Goal: Task Accomplishment & Management: Use online tool/utility

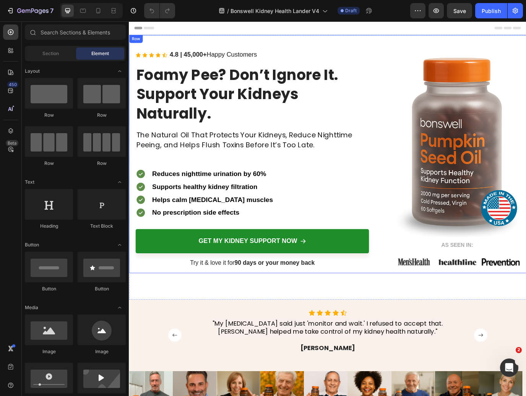
click at [480, 41] on div "Icon Icon Icon Icon Icon Icon List Foamy Pee? Don’t Ignore It. Support Your Kid…" at bounding box center [358, 174] width 459 height 275
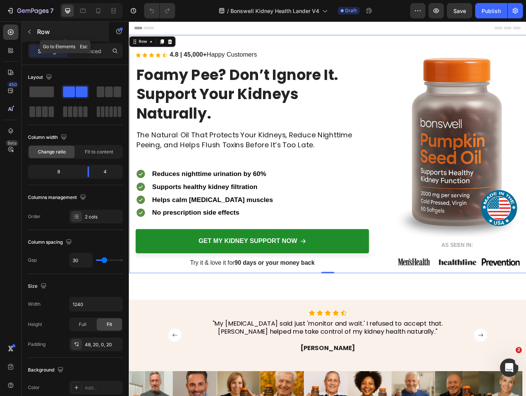
click at [27, 31] on icon "button" at bounding box center [29, 32] width 6 height 6
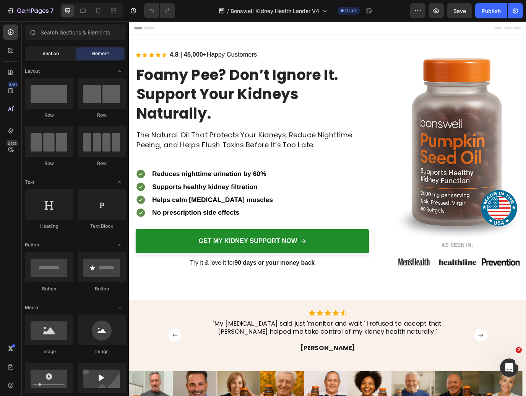
click at [52, 51] on span "Section" at bounding box center [50, 53] width 16 height 7
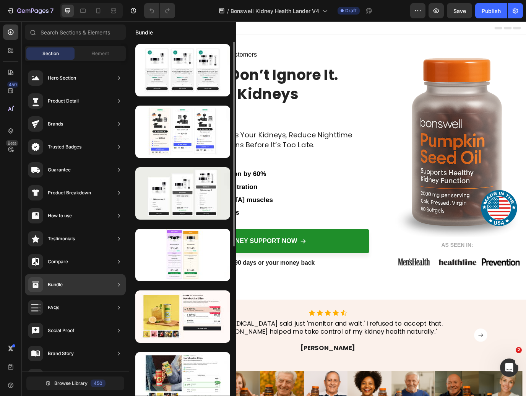
scroll to position [104, 0]
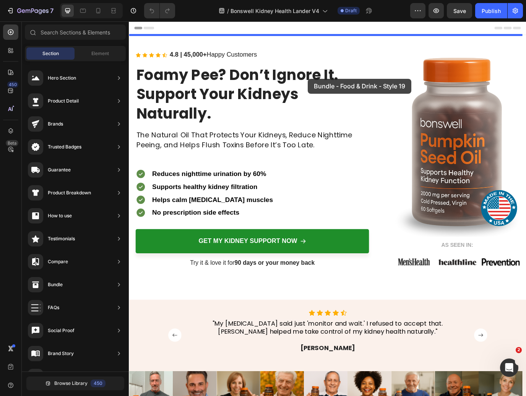
drag, startPoint x: 314, startPoint y: 228, endPoint x: 335, endPoint y: 82, distance: 147.3
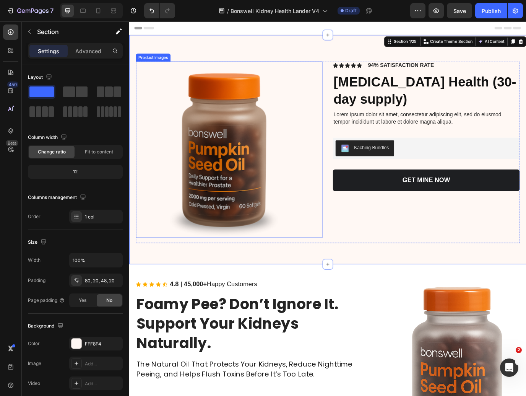
click at [288, 140] on img at bounding box center [239, 170] width 204 height 204
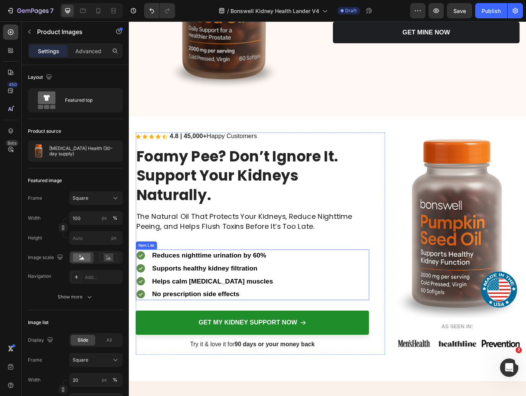
scroll to position [0, 0]
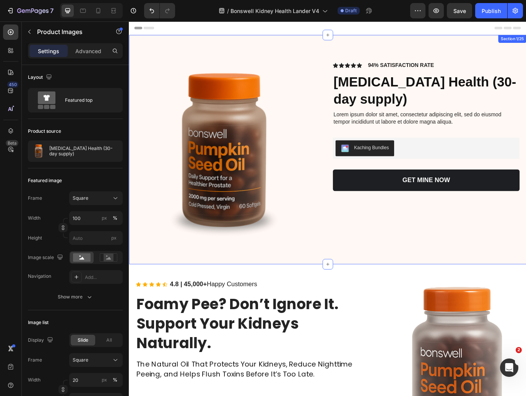
click at [349, 44] on div "Product Images Icon Icon Icon Icon Icon Icon List 94% SATISFACTION RATE Text Bl…" at bounding box center [358, 169] width 459 height 265
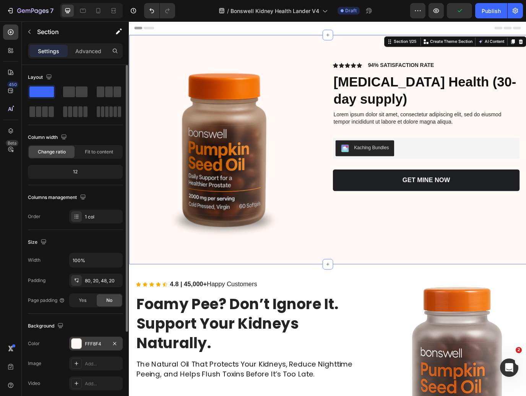
click at [75, 347] on div at bounding box center [77, 344] width 10 height 10
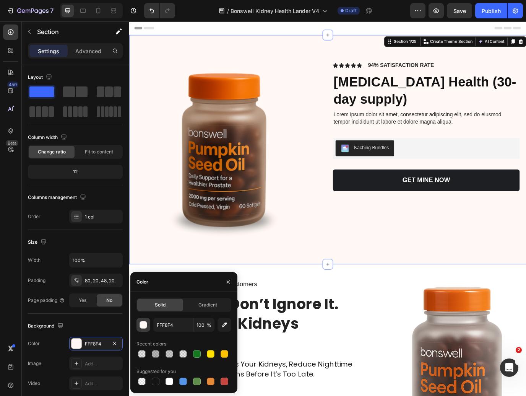
click at [142, 322] on div "button" at bounding box center [144, 325] width 8 height 8
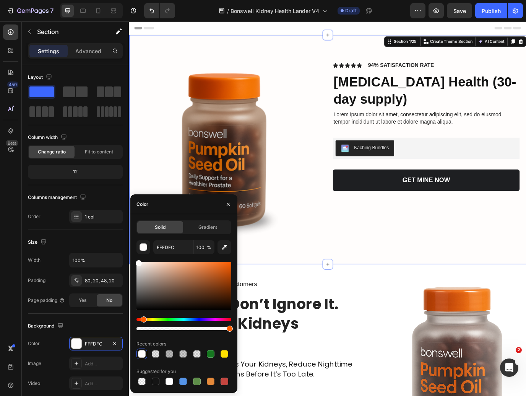
drag, startPoint x: 162, startPoint y: 275, endPoint x: 138, endPoint y: 259, distance: 28.5
click at [138, 259] on div "FFFDFC 100 % Recent colors Suggested for you" at bounding box center [184, 313] width 95 height 147
click at [157, 353] on div at bounding box center [156, 354] width 8 height 8
type input "151515"
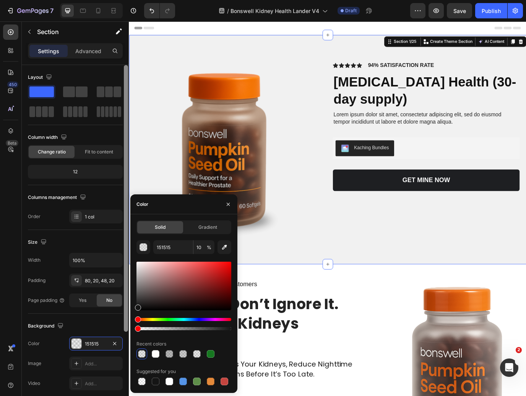
drag, startPoint x: 146, startPoint y: 328, endPoint x: 126, endPoint y: 325, distance: 19.7
click at [126, 325] on div "450 Beta Sections(18) Elements(83) Section Element Hero Section Product Detail …" at bounding box center [64, 208] width 129 height 375
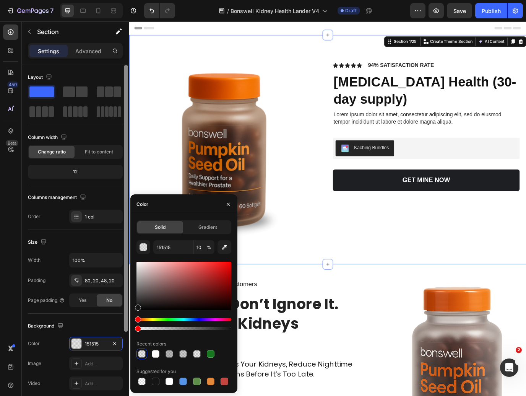
type input "0"
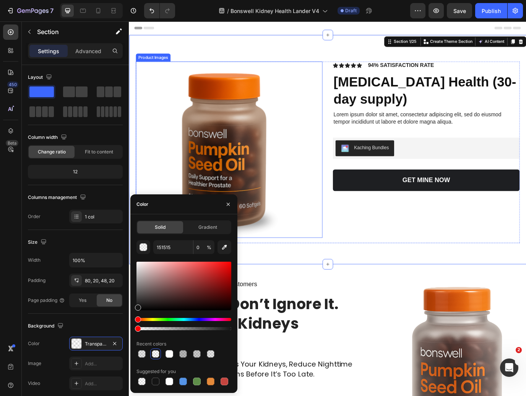
click at [310, 256] on img at bounding box center [239, 170] width 204 height 204
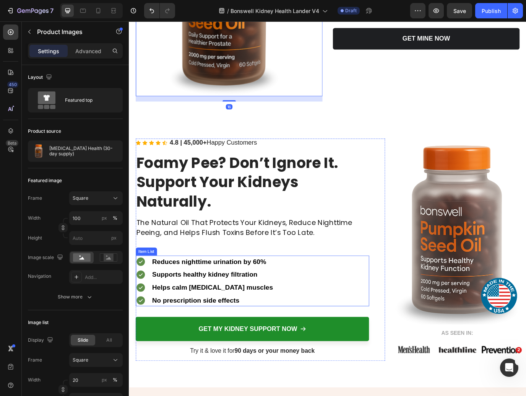
scroll to position [198, 0]
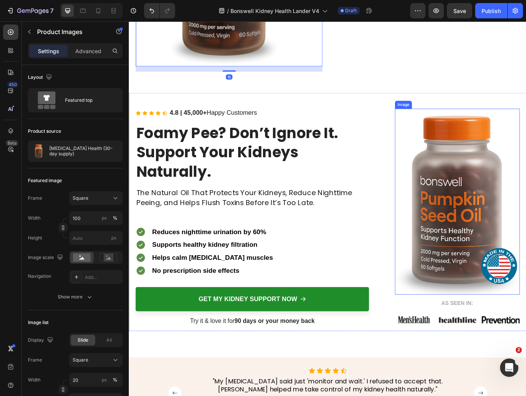
click at [485, 222] on img at bounding box center [508, 229] width 144 height 215
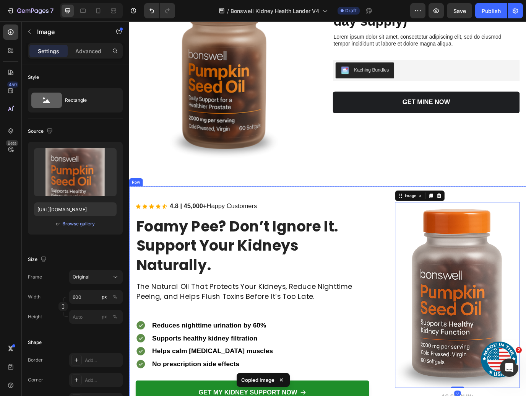
scroll to position [0, 0]
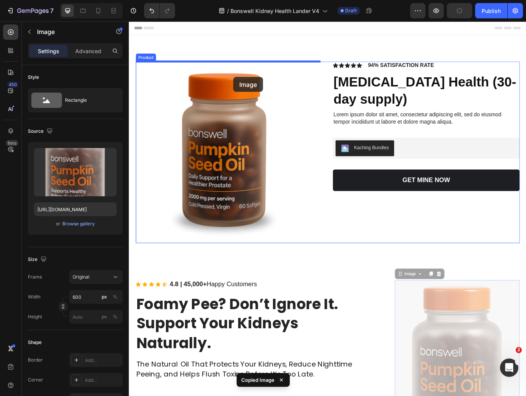
drag, startPoint x: 429, startPoint y: 281, endPoint x: 249, endPoint y: 86, distance: 265.4
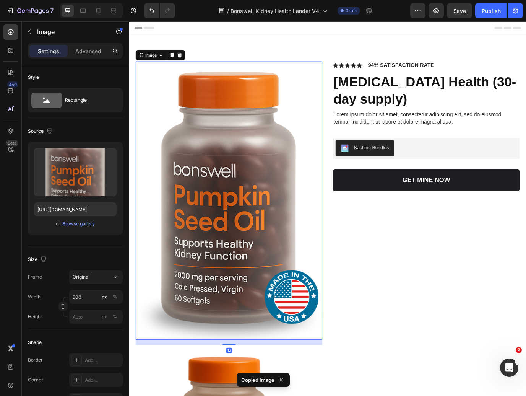
scroll to position [95, 0]
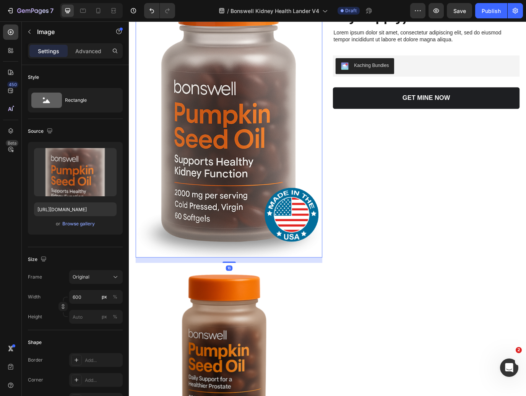
click at [264, 316] on img at bounding box center [239, 402] width 204 height 204
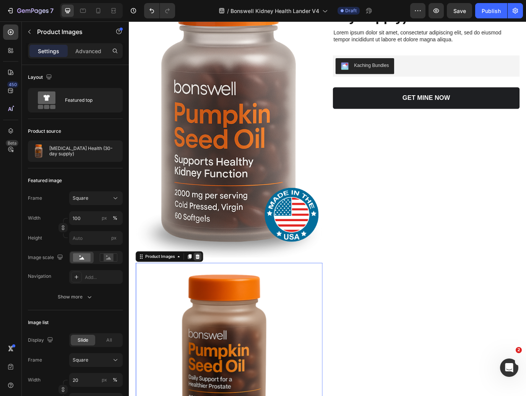
click at [210, 290] on icon at bounding box center [208, 292] width 5 height 5
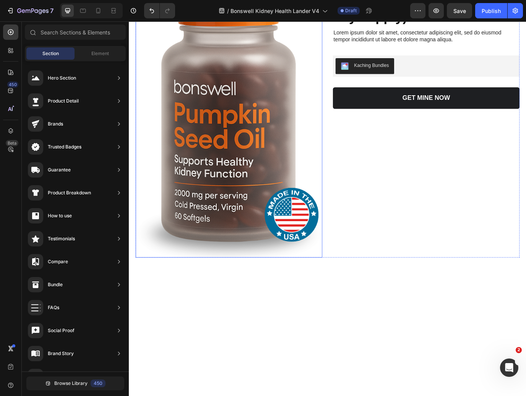
click at [246, 187] on img at bounding box center [245, 133] width 216 height 321
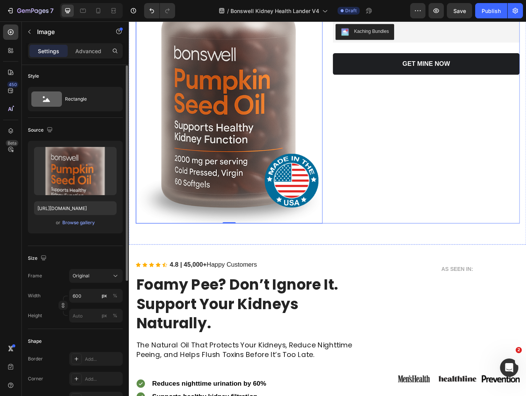
scroll to position [209, 0]
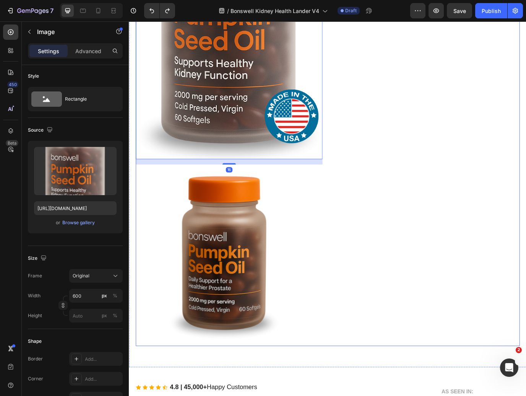
click at [245, 275] on img at bounding box center [239, 289] width 204 height 204
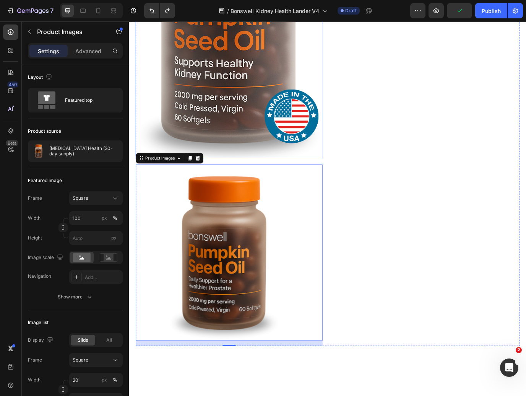
scroll to position [0, 0]
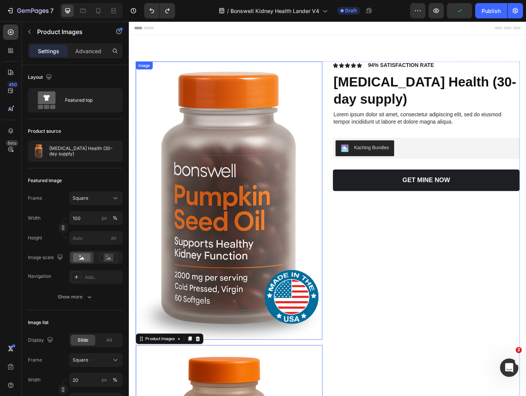
click at [277, 176] on img at bounding box center [245, 228] width 216 height 321
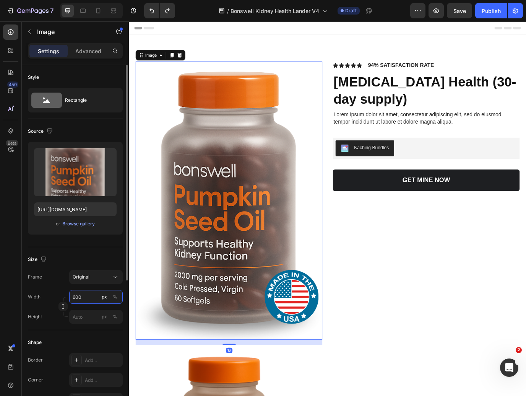
click at [82, 298] on input "600" at bounding box center [96, 297] width 54 height 14
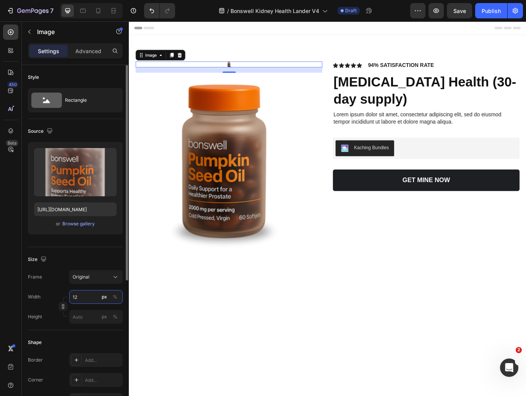
type input "1"
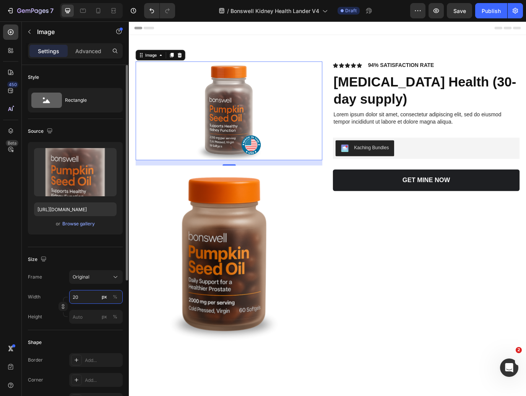
type input "2"
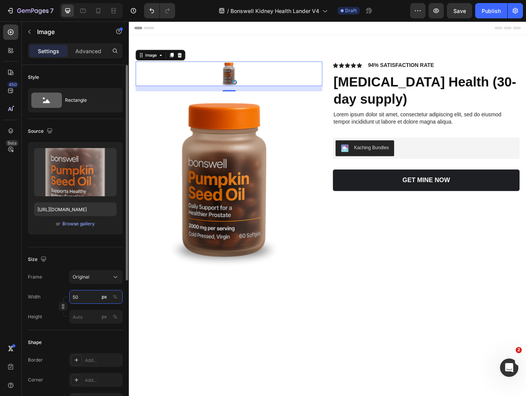
type input "5"
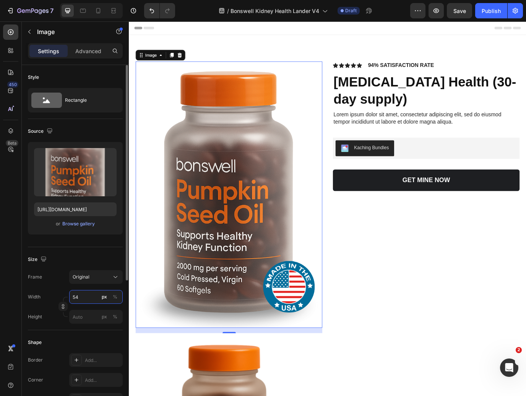
type input "5"
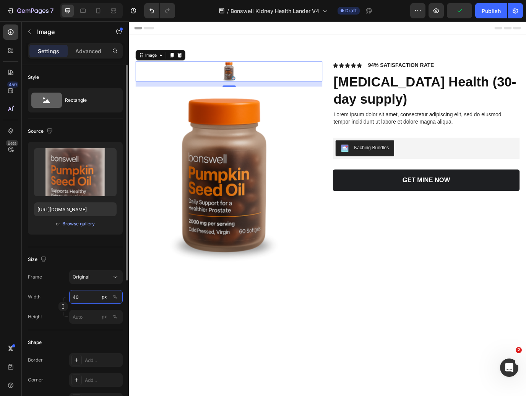
type input "400"
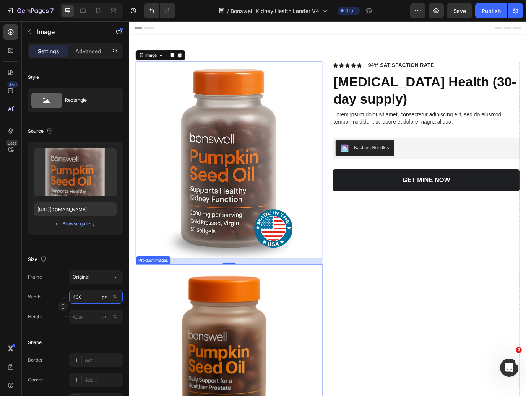
scroll to position [197, 0]
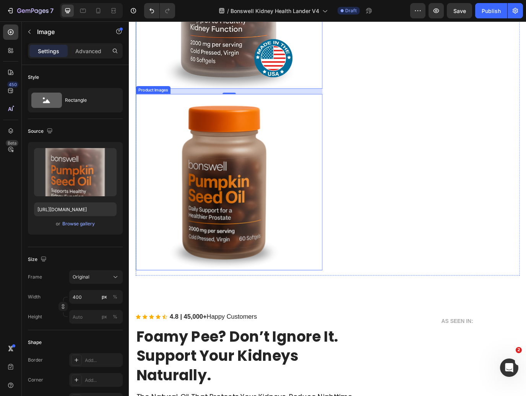
click at [261, 264] on img at bounding box center [239, 207] width 204 height 204
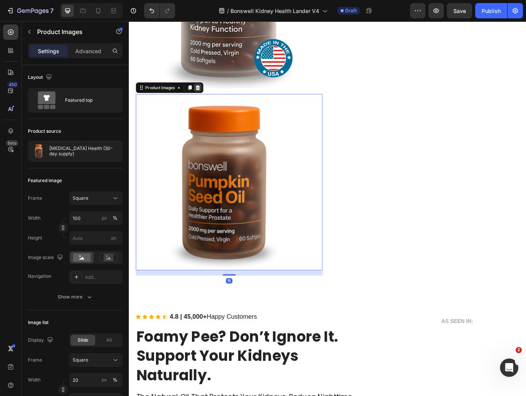
click at [209, 98] on icon at bounding box center [208, 97] width 5 height 5
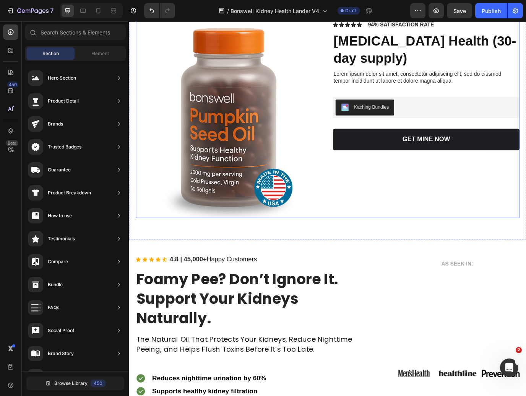
scroll to position [48, 0]
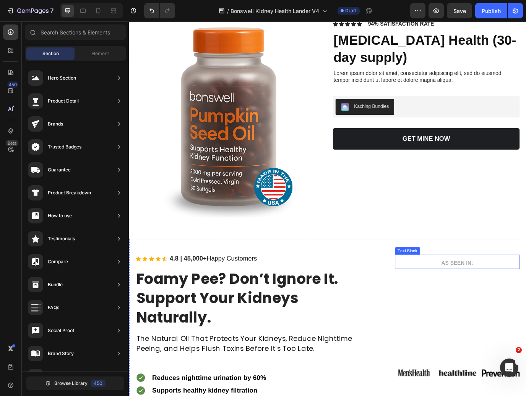
click at [505, 301] on strong "AS SEEN IN:" at bounding box center [508, 300] width 37 height 7
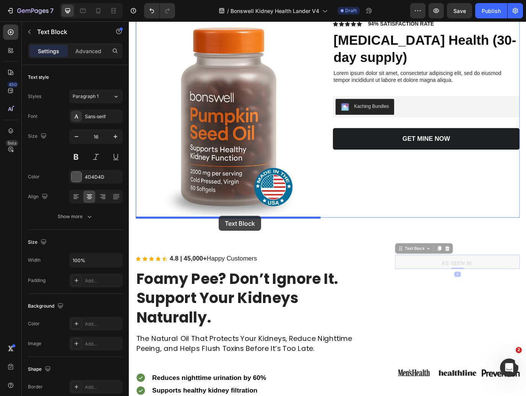
drag, startPoint x: 439, startPoint y: 284, endPoint x: 233, endPoint y: 246, distance: 210.0
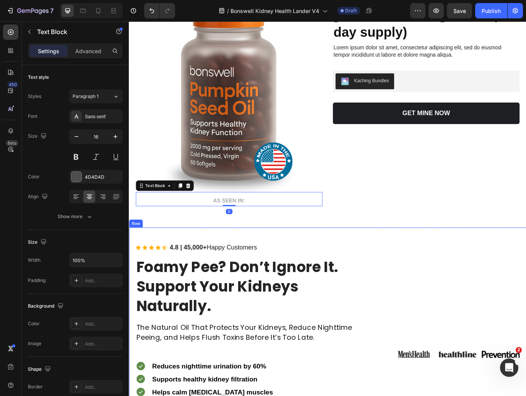
scroll to position [78, 0]
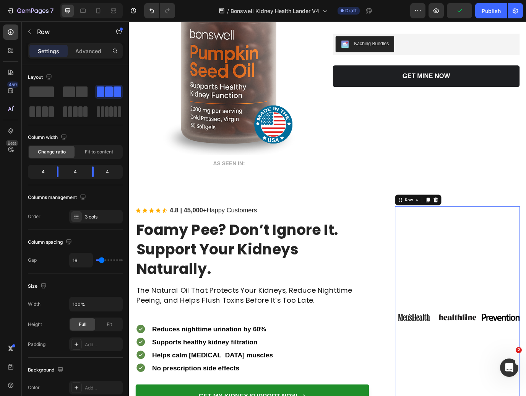
scroll to position [191, 0]
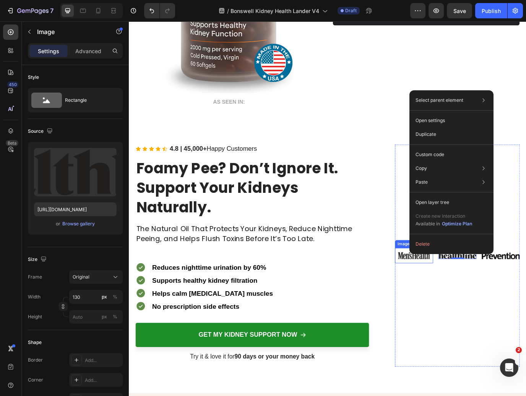
click at [453, 295] on img at bounding box center [458, 292] width 44 height 18
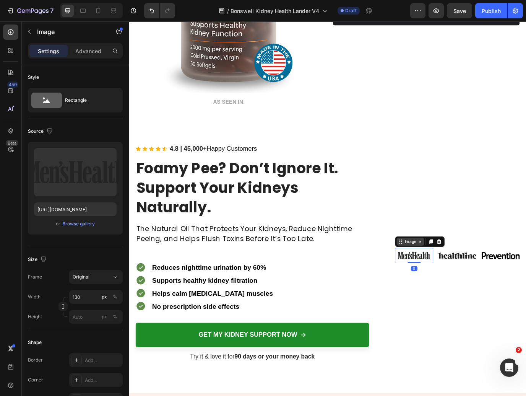
click at [450, 275] on div "Image" at bounding box center [454, 275] width 16 height 7
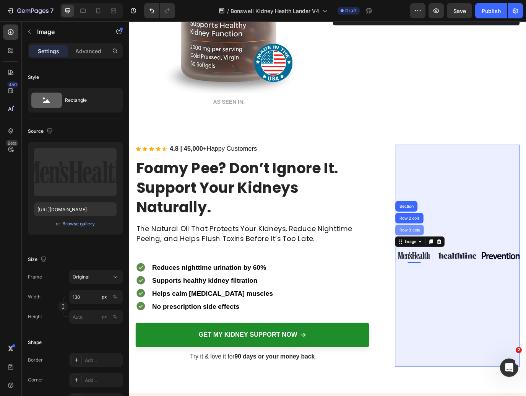
click at [450, 261] on div "Row 3 cols" at bounding box center [453, 262] width 27 height 5
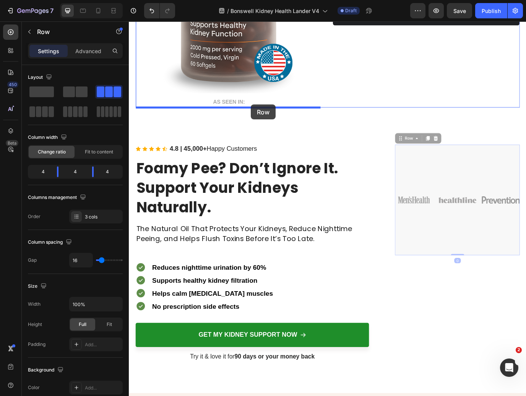
drag, startPoint x: 440, startPoint y: 155, endPoint x: 270, endPoint y: 117, distance: 174.4
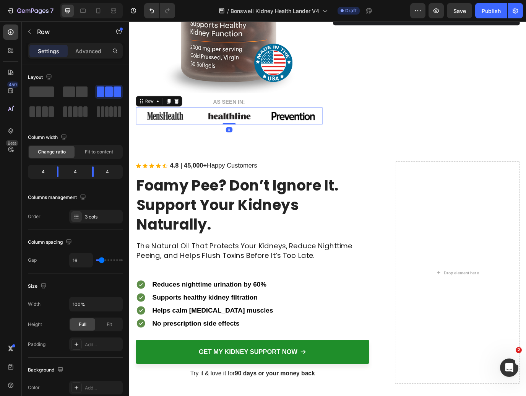
click at [316, 159] on div "Image AS SEEN IN: Text Block Image Image Image Row 0 Icon Icon Icon Icon Icon I…" at bounding box center [358, 5] width 459 height 319
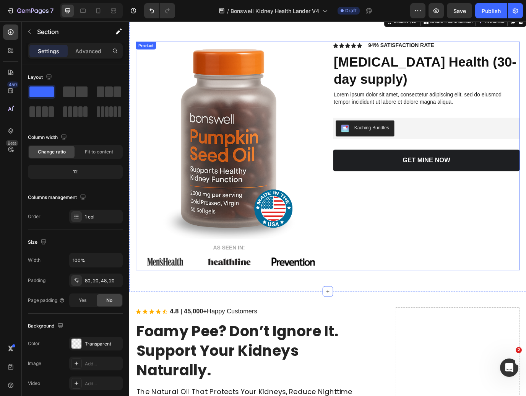
scroll to position [18, 0]
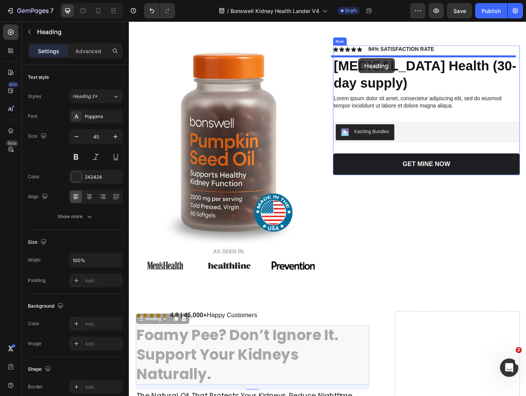
drag, startPoint x: 143, startPoint y: 366, endPoint x: 394, endPoint y: 64, distance: 392.6
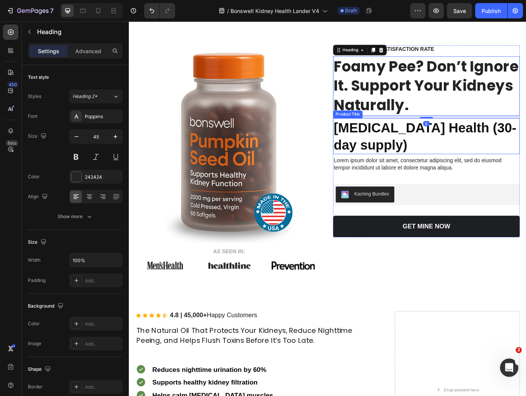
click at [397, 151] on h1 "Prostate Health (30-day supply)" at bounding box center [473, 154] width 216 height 41
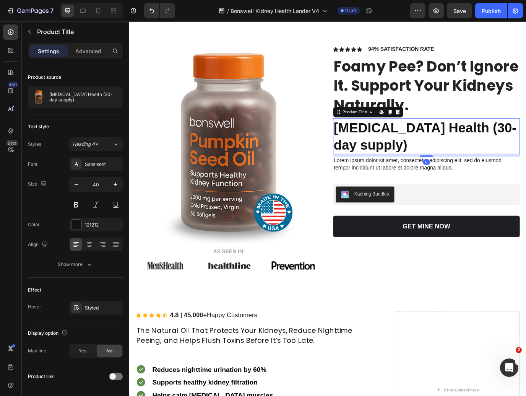
click at [438, 124] on icon at bounding box center [439, 126] width 5 height 5
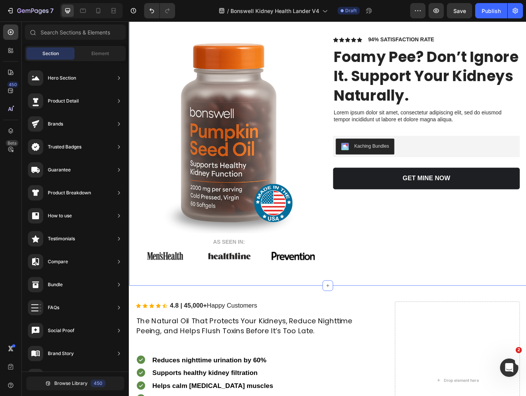
scroll to position [30, 0]
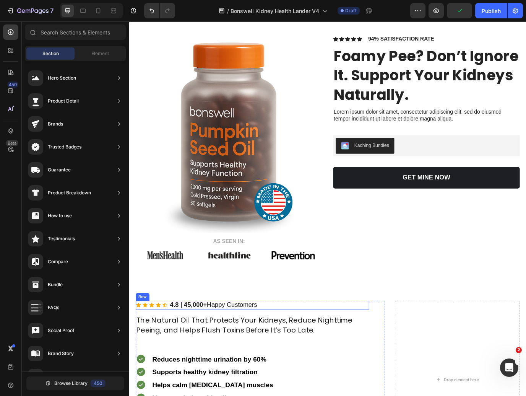
click at [287, 348] on div "Icon Icon Icon Icon Icon Icon List Foamy Pee? Don’t Ignore It. Support Your Kid…" at bounding box center [272, 349] width 270 height 10
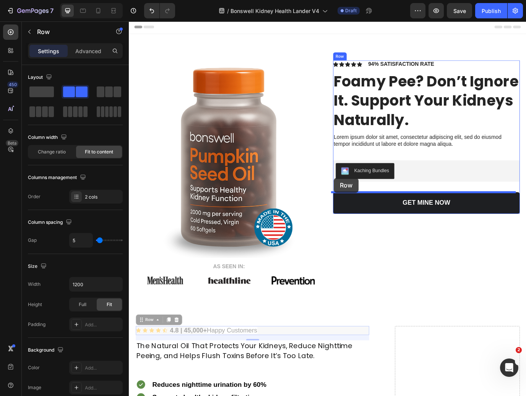
scroll to position [0, 0]
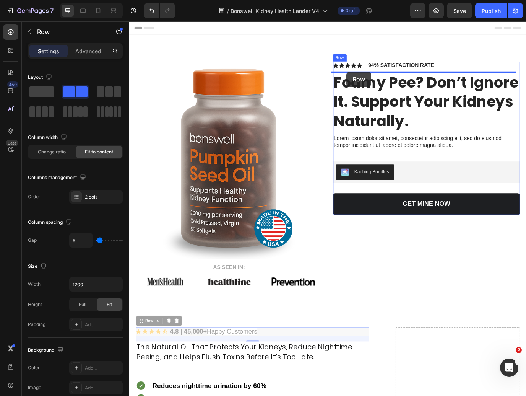
drag, startPoint x: 148, startPoint y: 332, endPoint x: 380, endPoint y: 80, distance: 343.6
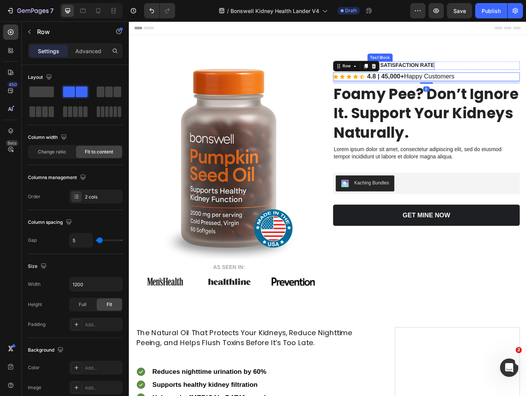
click at [455, 71] on p "94% SATISFACTION RATE" at bounding box center [443, 72] width 76 height 8
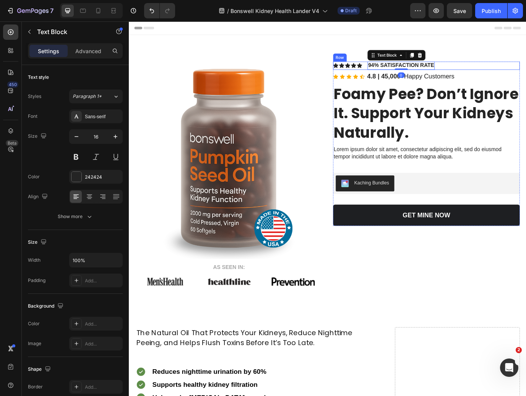
click at [390, 68] on div "Icon Icon Icon Icon Icon Icon List" at bounding box center [382, 73] width 34 height 10
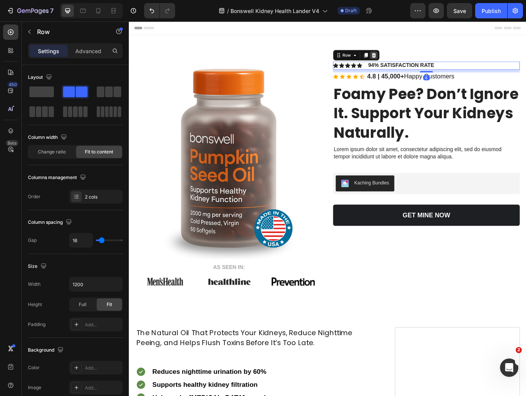
click at [409, 60] on icon at bounding box center [411, 60] width 5 height 5
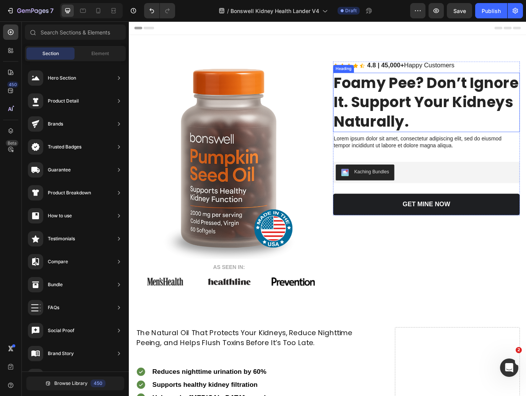
scroll to position [50, 0]
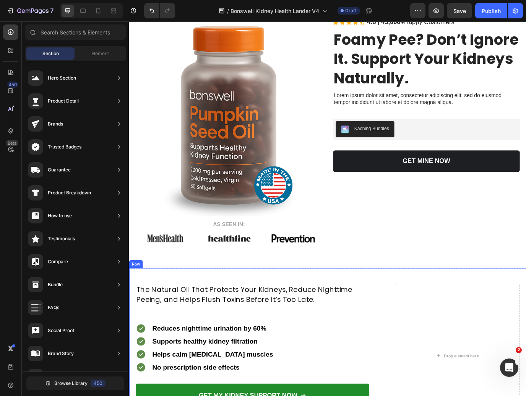
click at [238, 327] on span "The Natural Oil That Protects Your Kidneys, Reduce Nighttime Peeing, and Helps …" at bounding box center [261, 337] width 249 height 23
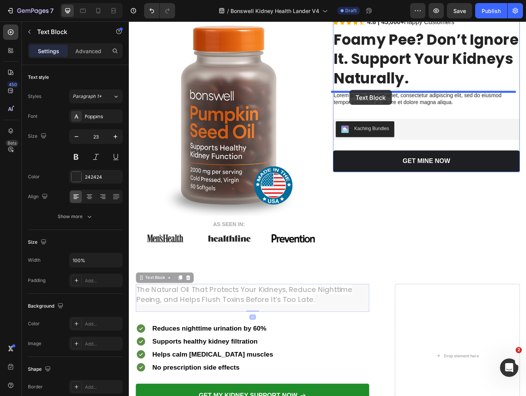
drag, startPoint x: 153, startPoint y: 305, endPoint x: 384, endPoint y: 101, distance: 307.9
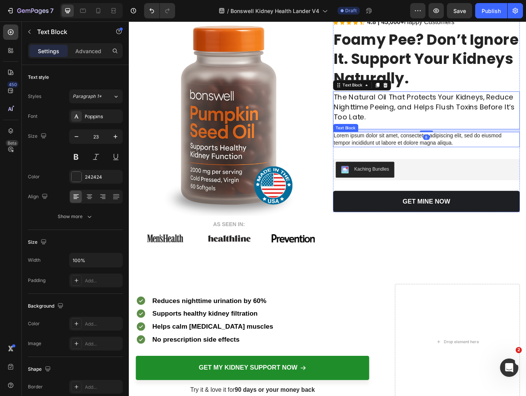
click at [442, 155] on p "Lorem ipsum dolor sit amet, consectetur adipiscing elit, sed do eiusmod tempor …" at bounding box center [472, 158] width 214 height 16
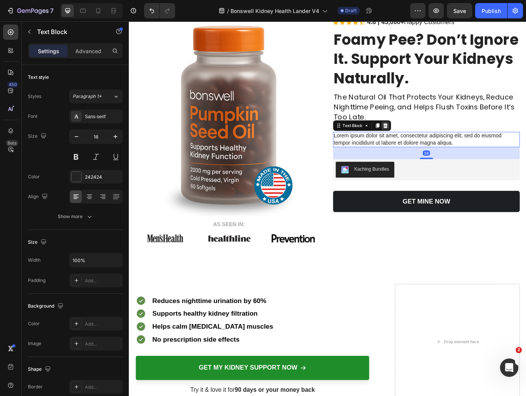
click at [424, 141] on icon at bounding box center [425, 141] width 5 height 5
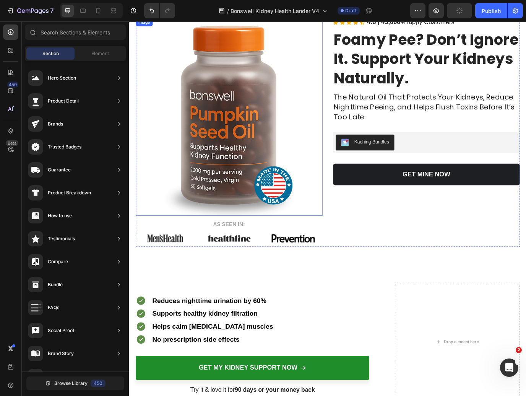
scroll to position [51, 0]
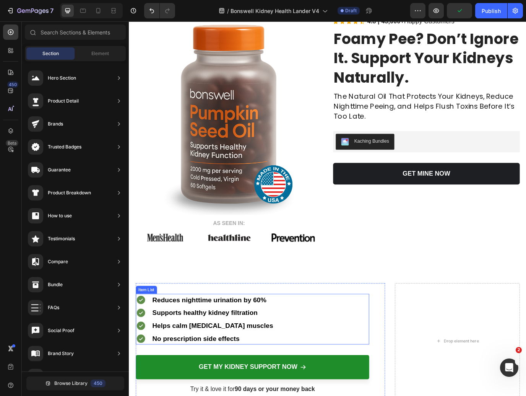
click at [366, 347] on div "Reduces nighttime urination by 60% Supports healthy kidney filtration Helps cal…" at bounding box center [272, 365] width 270 height 59
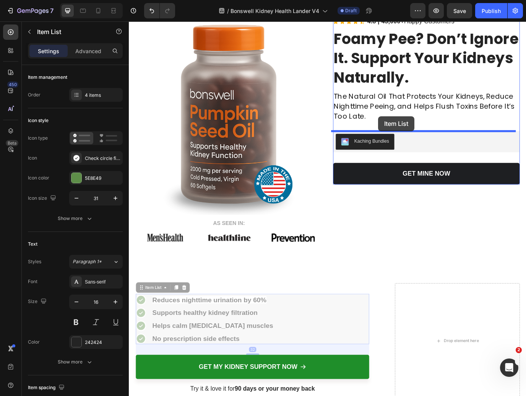
drag, startPoint x: 142, startPoint y: 328, endPoint x: 417, endPoint y: 131, distance: 338.3
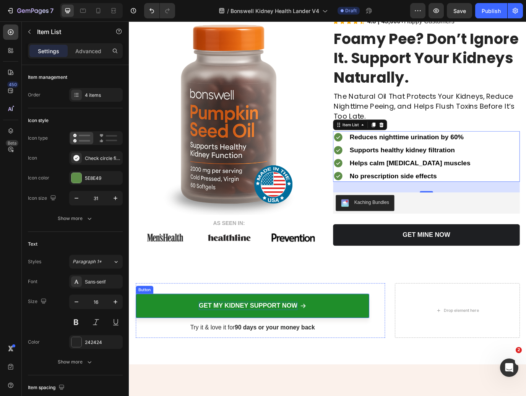
click at [268, 350] on strong "Get My Kidney Support Now" at bounding box center [266, 349] width 114 height 8
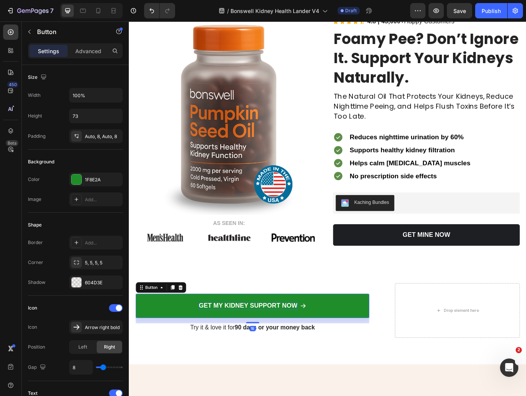
click at [268, 349] on strong "Get My Kidney Support Now" at bounding box center [266, 349] width 114 height 8
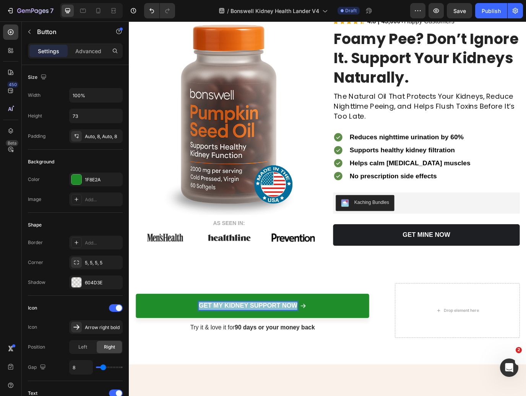
click at [268, 349] on strong "Get My Kidney Support Now" at bounding box center [266, 349] width 114 height 8
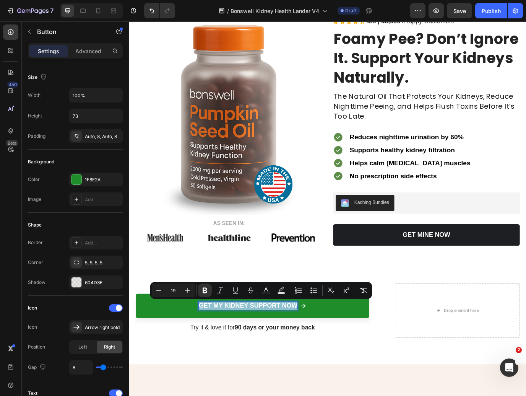
copy strong "Get My Kidney Support Now"
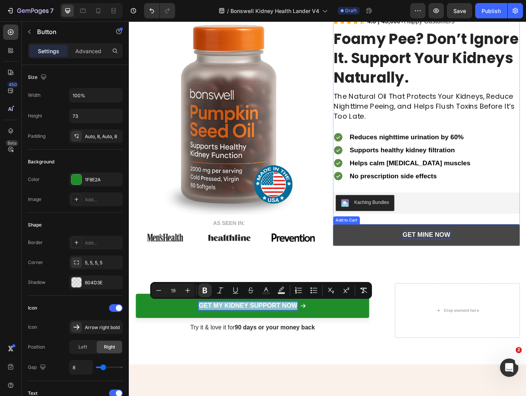
click at [476, 266] on div "GET MINE NOW" at bounding box center [472, 268] width 55 height 10
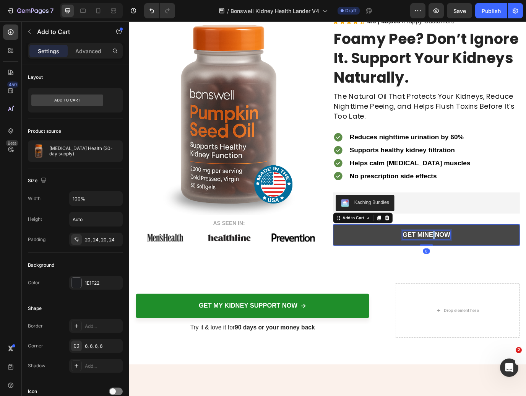
click at [476, 266] on div "GET MINE NOW" at bounding box center [472, 268] width 55 height 10
click at [476, 266] on p "GET MINE NOW" at bounding box center [472, 268] width 55 height 10
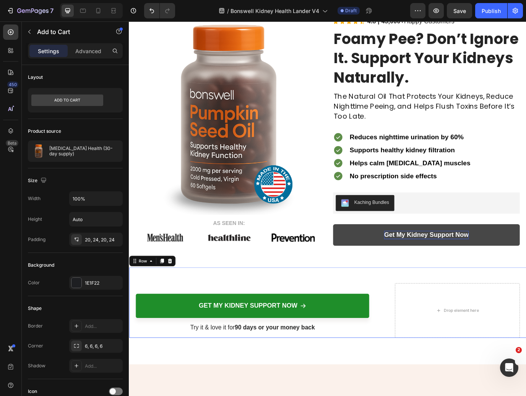
click at [402, 319] on div "Icon Icon Icon Icon Icon Icon List 4.8 | 45,000+ Happy Customers Text Block Ima…" at bounding box center [358, 345] width 459 height 81
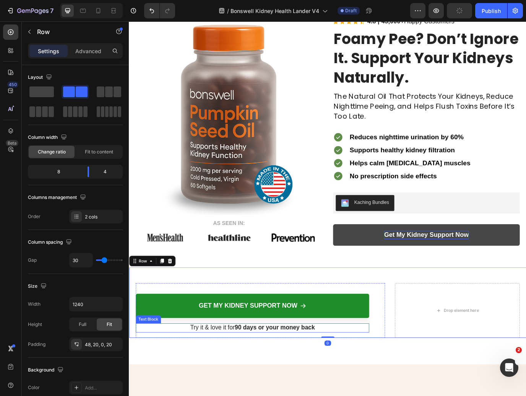
click at [316, 371] on p "Try it & love it for 90 days or your money back" at bounding box center [271, 375] width 268 height 9
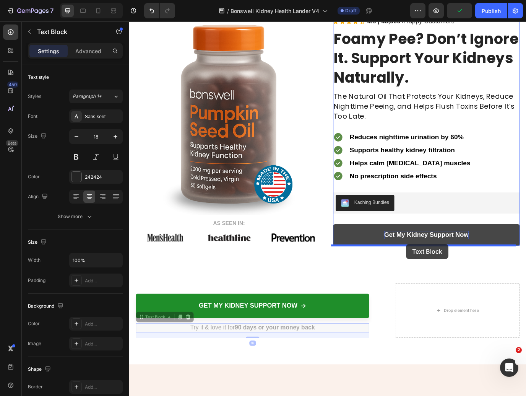
drag, startPoint x: 143, startPoint y: 363, endPoint x: 449, endPoint y: 279, distance: 318.0
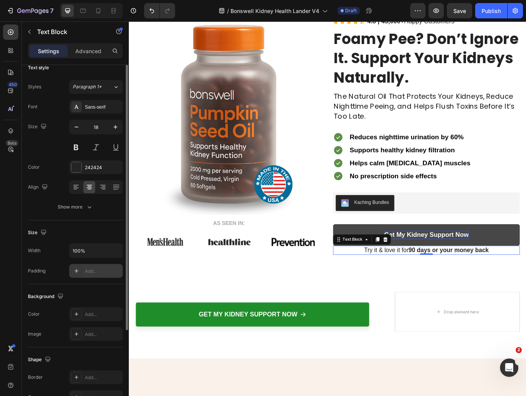
scroll to position [69, 0]
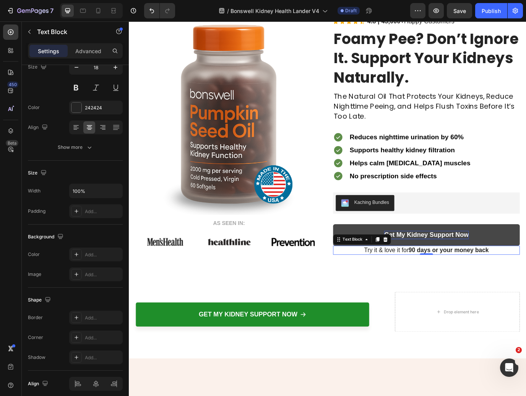
click at [391, 283] on p "Try it & love it for 90 days or your money back" at bounding box center [472, 285] width 214 height 9
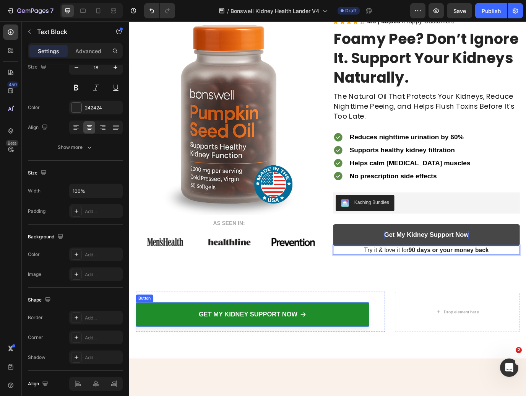
click at [376, 351] on link "Get My Kidney Support Now" at bounding box center [272, 360] width 270 height 28
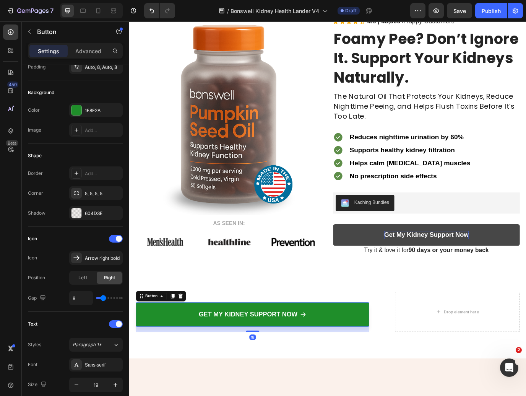
scroll to position [0, 0]
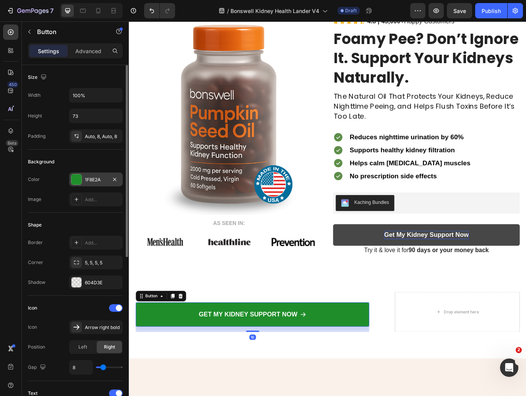
click at [80, 176] on div at bounding box center [77, 179] width 10 height 10
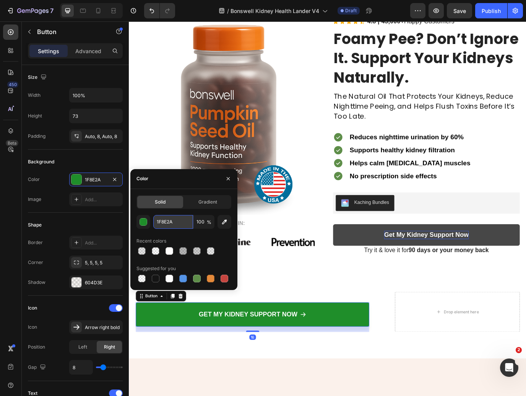
click at [165, 221] on input "1F8E2A" at bounding box center [173, 222] width 40 height 14
click at [391, 266] on button "Get My Kidney Support Now" at bounding box center [473, 268] width 216 height 25
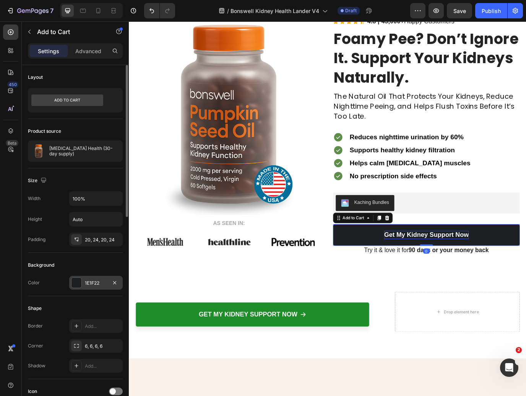
click at [74, 283] on div at bounding box center [77, 283] width 10 height 10
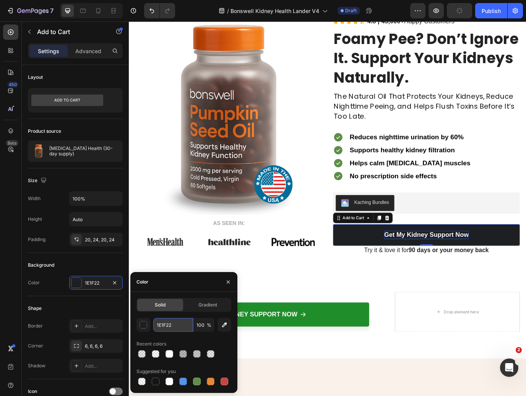
click at [156, 323] on input "1E1F22" at bounding box center [173, 325] width 40 height 14
paste input "F8E2A"
type input "1F8E2A"
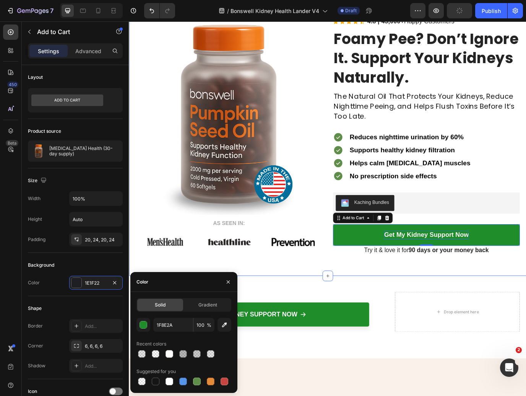
click at [153, 295] on div "Image AS SEEN IN: Text Block Image Image Image Row Icon Icon Icon Icon Icon Ico…" at bounding box center [359, 157] width 444 height 280
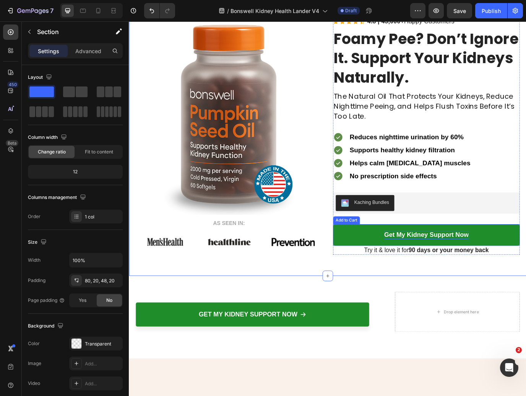
click at [444, 264] on strong "Get My Kidney Support Now" at bounding box center [473, 268] width 98 height 8
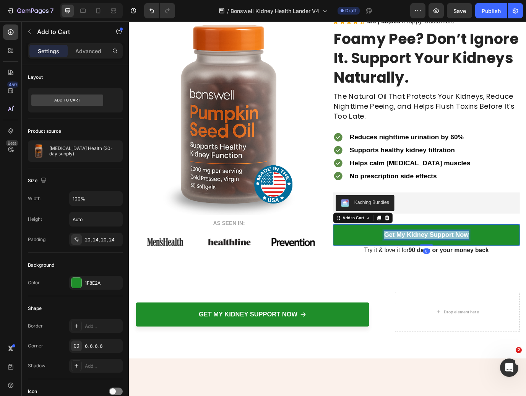
click at [444, 264] on strong "Get My Kidney Support Now" at bounding box center [473, 268] width 98 height 8
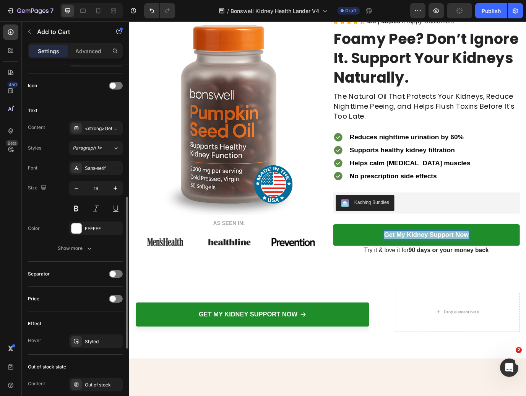
scroll to position [350, 0]
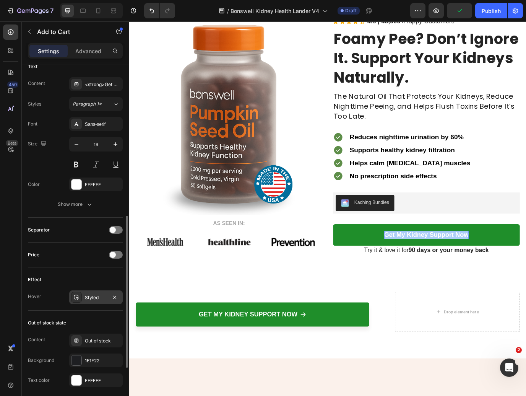
click at [82, 300] on div "Styled" at bounding box center [96, 297] width 54 height 14
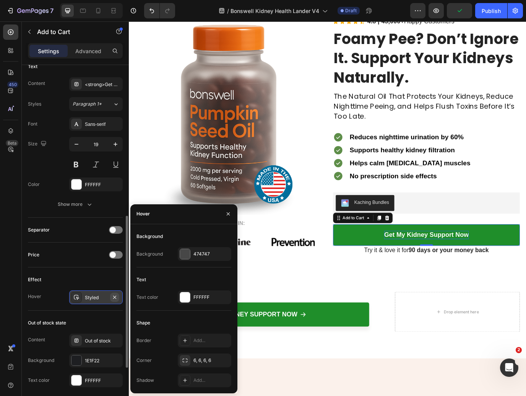
click at [116, 294] on icon "button" at bounding box center [115, 297] width 6 height 6
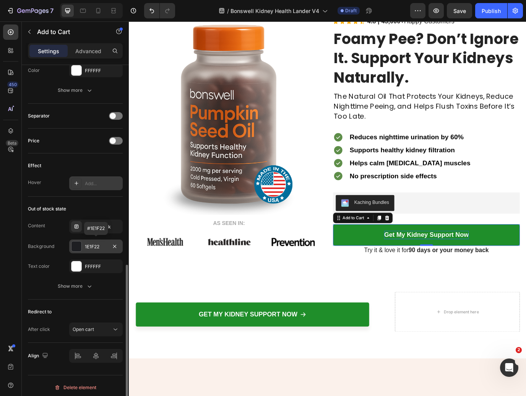
scroll to position [465, 0]
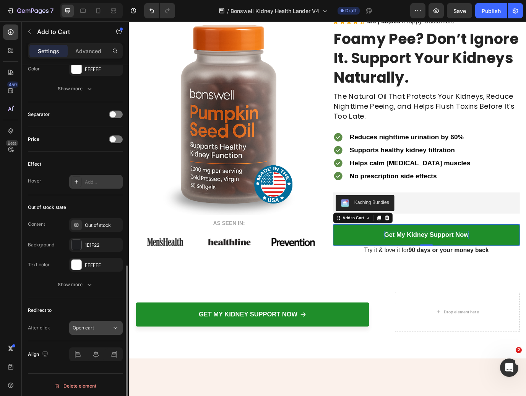
click at [101, 330] on button "Open cart" at bounding box center [96, 328] width 54 height 14
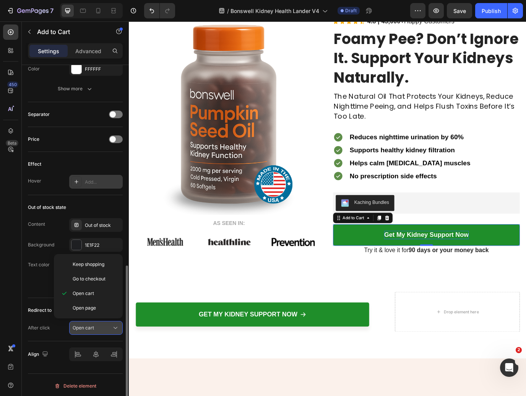
click at [101, 330] on button "Open cart" at bounding box center [96, 328] width 54 height 14
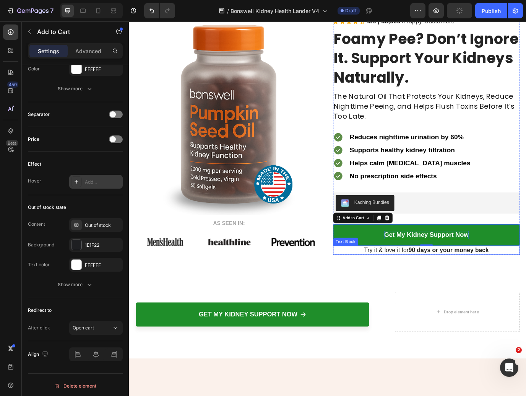
click at [464, 283] on strong "90 days or your money back" at bounding box center [498, 286] width 93 height 8
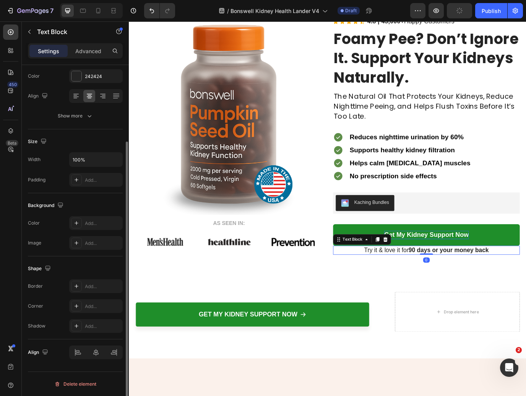
scroll to position [0, 0]
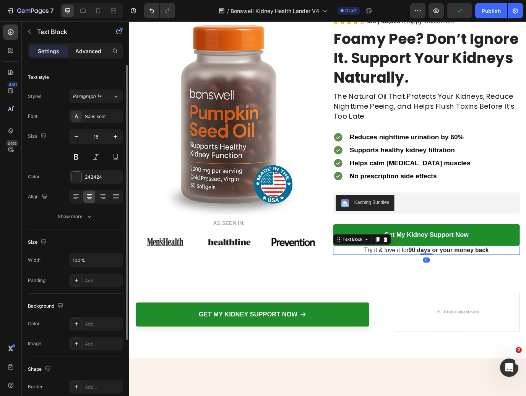
click at [81, 49] on p "Advanced" at bounding box center [88, 51] width 26 height 8
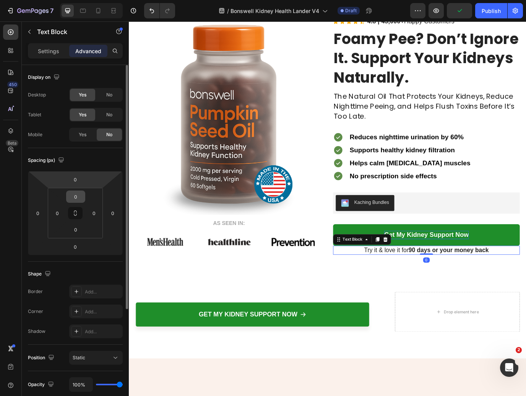
click at [79, 195] on input "0" at bounding box center [75, 196] width 15 height 11
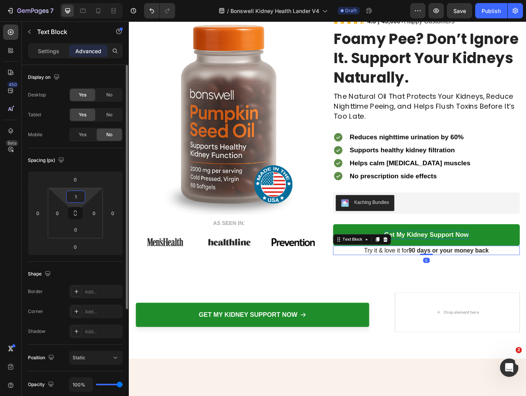
type input "10"
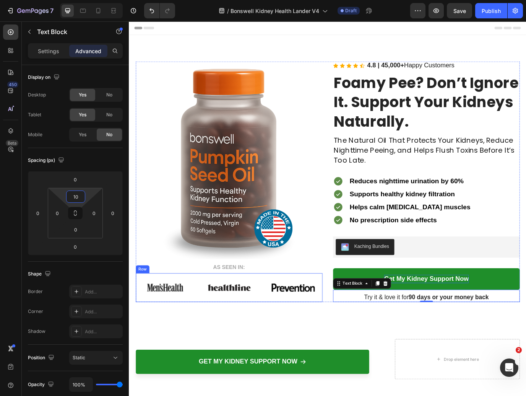
click at [243, 323] on div "Image" at bounding box center [244, 328] width 68 height 33
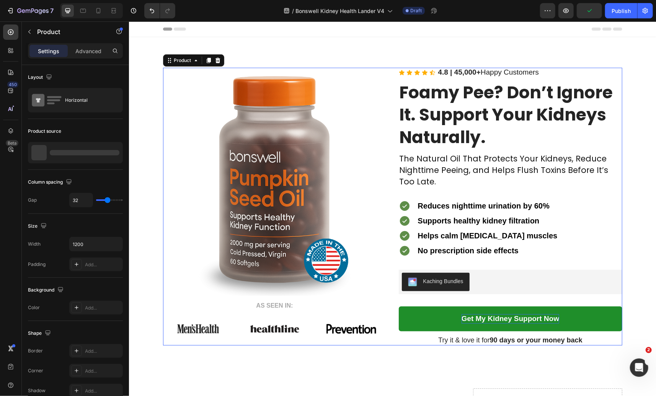
click at [392, 103] on div "Image AS SEEN IN: Text Block Image Image Image Row Icon Icon Icon Icon Icon Ico…" at bounding box center [392, 206] width 459 height 278
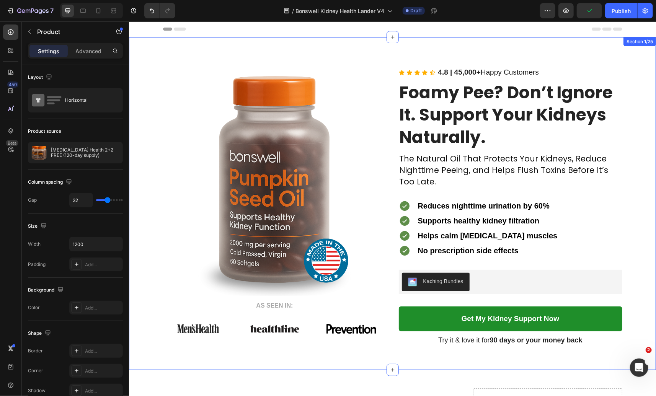
click at [367, 52] on div "Image AS SEEN IN: Text Block Image Image Image Row Icon Icon Icon Icon Icon Ico…" at bounding box center [392, 203] width 527 height 333
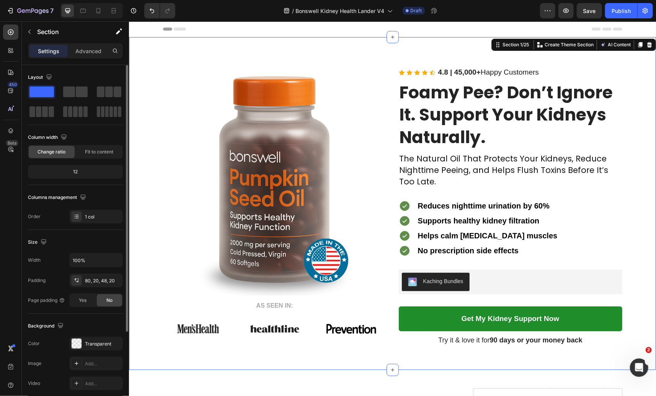
click at [75, 172] on div "12" at bounding box center [75, 171] width 92 height 11
click at [92, 153] on span "Fit to content" at bounding box center [99, 151] width 28 height 7
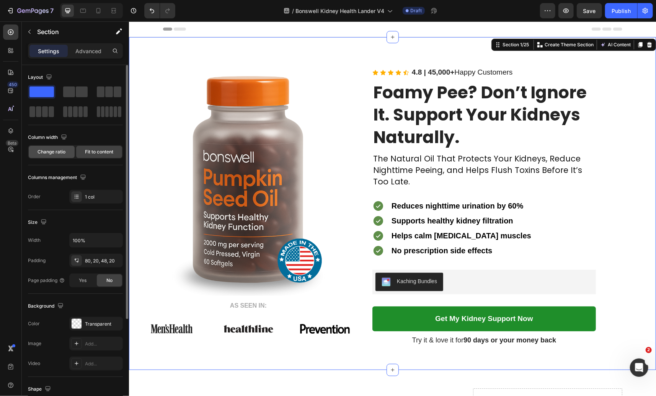
click at [48, 148] on div "Change ratio" at bounding box center [52, 152] width 46 height 12
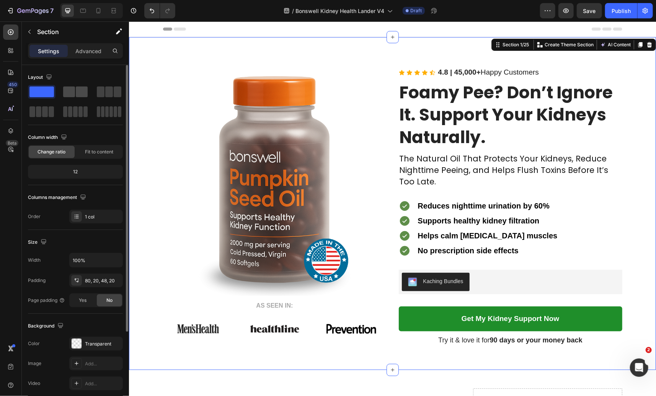
click at [72, 92] on span at bounding box center [69, 91] width 12 height 11
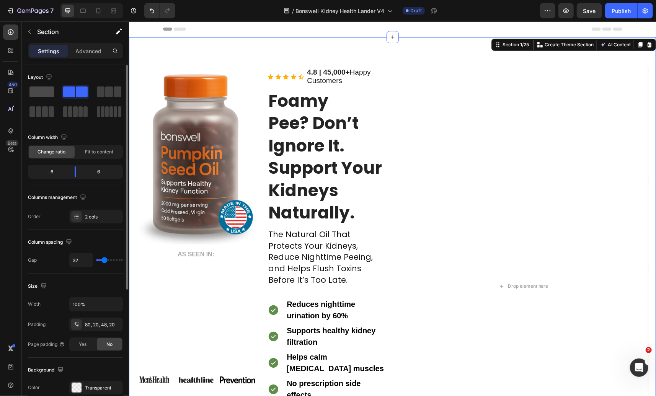
click at [49, 91] on span at bounding box center [41, 91] width 24 height 11
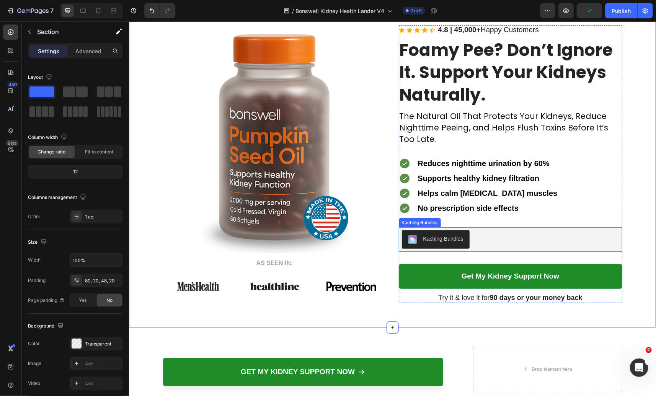
scroll to position [156, 0]
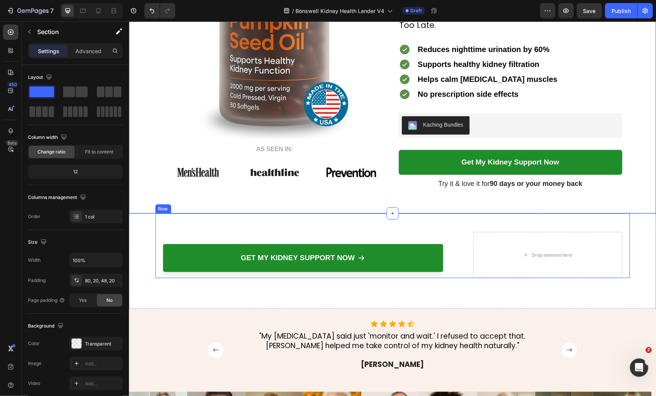
click at [410, 226] on div "Icon Icon Icon Icon Icon Icon List 4.8 | 45,000+ Happy Customers Text Block Ima…" at bounding box center [392, 245] width 474 height 65
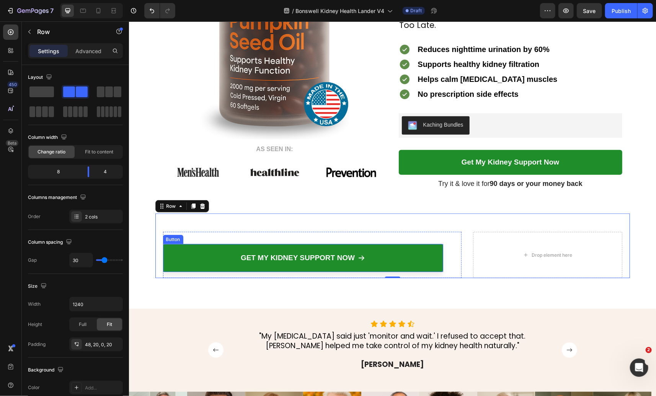
click at [357, 257] on icon at bounding box center [360, 257] width 7 height 7
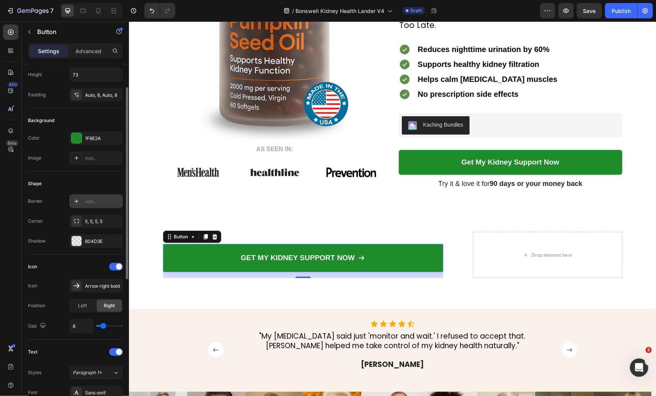
scroll to position [80, 0]
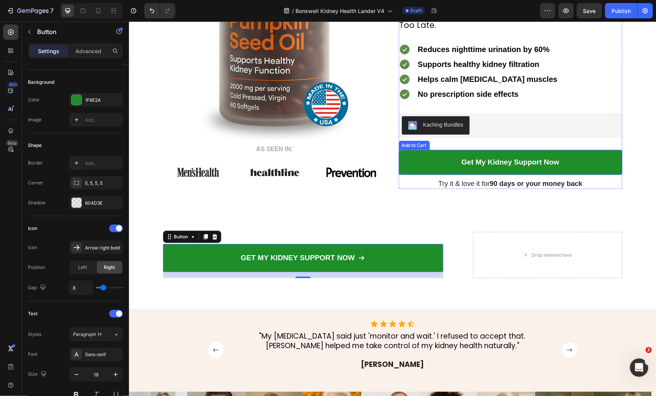
click at [438, 156] on button "Get My Kidney Support Now" at bounding box center [509, 162] width 223 height 25
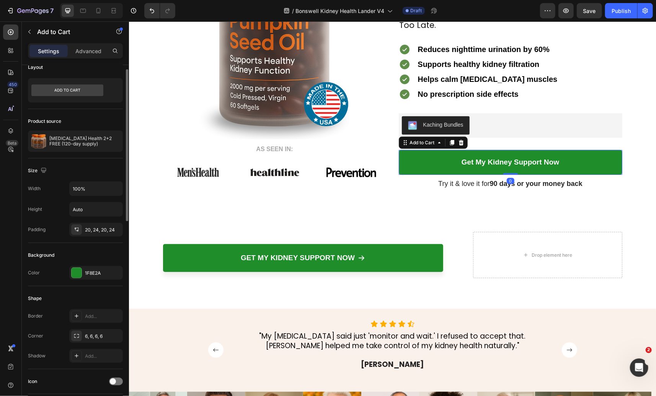
scroll to position [70, 0]
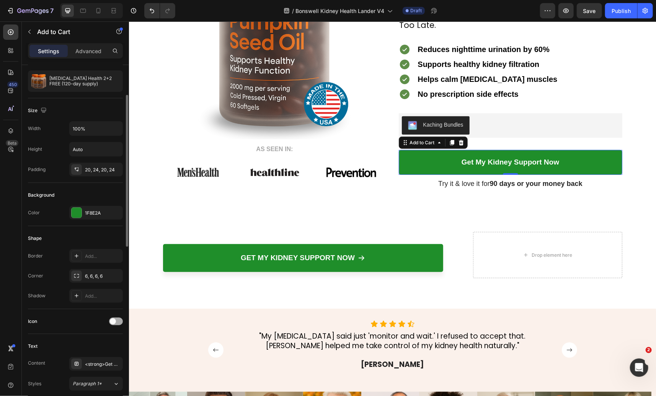
click at [118, 322] on div at bounding box center [116, 322] width 14 height 8
click at [104, 359] on span "Right" at bounding box center [109, 360] width 11 height 7
click at [88, 342] on div "Icon" at bounding box center [103, 340] width 36 height 7
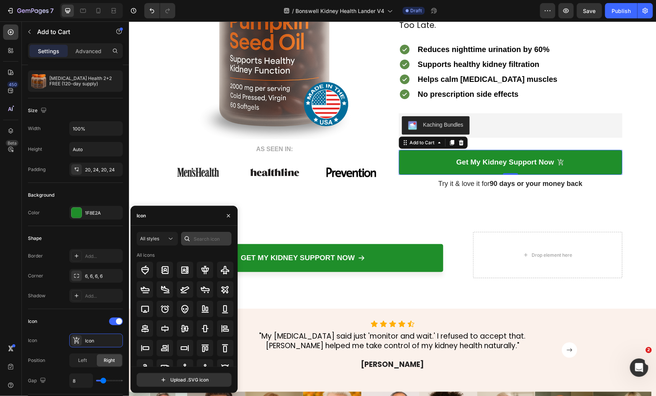
drag, startPoint x: 193, startPoint y: 235, endPoint x: 198, endPoint y: 238, distance: 5.8
click at [194, 235] on div at bounding box center [206, 239] width 50 height 14
click at [198, 238] on input "text" at bounding box center [206, 239] width 50 height 14
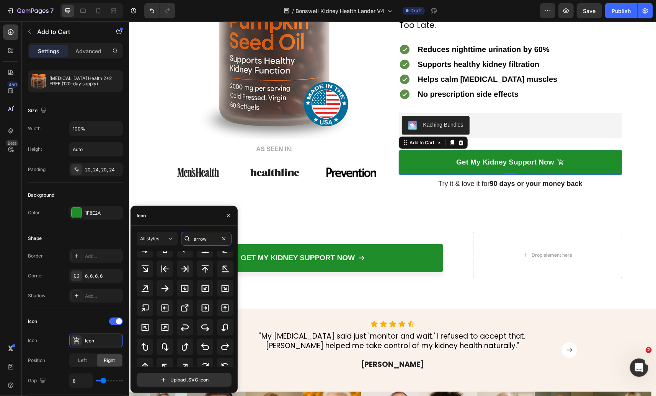
scroll to position [178, 0]
type input "arrow"
click at [163, 290] on icon at bounding box center [164, 288] width 9 height 9
click at [526, 224] on div "Icon Icon Icon Icon Icon Icon List 4.8 | 45,000+ Happy Customers Text Block Ima…" at bounding box center [392, 245] width 527 height 65
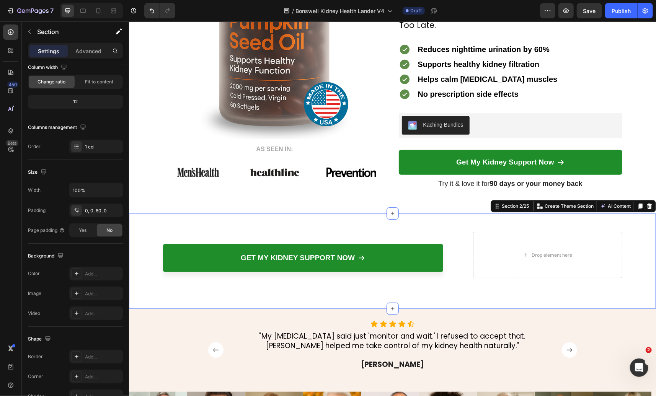
scroll to position [0, 0]
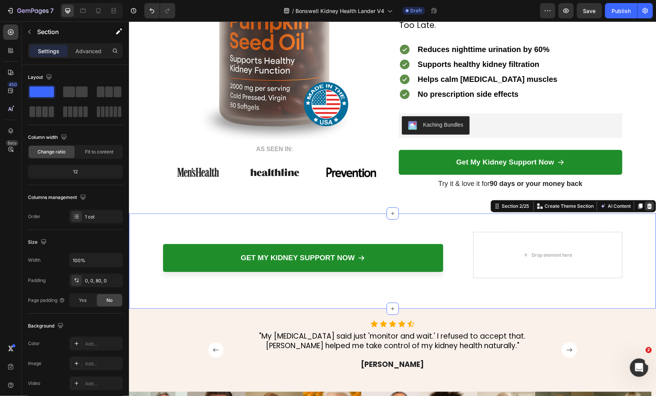
click at [526, 207] on icon at bounding box center [649, 206] width 6 height 6
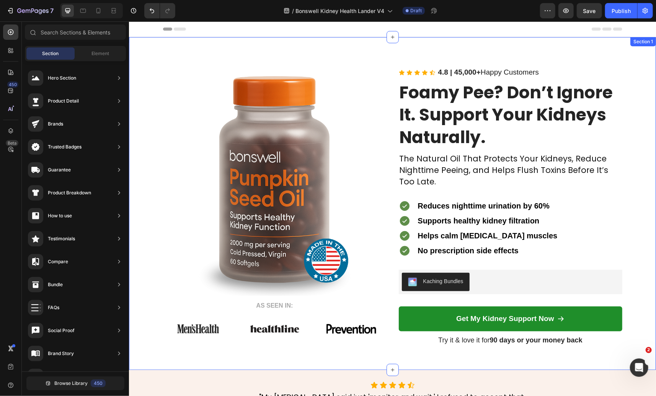
click at [436, 47] on div "Image AS SEEN IN: Text Block Image Image Image Row Icon Icon Icon Icon Icon Ico…" at bounding box center [392, 203] width 527 height 333
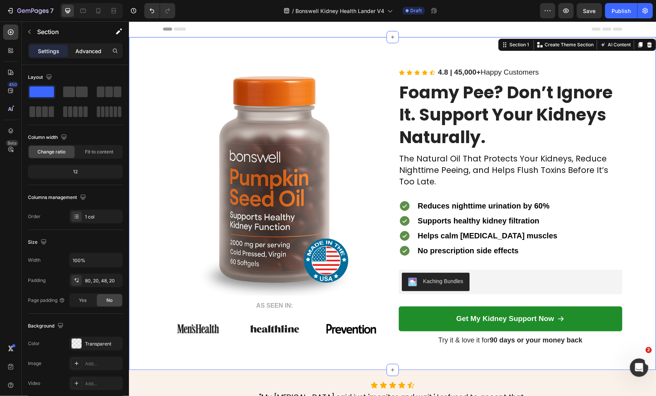
click at [95, 54] on p "Advanced" at bounding box center [88, 51] width 26 height 8
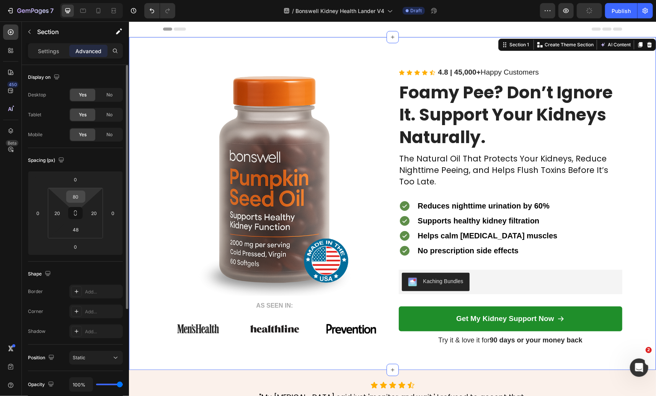
click at [78, 197] on input "80" at bounding box center [75, 196] width 15 height 11
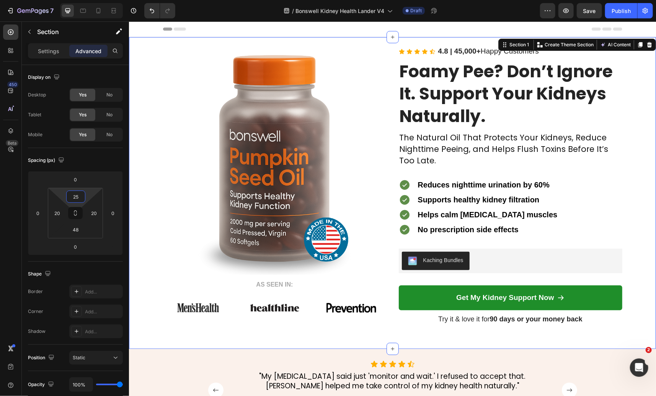
type input "25"
click at [526, 265] on div "Image AS SEEN IN: Text Block Image Image Image Row Icon Icon Icon Icon Icon Ico…" at bounding box center [391, 188] width 511 height 284
click at [496, 265] on div "Kaching Bundles" at bounding box center [509, 260] width 217 height 18
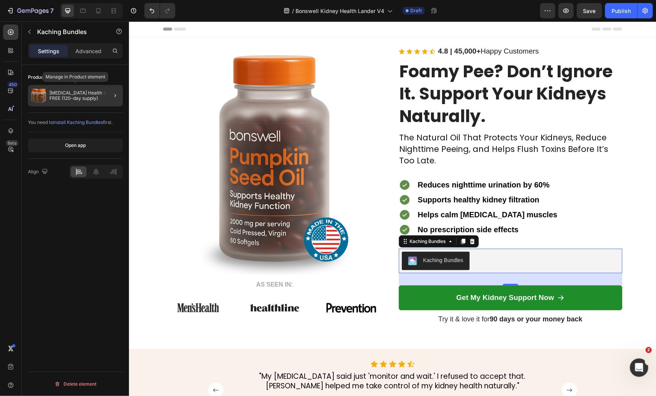
click at [60, 94] on p "Prostate Health 2+2 FREE (120-day supply)" at bounding box center [84, 95] width 70 height 11
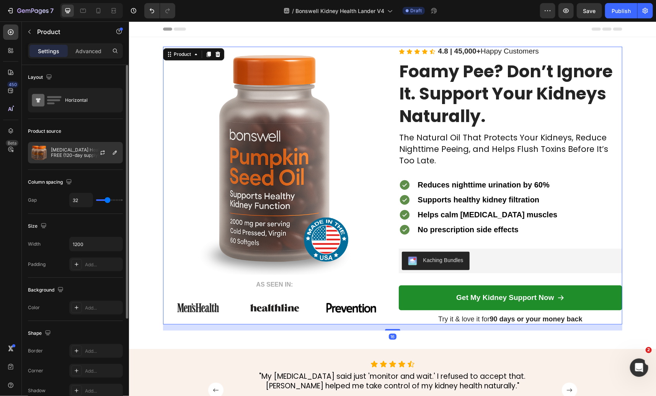
click at [65, 150] on p "Prostate Health 2+2 FREE (120-day supply)" at bounding box center [85, 152] width 68 height 11
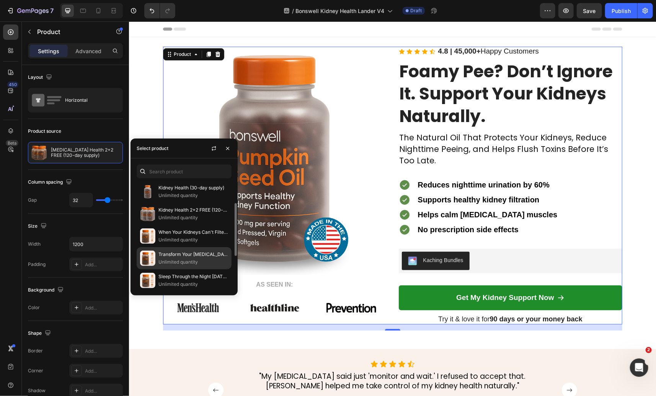
scroll to position [54, 0]
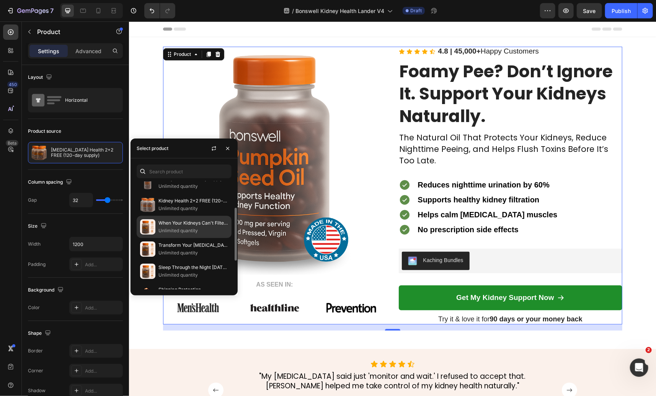
click at [184, 228] on p "Unlimited quantity" at bounding box center [193, 231] width 70 height 8
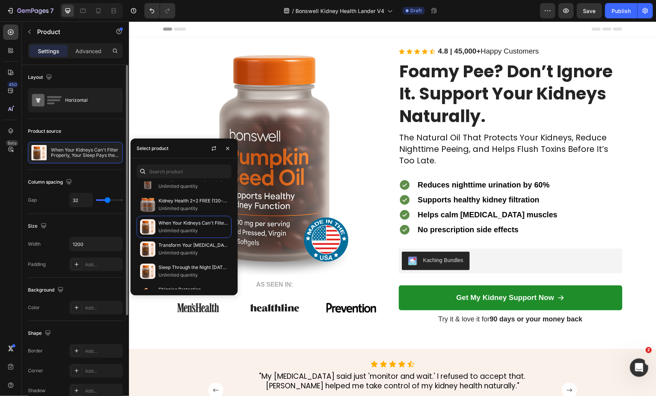
click at [101, 130] on div "Product source" at bounding box center [75, 131] width 95 height 12
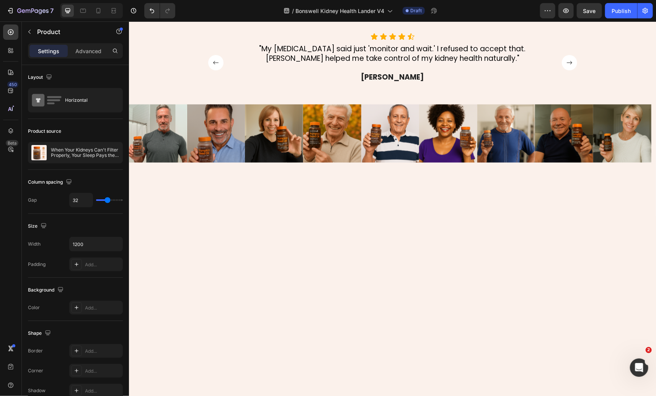
scroll to position [0, 0]
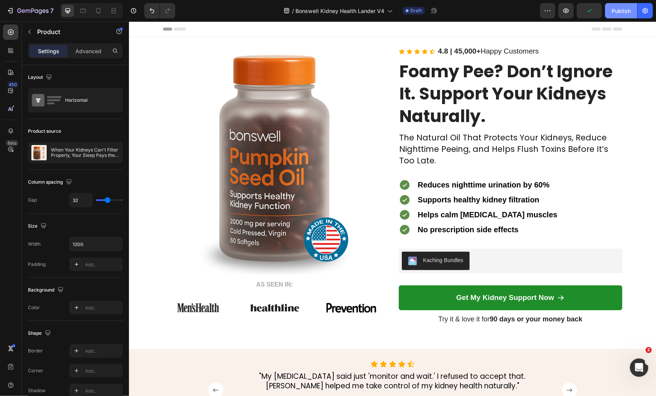
click at [526, 16] on button "Publish" at bounding box center [621, 10] width 32 height 15
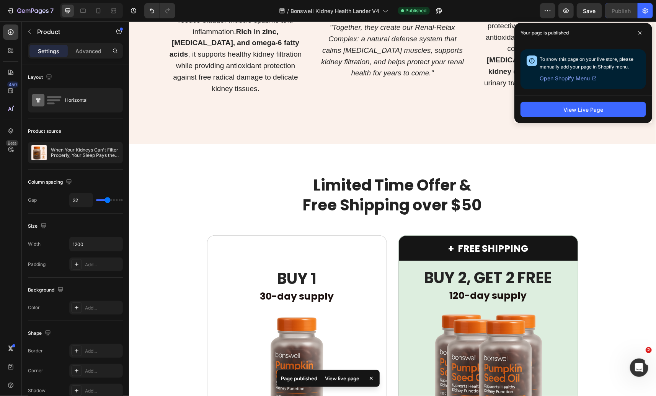
scroll to position [1127, 0]
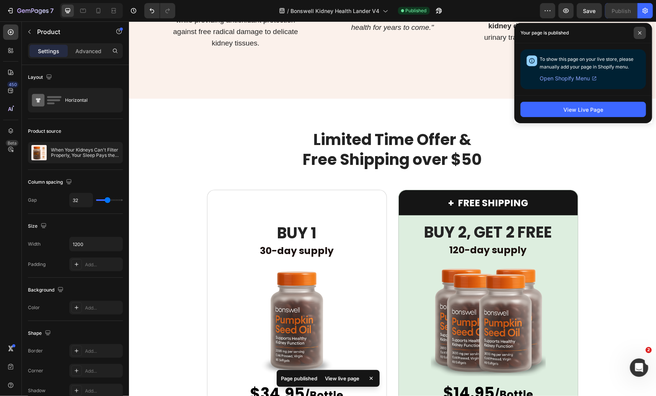
click at [526, 34] on icon at bounding box center [640, 33] width 4 height 4
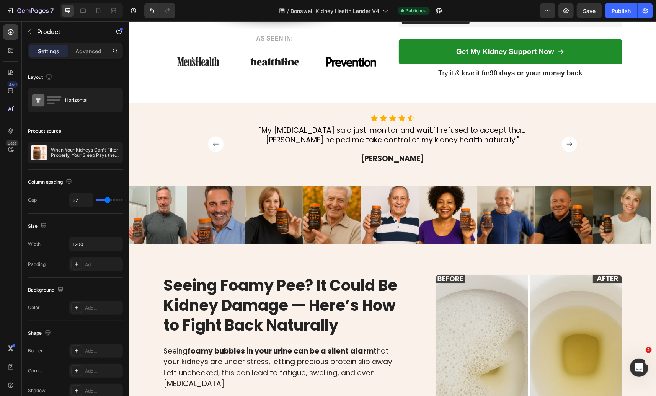
scroll to position [0, 0]
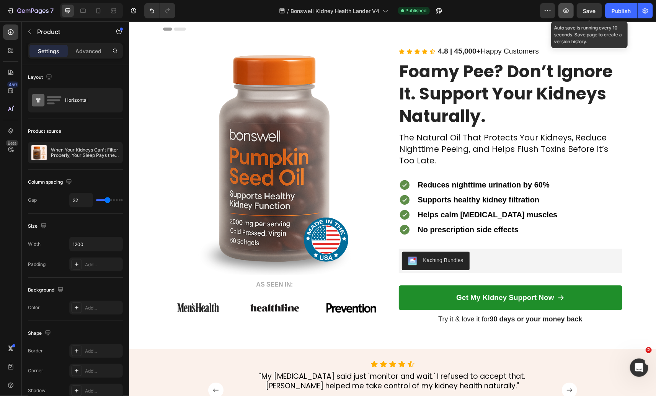
click at [526, 11] on icon "button" at bounding box center [566, 11] width 8 height 8
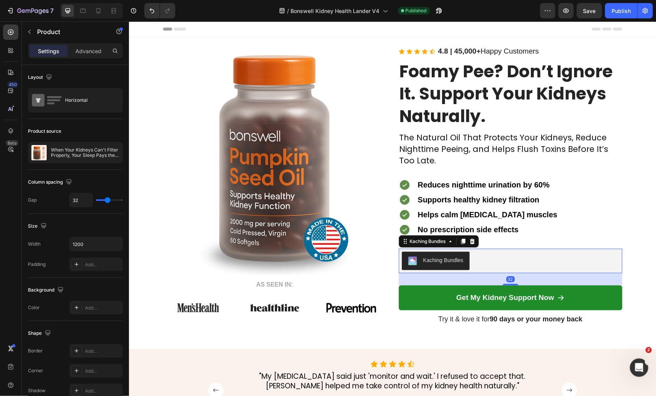
click at [483, 262] on div "Kaching Bundles" at bounding box center [509, 260] width 217 height 18
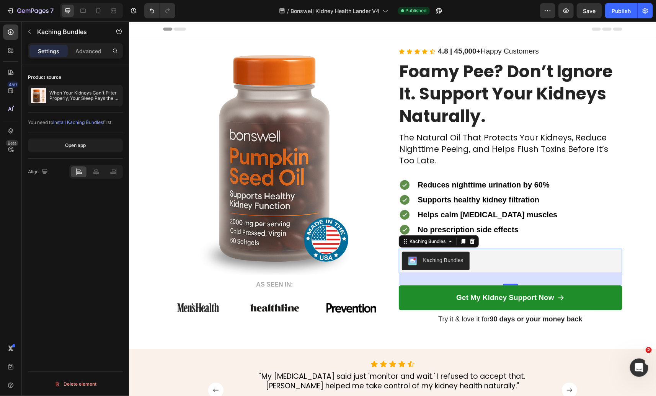
click at [77, 123] on span "install Kaching Bundles" at bounding box center [78, 122] width 50 height 6
click at [511, 264] on div "Kaching Bundles" at bounding box center [509, 260] width 217 height 18
click at [81, 52] on p "Advanced" at bounding box center [88, 51] width 26 height 8
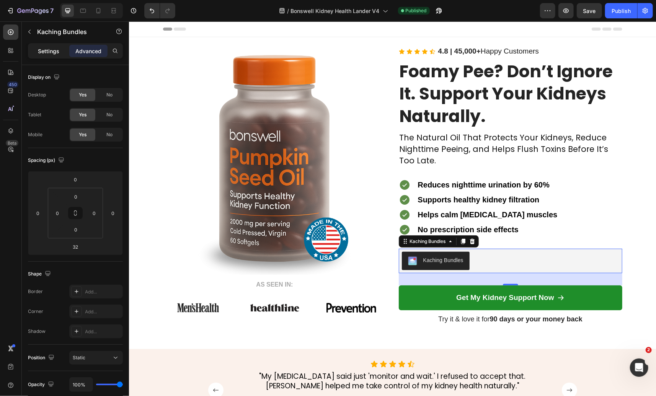
click at [54, 51] on p "Settings" at bounding box center [48, 51] width 21 height 8
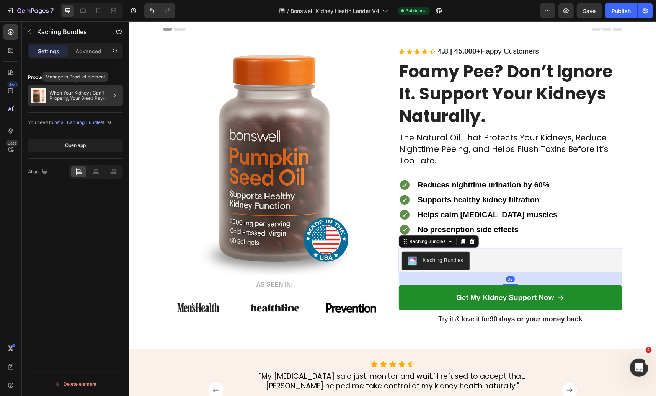
click at [67, 97] on p "When Your Kidneys Can't Filter Properly, Your Sleep Pays the Price - Fix Both i…" at bounding box center [84, 95] width 70 height 11
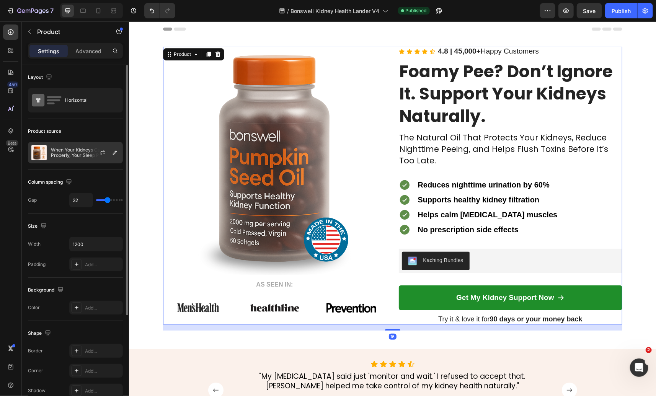
click at [67, 156] on p "When Your Kidneys Can't Filter Properly, Your Sleep Pays the Price - Fix Both i…" at bounding box center [85, 152] width 68 height 11
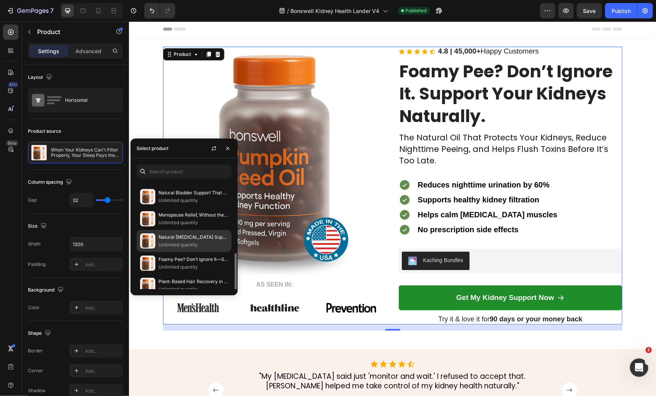
scroll to position [178, 0]
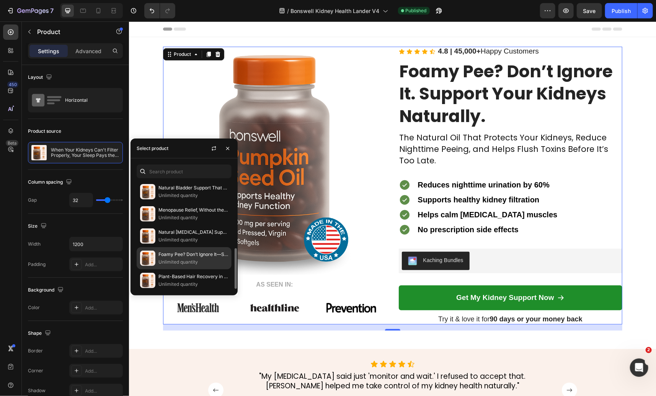
click at [180, 259] on p "Unlimited quantity" at bounding box center [193, 262] width 70 height 8
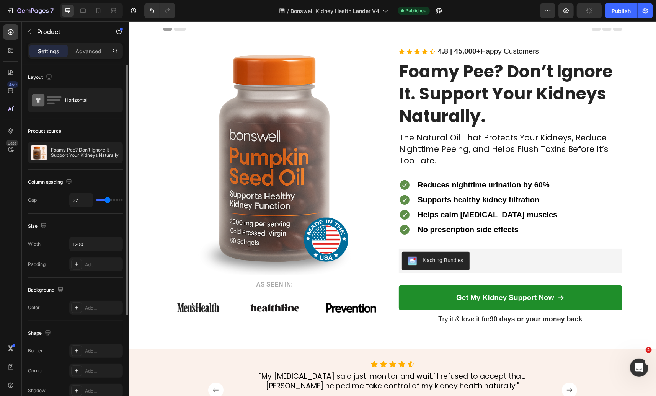
click at [88, 125] on div "Product source" at bounding box center [75, 131] width 95 height 12
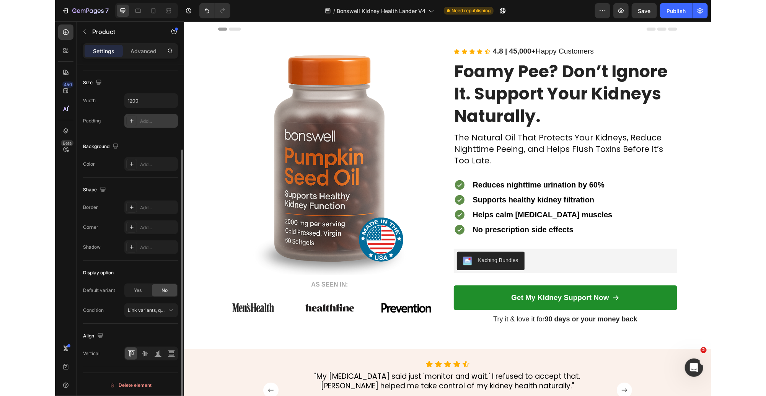
scroll to position [0, 0]
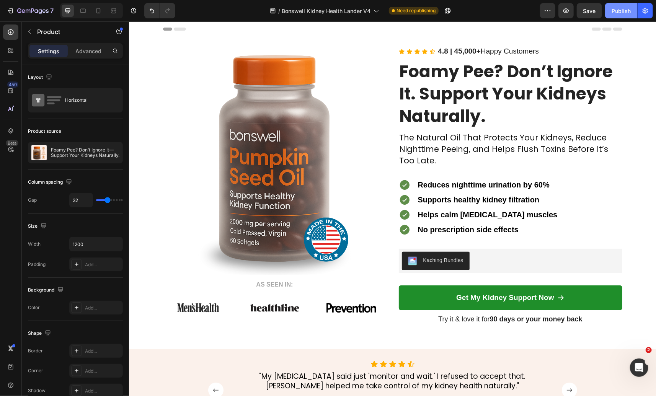
click at [526, 8] on div "Publish" at bounding box center [620, 11] width 19 height 8
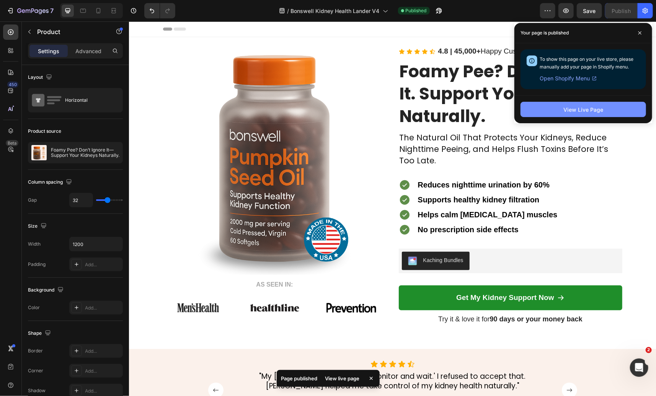
click at [526, 114] on button "View Live Page" at bounding box center [582, 109] width 125 height 15
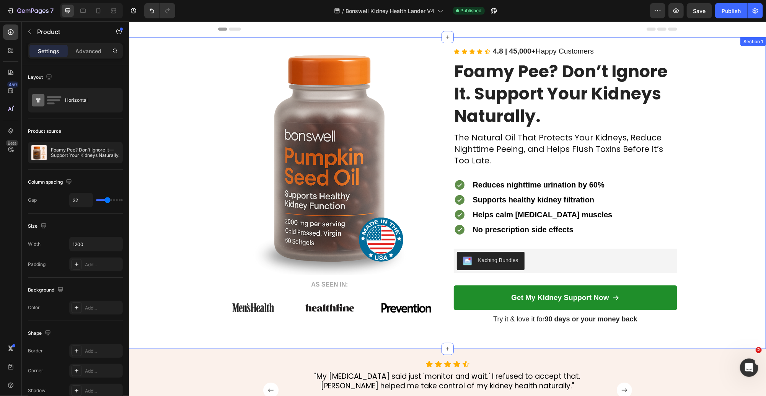
click at [424, 43] on div "Image AS SEEN IN: Text Block Image Image Image Row Icon Icon Icon Icon Icon Ico…" at bounding box center [447, 193] width 637 height 312
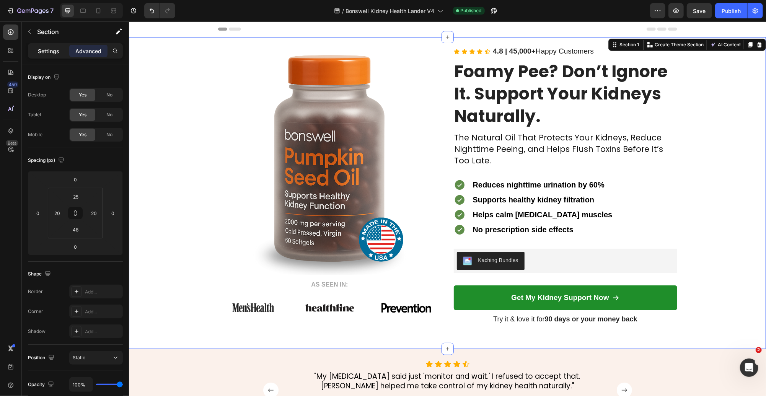
click at [50, 55] on div "Settings" at bounding box center [48, 51] width 38 height 12
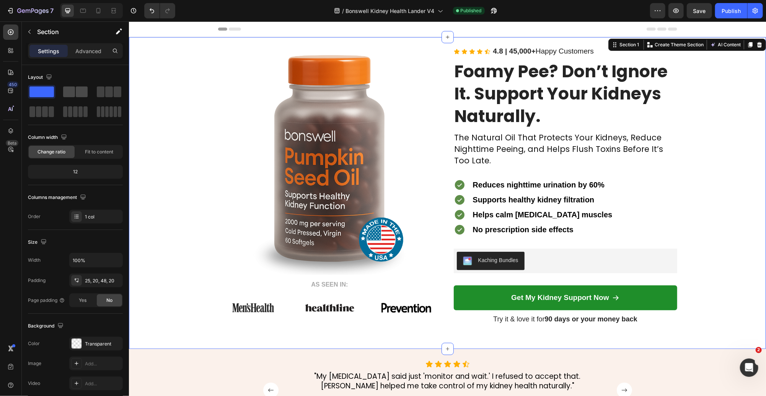
click at [79, 93] on span at bounding box center [82, 91] width 12 height 11
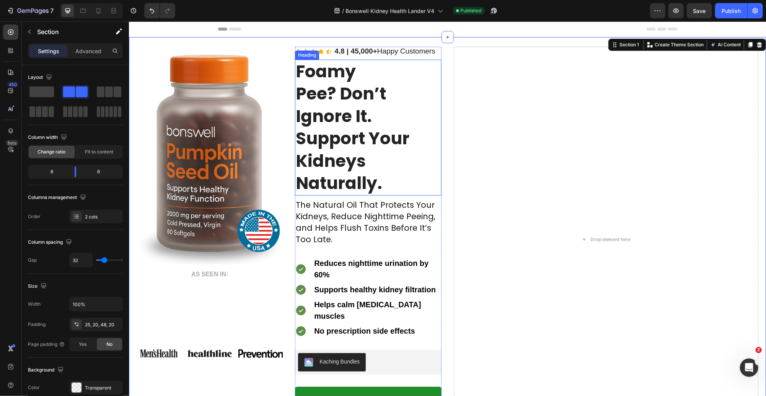
click at [335, 98] on strong "Foamy Pee? Don’t Ignore It. Support Your Kidneys Naturally." at bounding box center [352, 126] width 114 height 135
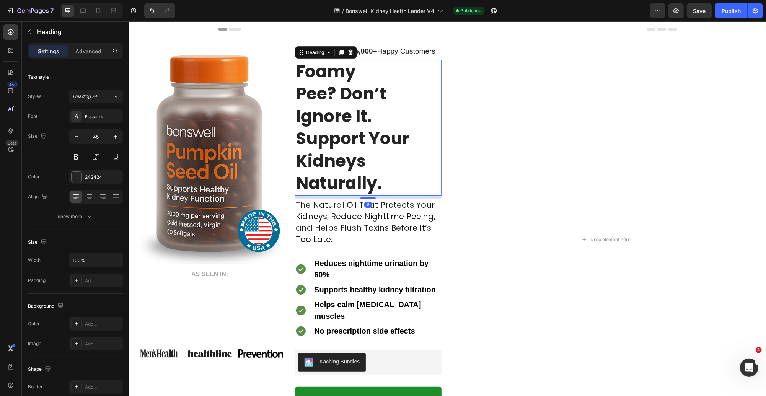
click at [381, 52] on span "Happy Customers" at bounding box center [406, 51] width 58 height 8
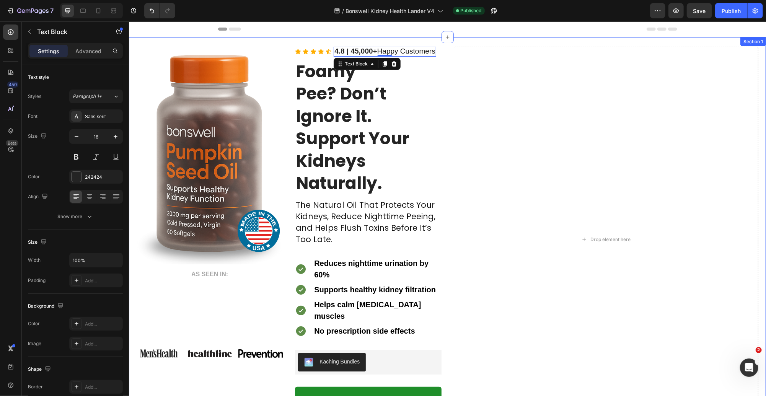
click at [439, 55] on div "Image AS SEEN IN: Text Block Image Image Image Row Icon Icon Icon Icon Icon Ico…" at bounding box center [447, 244] width 637 height 414
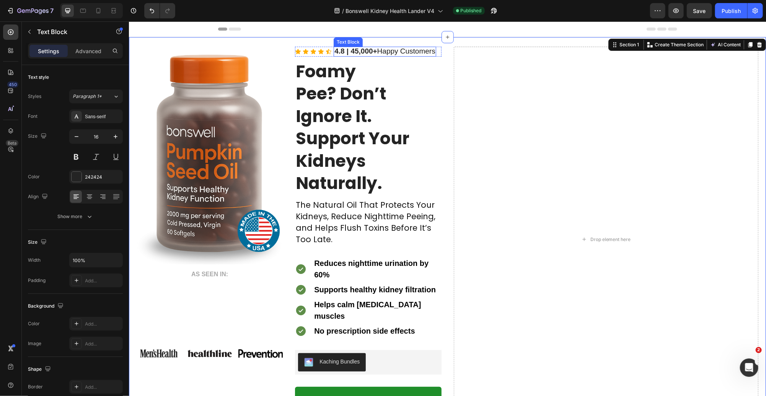
click at [420, 54] on span "Happy Customers" at bounding box center [406, 51] width 58 height 8
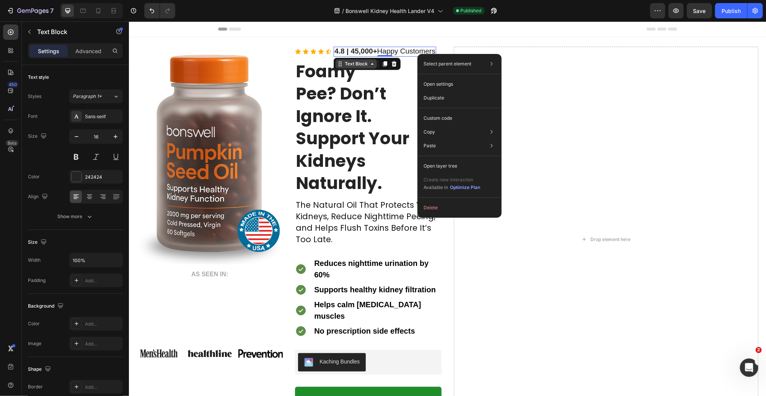
click at [360, 64] on div "Text Block" at bounding box center [356, 63] width 26 height 7
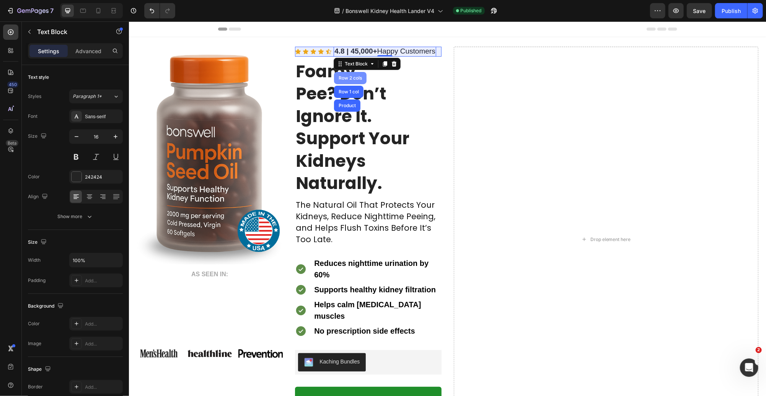
click at [347, 75] on div "Row 2 cols" at bounding box center [350, 77] width 26 height 5
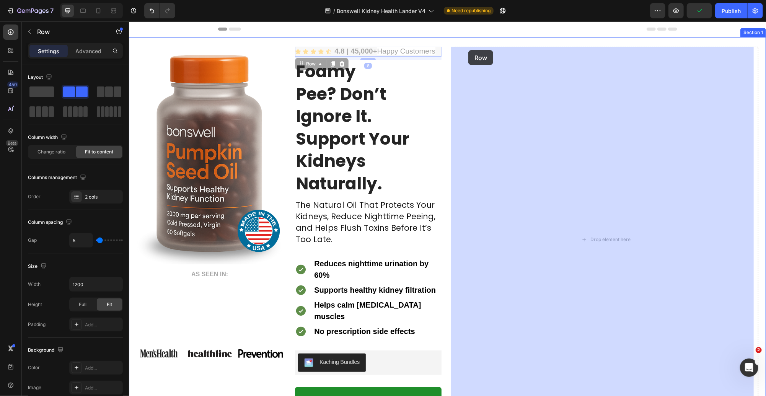
drag, startPoint x: 299, startPoint y: 65, endPoint x: 468, endPoint y: 50, distance: 169.8
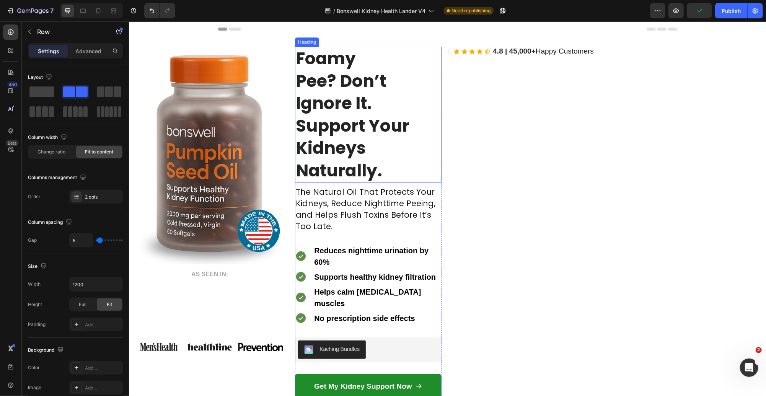
click at [353, 61] on strong "Foamy Pee? Don’t Ignore It. Support Your Kidneys Naturally." at bounding box center [352, 113] width 114 height 135
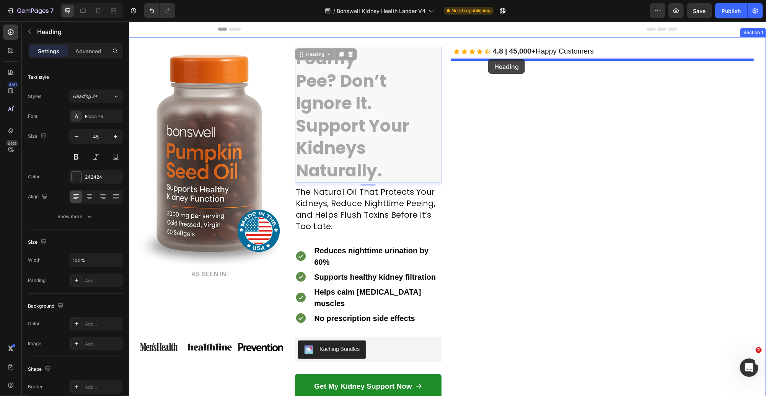
drag, startPoint x: 301, startPoint y: 55, endPoint x: 488, endPoint y: 59, distance: 187.1
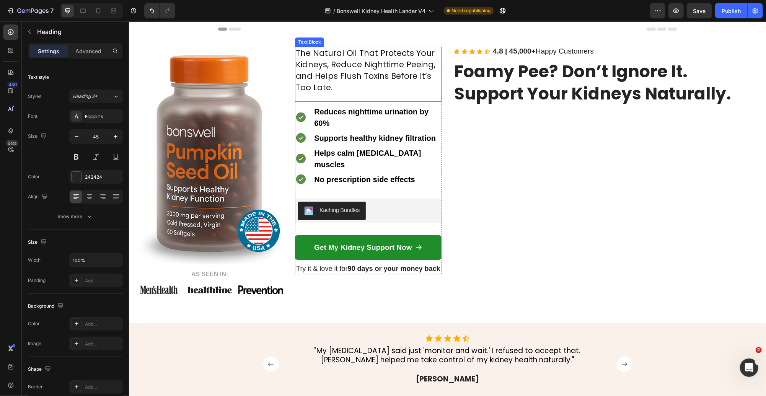
click at [370, 68] on span "The Natural Oil That Protects Your Kidneys, Reduce Nighttime Peeing, and Helps …" at bounding box center [365, 70] width 140 height 46
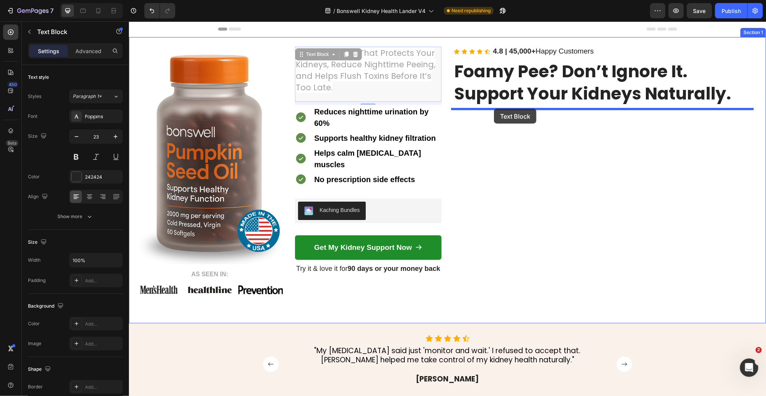
drag, startPoint x: 300, startPoint y: 55, endPoint x: 483, endPoint y: 107, distance: 189.8
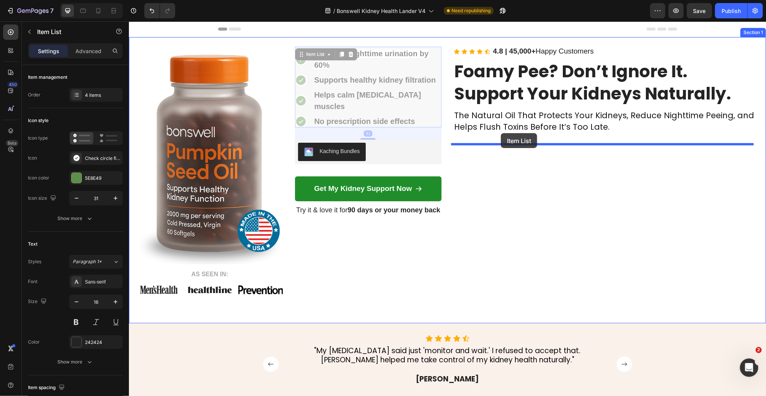
drag, startPoint x: 300, startPoint y: 42, endPoint x: 500, endPoint y: 133, distance: 220.0
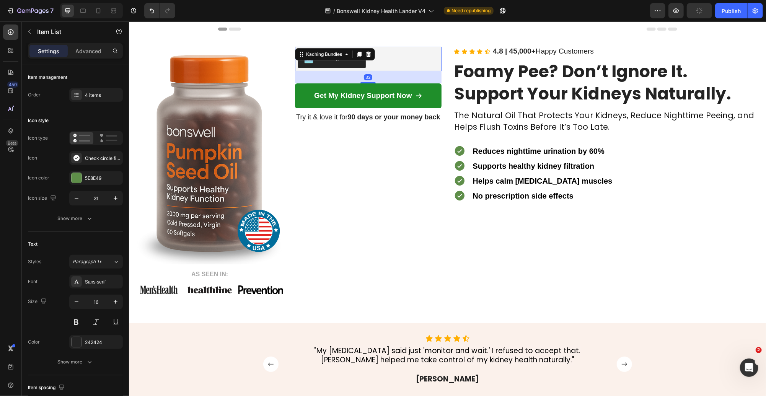
click at [392, 60] on div "Kaching Bundles" at bounding box center [368, 58] width 140 height 18
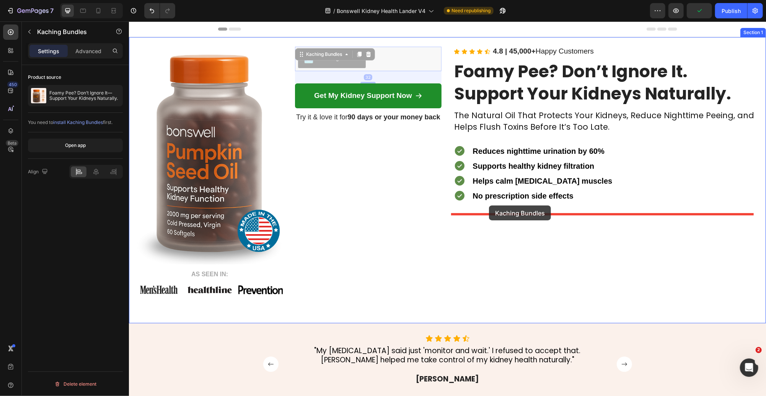
drag, startPoint x: 300, startPoint y: 53, endPoint x: 489, endPoint y: 205, distance: 242.2
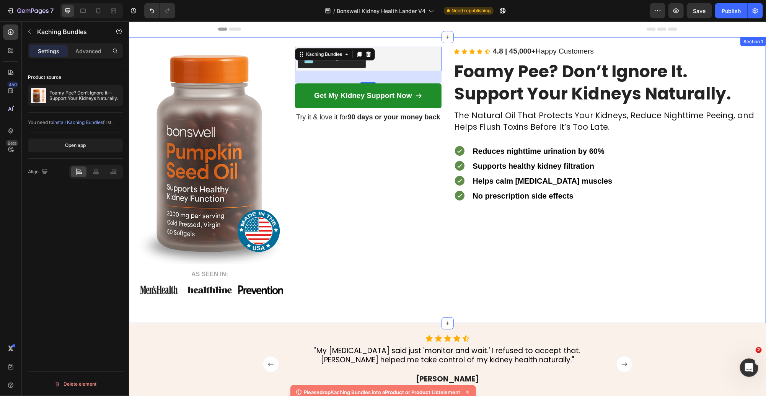
click at [448, 49] on div "Image AS SEEN IN: Text Block Image Image Image Row Kaching Bundles Kaching Bund…" at bounding box center [447, 180] width 637 height 286
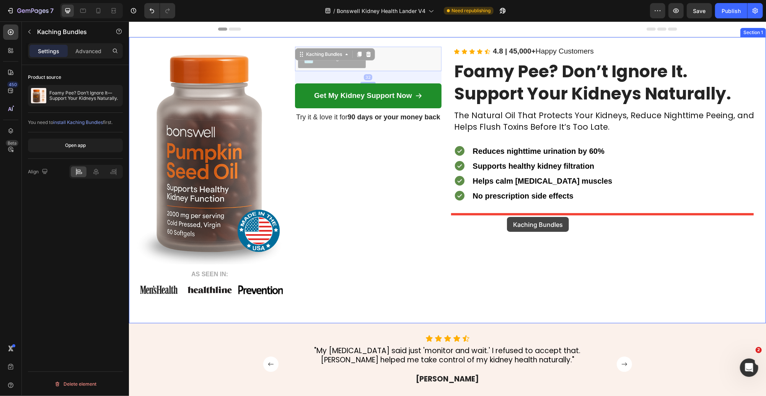
drag, startPoint x: 298, startPoint y: 41, endPoint x: 507, endPoint y: 217, distance: 272.1
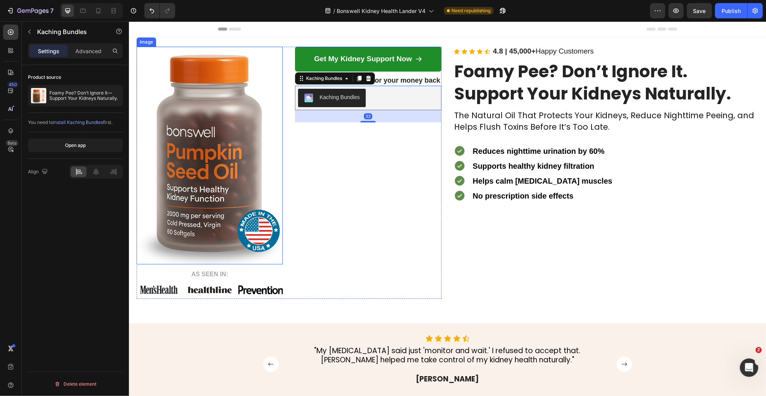
click at [215, 82] on img at bounding box center [209, 155] width 146 height 218
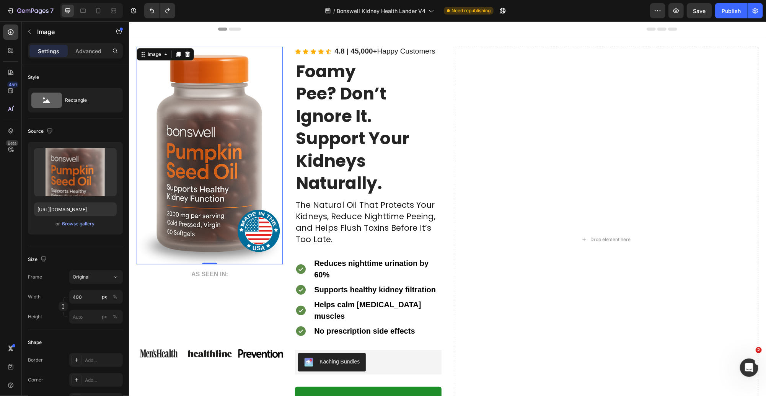
click at [207, 67] on img at bounding box center [209, 155] width 146 height 218
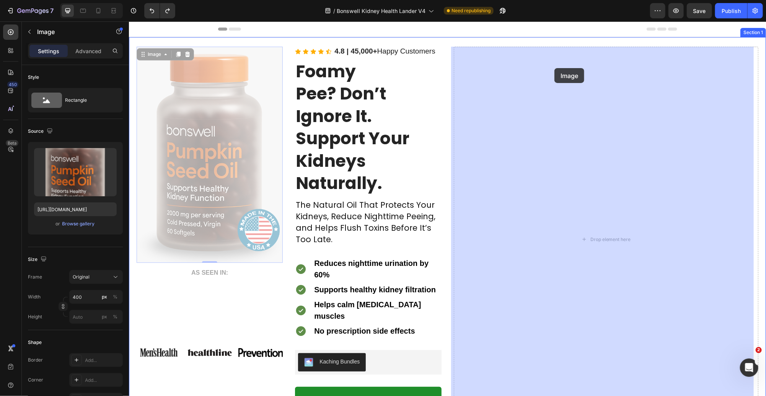
drag, startPoint x: 142, startPoint y: 55, endPoint x: 554, endPoint y: 68, distance: 411.9
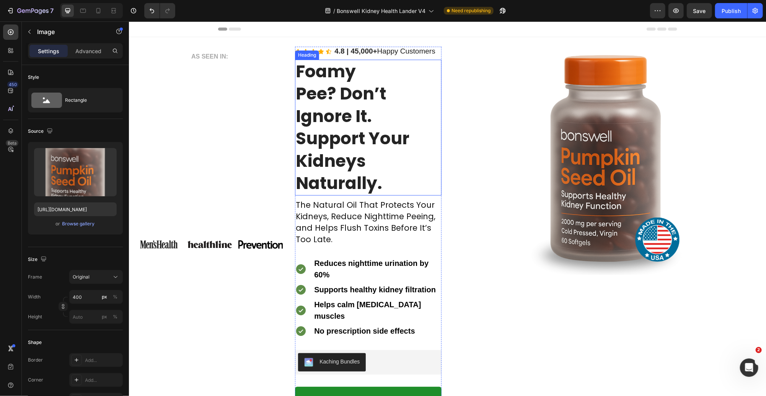
click at [350, 80] on strong "Foamy Pee? Don’t Ignore It. Support Your Kidneys Naturally." at bounding box center [352, 126] width 114 height 135
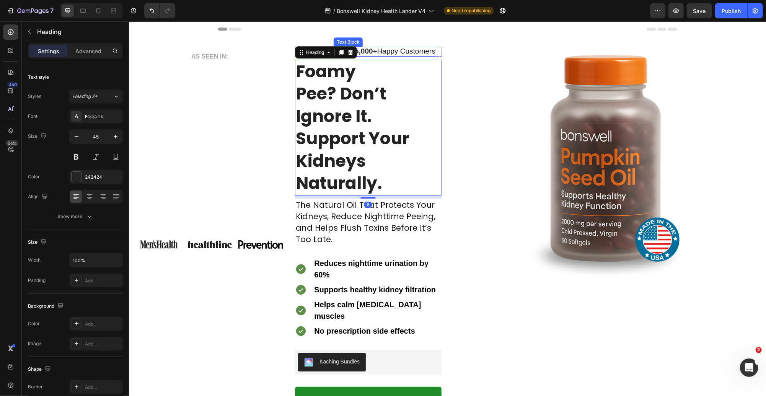
click at [379, 50] on span "Happy Customers" at bounding box center [406, 51] width 58 height 8
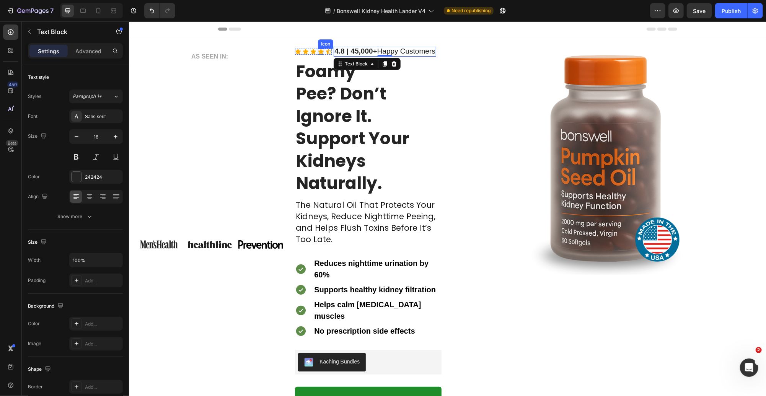
click at [310, 53] on icon at bounding box center [313, 51] width 6 height 6
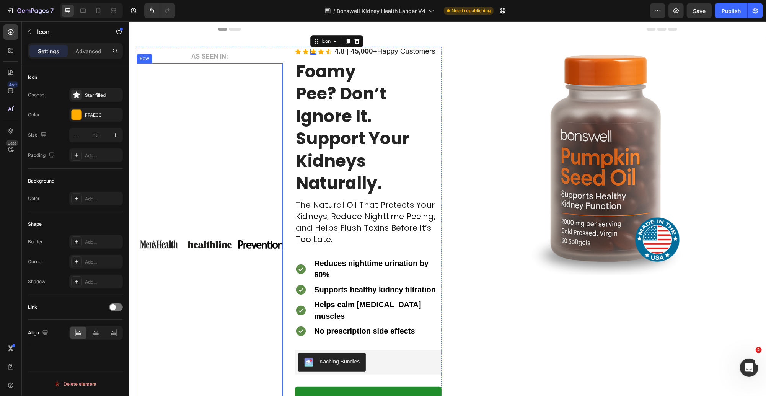
click at [242, 92] on div "Image" at bounding box center [260, 244] width 45 height 363
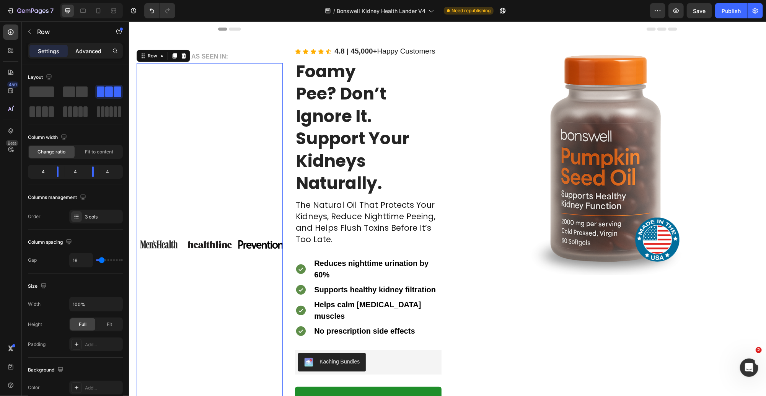
click at [83, 55] on div "Advanced" at bounding box center [88, 51] width 38 height 12
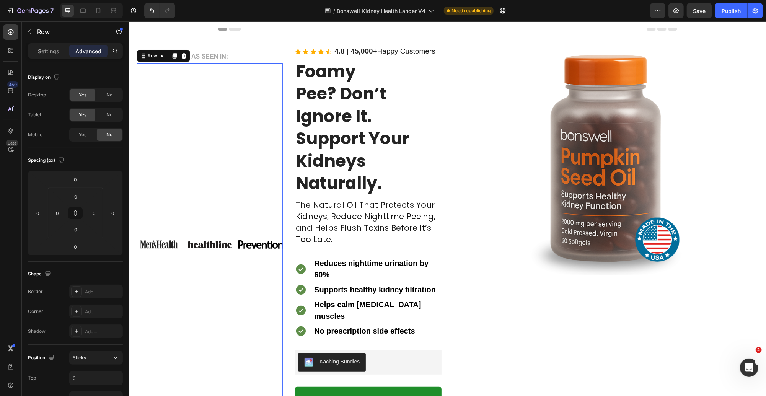
click at [182, 142] on div "Image Image Image Row 0" at bounding box center [209, 244] width 146 height 363
click at [155, 247] on img at bounding box center [158, 244] width 45 height 18
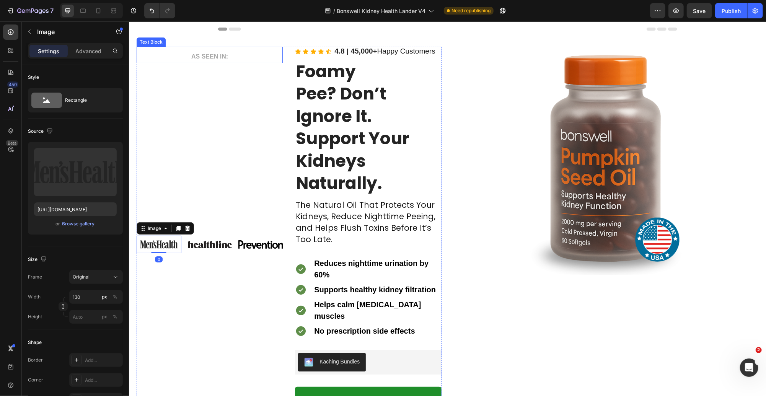
click at [222, 55] on strong "AS SEEN IN:" at bounding box center [209, 56] width 37 height 7
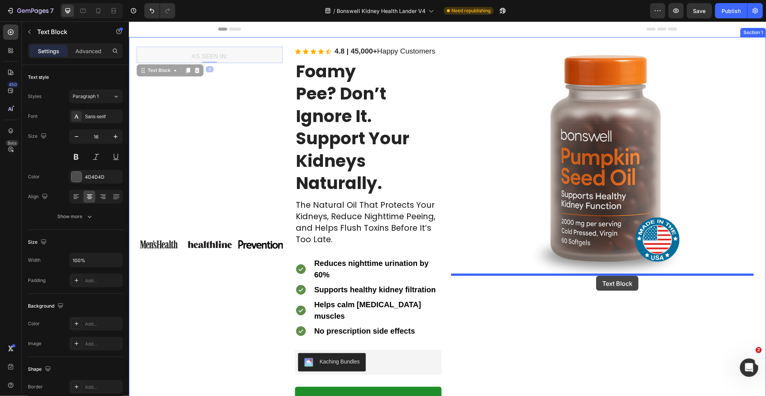
drag, startPoint x: 143, startPoint y: 69, endPoint x: 596, endPoint y: 275, distance: 497.0
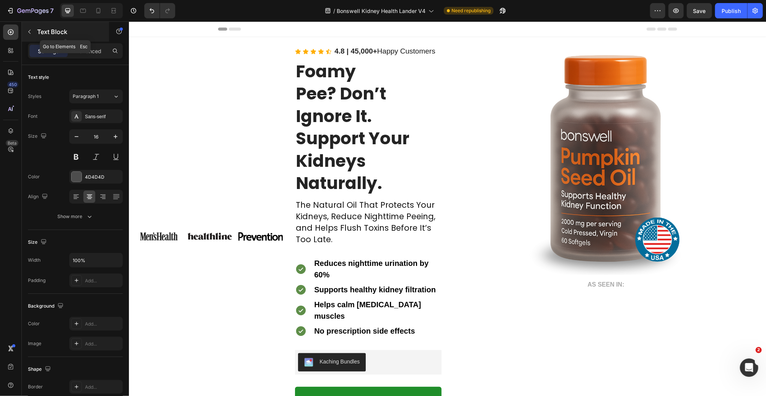
click at [32, 32] on icon "button" at bounding box center [29, 32] width 6 height 6
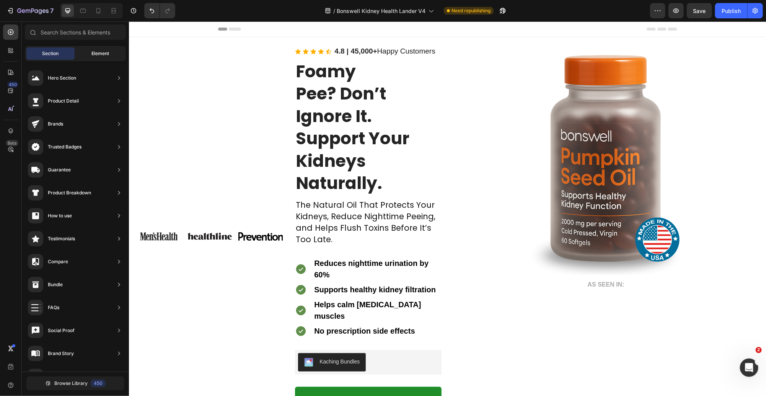
click at [94, 54] on span "Element" at bounding box center [100, 53] width 18 height 7
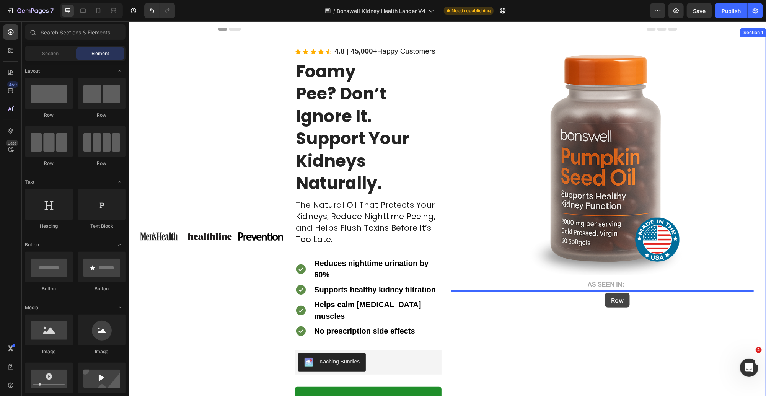
drag, startPoint x: 213, startPoint y: 114, endPoint x: 604, endPoint y: 292, distance: 429.9
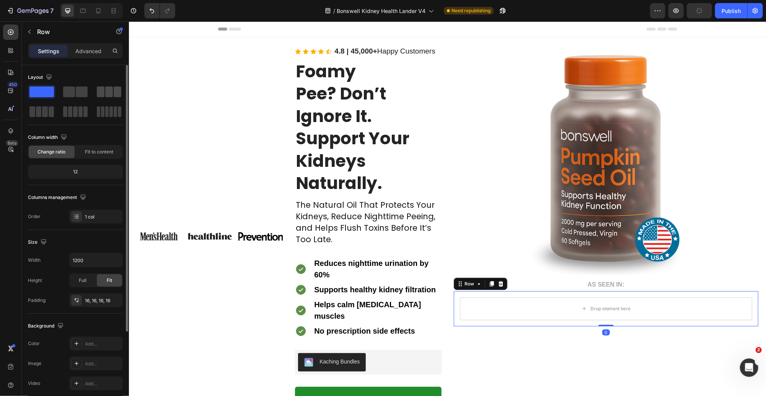
click at [115, 91] on span at bounding box center [118, 91] width 8 height 11
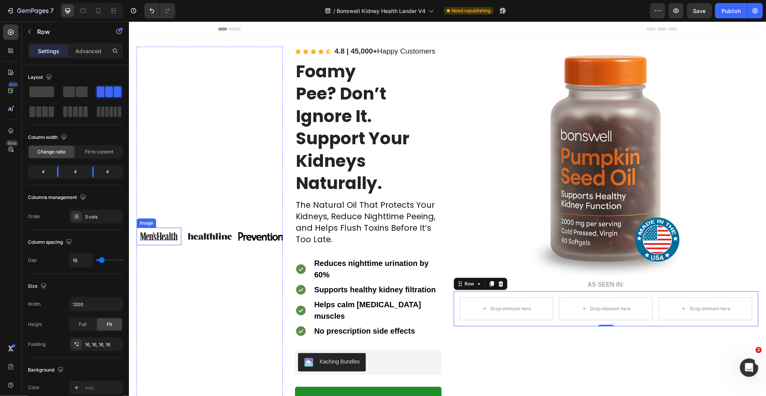
click at [160, 244] on img at bounding box center [158, 236] width 45 height 18
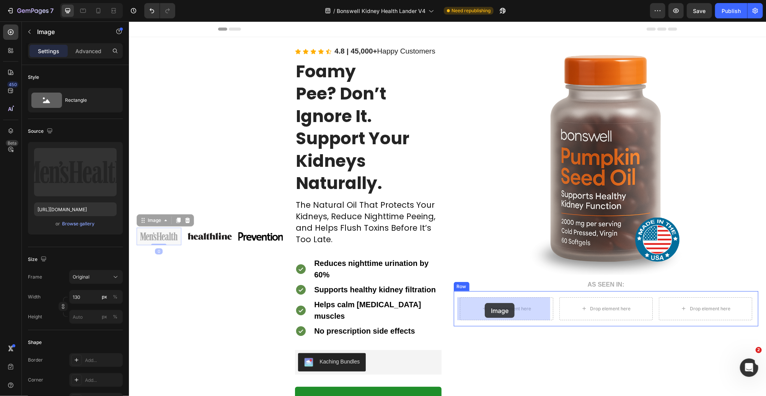
drag, startPoint x: 142, startPoint y: 225, endPoint x: 484, endPoint y: 303, distance: 351.5
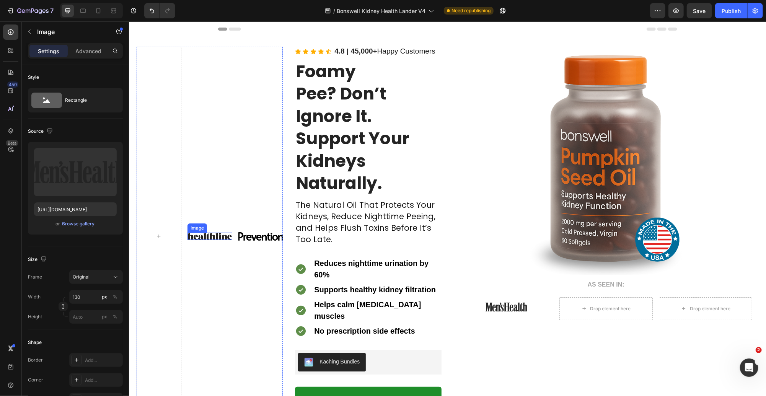
click at [209, 239] on img at bounding box center [209, 235] width 45 height 7
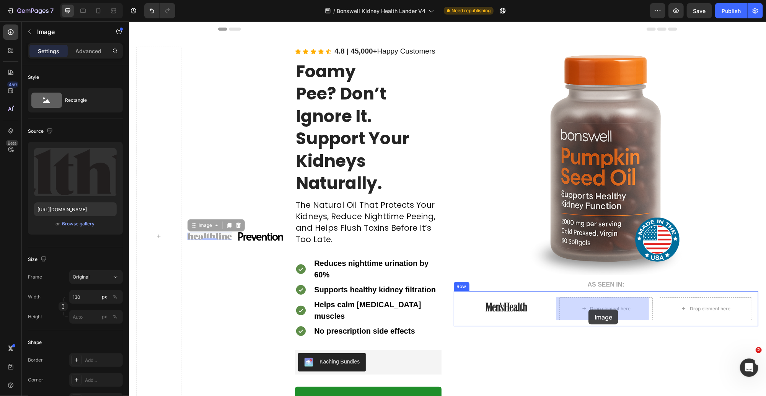
drag, startPoint x: 194, startPoint y: 230, endPoint x: 588, endPoint y: 309, distance: 401.9
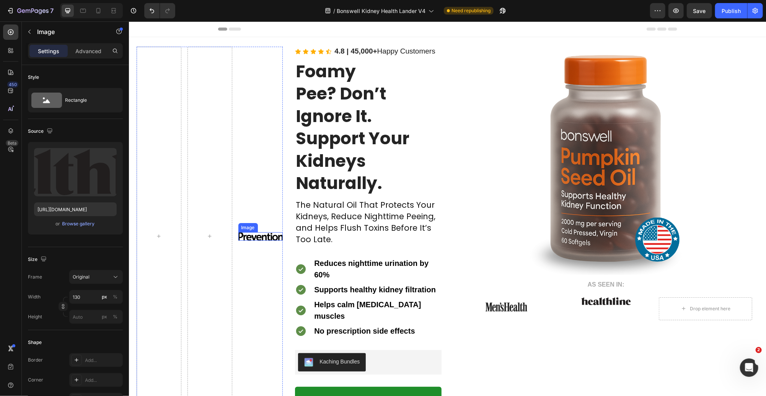
click at [269, 238] on img at bounding box center [260, 236] width 45 height 8
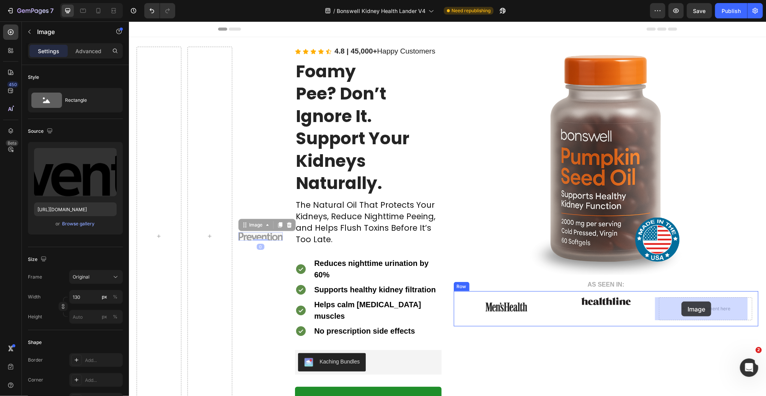
drag, startPoint x: 242, startPoint y: 229, endPoint x: 681, endPoint y: 301, distance: 445.1
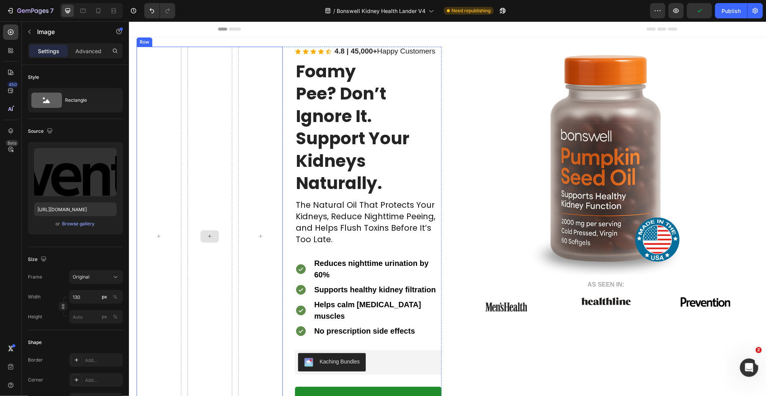
click at [193, 93] on div at bounding box center [209, 236] width 45 height 380
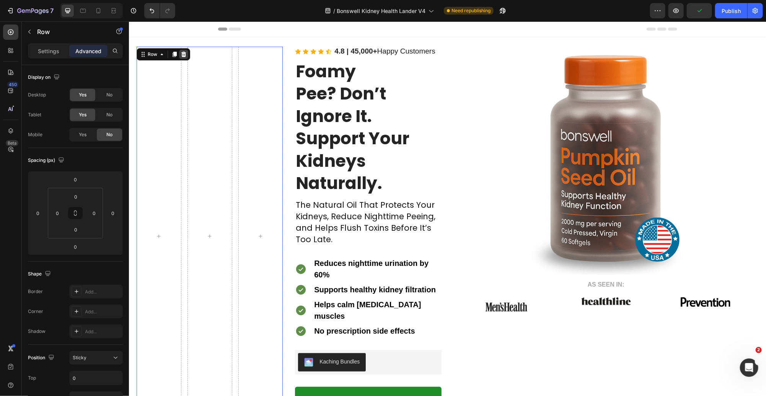
click at [182, 54] on icon at bounding box center [183, 53] width 5 height 5
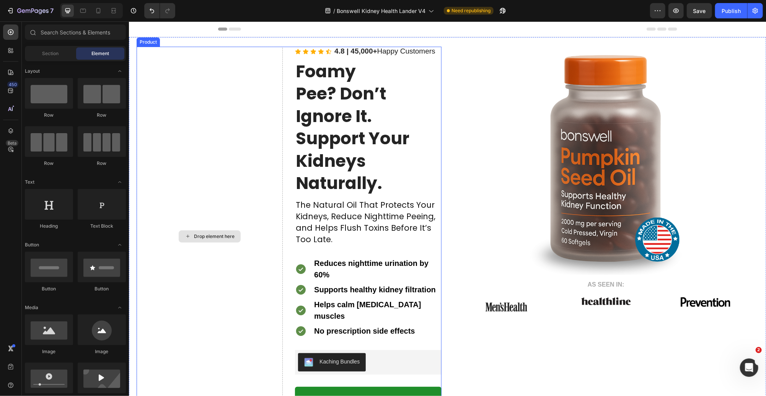
click at [187, 68] on div "Drop element here" at bounding box center [209, 236] width 146 height 380
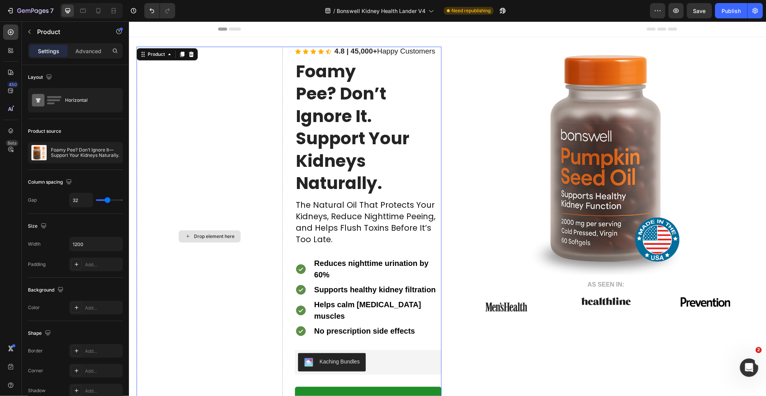
click at [217, 62] on div "Drop element here" at bounding box center [209, 236] width 146 height 380
click at [293, 92] on div "Drop element here Icon Icon Icon Icon Icon Icon List Foamy Pee? Don’t Ignore It…" at bounding box center [288, 236] width 305 height 380
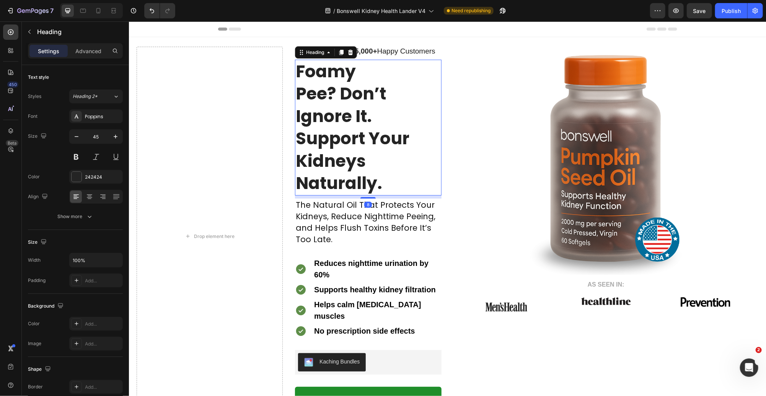
click at [423, 95] on h1 "Foamy Pee? Don’t Ignore It. Support Your Kidneys Naturally." at bounding box center [368, 127] width 146 height 136
click at [290, 53] on div "Drop element here Icon Icon Icon Icon Icon Icon List Foamy Pee? Don’t Ignore It…" at bounding box center [288, 236] width 305 height 380
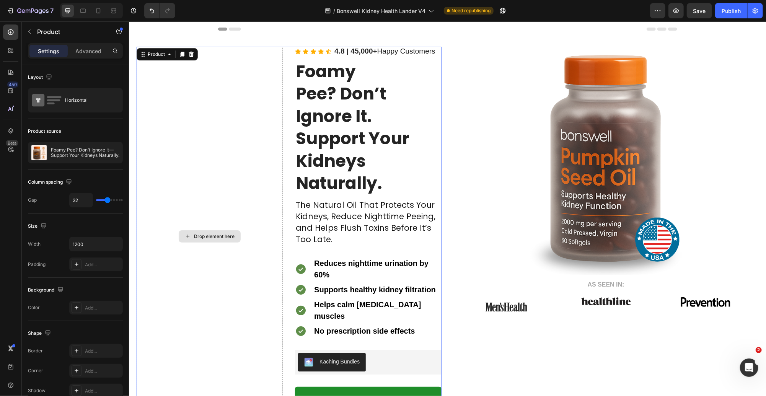
click at [236, 123] on div "Drop element here" at bounding box center [209, 236] width 146 height 380
click at [169, 52] on icon at bounding box center [169, 54] width 6 height 6
click at [259, 64] on div "Drop element here" at bounding box center [209, 236] width 146 height 380
click at [28, 32] on icon "button" at bounding box center [29, 32] width 6 height 6
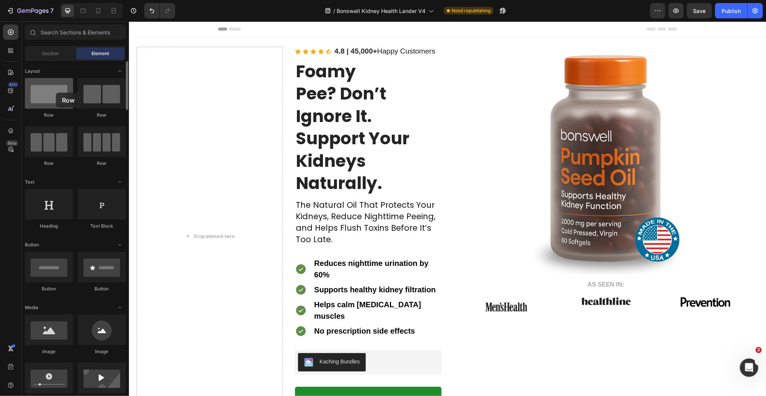
click at [56, 93] on div at bounding box center [49, 93] width 48 height 31
click at [256, 67] on div "Drop element here" at bounding box center [209, 236] width 146 height 380
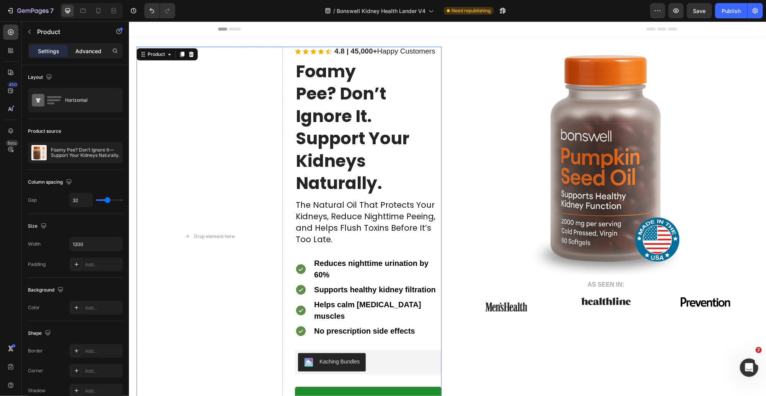
click at [79, 52] on p "Advanced" at bounding box center [88, 51] width 26 height 8
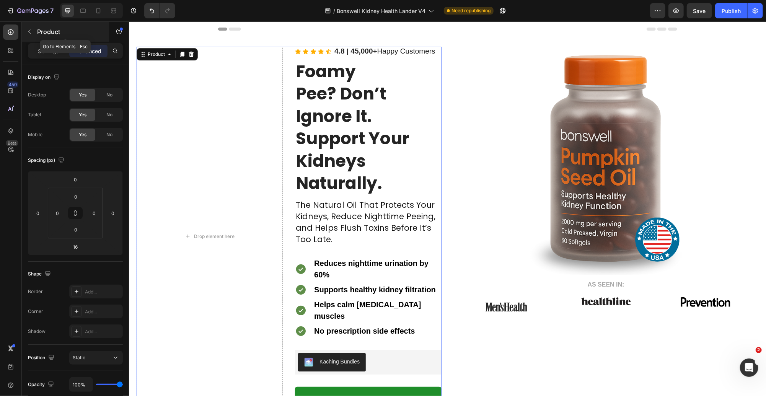
click at [28, 33] on icon "button" at bounding box center [29, 32] width 6 height 6
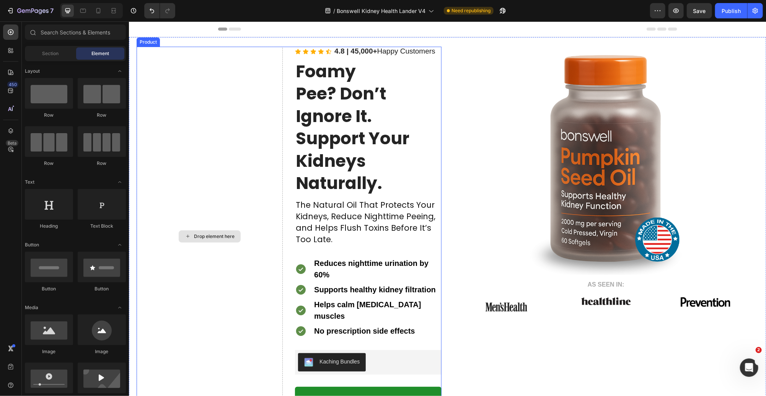
click at [210, 93] on div "Drop element here" at bounding box center [209, 236] width 146 height 380
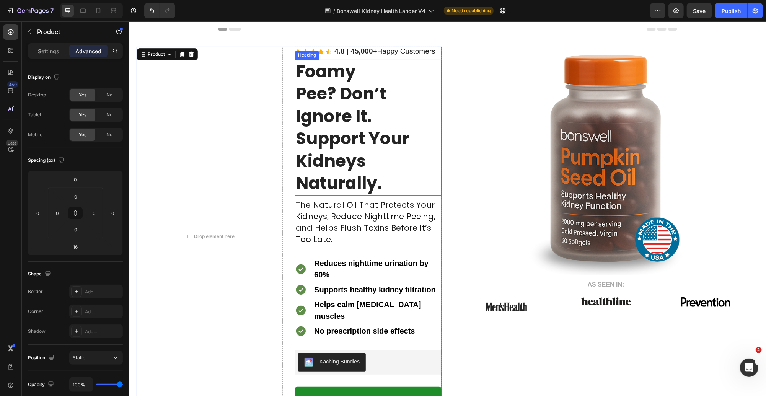
click at [352, 138] on strong "Foamy Pee? Don’t Ignore It. Support Your Kidneys Naturally." at bounding box center [352, 126] width 114 height 135
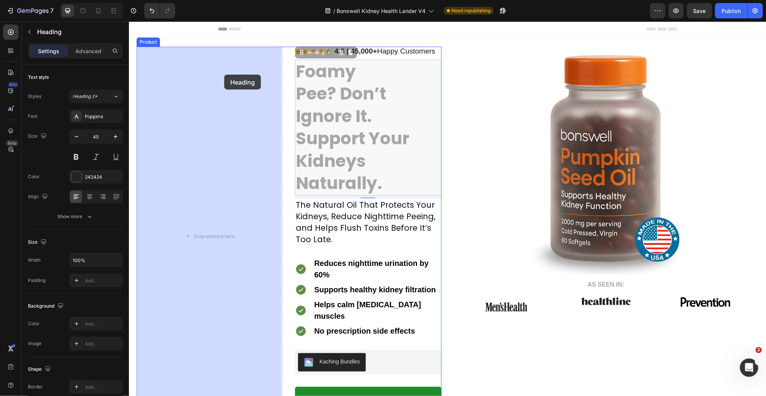
drag, startPoint x: 297, startPoint y: 52, endPoint x: 259, endPoint y: 66, distance: 40.5
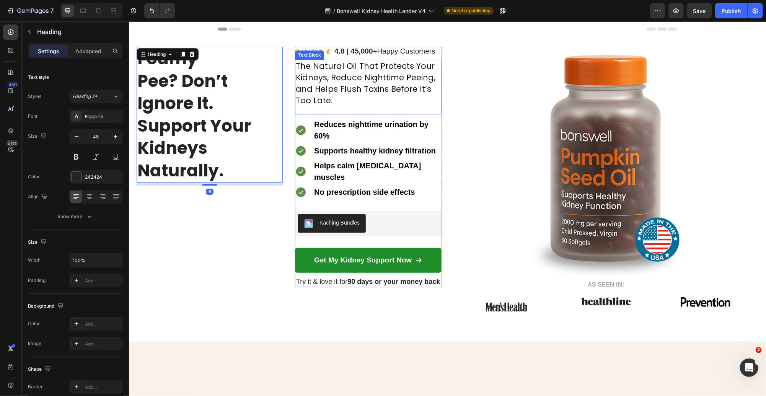
click at [337, 77] on span "The Natural Oil That Protects Your Kidneys, Reduce Nighttime Peeing, and Helps …" at bounding box center [365, 83] width 140 height 46
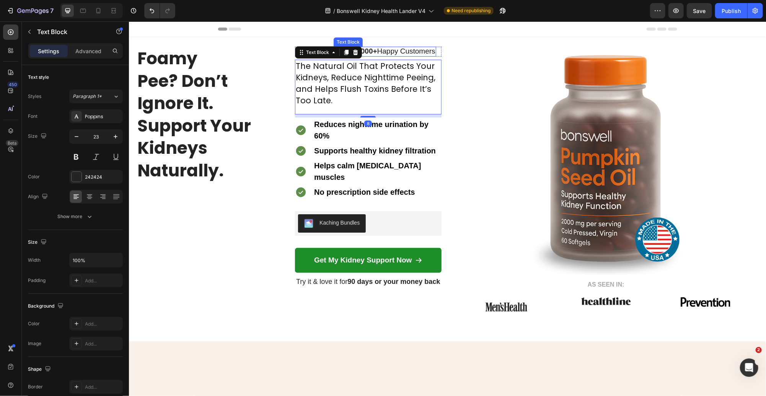
click at [378, 47] on p "4.8 | 45,000+ Happy Customers" at bounding box center [384, 51] width 101 height 8
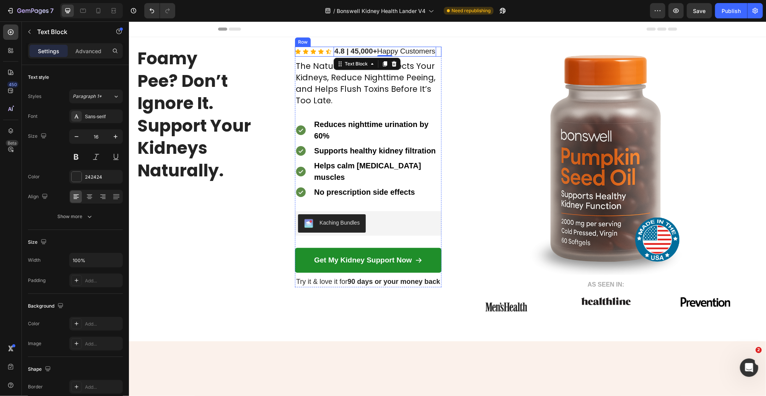
click at [311, 52] on icon at bounding box center [312, 51] width 5 height 5
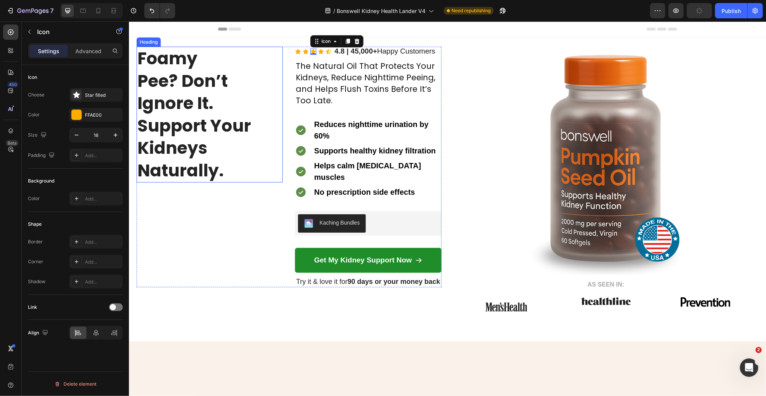
click at [277, 70] on h1 "Foamy Pee? Don’t Ignore It. Support Your Kidneys Naturally." at bounding box center [209, 114] width 146 height 136
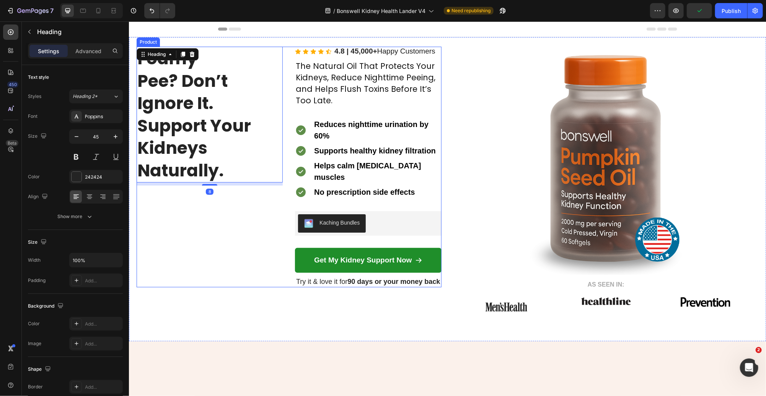
click at [286, 70] on div "Foamy Pee? Don’t Ignore It. Support Your Kidneys Naturally. Heading 8 Icon Icon…" at bounding box center [288, 166] width 305 height 241
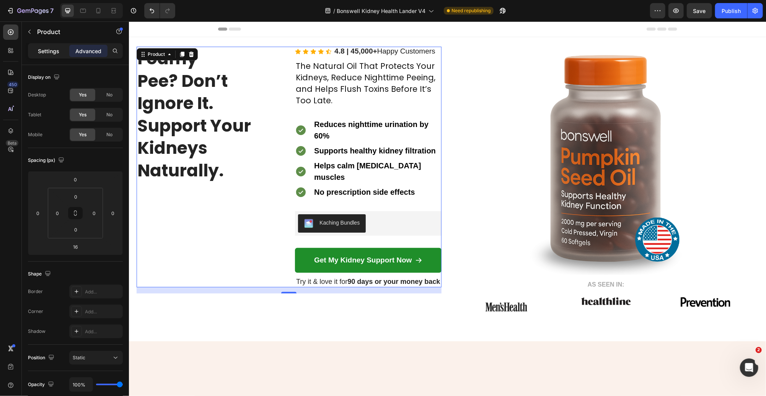
click at [34, 48] on div "Settings" at bounding box center [48, 51] width 38 height 12
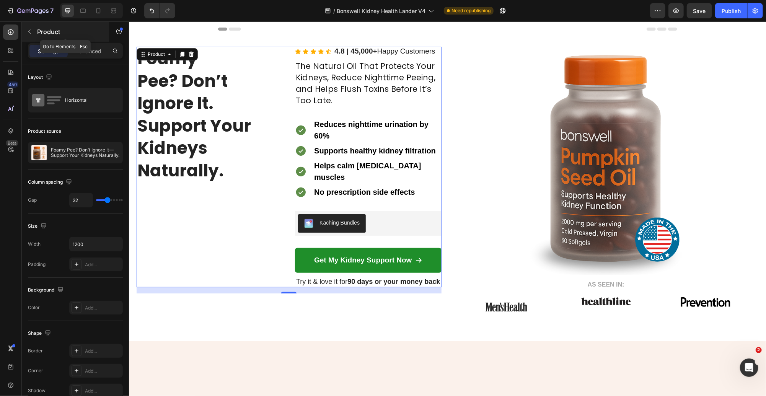
click at [30, 33] on icon "button" at bounding box center [29, 32] width 2 height 4
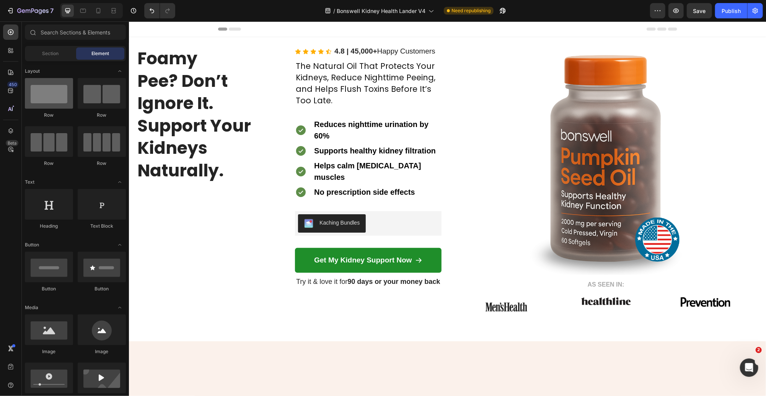
click at [54, 92] on div at bounding box center [49, 93] width 48 height 31
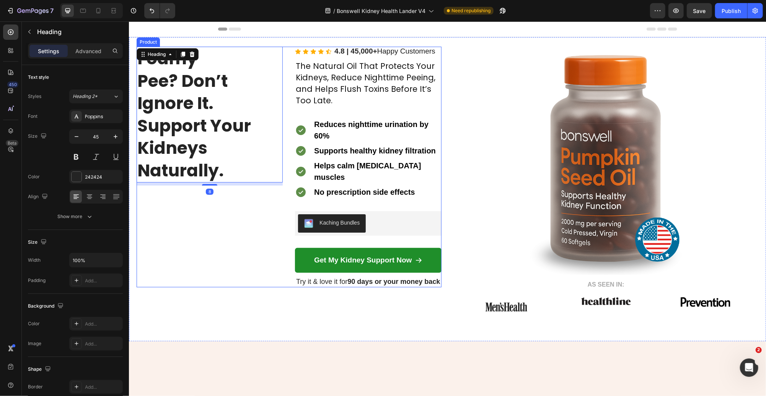
click at [285, 60] on div "Foamy Pee? Don’t Ignore It. Support Your Kidneys Naturally. Heading 8 Icon Icon…" at bounding box center [288, 166] width 305 height 241
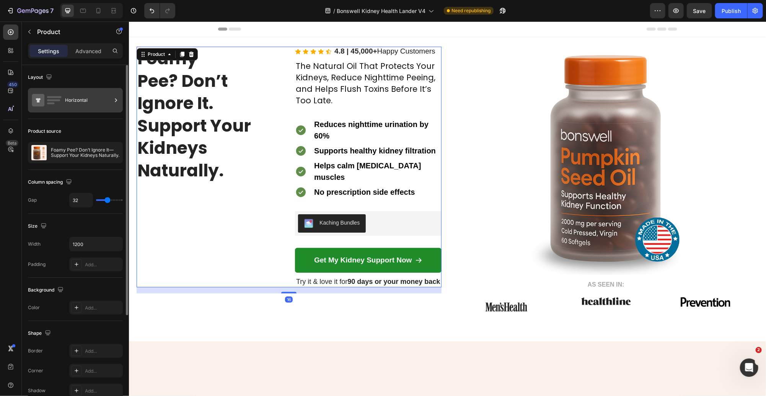
click at [75, 93] on div "Horizontal" at bounding box center [88, 100] width 47 height 18
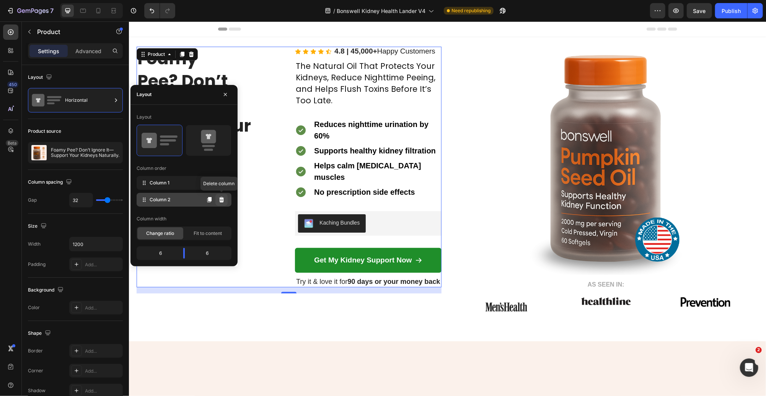
click at [223, 200] on icon at bounding box center [221, 199] width 5 height 5
click at [371, 92] on span "The Natural Oil That Protects Your Kidneys, Reduce Nighttime Peeing, and Helps …" at bounding box center [365, 83] width 140 height 46
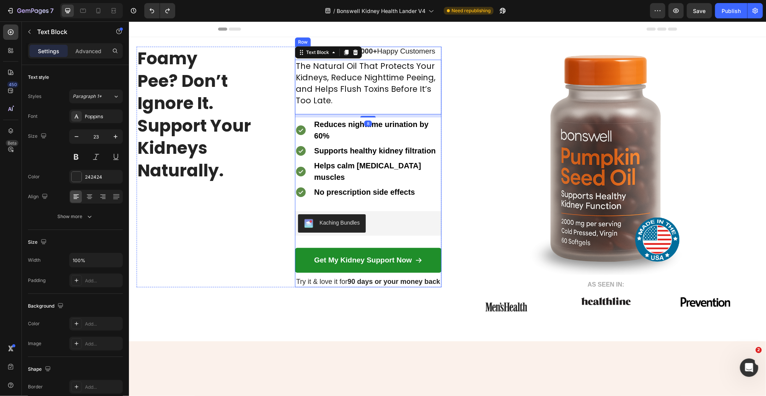
click at [383, 54] on span "Happy Customers" at bounding box center [406, 51] width 58 height 8
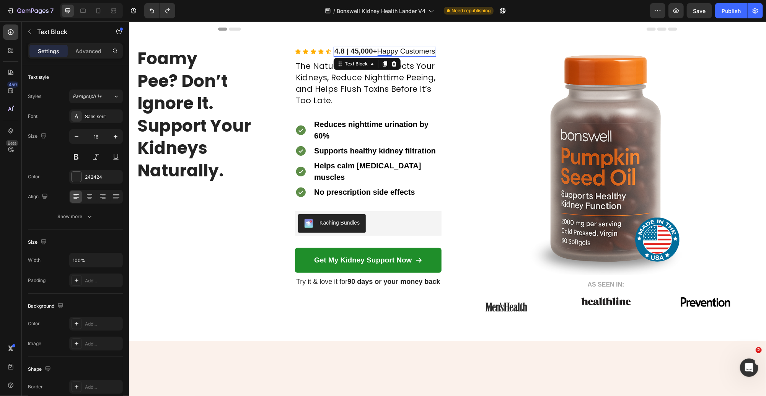
click at [321, 45] on div "Foamy Pee? Don’t Ignore It. Support Your Kidneys Naturally. Heading Icon Icon I…" at bounding box center [447, 189] width 637 height 304
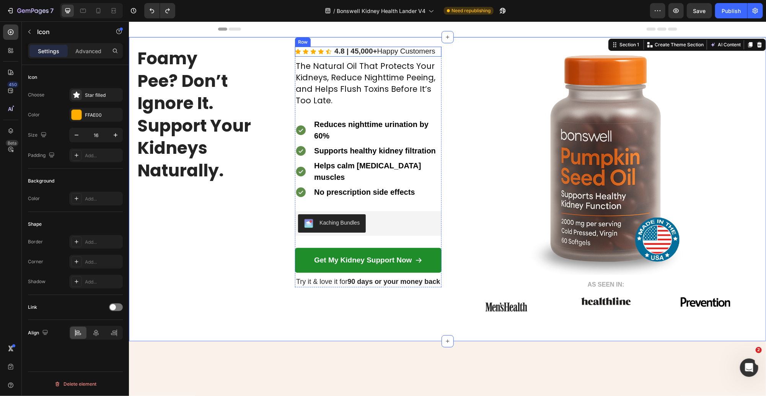
click at [320, 50] on icon at bounding box center [320, 51] width 5 height 5
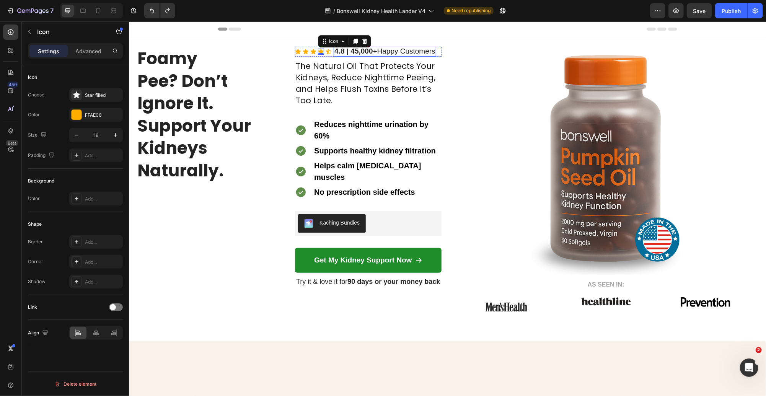
click at [360, 50] on strong "4.8 | 45,000+" at bounding box center [355, 51] width 43 height 8
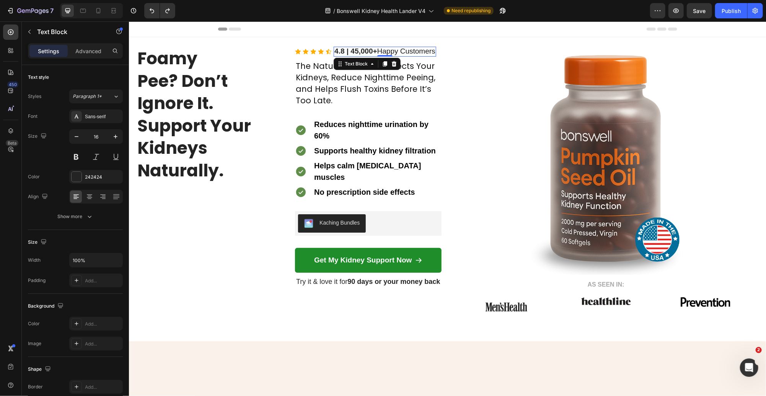
click at [348, 50] on strong "4.8 | 45,000+" at bounding box center [355, 51] width 43 height 8
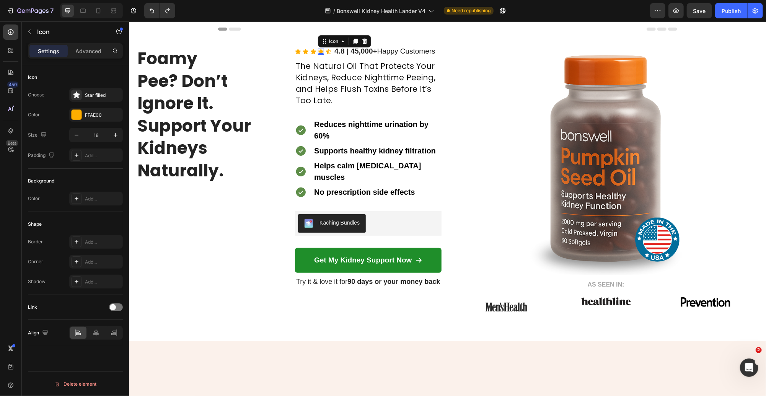
click at [321, 49] on icon at bounding box center [321, 51] width 6 height 6
click at [384, 52] on span "Happy Customers" at bounding box center [406, 51] width 58 height 8
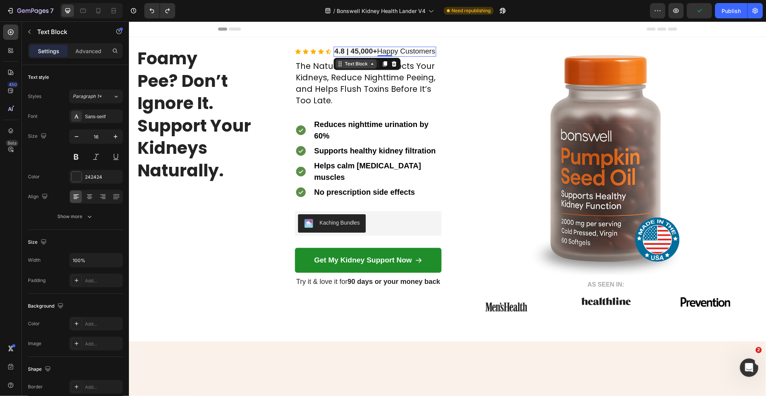
click at [369, 62] on icon at bounding box center [372, 63] width 6 height 6
click at [349, 78] on div "Row 2 cols" at bounding box center [350, 77] width 26 height 5
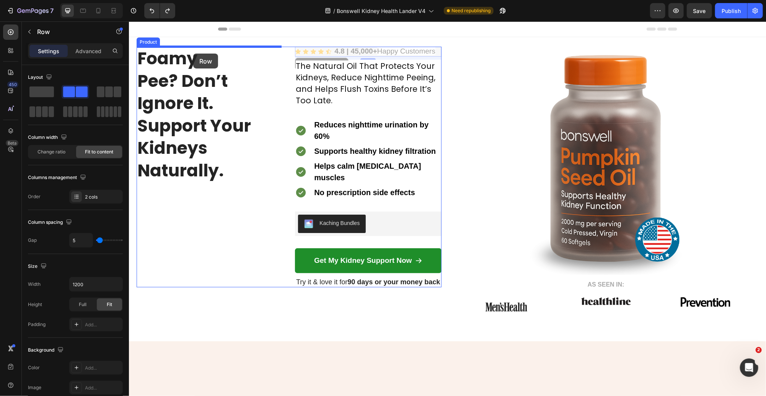
drag, startPoint x: 301, startPoint y: 64, endPoint x: 193, endPoint y: 53, distance: 108.4
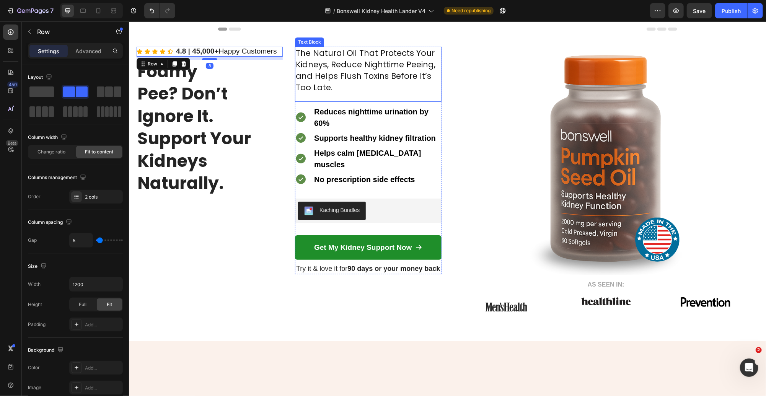
click at [335, 71] on span "The Natural Oil That Protects Your Kidneys, Reduce Nighttime Peeing, and Helps …" at bounding box center [365, 70] width 140 height 46
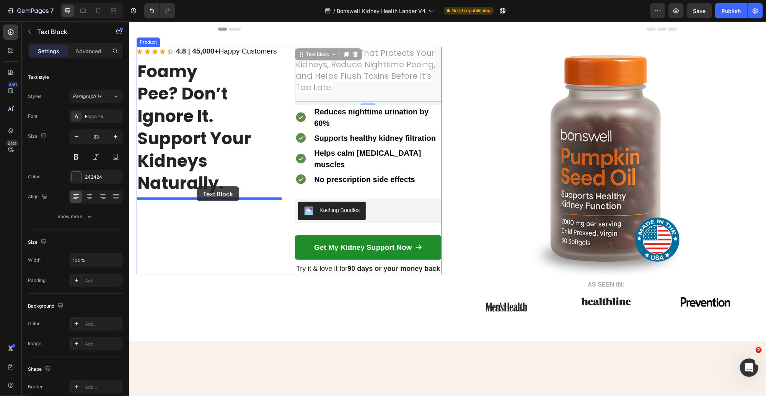
drag, startPoint x: 298, startPoint y: 54, endPoint x: 196, endPoint y: 186, distance: 166.7
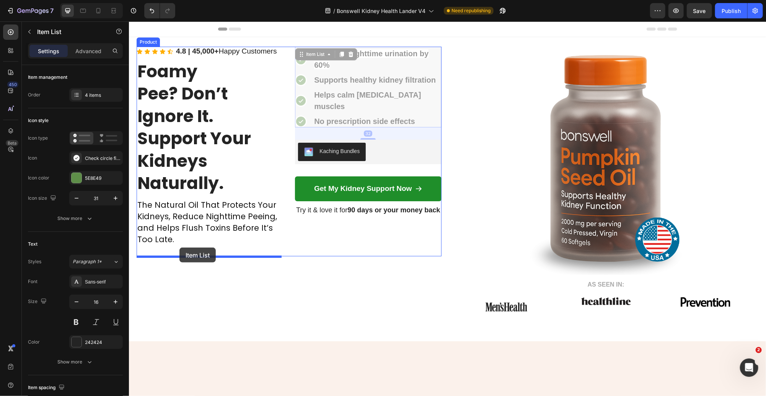
drag, startPoint x: 299, startPoint y: 44, endPoint x: 179, endPoint y: 247, distance: 236.1
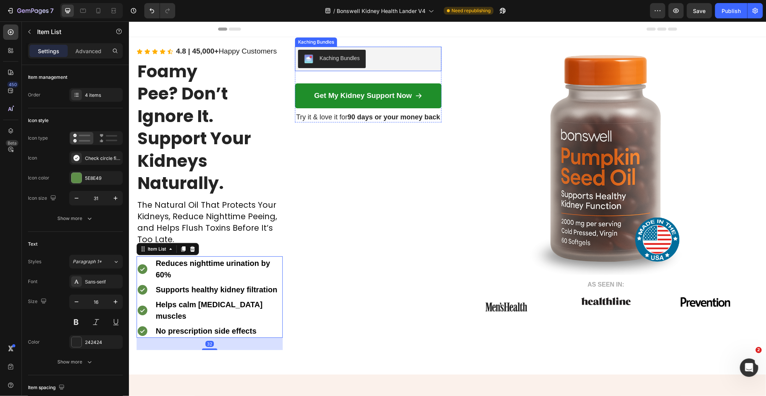
click at [397, 60] on div "Kaching Bundles" at bounding box center [368, 58] width 140 height 18
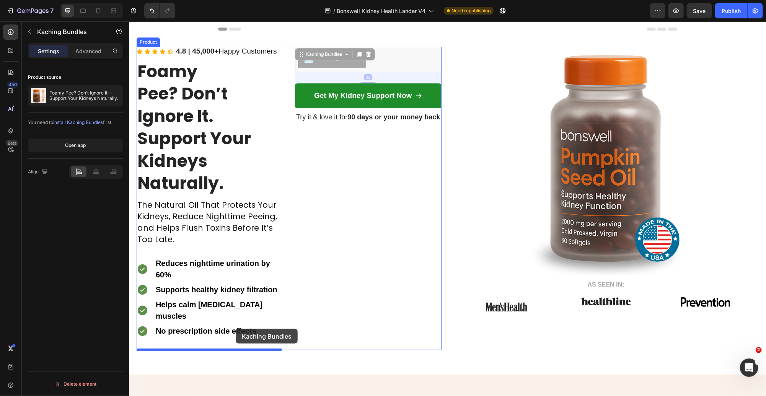
drag, startPoint x: 300, startPoint y: 56, endPoint x: 235, endPoint y: 328, distance: 279.9
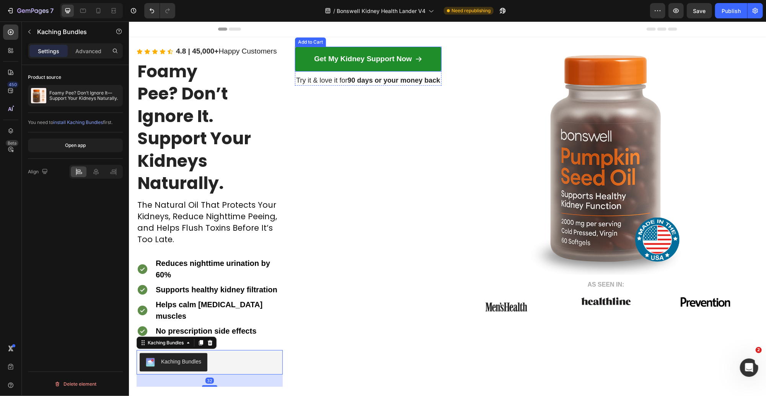
click at [327, 48] on div "Get My Kidney Support Now Add to Cart" at bounding box center [368, 58] width 146 height 25
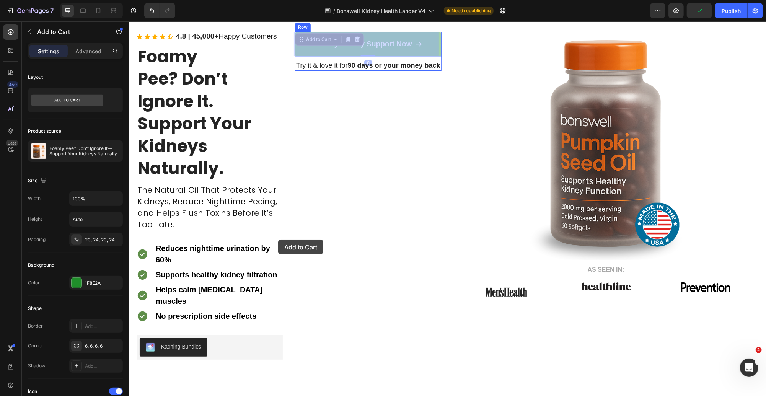
scroll to position [101, 0]
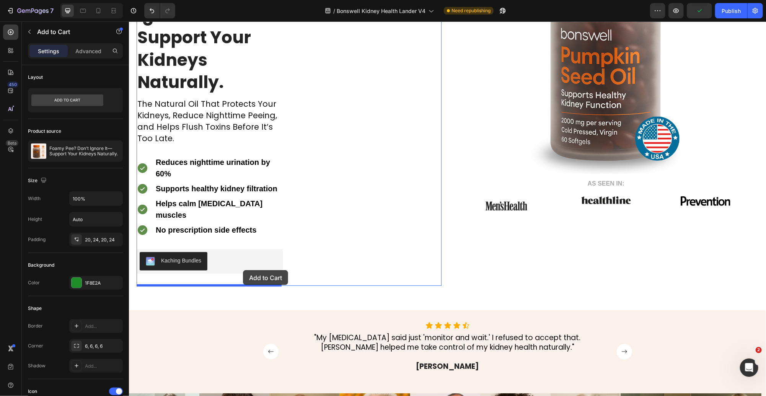
drag, startPoint x: 301, startPoint y: 54, endPoint x: 243, endPoint y: 270, distance: 223.8
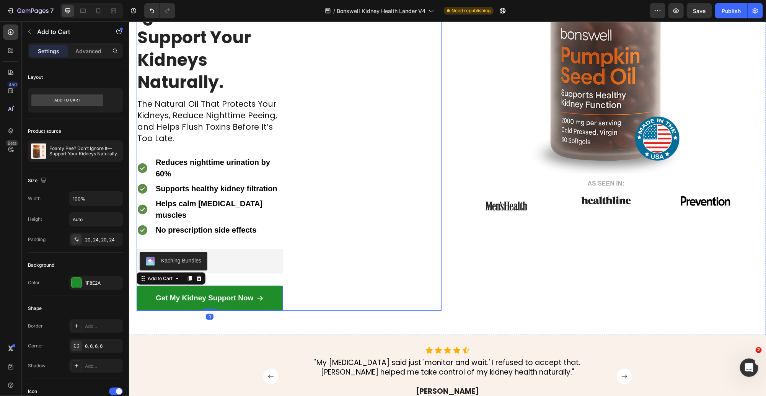
scroll to position [0, 0]
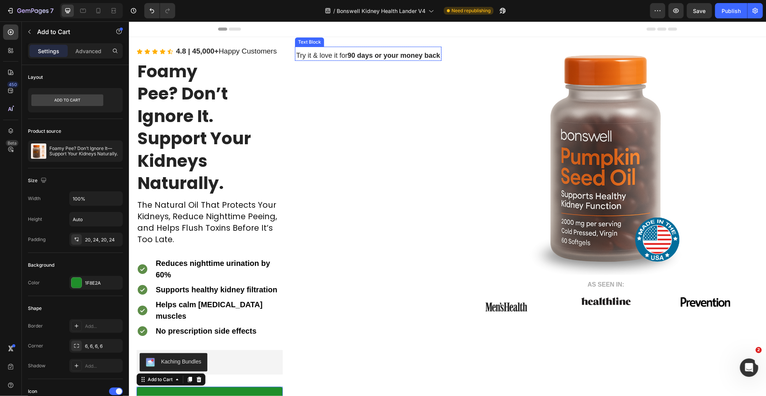
click at [351, 50] on div "Try it & love it for 90 days or your money back" at bounding box center [368, 55] width 146 height 10
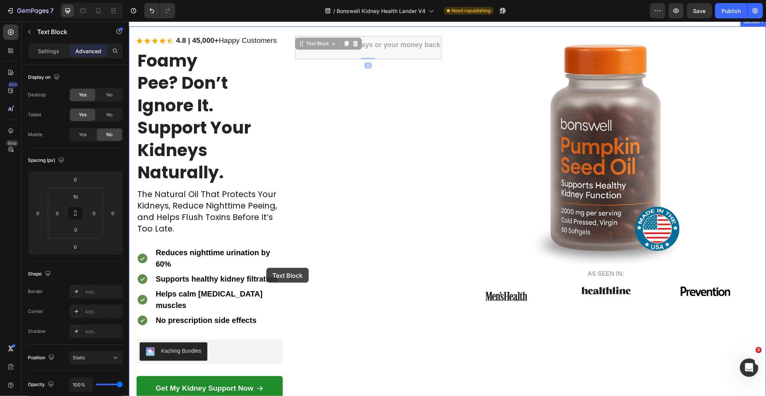
scroll to position [97, 0]
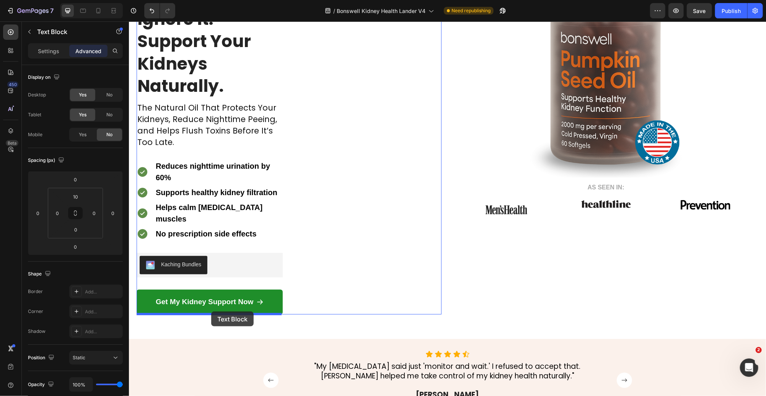
drag, startPoint x: 298, startPoint y: 54, endPoint x: 211, endPoint y: 311, distance: 271.8
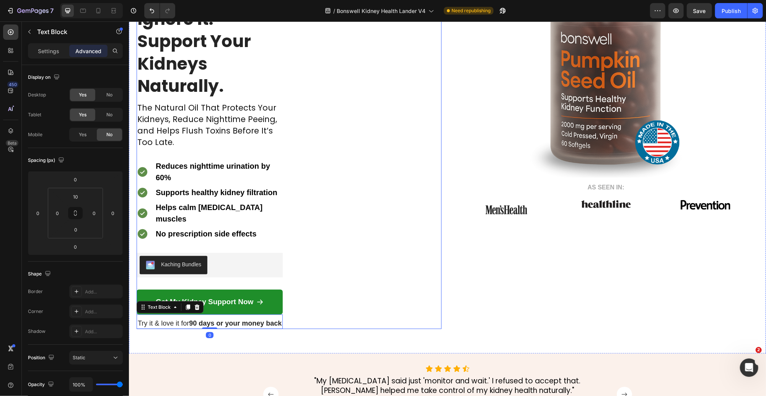
scroll to position [0, 0]
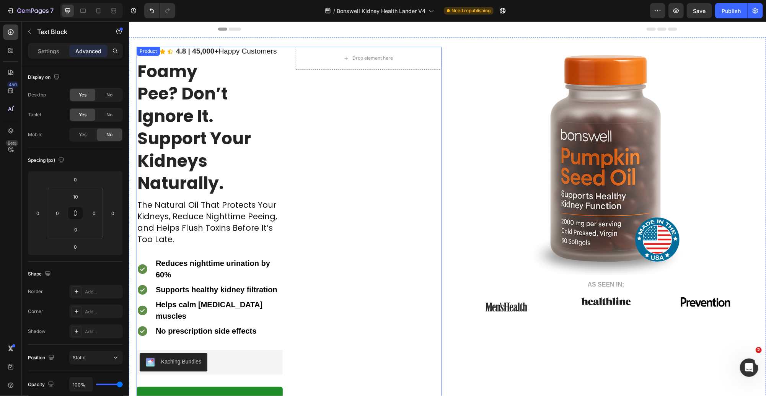
click at [325, 114] on div "Drop element here Row" at bounding box center [368, 236] width 146 height 380
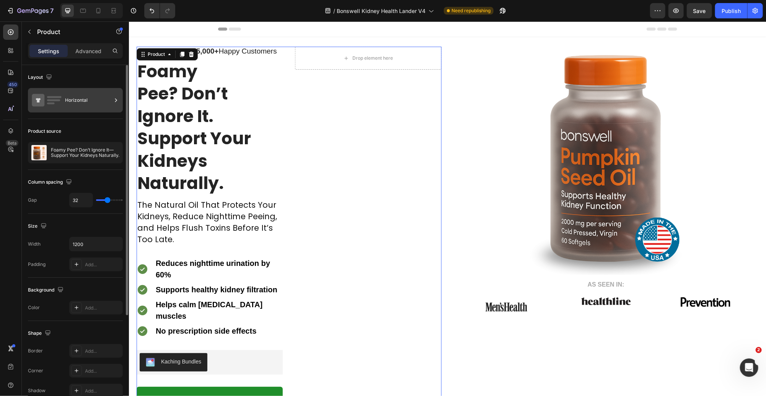
click at [74, 107] on div "Horizontal" at bounding box center [88, 100] width 47 height 18
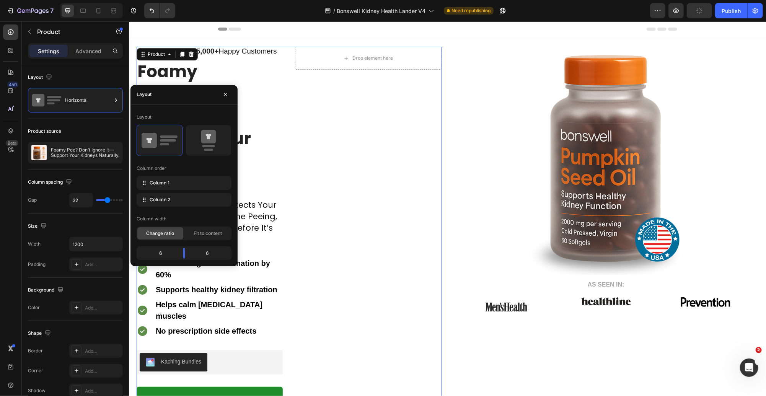
click at [0, 0] on icon at bounding box center [0, 0] width 0 height 0
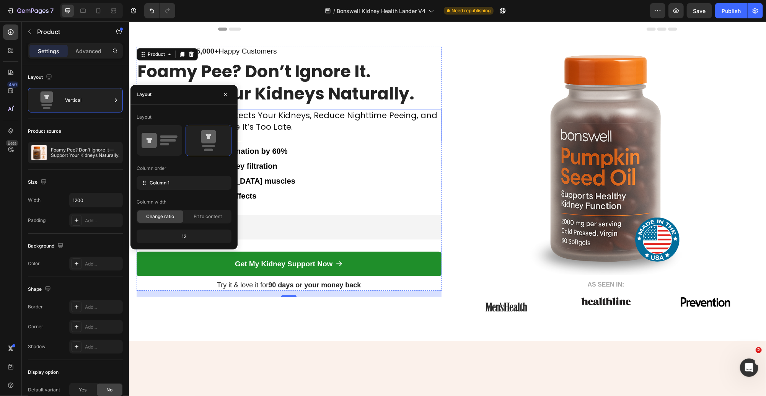
click at [417, 125] on p "The Natural Oil That Protects Your Kidneys, Reduce Nighttime Peeing, and Helps …" at bounding box center [288, 120] width 303 height 23
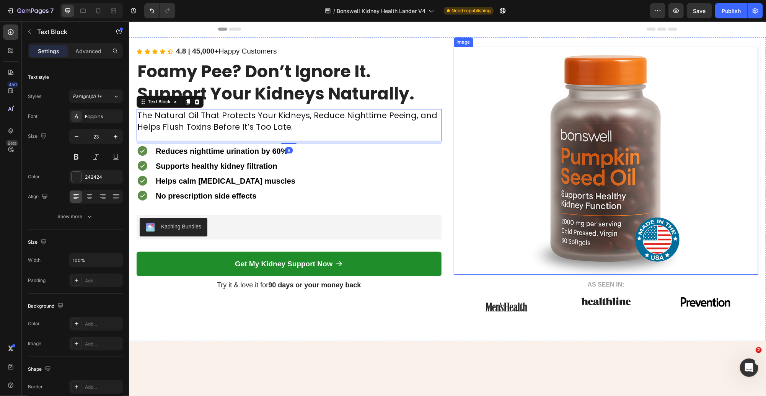
click at [465, 138] on div at bounding box center [605, 160] width 305 height 228
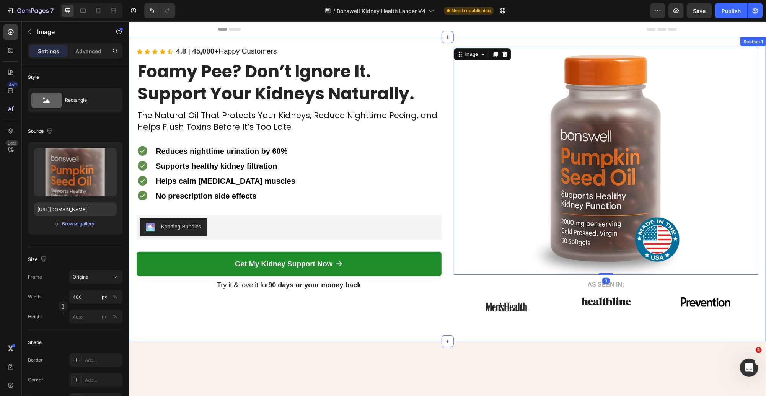
click at [442, 67] on div "Icon Icon Icon Icon Icon Icon List Foamy Pee? Don’t Ignore It. Support Your Kid…" at bounding box center [447, 189] width 637 height 304
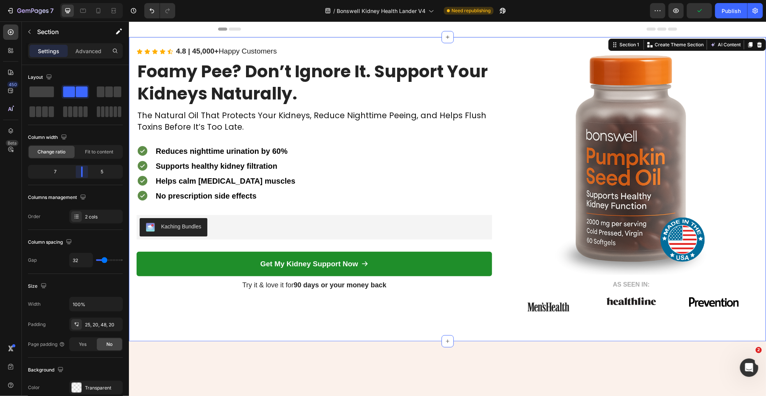
drag, startPoint x: 75, startPoint y: 171, endPoint x: 86, endPoint y: 173, distance: 11.2
click at [86, 0] on body "7 Version history / Bonswell Kidney Health Lander V4 Need republishing Preview …" at bounding box center [383, 0] width 766 height 0
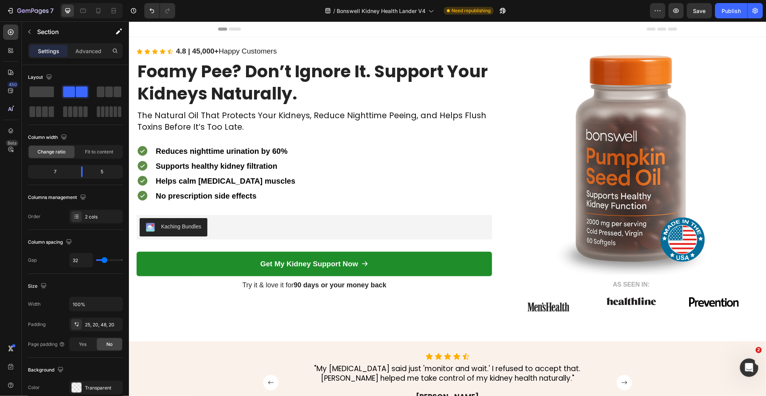
click at [376, 39] on div "Icon Icon Icon Icon Icon Icon List Foamy Pee? Don’t Ignore It. Support Your Kid…" at bounding box center [447, 189] width 637 height 304
click at [296, 49] on div "Icon Icon Icon Icon Icon Icon List Foamy Pee? Don’t Ignore It. Support Your Kid…" at bounding box center [313, 51] width 355 height 10
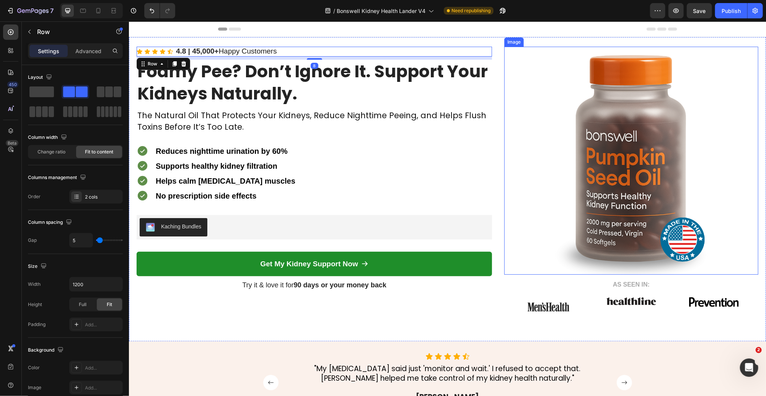
click at [504, 70] on div at bounding box center [631, 160] width 254 height 228
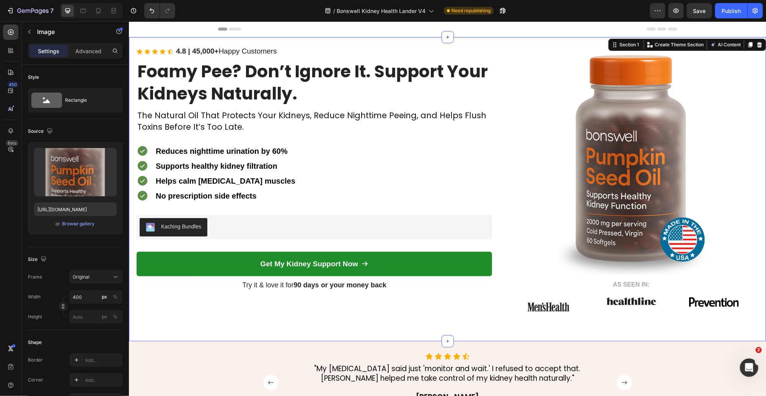
click at [499, 71] on div "Icon Icon Icon Icon Icon Icon List Foamy Pee? Don’t Ignore It. Support Your Kid…" at bounding box center [447, 189] width 637 height 304
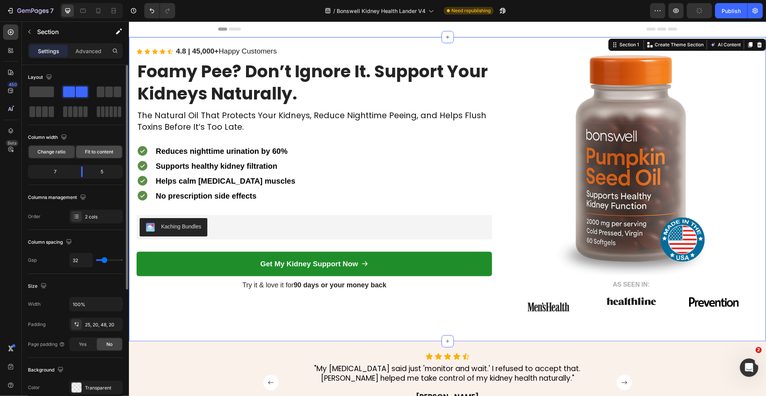
click at [96, 152] on span "Fit to content" at bounding box center [99, 151] width 28 height 7
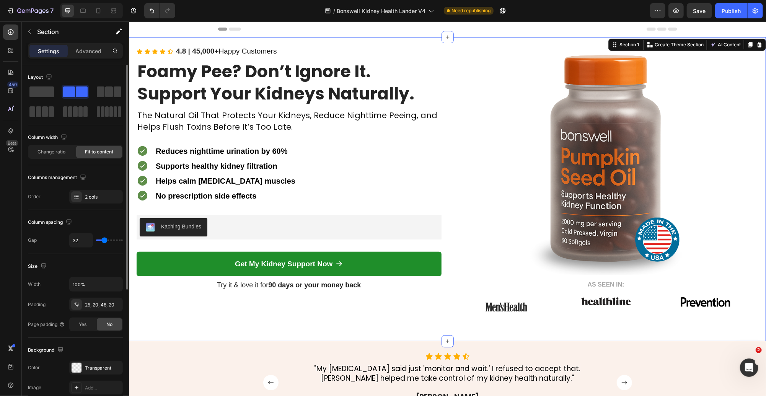
click at [96, 152] on span "Fit to content" at bounding box center [99, 151] width 28 height 7
click at [49, 154] on span "Change ratio" at bounding box center [52, 151] width 28 height 7
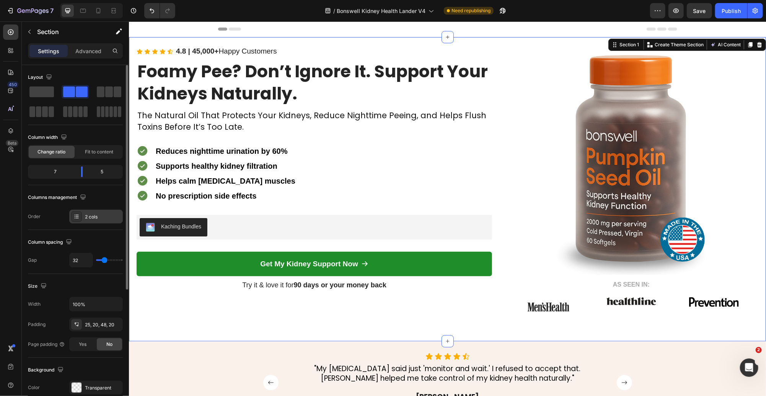
click at [93, 218] on div "2 cols" at bounding box center [103, 216] width 36 height 7
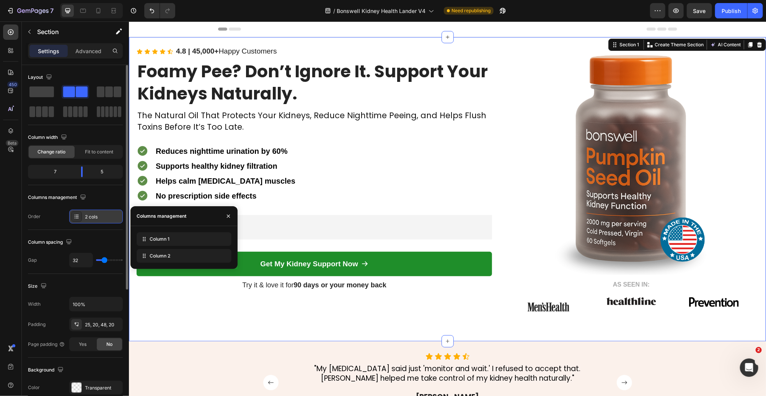
click at [93, 218] on div "2 cols" at bounding box center [103, 216] width 36 height 7
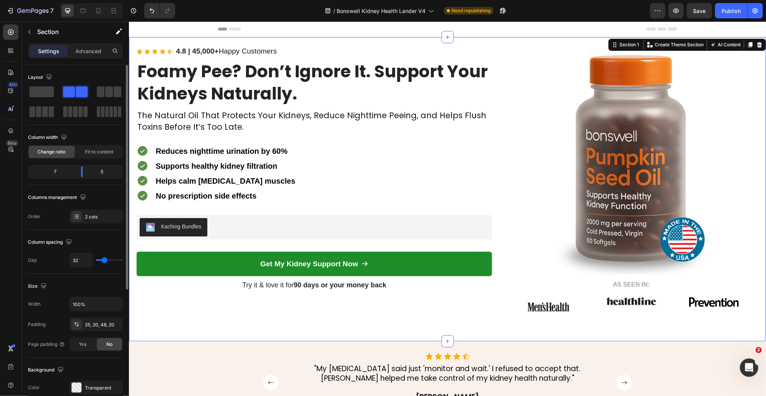
type input "17"
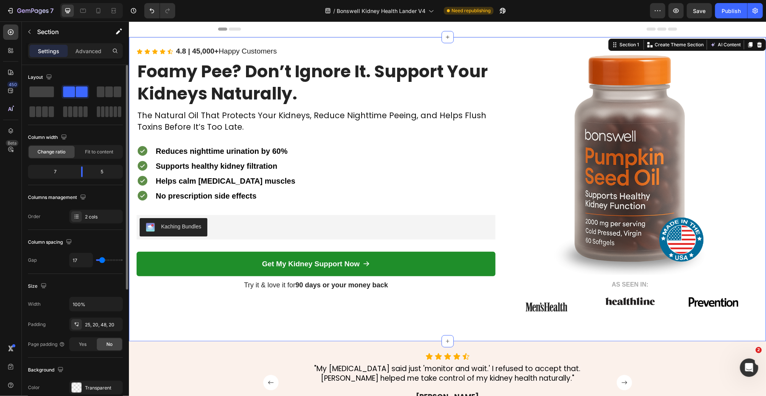
type input "14"
type input "12"
type input "11"
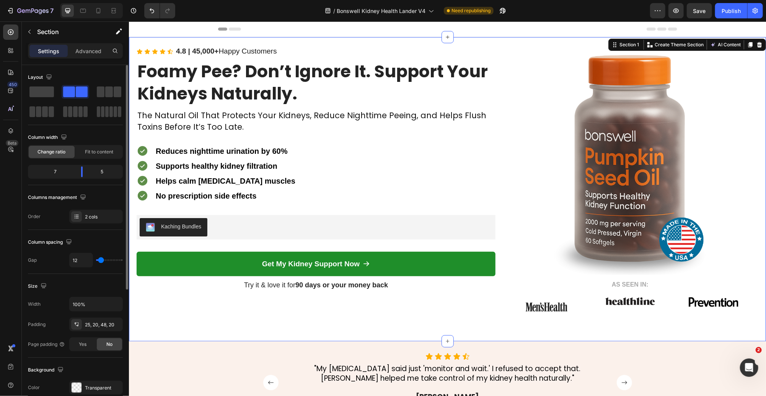
type input "11"
type input "9"
type input "7"
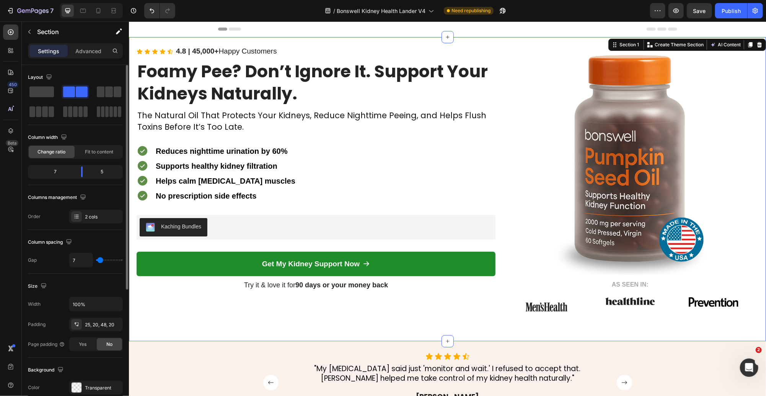
type input "6"
type input "5"
type input "3"
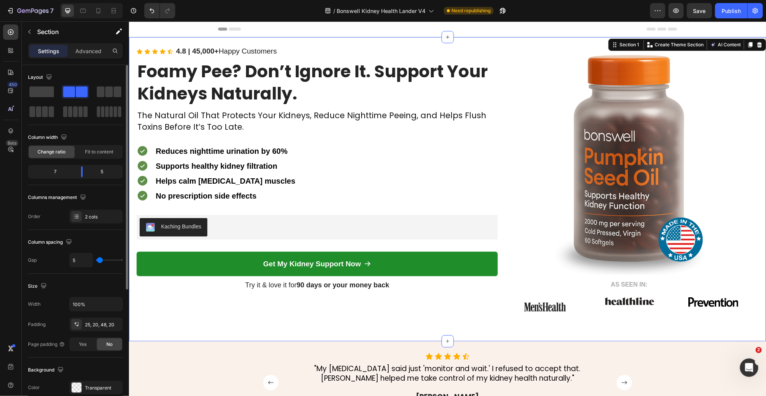
type input "3"
type input "2"
type input "1"
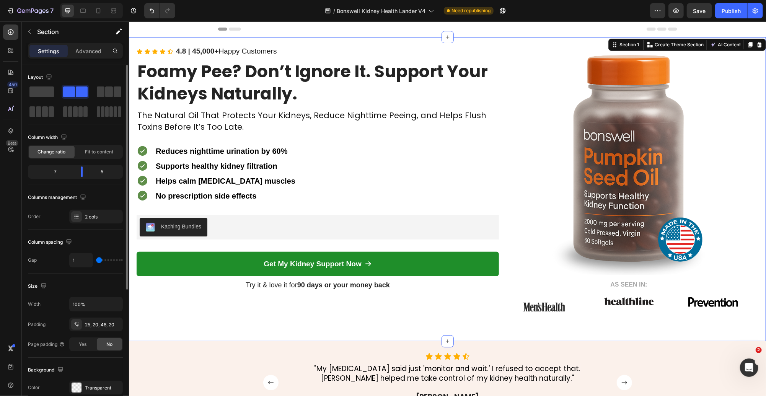
type input "0"
type input "11"
type input "15"
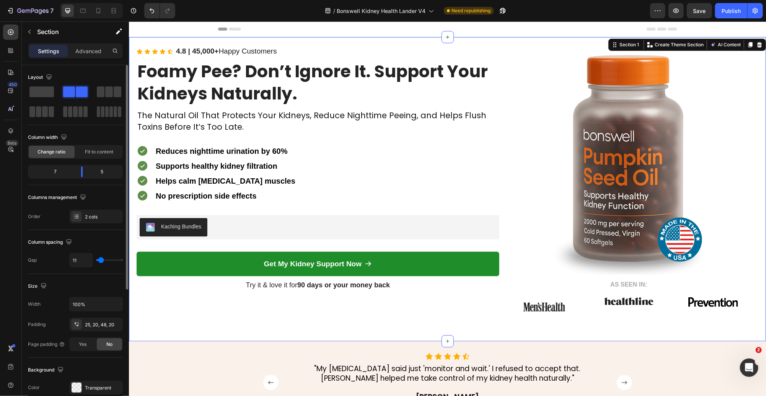
type input "15"
type input "17"
type input "19"
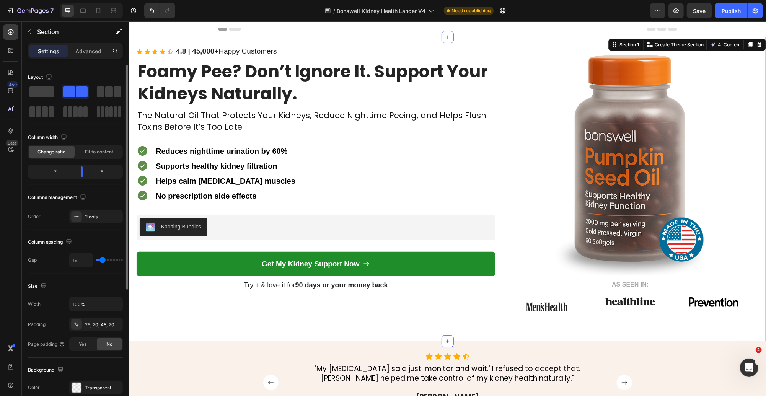
type input "20"
type input "22"
type input "24"
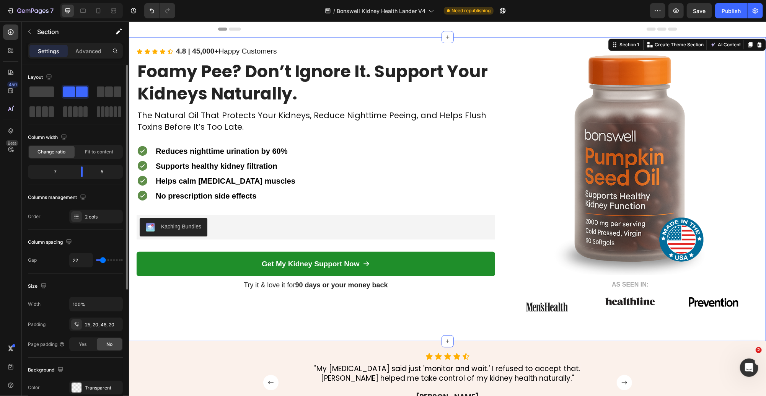
type input "24"
type input "26"
type input "27"
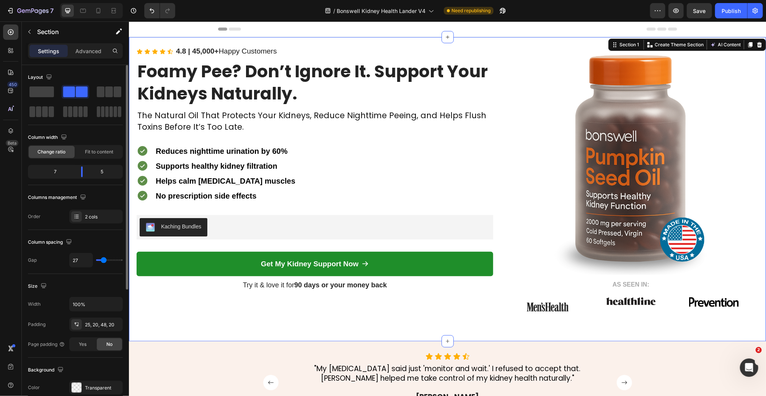
type input "64"
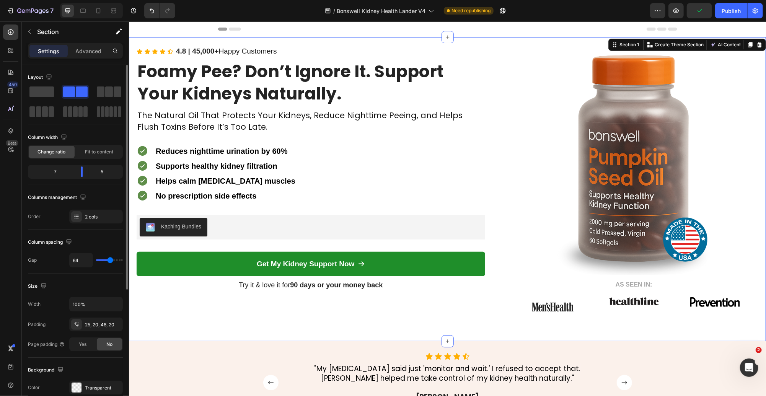
type input "38"
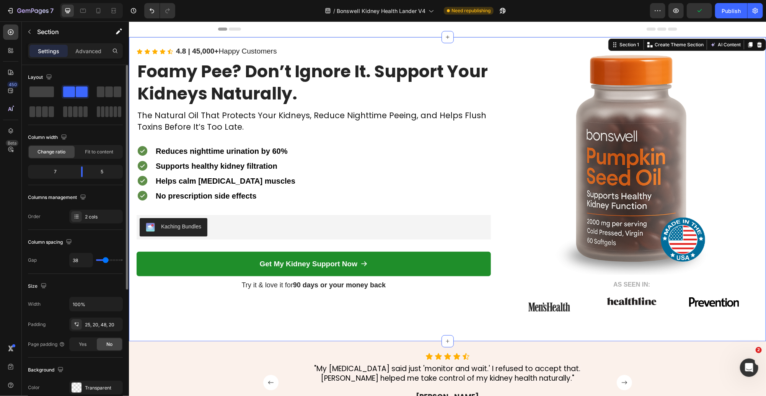
type input "38"
click at [106, 259] on input "range" at bounding box center [109, 260] width 27 height 2
click at [85, 303] on input "100%" at bounding box center [96, 304] width 53 height 14
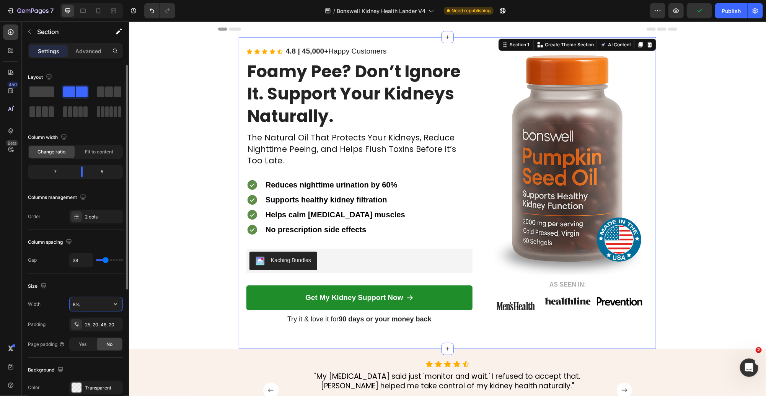
type input "85%"
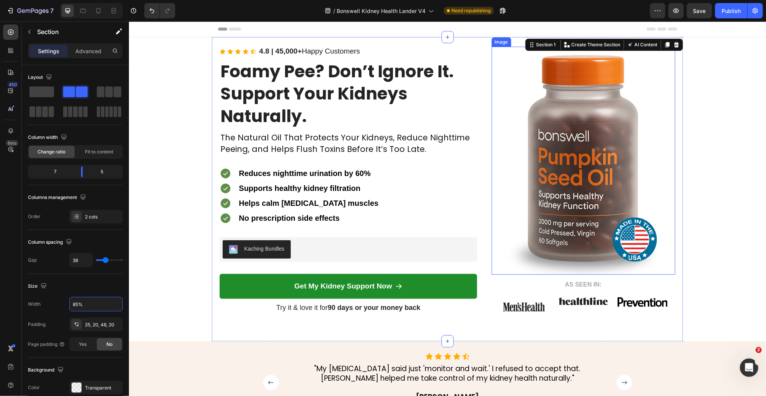
drag, startPoint x: 640, startPoint y: 206, endPoint x: 677, endPoint y: 202, distance: 37.7
click at [640, 205] on img at bounding box center [583, 160] width 153 height 228
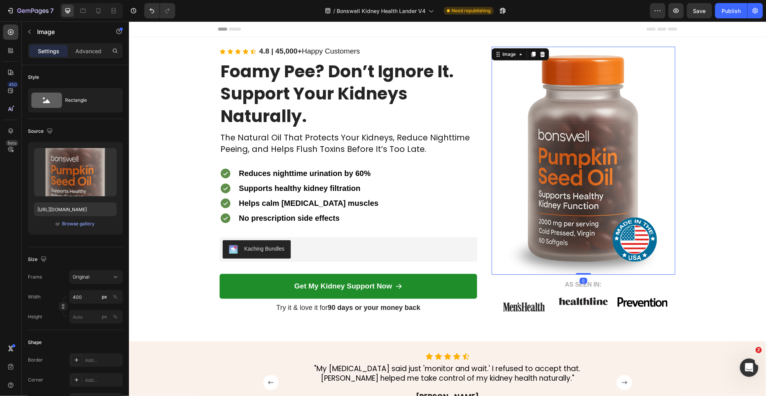
click at [692, 194] on section "Icon Icon Icon Icon Icon Icon List Foamy Pee? Don’t Ignore It. Support Your Kid…" at bounding box center [447, 189] width 554 height 304
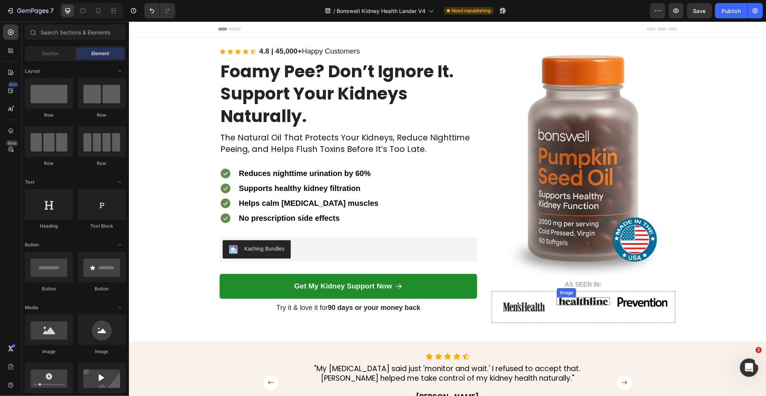
click at [569, 301] on img at bounding box center [583, 301] width 50 height 8
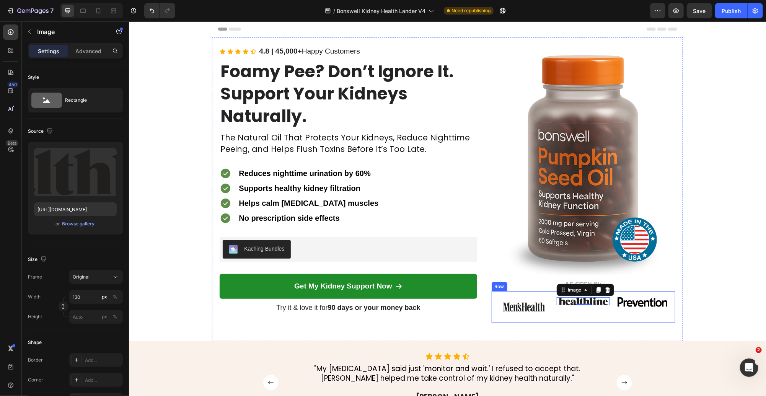
click at [536, 293] on div "Image Image 0 Image Row" at bounding box center [583, 307] width 184 height 32
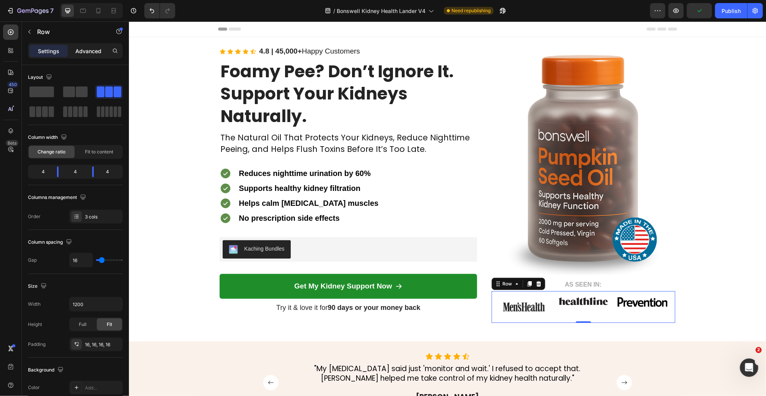
click at [97, 49] on p "Advanced" at bounding box center [88, 51] width 26 height 8
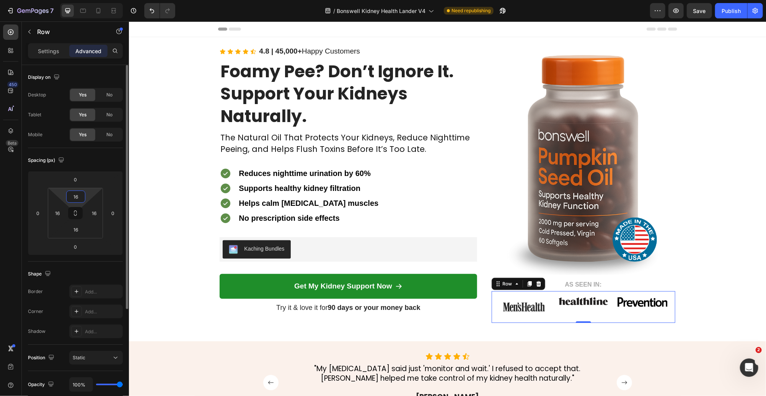
click at [80, 196] on input "16" at bounding box center [75, 196] width 15 height 11
type input "0"
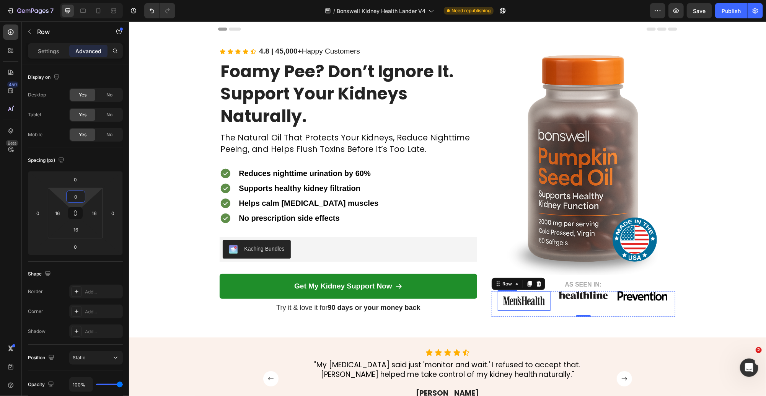
click at [530, 300] on img at bounding box center [524, 301] width 50 height 20
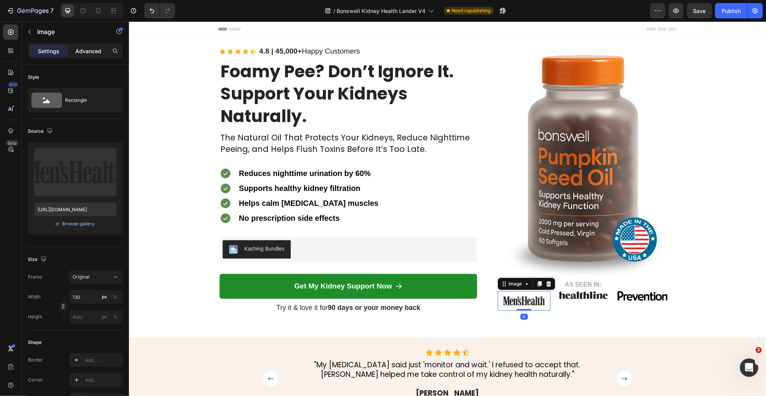
click at [90, 53] on p "Advanced" at bounding box center [88, 51] width 26 height 8
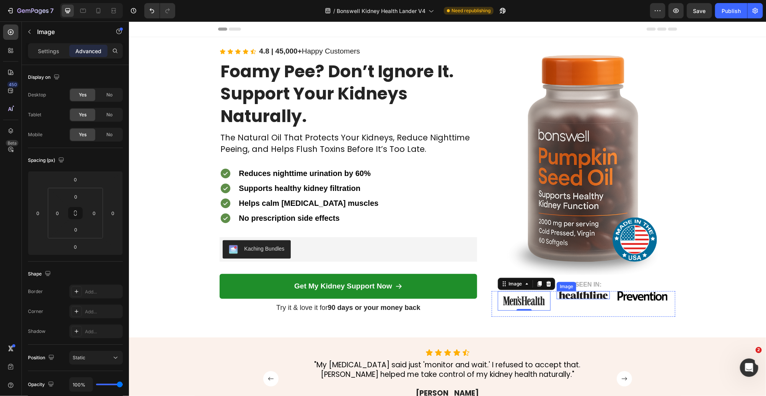
click at [568, 298] on img at bounding box center [583, 295] width 50 height 8
click at [567, 308] on div "Image 0" at bounding box center [582, 301] width 53 height 20
click at [536, 297] on img at bounding box center [524, 301] width 50 height 20
click at [556, 301] on div "Image" at bounding box center [582, 301] width 53 height 20
drag, startPoint x: 585, startPoint y: 316, endPoint x: 583, endPoint y: 305, distance: 10.8
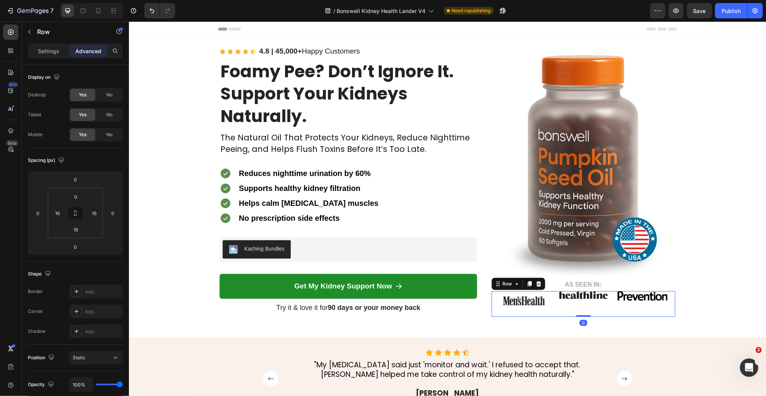
click at [583, 305] on div "Image Image Image Row 0" at bounding box center [583, 304] width 184 height 26
click at [595, 295] on img at bounding box center [583, 295] width 50 height 8
click at [531, 306] on img at bounding box center [524, 301] width 50 height 20
click at [577, 296] on img at bounding box center [583, 295] width 50 height 8
click at [56, 50] on p "Settings" at bounding box center [48, 51] width 21 height 8
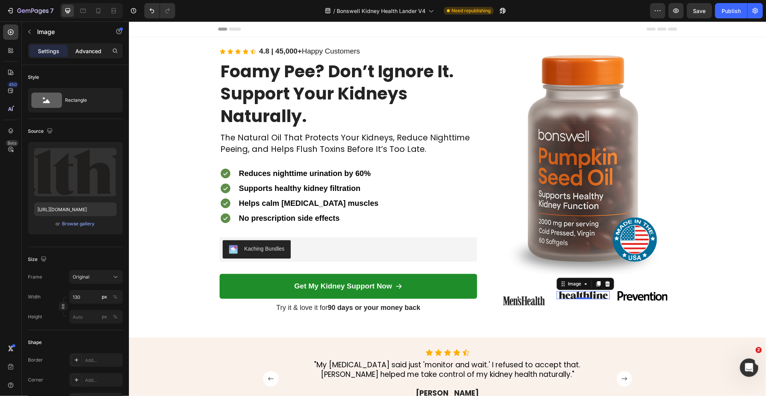
click at [91, 54] on p "Advanced" at bounding box center [88, 51] width 26 height 8
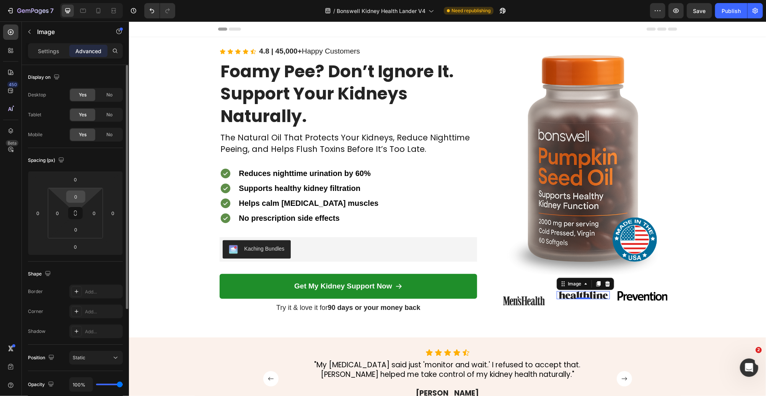
click at [80, 195] on input "0" at bounding box center [75, 196] width 15 height 11
type input "2"
type input "15"
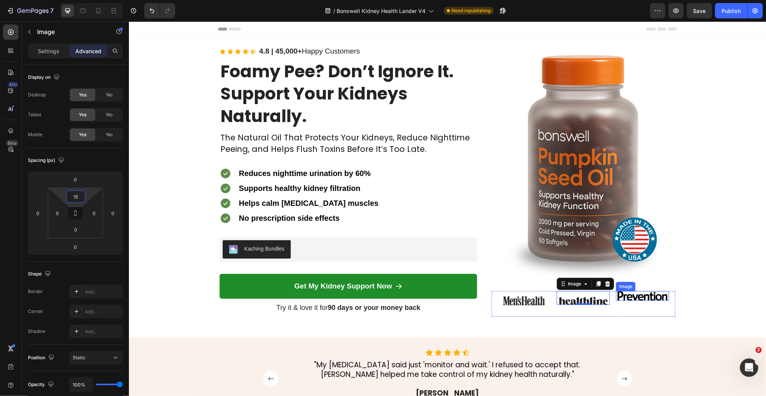
click at [643, 295] on img at bounding box center [642, 296] width 50 height 10
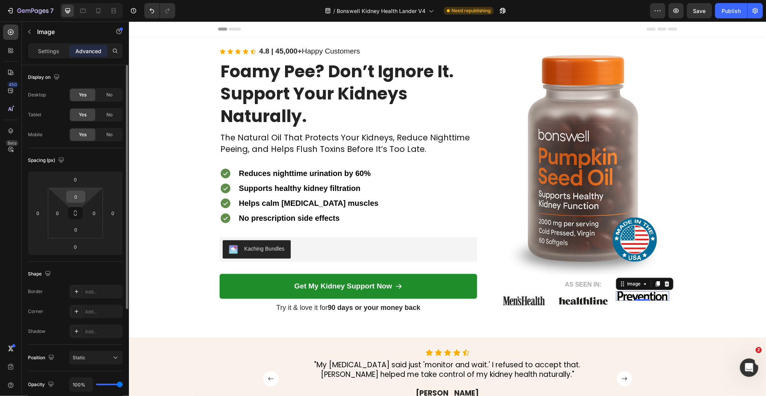
click at [80, 197] on input "0" at bounding box center [75, 196] width 15 height 11
type input "12"
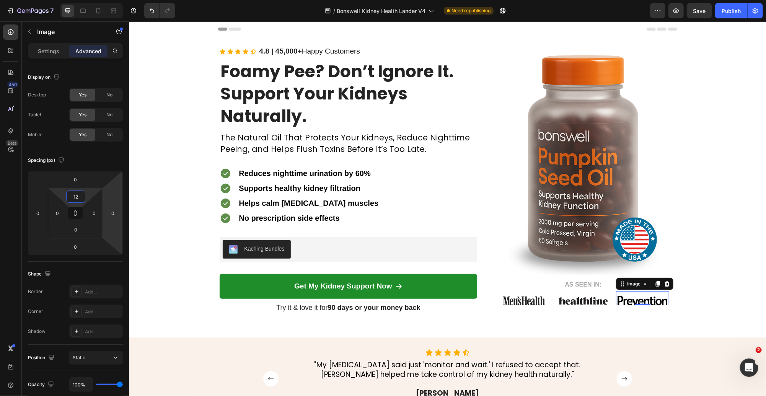
click at [715, 229] on section "Icon Icon Icon Icon Icon Icon List Foamy Pee? Don’t Ignore It. Support Your Kid…" at bounding box center [447, 187] width 554 height 300
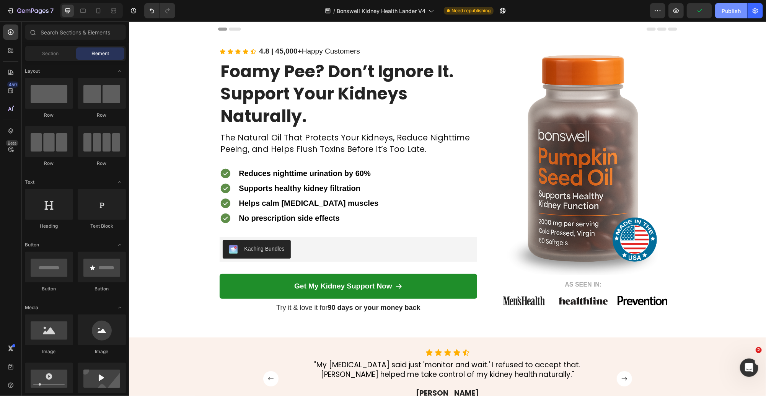
click at [727, 16] on button "Publish" at bounding box center [731, 10] width 32 height 15
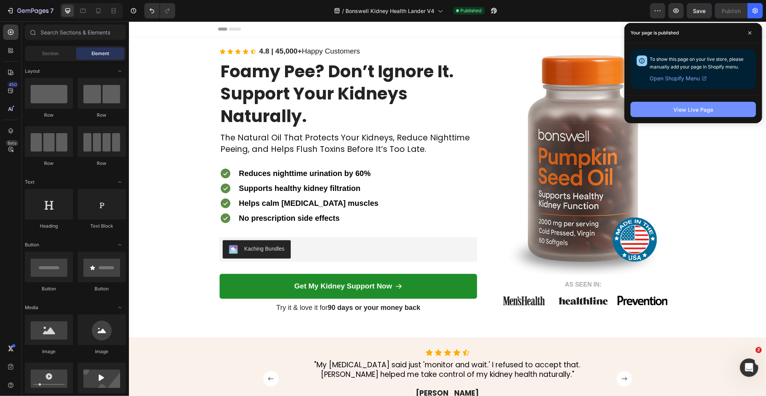
click at [695, 111] on div "View Live Page" at bounding box center [693, 110] width 40 height 8
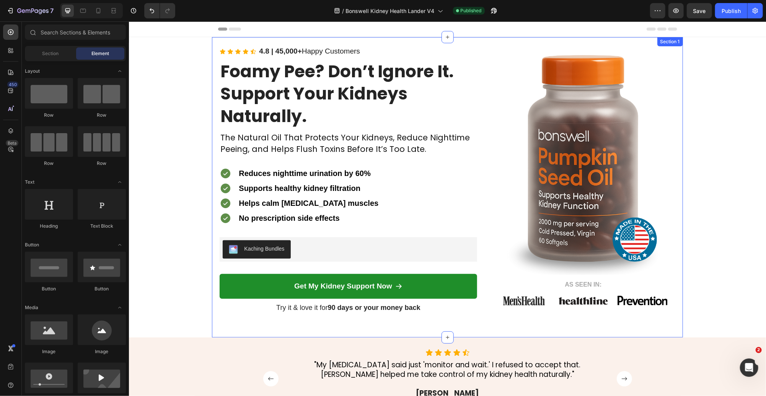
click at [230, 41] on div "Icon Icon Icon Icon Icon Icon List Foamy Pee? Don’t Ignore It. Support Your Kid…" at bounding box center [447, 187] width 471 height 300
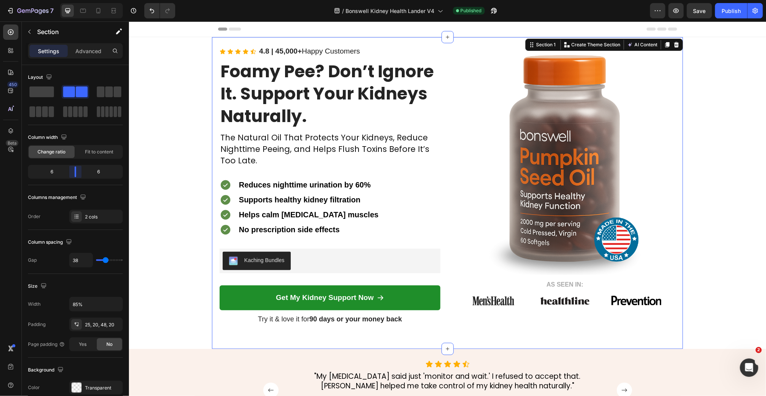
drag, startPoint x: 82, startPoint y: 171, endPoint x: 78, endPoint y: 171, distance: 3.8
click at [78, 0] on body "7 Version history / Bonswell Kidney Health Lander V4 Published Preview Save Pub…" at bounding box center [383, 0] width 766 height 0
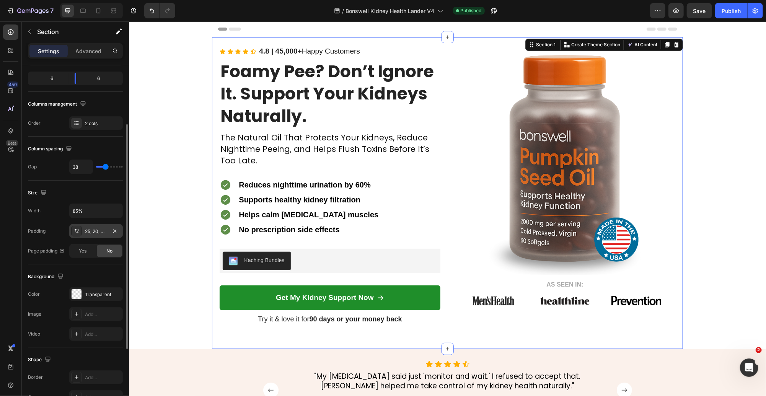
click at [105, 231] on div "25, 20, 48, 20" at bounding box center [96, 231] width 22 height 7
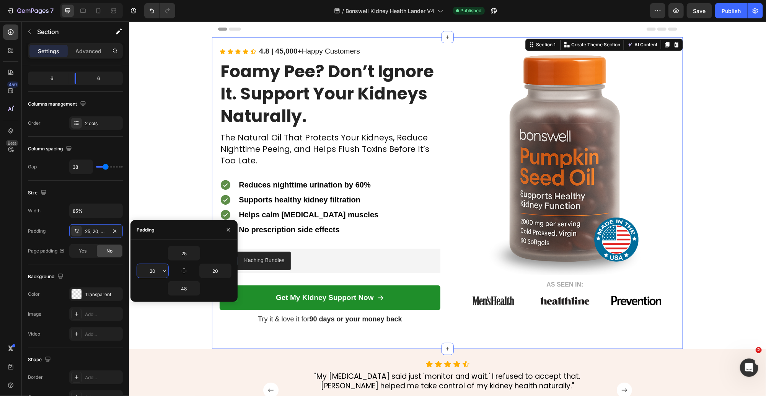
click at [153, 268] on input "20" at bounding box center [152, 271] width 31 height 14
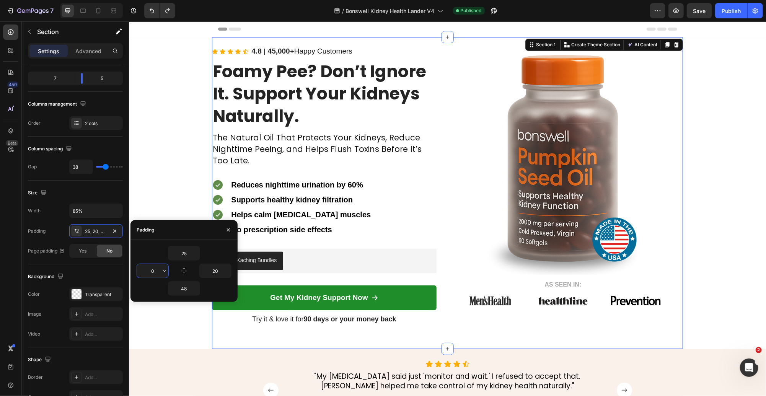
type input "20"
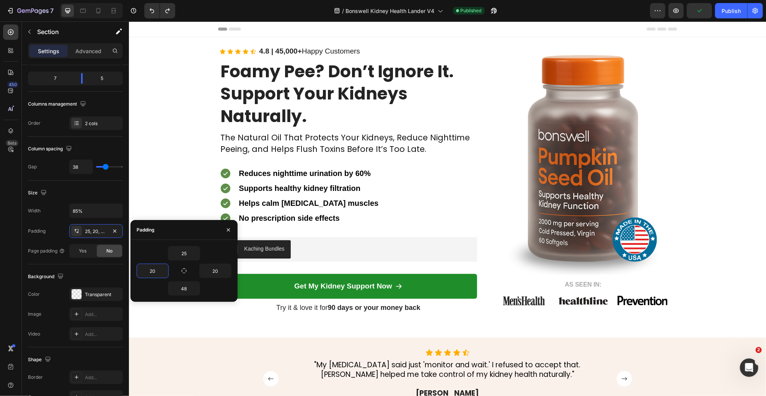
click at [178, 200] on section "Icon Icon Icon Icon Icon Icon List Foamy Pee? Don’t Ignore It. Support Your Kid…" at bounding box center [447, 187] width 554 height 300
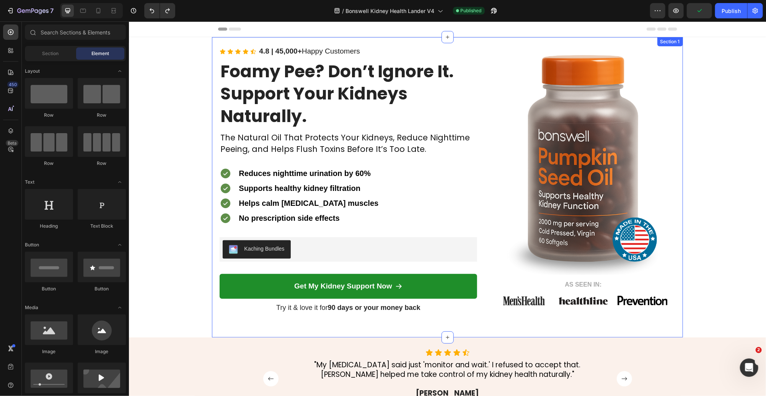
click at [185, 249] on section "Icon Icon Icon Icon Icon Icon List Foamy Pee? Don’t Ignore It. Support Your Kid…" at bounding box center [447, 187] width 554 height 300
click at [212, 225] on div "Icon Icon Icon Icon Icon Icon List Foamy Pee? Don’t Ignore It. Support Your Kid…" at bounding box center [447, 187] width 471 height 300
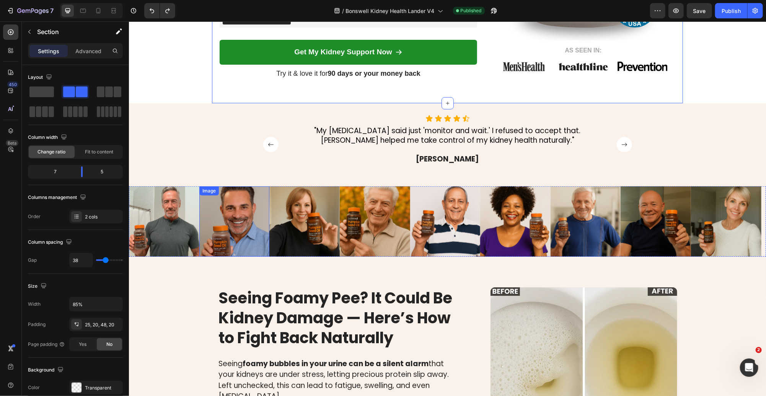
scroll to position [295, 0]
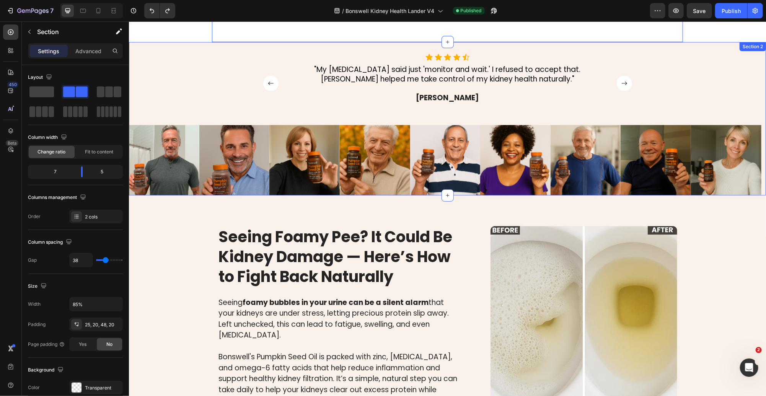
click at [216, 93] on div "Icon Icon Icon Icon Icon Icon List Icon List "My nephrologist said just 'monito…" at bounding box center [447, 89] width 637 height 72
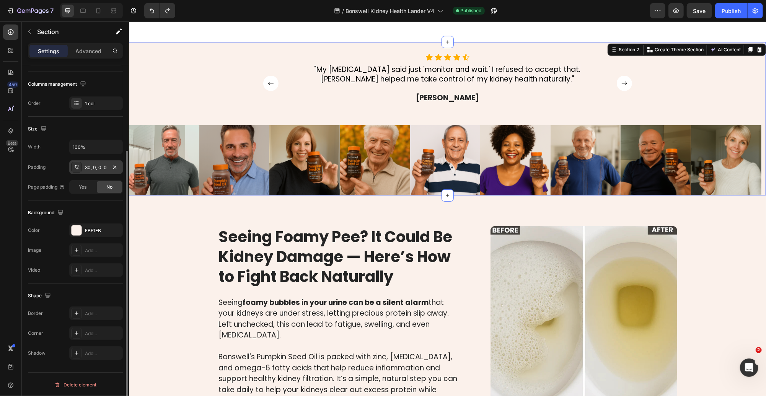
scroll to position [0, 0]
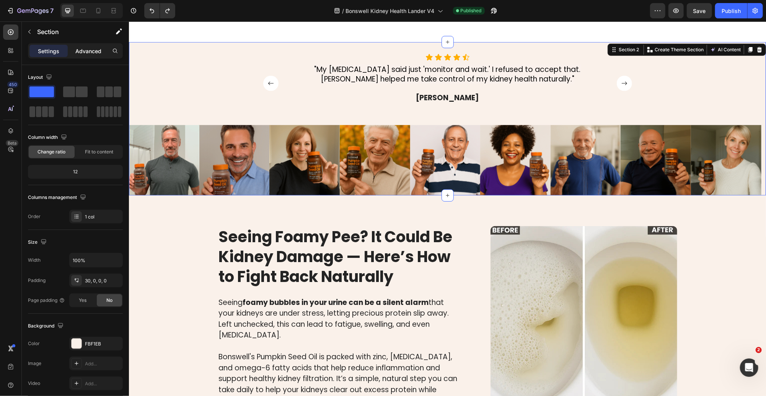
click at [86, 51] on p "Advanced" at bounding box center [88, 51] width 26 height 8
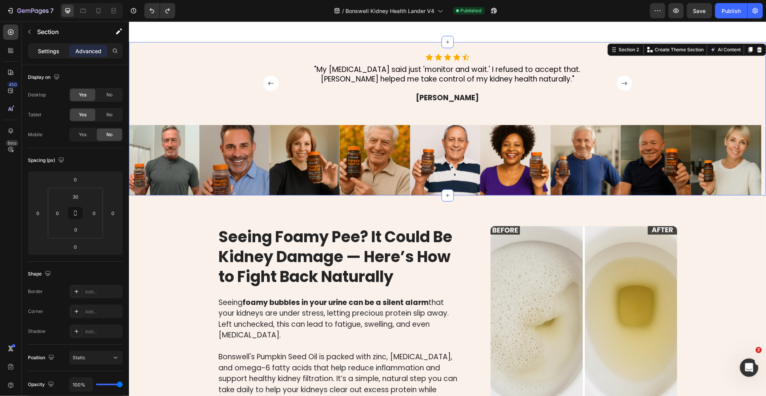
click at [50, 51] on p "Settings" at bounding box center [48, 51] width 21 height 8
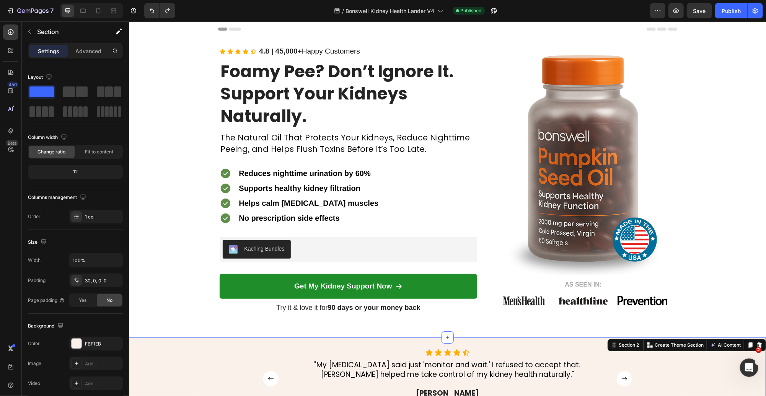
click at [195, 58] on section "Icon Icon Icon Icon Icon Icon List Foamy Pee? Don’t Ignore It. Support Your Kid…" at bounding box center [447, 187] width 554 height 300
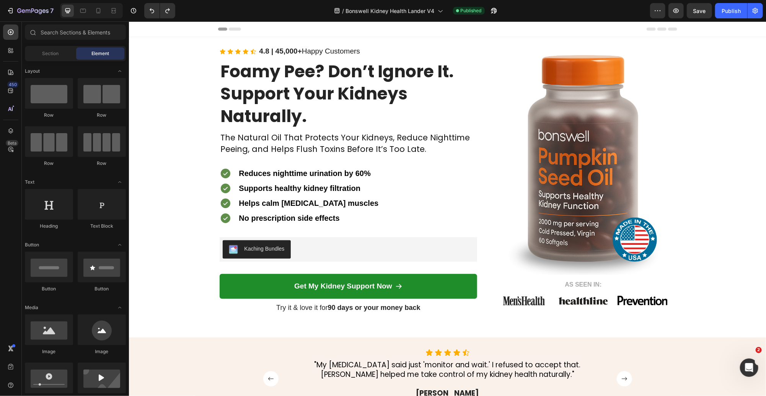
click at [207, 41] on section "Icon Icon Icon Icon Icon Icon List Foamy Pee? Don’t Ignore It. Support Your Kid…" at bounding box center [447, 187] width 554 height 300
click at [243, 38] on div "Icon Icon Icon Icon Icon Icon List Foamy Pee? Don’t Ignore It. Support Your Kid…" at bounding box center [447, 187] width 471 height 300
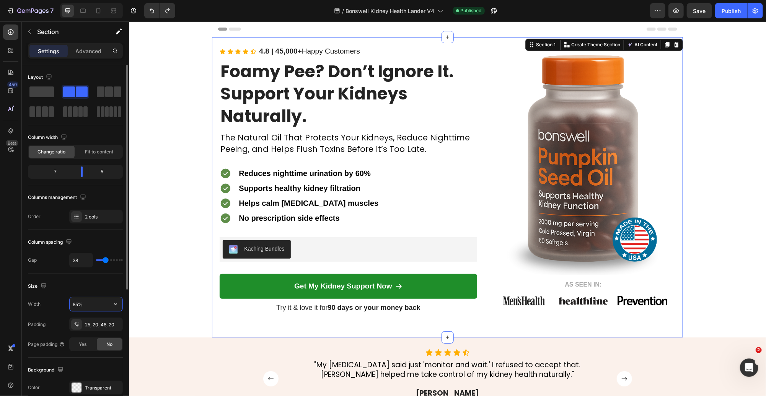
click at [88, 304] on input "85%" at bounding box center [96, 304] width 53 height 14
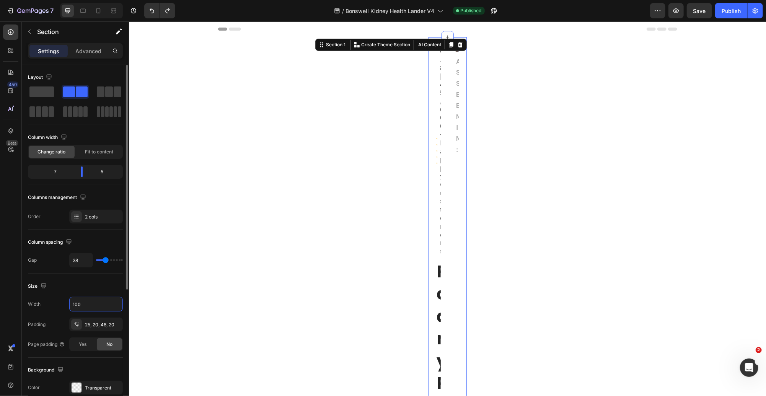
type input "100"
click at [88, 290] on div "Size" at bounding box center [75, 286] width 95 height 12
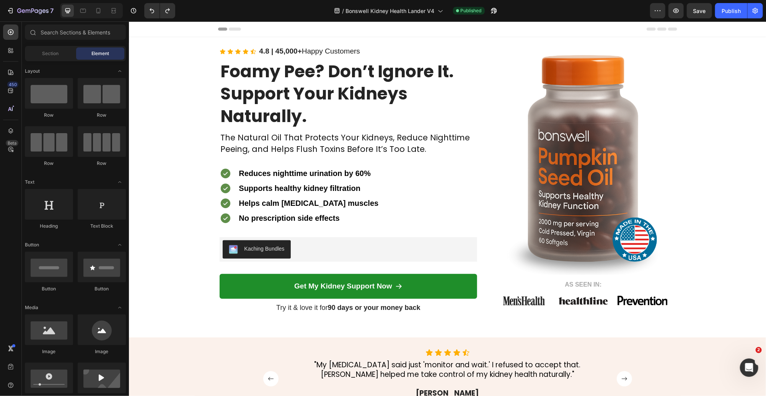
click at [174, 225] on section "Icon Icon Icon Icon Icon Icon List Foamy Pee? Don’t Ignore It. Support Your Kid…" at bounding box center [447, 187] width 554 height 300
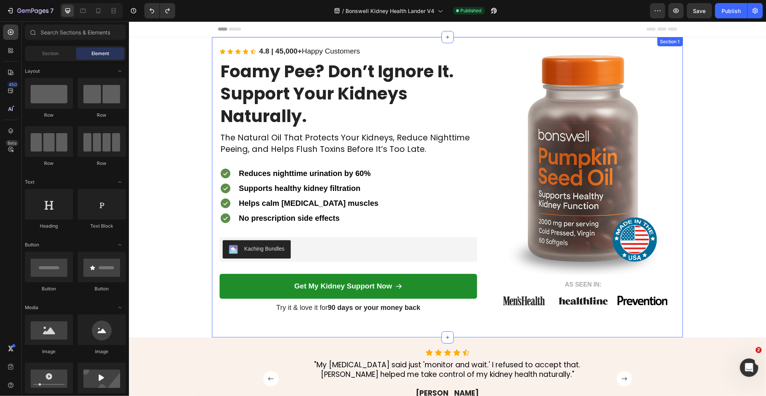
click at [241, 39] on div "Icon Icon Icon Icon Icon Icon List Foamy Pee? Don’t Ignore It. Support Your Kid…" at bounding box center [447, 187] width 471 height 300
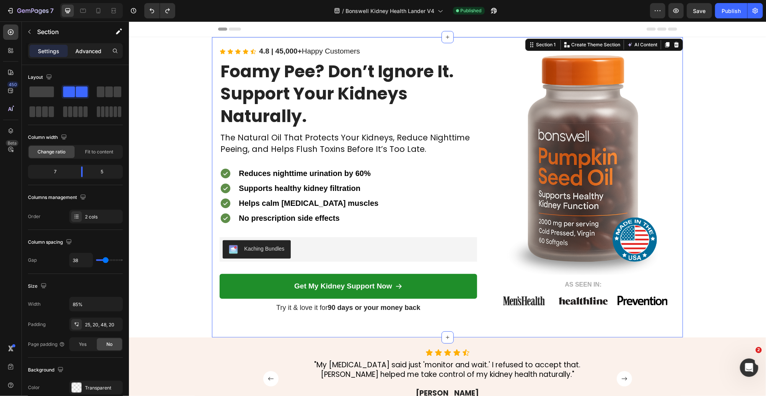
click at [95, 54] on p "Advanced" at bounding box center [88, 51] width 26 height 8
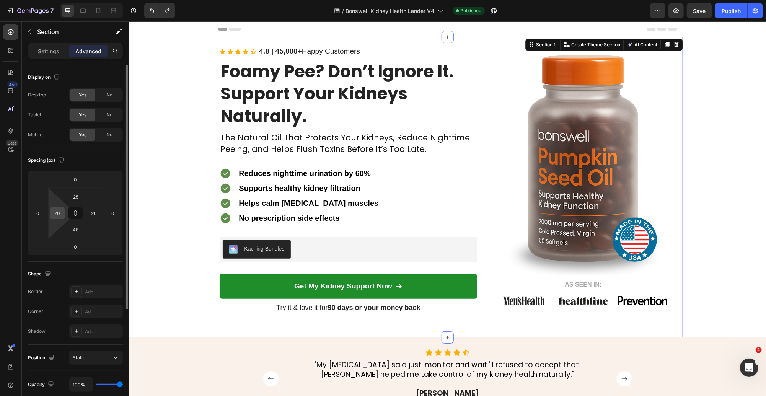
click at [59, 213] on input "20" at bounding box center [57, 212] width 11 height 11
type input "0"
click at [99, 209] on input "20" at bounding box center [93, 212] width 11 height 11
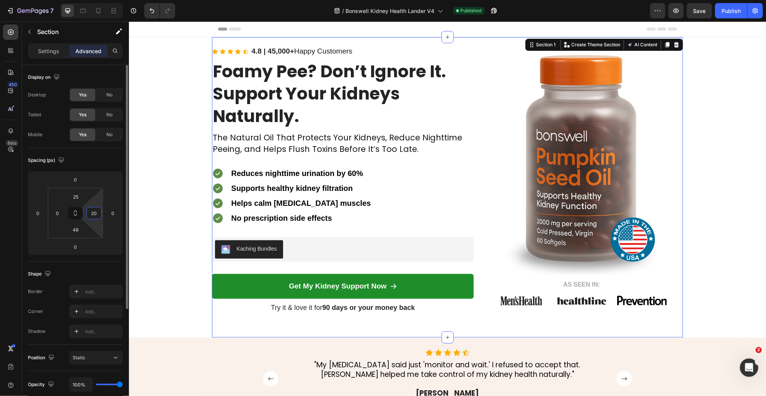
click at [98, 210] on input "20" at bounding box center [93, 212] width 11 height 11
type input "0"
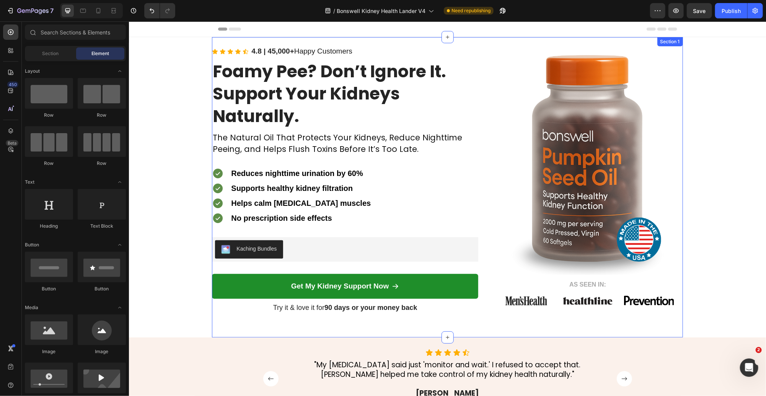
click at [231, 39] on div "Icon Icon Icon Icon Icon Icon List Foamy Pee? Don’t Ignore It. Support Your Kid…" at bounding box center [447, 187] width 471 height 300
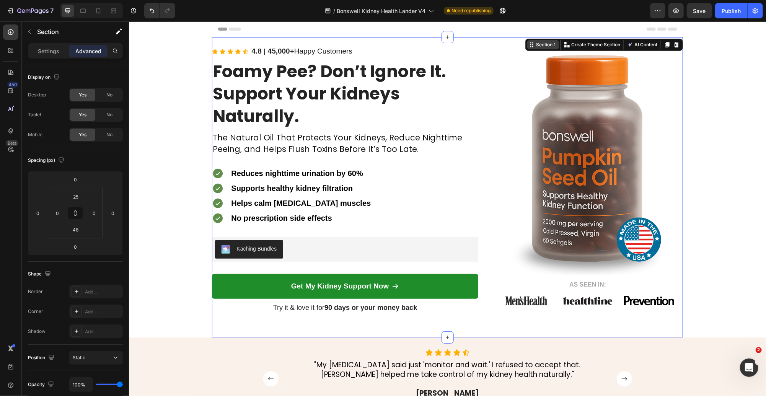
click at [537, 43] on div "Section 1" at bounding box center [545, 44] width 23 height 7
click at [536, 46] on div "Section 1" at bounding box center [545, 44] width 23 height 7
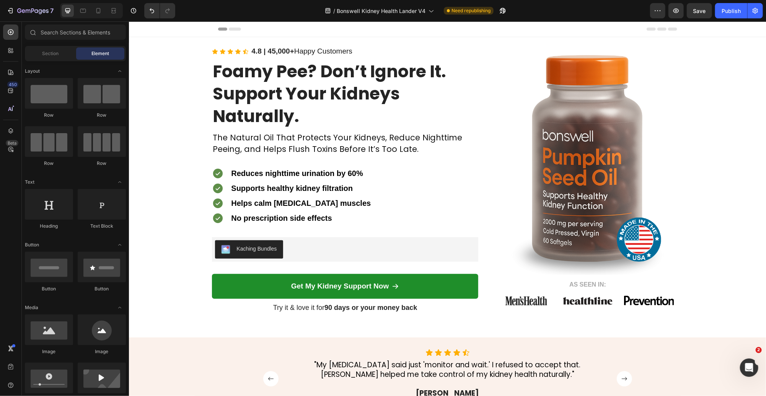
click at [713, 61] on section "Icon Icon Icon Icon Icon Icon List Foamy Pee? Don’t Ignore It. Support Your Kid…" at bounding box center [447, 187] width 554 height 300
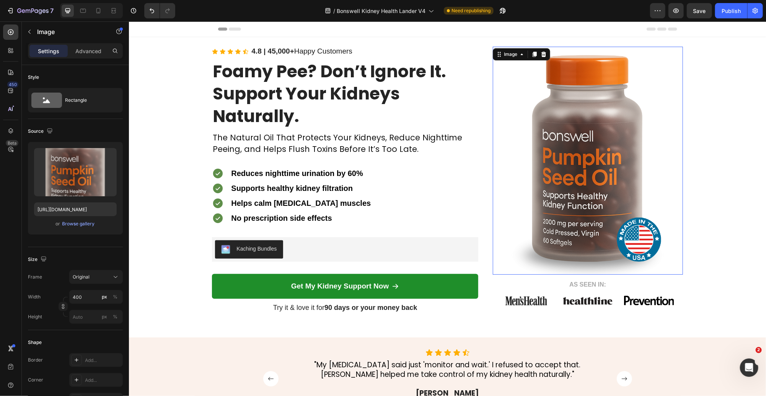
click at [660, 59] on div at bounding box center [587, 160] width 190 height 228
click at [658, 40] on div "Section 1" at bounding box center [669, 41] width 23 height 7
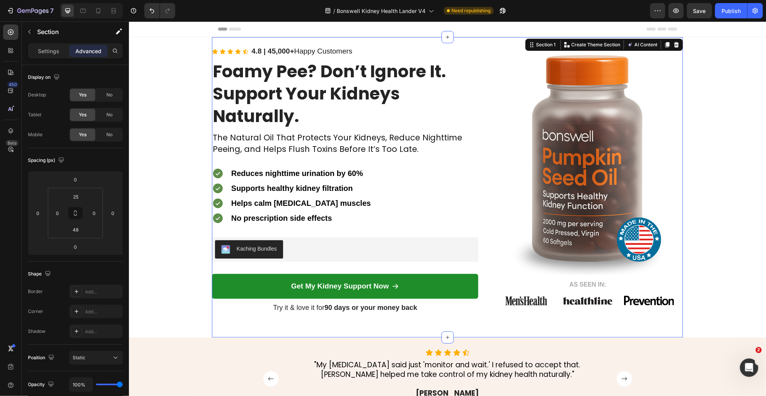
click at [57, 58] on div "Settings Advanced" at bounding box center [75, 54] width 107 height 22
click at [54, 52] on p "Settings" at bounding box center [48, 51] width 21 height 8
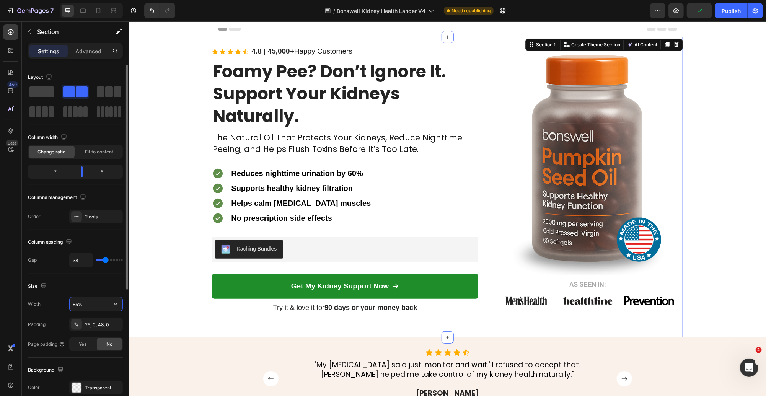
drag, startPoint x: 90, startPoint y: 301, endPoint x: 78, endPoint y: 301, distance: 11.5
click at [78, 301] on input "85%" at bounding box center [96, 304] width 53 height 14
click at [99, 150] on span "Fit to content" at bounding box center [99, 151] width 28 height 7
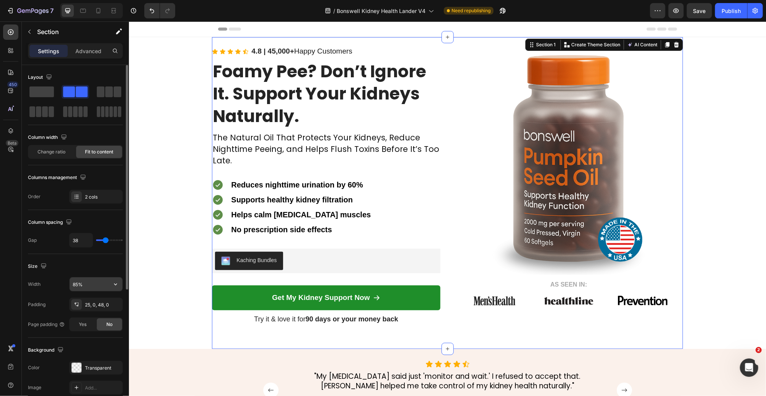
click at [78, 282] on input "85%" at bounding box center [96, 284] width 53 height 14
click at [116, 282] on icon "button" at bounding box center [116, 284] width 8 height 8
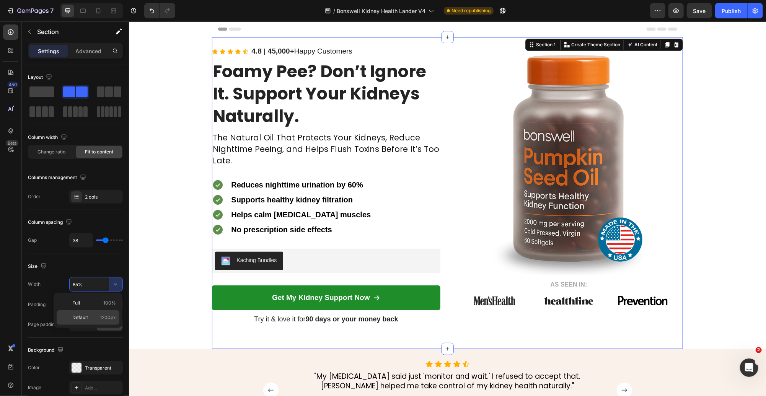
click at [104, 315] on span "1200px" at bounding box center [108, 317] width 16 height 7
type input "1200"
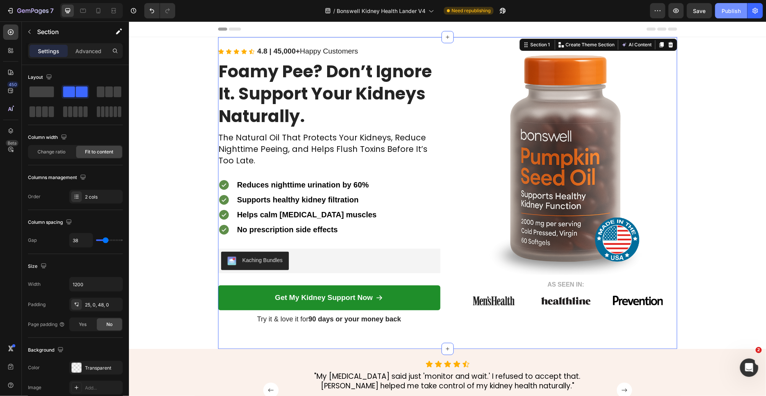
click at [739, 12] on div "Publish" at bounding box center [731, 11] width 19 height 8
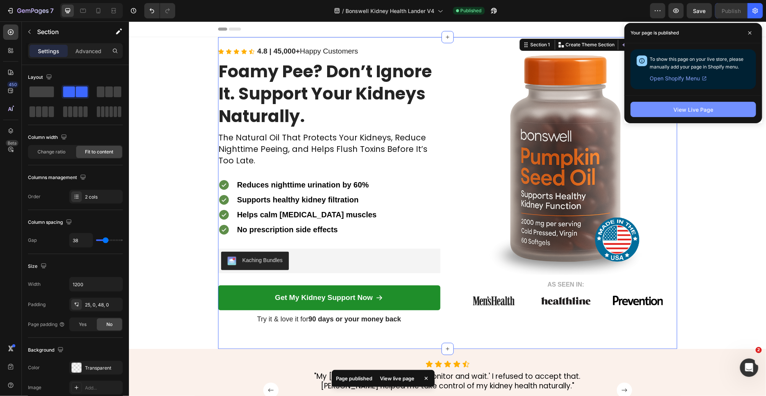
click at [669, 107] on button "View Live Page" at bounding box center [692, 109] width 125 height 15
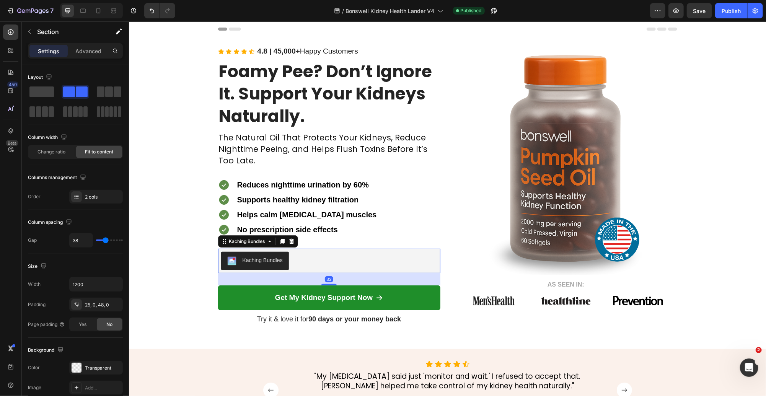
click at [321, 261] on div "Kaching Bundles" at bounding box center [329, 260] width 216 height 18
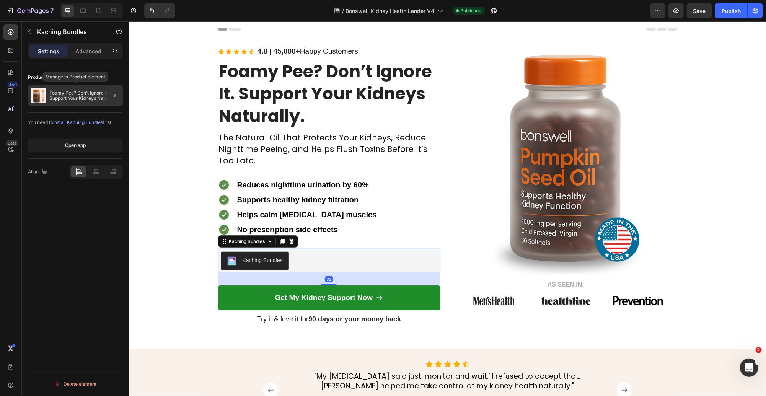
click at [74, 98] on p "Foamy Pee? Don’t Ignore It—Support Your Kidneys Naturally." at bounding box center [84, 95] width 70 height 11
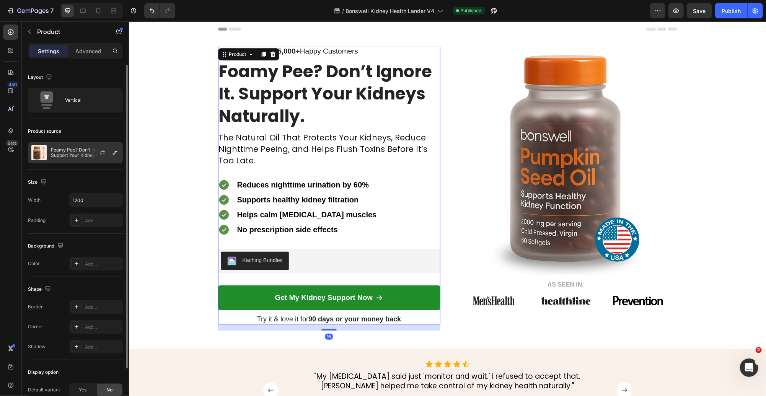
click at [57, 153] on p "Foamy Pee? Don’t Ignore It—Support Your Kidneys Naturally." at bounding box center [85, 152] width 68 height 11
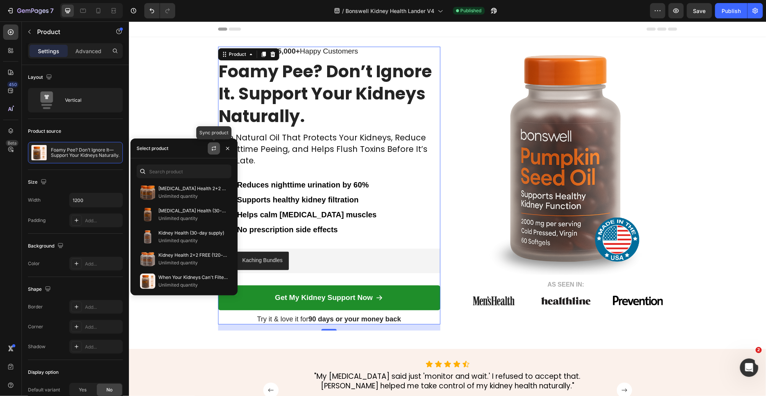
click at [215, 148] on icon "button" at bounding box center [214, 148] width 6 height 6
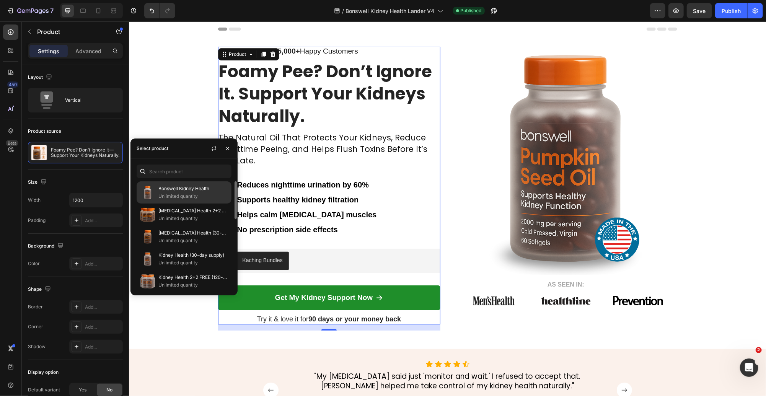
click at [164, 189] on p "Bonswell Kidney Health" at bounding box center [193, 189] width 70 height 8
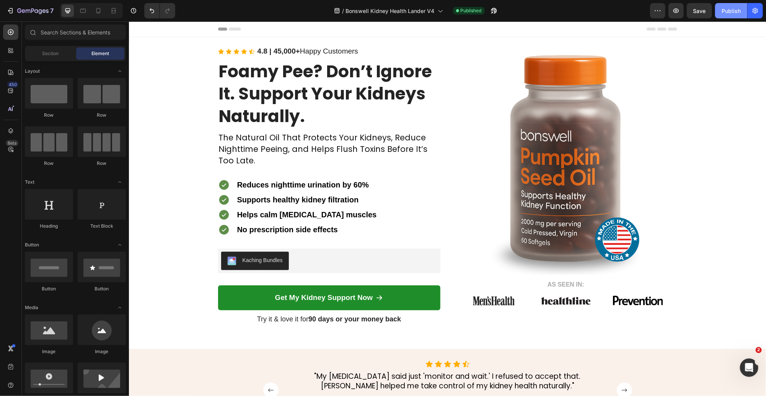
click at [721, 11] on button "Publish" at bounding box center [731, 10] width 32 height 15
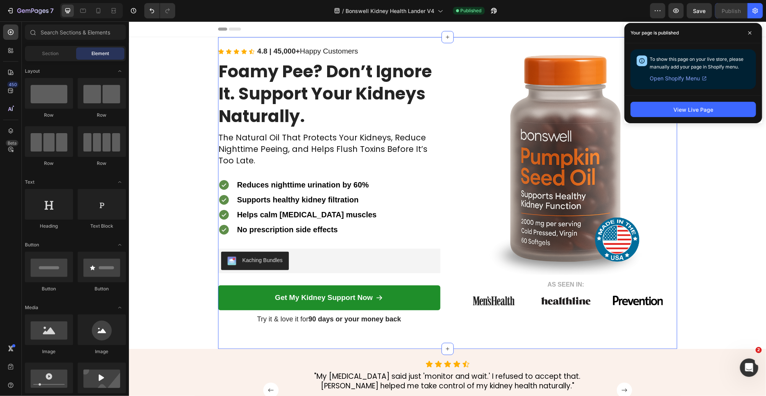
click at [441, 49] on div "Icon Icon Icon Icon Icon Icon List Foamy Pee? Don’t Ignore It. Support Your Kid…" at bounding box center [447, 193] width 459 height 312
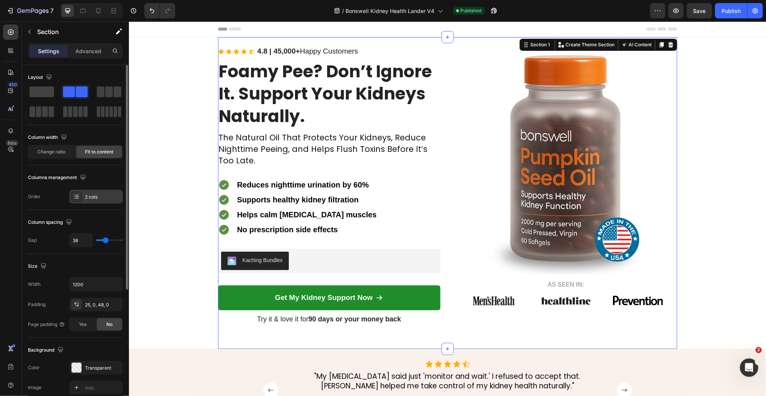
click at [83, 195] on div "2 cols" at bounding box center [96, 197] width 54 height 14
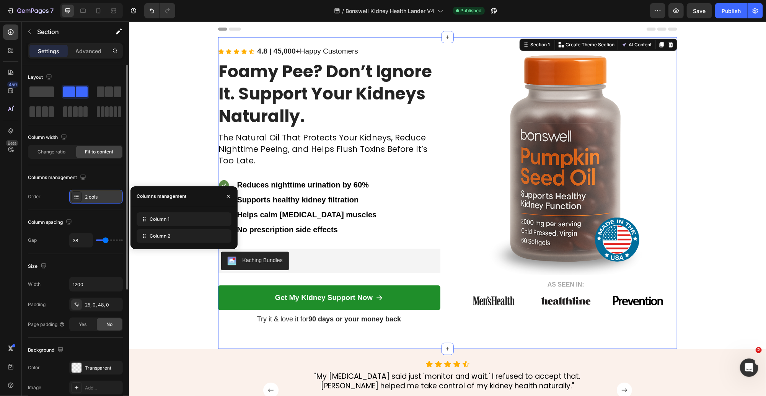
click at [83, 195] on div "2 cols" at bounding box center [96, 197] width 54 height 14
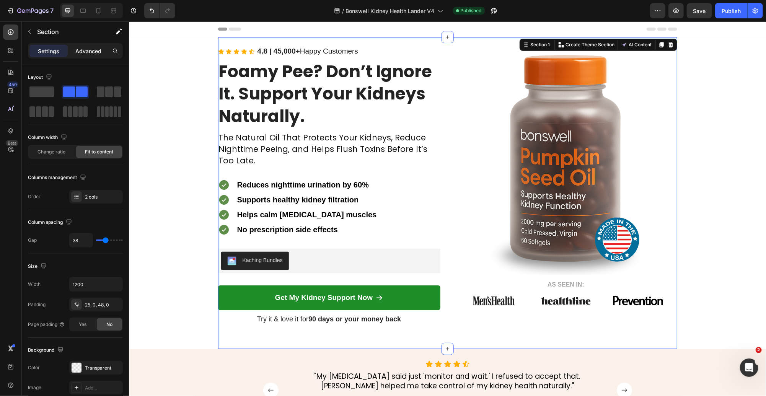
click at [106, 46] on div "Advanced" at bounding box center [88, 51] width 38 height 12
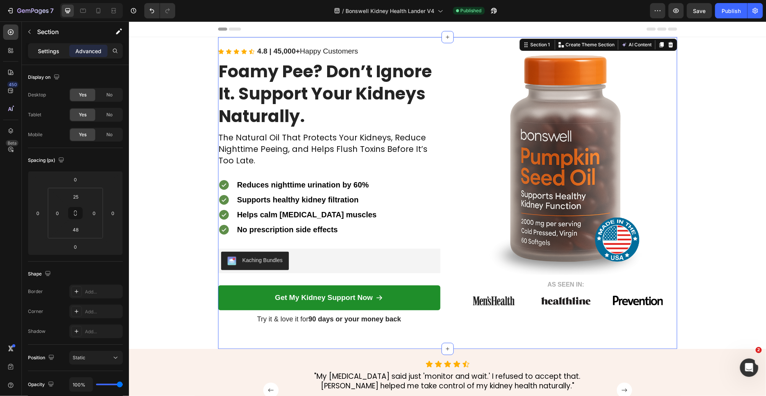
click at [39, 45] on div "Settings" at bounding box center [48, 51] width 38 height 12
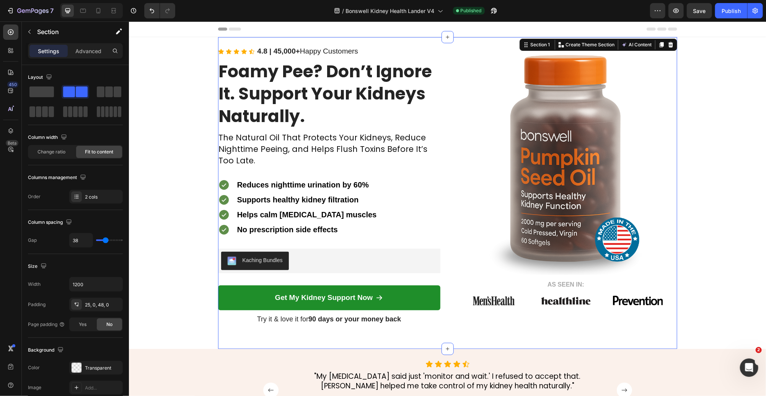
click at [41, 50] on p "Settings" at bounding box center [48, 51] width 21 height 8
click at [239, 39] on div "Icon Icon Icon Icon Icon Icon List Foamy Pee? Don’t Ignore It. Support Your Kid…" at bounding box center [447, 193] width 459 height 312
click at [59, 148] on span "Change ratio" at bounding box center [52, 151] width 28 height 7
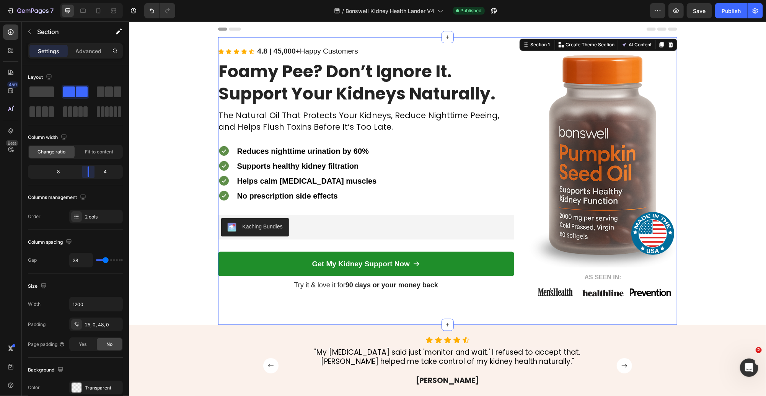
drag, startPoint x: 83, startPoint y: 170, endPoint x: 91, endPoint y: 171, distance: 8.0
click at [91, 0] on body "7 Version history / Bonswell Kidney Health Lander V4 Published Preview Save Pub…" at bounding box center [383, 0] width 766 height 0
click at [723, 12] on div "Publish" at bounding box center [731, 11] width 19 height 8
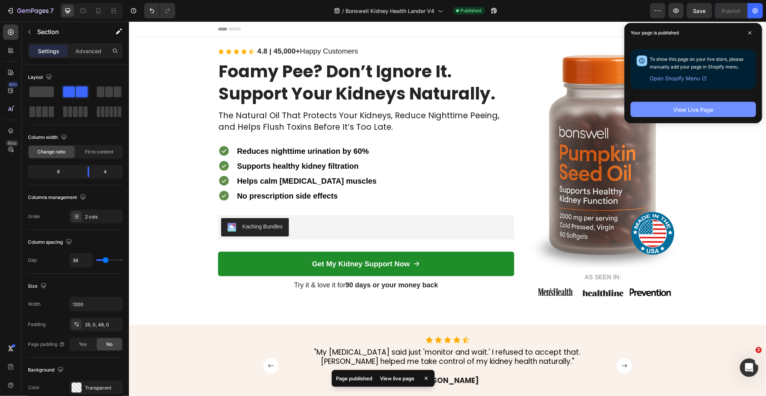
click at [695, 116] on button "View Live Page" at bounding box center [692, 109] width 125 height 15
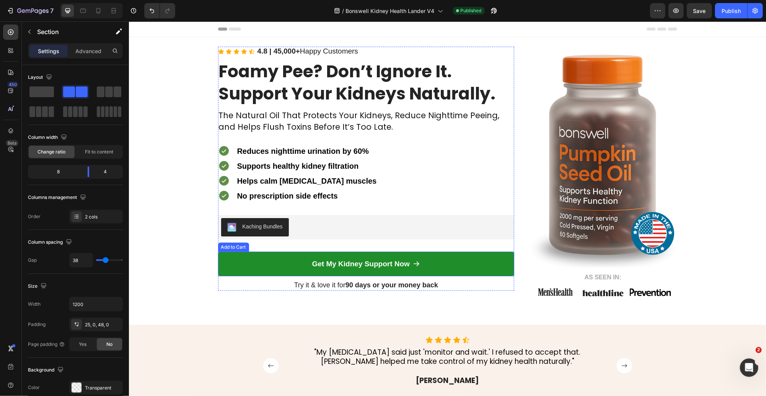
click at [301, 251] on button "Get My Kidney Support Now" at bounding box center [366, 263] width 296 height 25
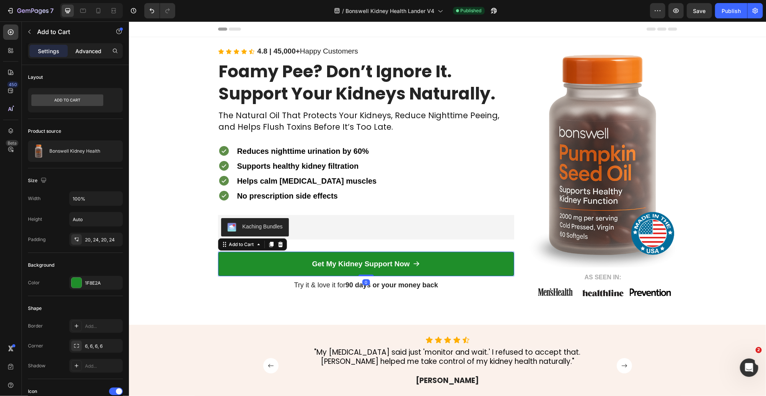
click at [91, 53] on p "Advanced" at bounding box center [88, 51] width 26 height 8
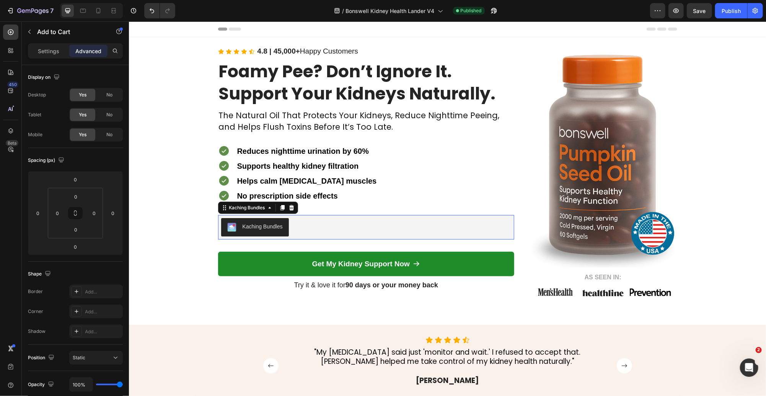
click at [308, 234] on div "Kaching Bundles" at bounding box center [366, 227] width 290 height 18
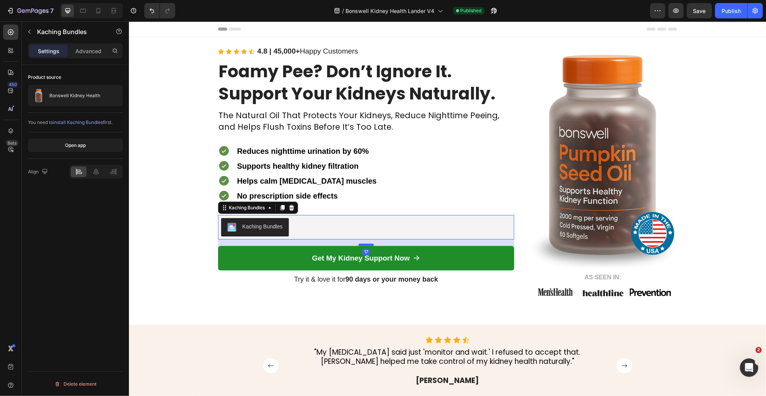
drag, startPoint x: 362, startPoint y: 249, endPoint x: 362, endPoint y: 243, distance: 5.8
click at [362, 243] on div at bounding box center [365, 244] width 15 height 2
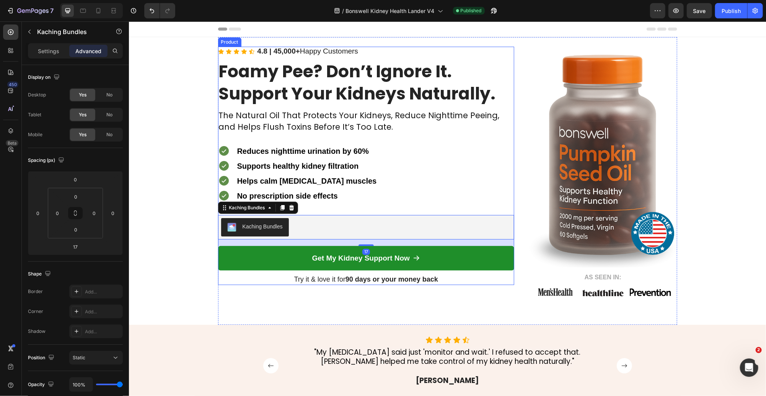
click at [337, 203] on div "Icon Icon Icon Icon Icon Icon List Foamy Pee? Don’t Ignore It. Support Your Kid…" at bounding box center [366, 165] width 296 height 238
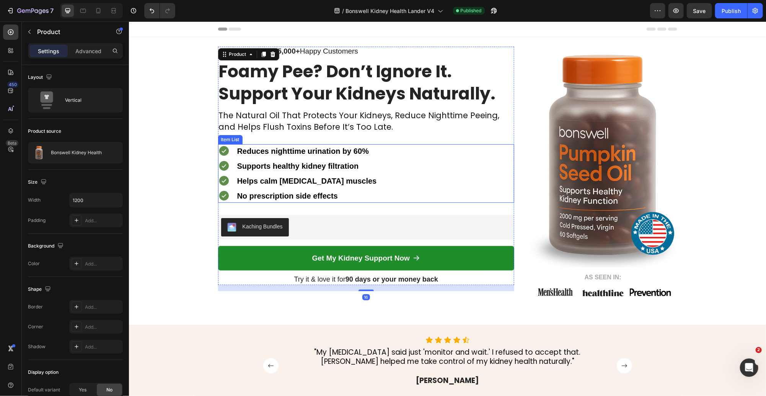
click at [332, 195] on strong "No prescription side effects" at bounding box center [287, 195] width 101 height 8
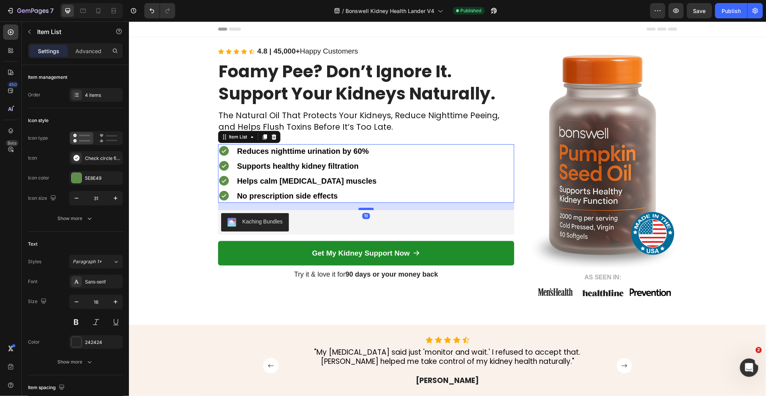
drag, startPoint x: 359, startPoint y: 213, endPoint x: 358, endPoint y: 208, distance: 5.0
click at [358, 208] on div at bounding box center [365, 208] width 15 height 2
type input "100%"
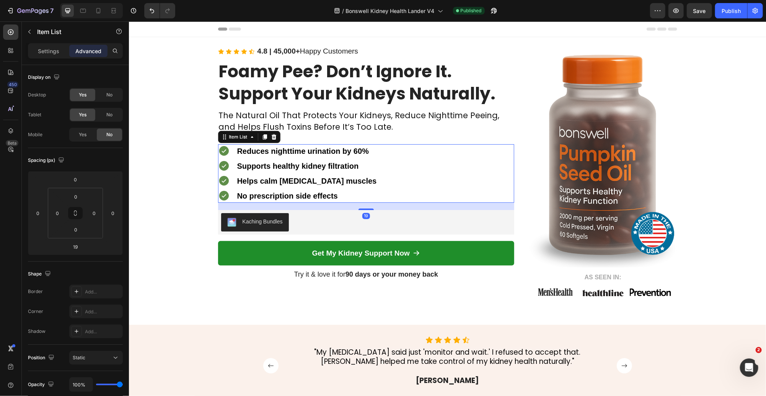
click at [719, 20] on div "7 Version history / Bonswell Kidney Health Lander V4 Published Preview Save Pub…" at bounding box center [383, 11] width 766 height 22
click at [730, 9] on div "Publish" at bounding box center [731, 11] width 19 height 8
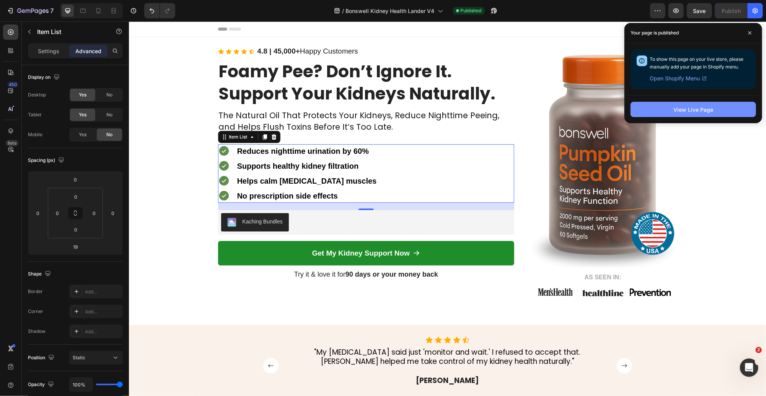
click at [718, 109] on button "View Live Page" at bounding box center [692, 109] width 125 height 15
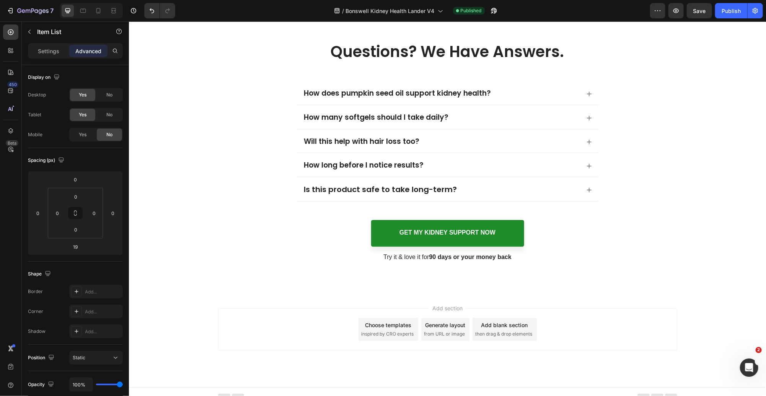
scroll to position [2891, 0]
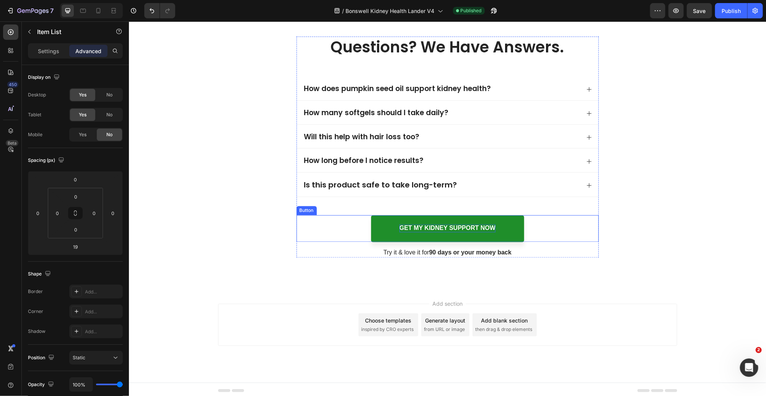
click at [435, 224] on p "Get My Kidney Support Now" at bounding box center [447, 228] width 96 height 8
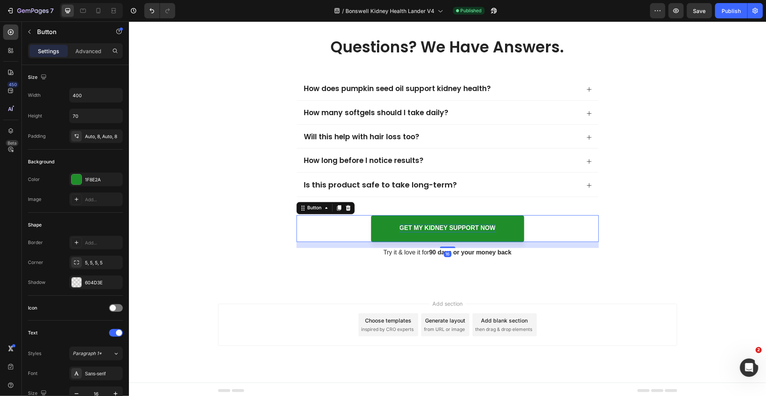
click at [435, 224] on p "Get My Kidney Support Now" at bounding box center [447, 228] width 96 height 8
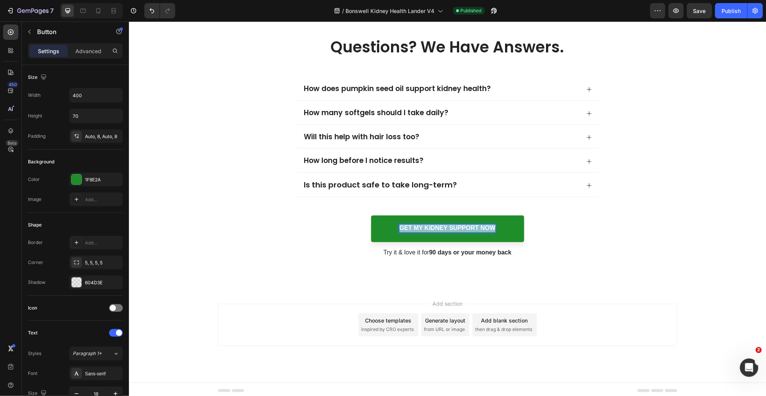
click at [435, 224] on p "Get My Kidney Support Now" at bounding box center [447, 228] width 96 height 8
copy p "Get My Kidney Support Now"
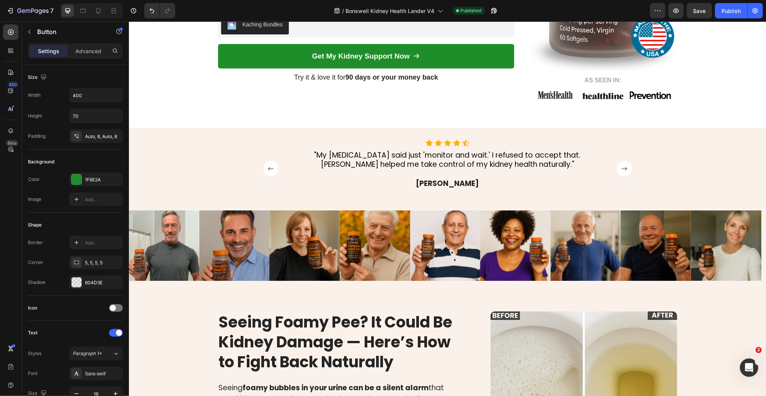
scroll to position [0, 0]
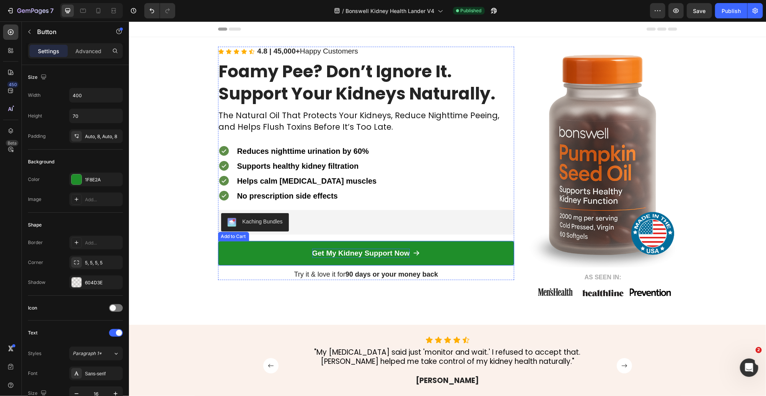
click at [362, 253] on strong "Get My Kidney Support Now" at bounding box center [361, 253] width 98 height 10
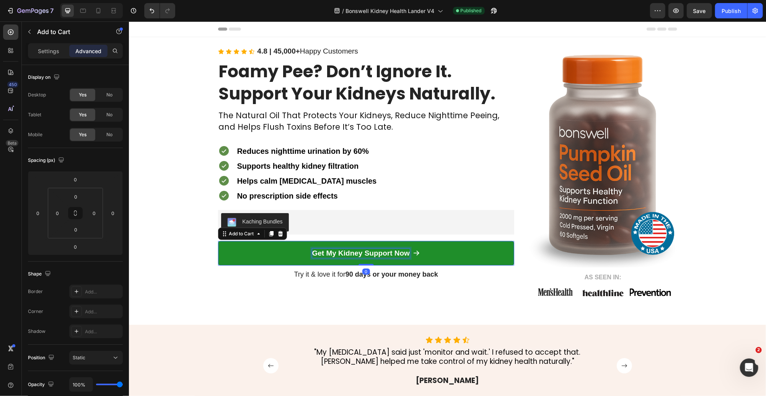
click at [361, 253] on strong "Get My Kidney Support Now" at bounding box center [361, 253] width 98 height 8
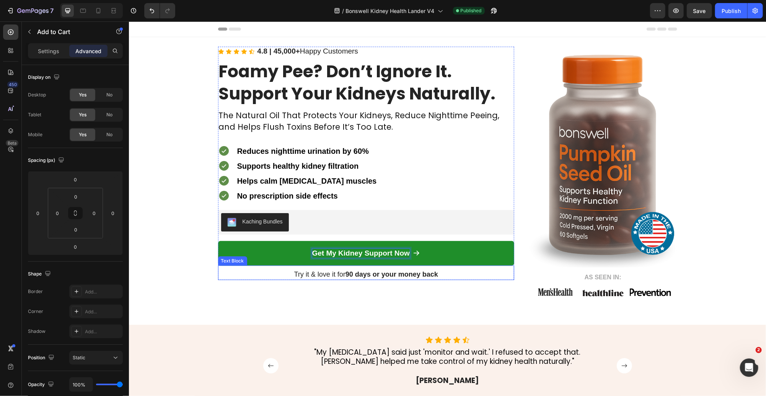
click at [318, 291] on div "Icon Icon Icon Icon Icon Icon List Foamy Pee? Don’t Ignore It. Support Your Kid…" at bounding box center [366, 176] width 296 height 260
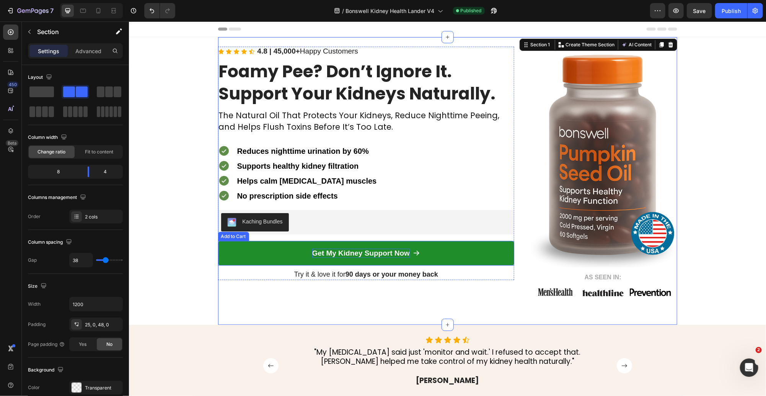
click at [327, 254] on strong "Get My Kidney Support Now" at bounding box center [361, 253] width 98 height 8
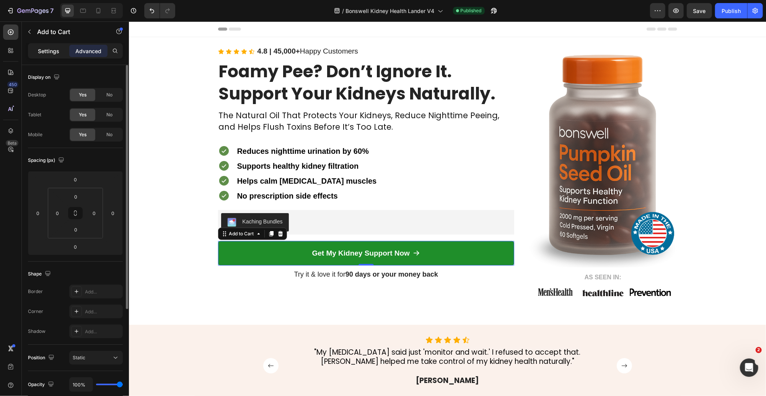
click at [50, 51] on p "Settings" at bounding box center [48, 51] width 21 height 8
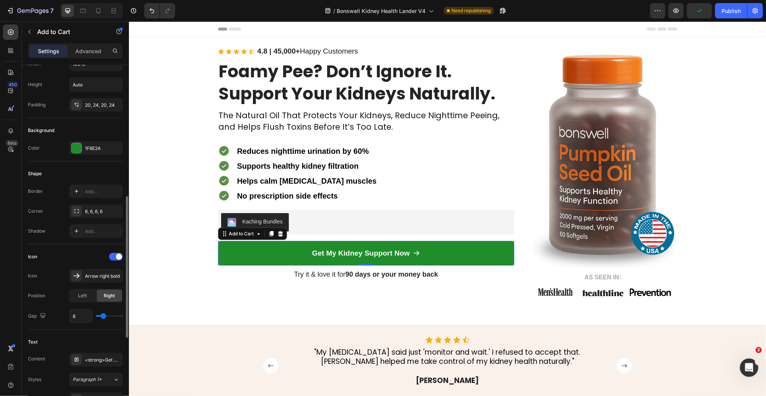
scroll to position [248, 0]
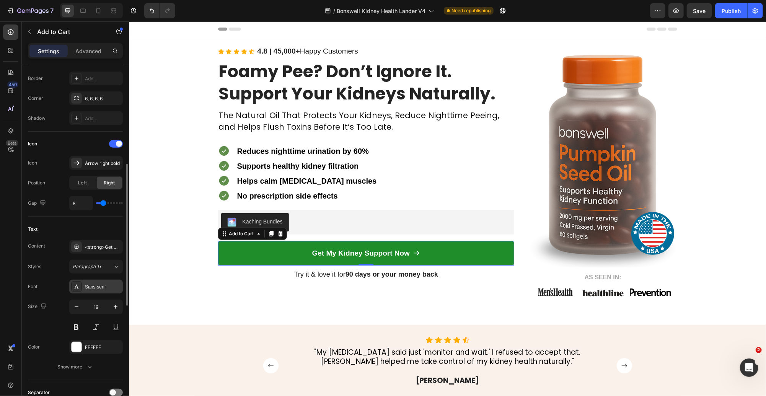
click at [98, 284] on div "Sans-serif" at bounding box center [103, 286] width 36 height 7
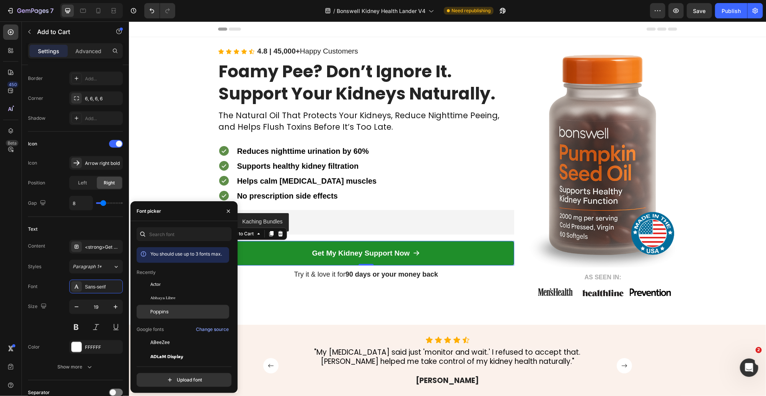
click at [154, 311] on span "Poppins" at bounding box center [159, 311] width 18 height 7
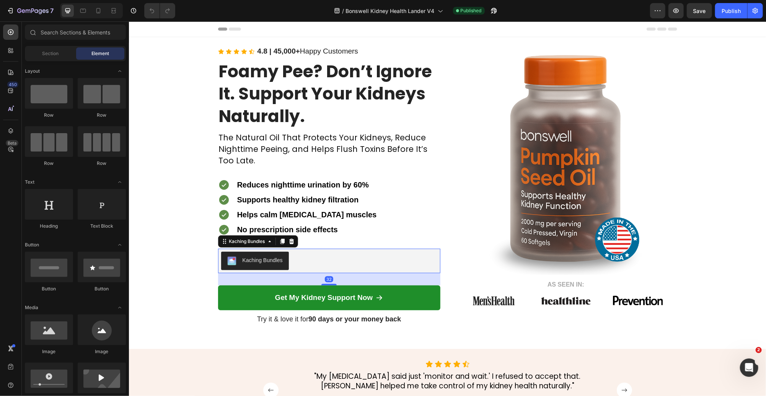
click at [303, 252] on div "Kaching Bundles" at bounding box center [329, 260] width 216 height 18
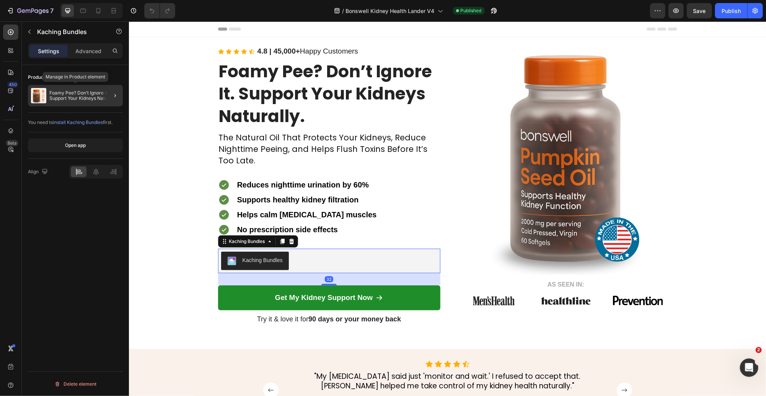
click at [76, 91] on p "Foamy Pee? Don’t Ignore It—Support Your Kidneys Naturally." at bounding box center [84, 95] width 70 height 11
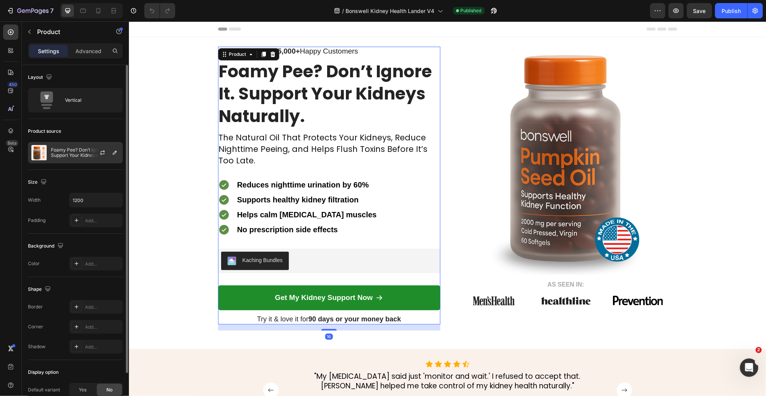
click at [71, 145] on div "Foamy Pee? Don’t Ignore It—Support Your Kidneys Naturally." at bounding box center [75, 152] width 95 height 21
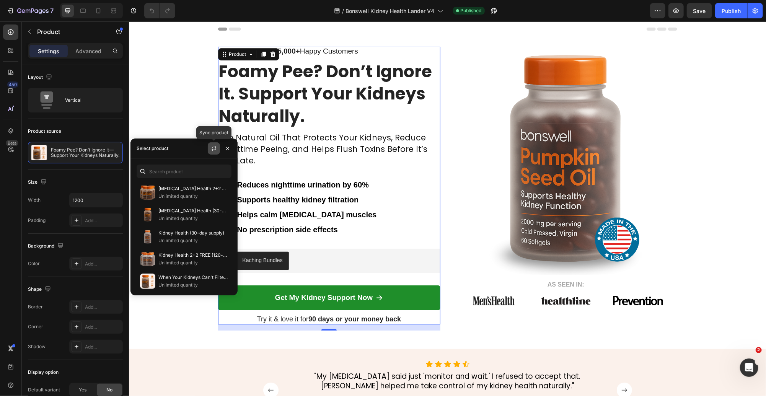
click at [212, 148] on icon "button" at bounding box center [214, 148] width 6 height 6
click at [166, 173] on input "text" at bounding box center [184, 172] width 95 height 14
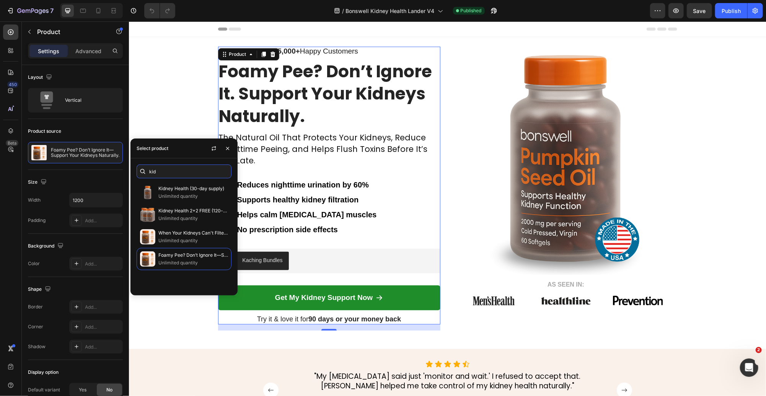
type input "kid"
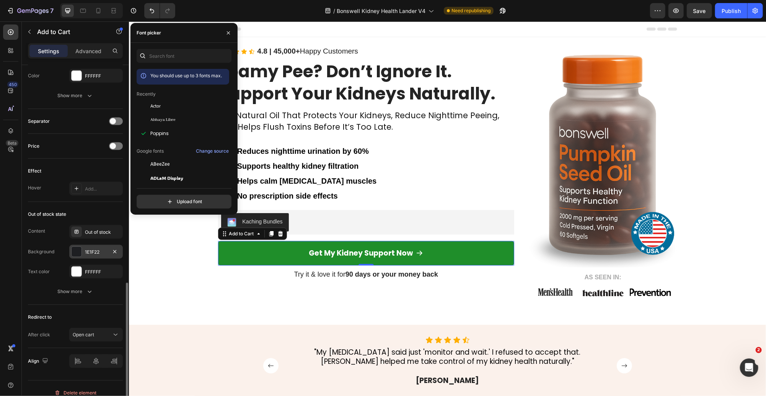
scroll to position [526, 0]
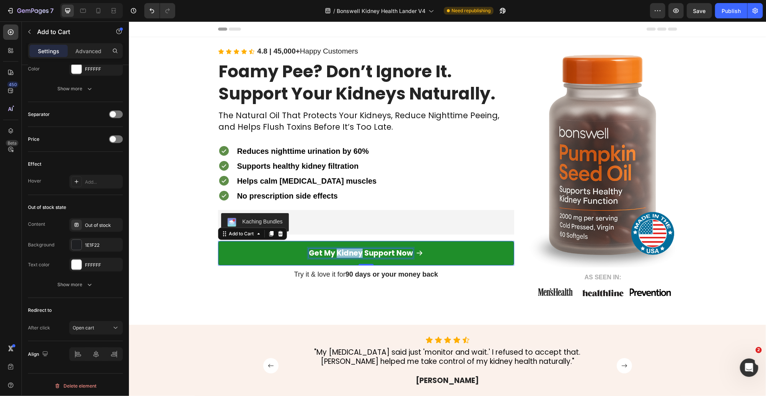
click at [344, 252] on strong "Get My Kidney Support Now" at bounding box center [360, 253] width 104 height 10
click at [354, 253] on strong "Get My Kidney Support Now" at bounding box center [360, 253] width 104 height 10
click at [361, 251] on strong "Get My Kidney Support Now" at bounding box center [360, 253] width 104 height 10
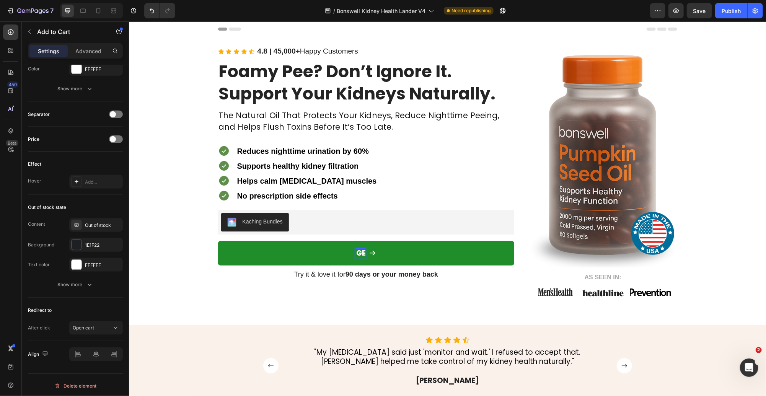
click at [218, 241] on button "GE" at bounding box center [366, 253] width 296 height 25
click at [218, 241] on button "GET MTY" at bounding box center [366, 253] width 296 height 25
click at [218, 241] on button "GET M" at bounding box center [366, 253] width 296 height 25
click at [218, 241] on button "GET MY KIDNE" at bounding box center [366, 253] width 296 height 25
click at [218, 241] on button "GET MY KIDNEY" at bounding box center [366, 253] width 296 height 25
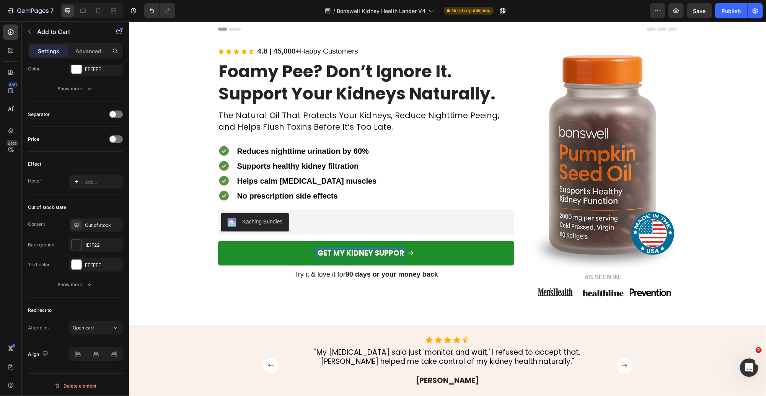
click at [218, 241] on button "GET MY KIDNEY SUPPOR" at bounding box center [366, 253] width 296 height 25
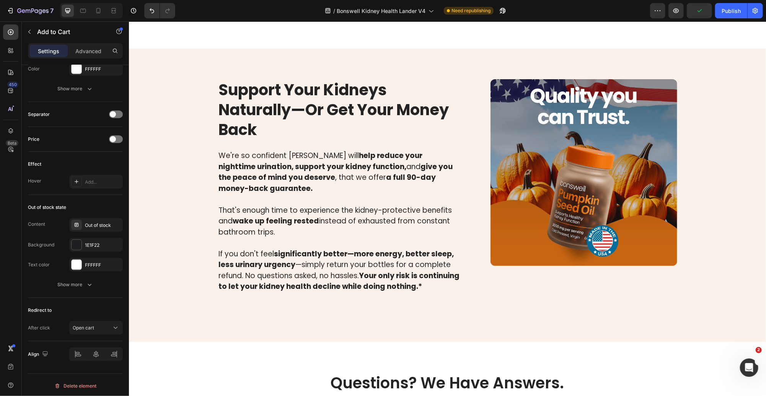
scroll to position [2905, 0]
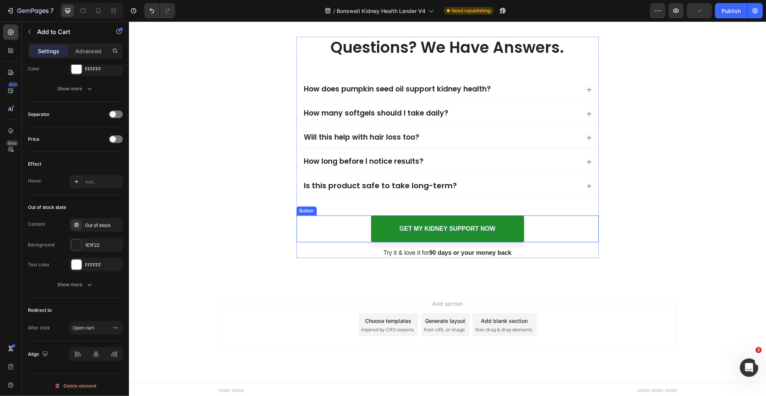
click at [430, 225] on p "Get My Kidney Support Now" at bounding box center [447, 229] width 96 height 8
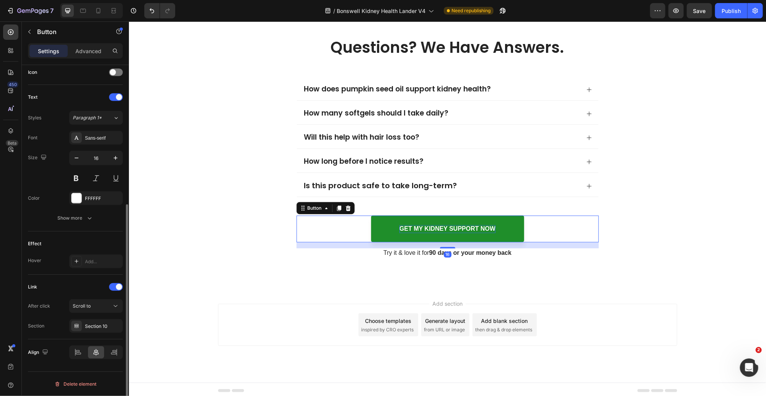
scroll to position [0, 0]
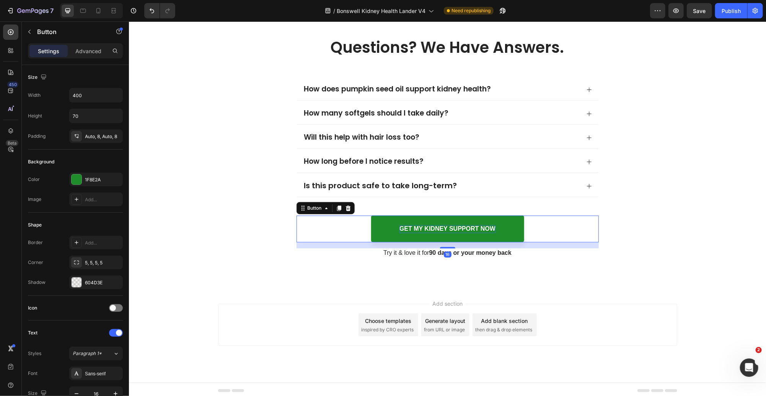
click at [430, 225] on p "Get My Kidney Support Now" at bounding box center [447, 229] width 96 height 8
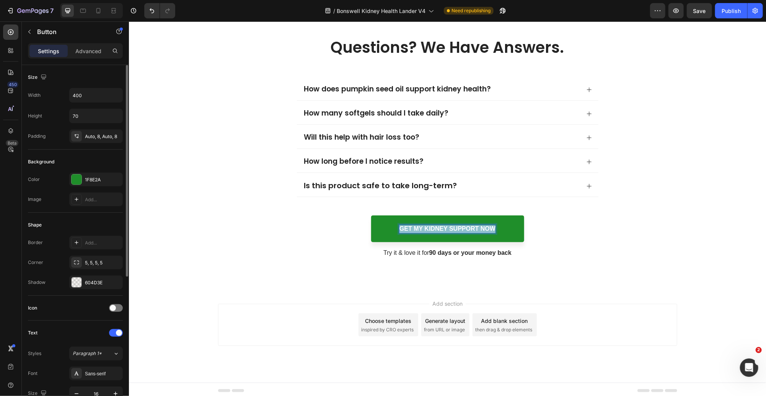
click at [430, 225] on p "Get My Kidney Support Now" at bounding box center [447, 229] width 96 height 8
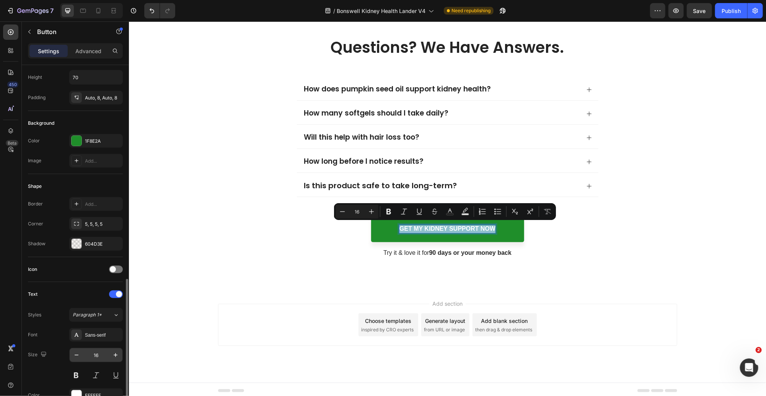
scroll to position [158, 0]
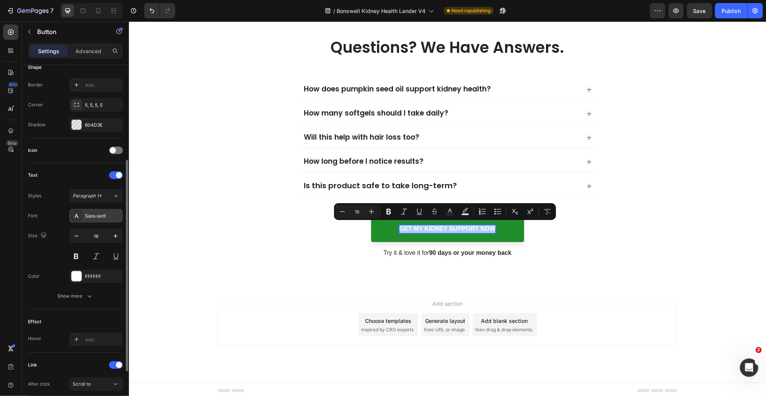
click at [99, 214] on div "Sans-serif" at bounding box center [103, 216] width 36 height 7
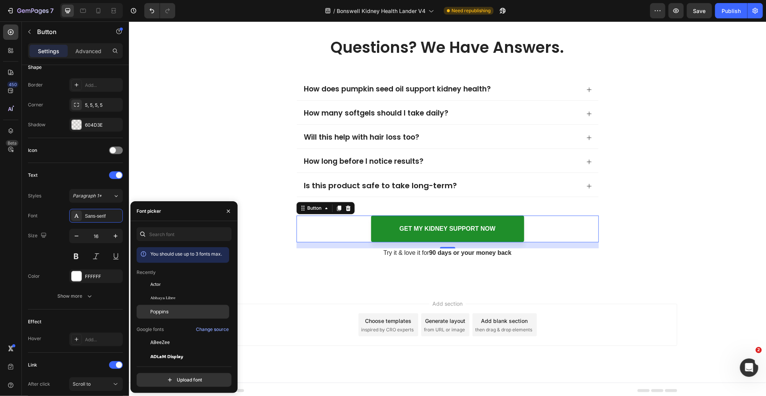
click at [157, 311] on span "Poppins" at bounding box center [159, 311] width 18 height 7
click at [411, 225] on p "Get My Kidney Support Now" at bounding box center [447, 229] width 92 height 8
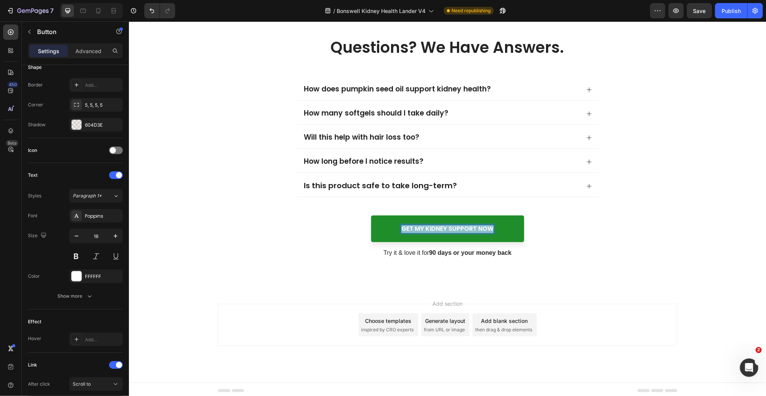
click at [411, 225] on p "Get My Kidney Support Now" at bounding box center [447, 229] width 92 height 8
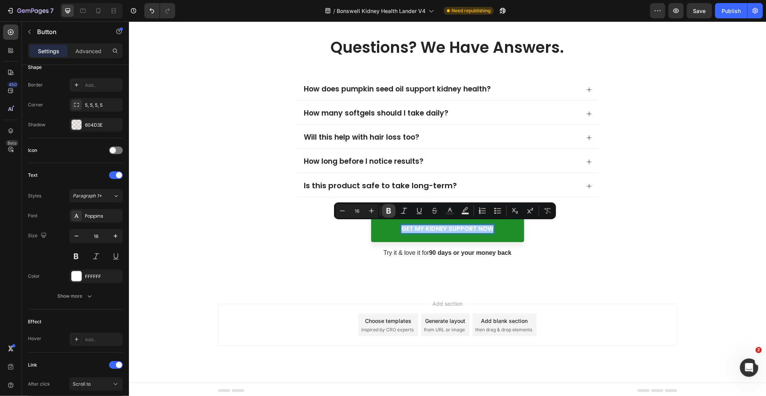
click at [388, 210] on icon "Editor contextual toolbar" at bounding box center [388, 211] width 5 height 6
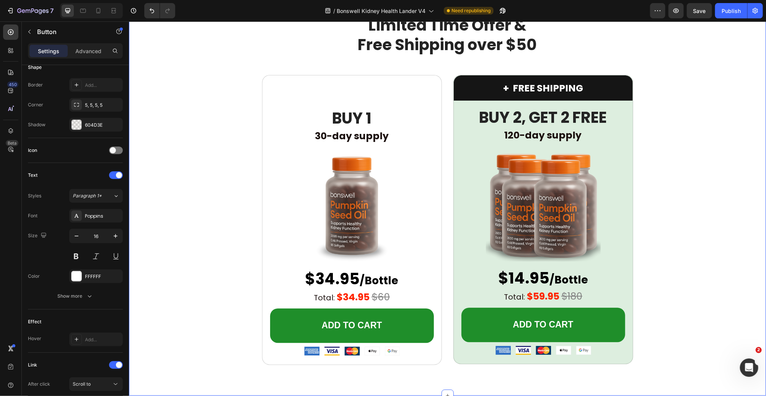
scroll to position [1334, 0]
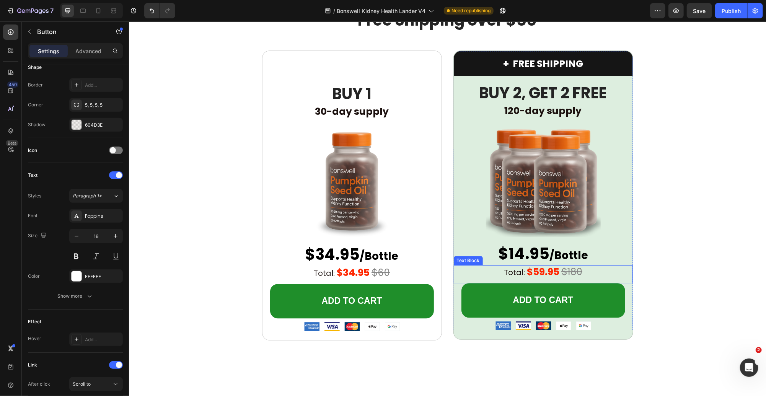
click at [572, 270] on s "$180" at bounding box center [571, 271] width 21 height 13
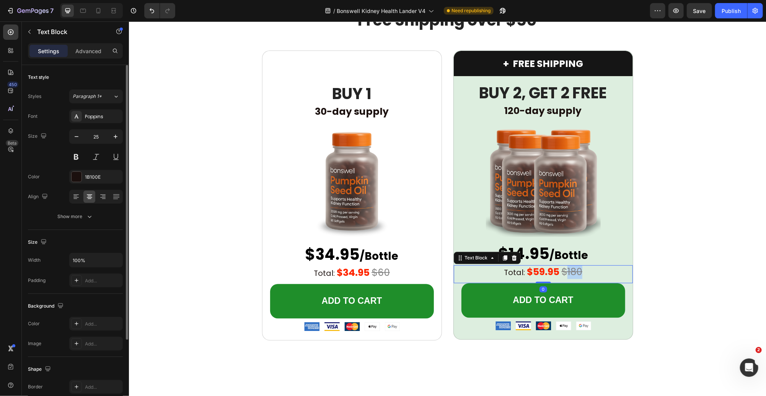
click at [572, 270] on s "$180" at bounding box center [571, 271] width 21 height 13
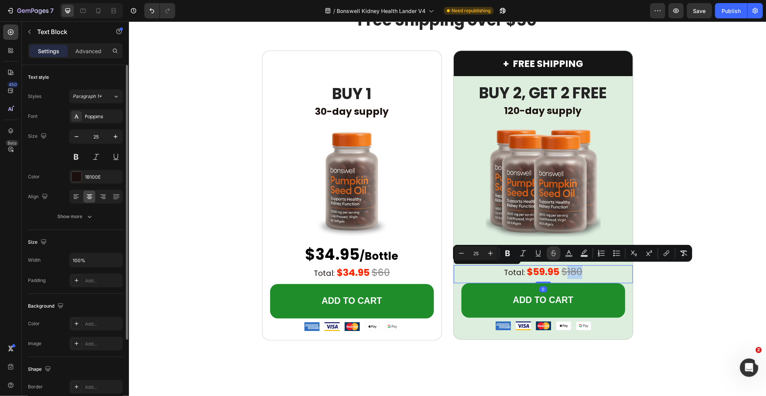
click at [569, 270] on s "$180" at bounding box center [571, 271] width 21 height 13
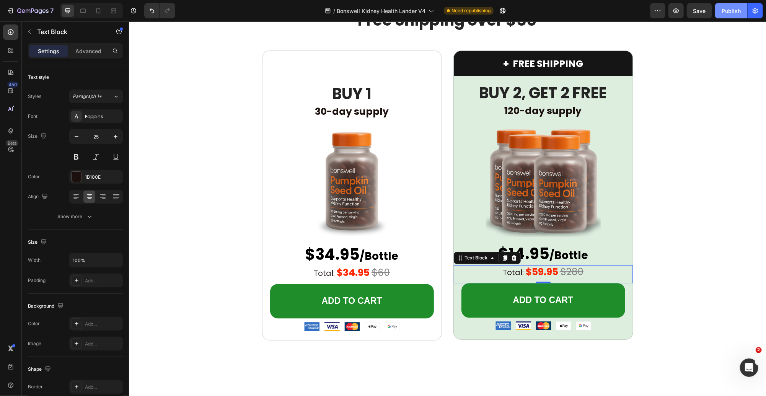
click at [725, 13] on div "Publish" at bounding box center [731, 11] width 19 height 8
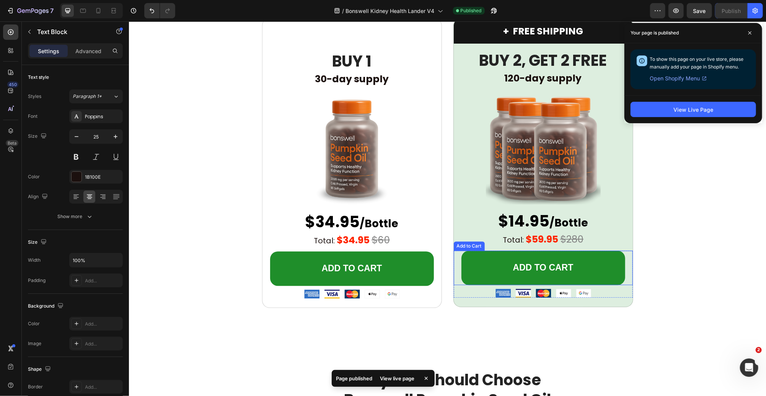
scroll to position [1267, 0]
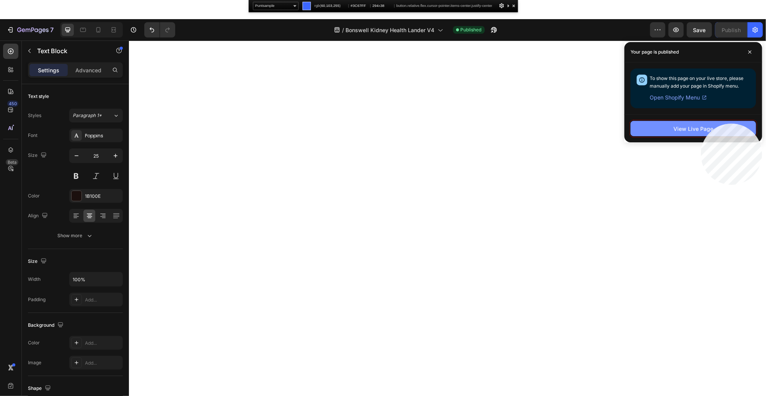
click at [701, 124] on button "View Live Page" at bounding box center [692, 128] width 125 height 15
click at [707, 132] on button "View Live Page" at bounding box center [692, 128] width 125 height 15
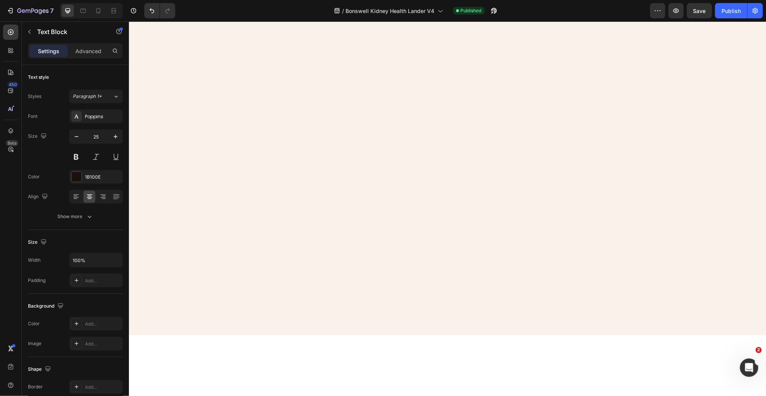
scroll to position [0, 0]
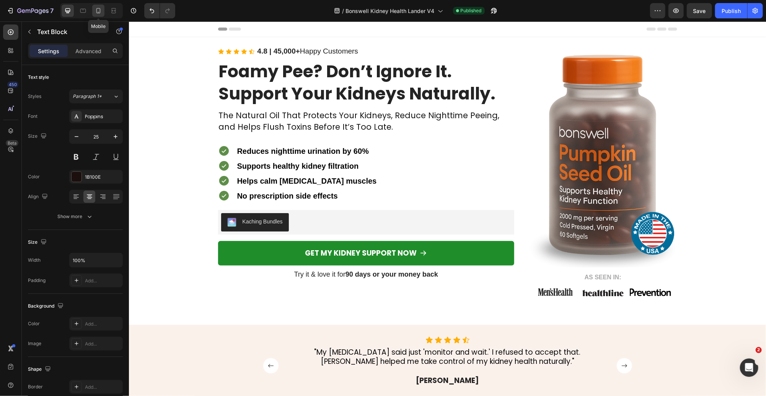
click at [100, 12] on icon at bounding box center [98, 11] width 8 height 8
type input "20"
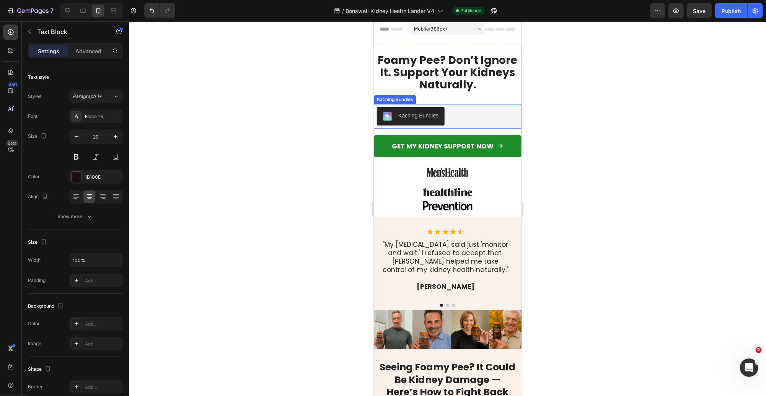
click at [474, 122] on div "Kaching Bundles" at bounding box center [447, 116] width 142 height 18
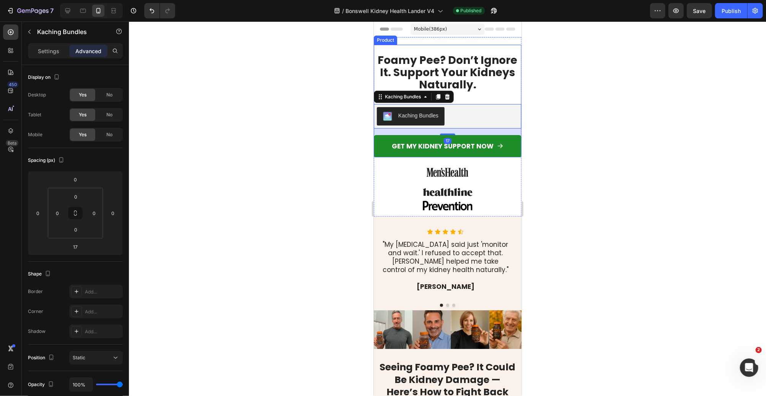
click at [448, 48] on div "Icon Icon Icon Icon Icon Icon List Foamy Pee? Don’t Ignore It. Support Your Kid…" at bounding box center [447, 100] width 148 height 112
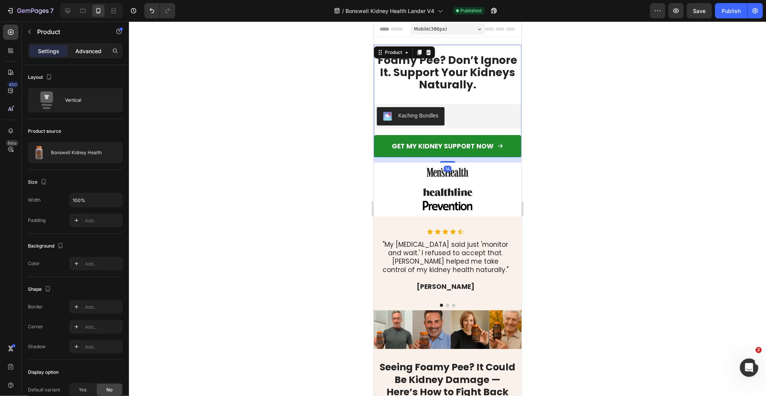
click at [87, 55] on div "Advanced" at bounding box center [88, 51] width 38 height 12
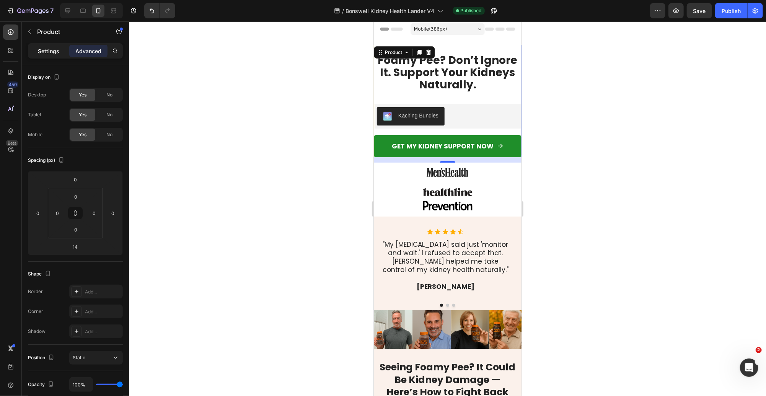
click at [48, 49] on p "Settings" at bounding box center [48, 51] width 21 height 8
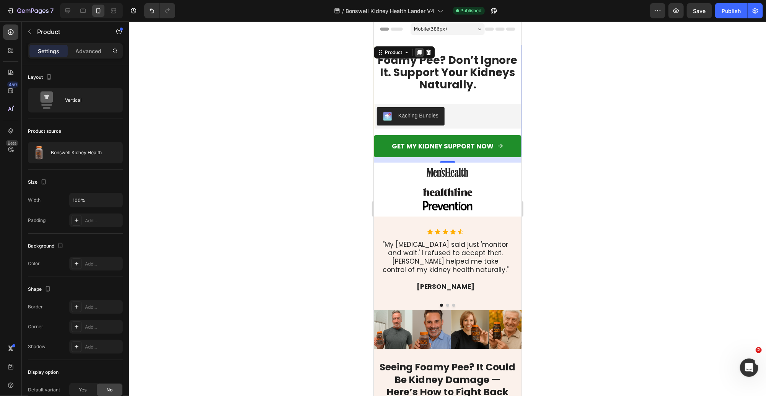
click at [418, 52] on icon at bounding box center [419, 51] width 4 height 5
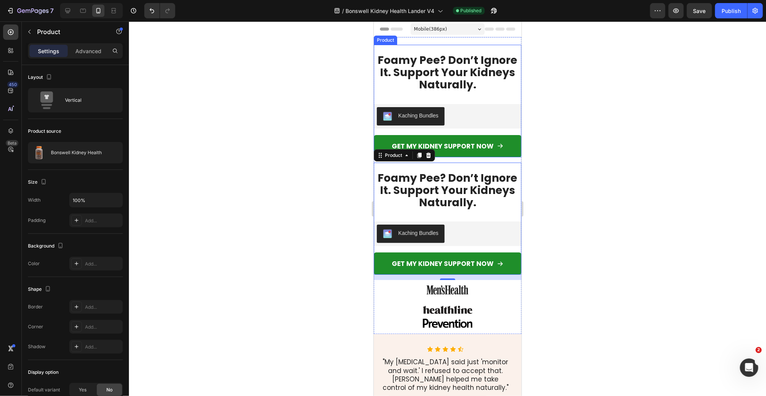
click at [435, 52] on div "Icon Icon Icon Icon Icon Icon List Foamy Pee? Don’t Ignore It. Support Your Kid…" at bounding box center [447, 100] width 148 height 112
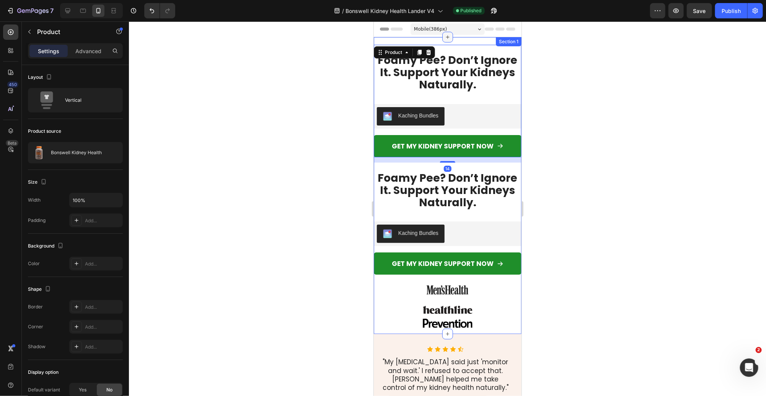
click at [442, 40] on div at bounding box center [447, 36] width 11 height 11
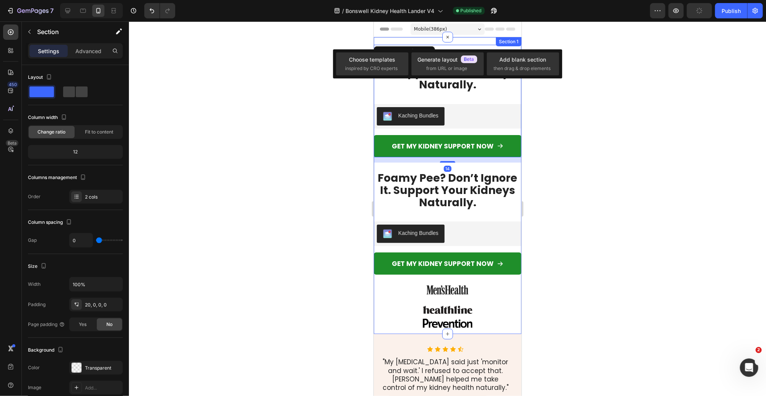
click at [414, 40] on div "Icon Icon Icon Icon Icon Icon List Foamy Pee? Don’t Ignore It. Support Your Kid…" at bounding box center [447, 185] width 148 height 297
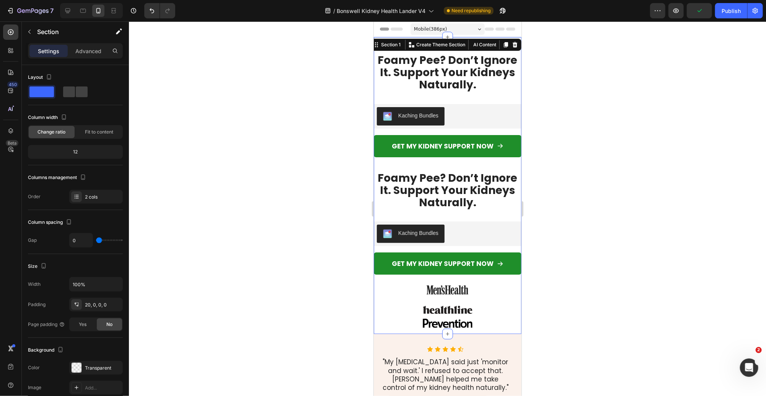
click at [558, 134] on div at bounding box center [447, 208] width 637 height 375
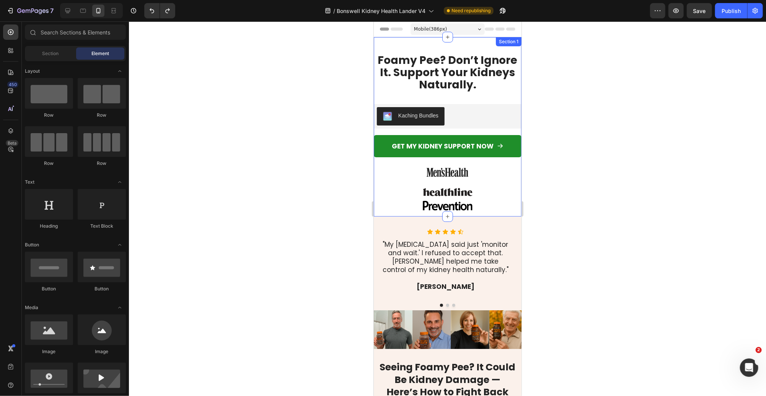
click at [468, 40] on div "Icon Icon Icon Icon Icon Icon List Foamy Pee? Don’t Ignore It. Support Your Kid…" at bounding box center [447, 126] width 148 height 179
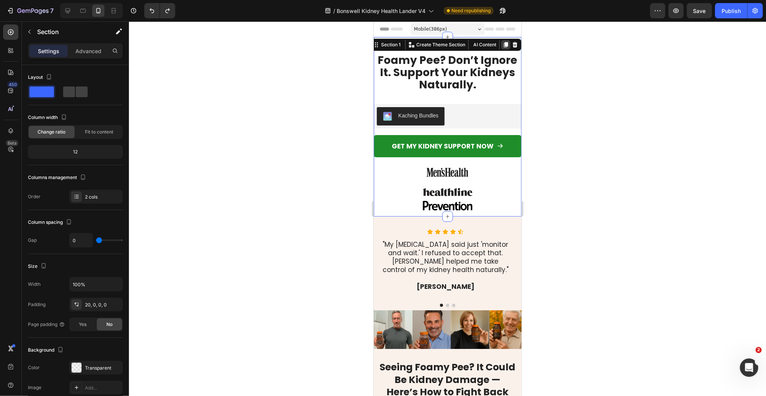
click at [503, 42] on icon at bounding box center [505, 44] width 4 height 5
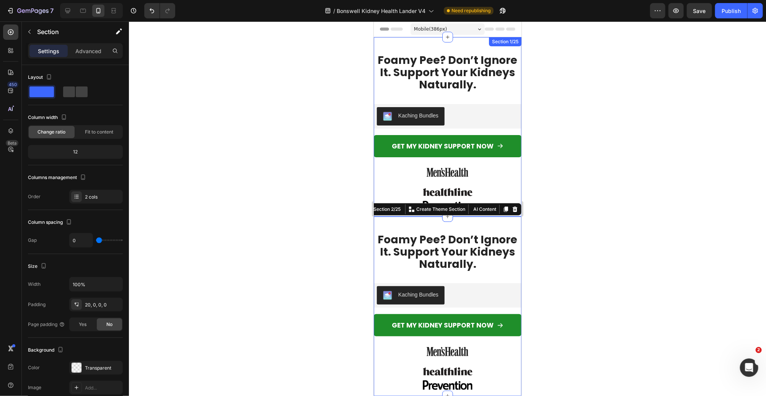
click at [465, 44] on div "Icon Icon Icon Icon Icon Icon List Foamy Pee? Don’t Ignore It. Support Your Kid…" at bounding box center [447, 126] width 148 height 179
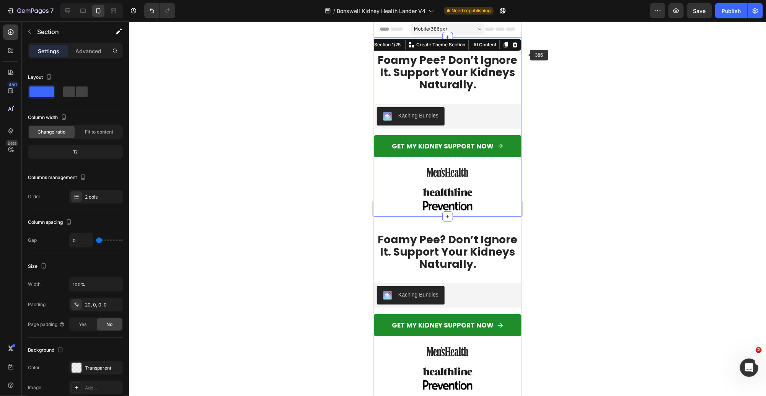
click at [529, 54] on div at bounding box center [447, 208] width 637 height 375
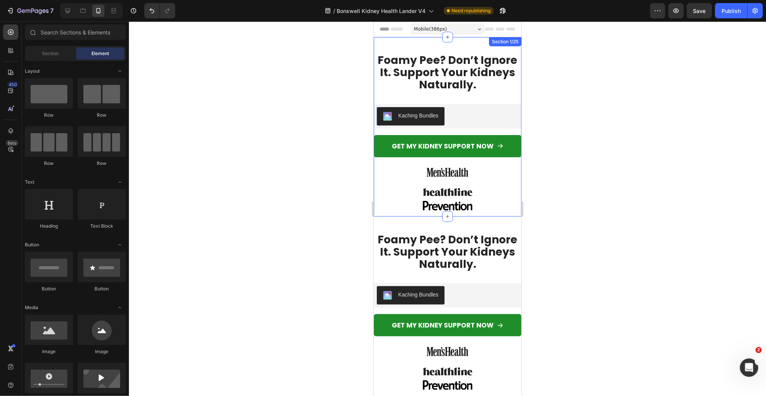
click at [472, 41] on div "Icon Icon Icon Icon Icon Icon List Foamy Pee? Don’t Ignore It. Support Your Kid…" at bounding box center [447, 126] width 148 height 179
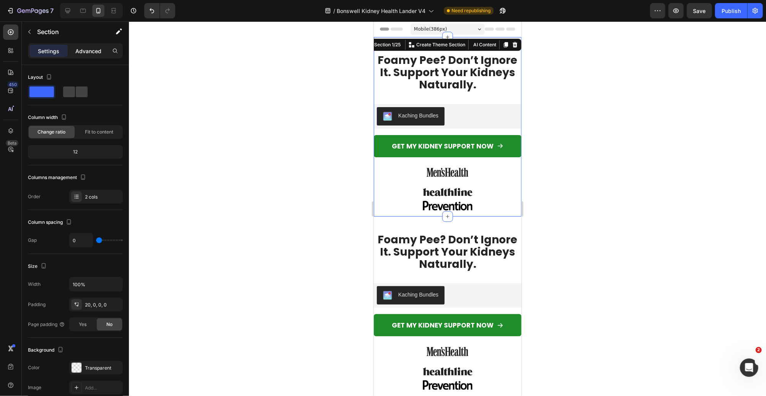
click at [81, 51] on p "Advanced" at bounding box center [88, 51] width 26 height 8
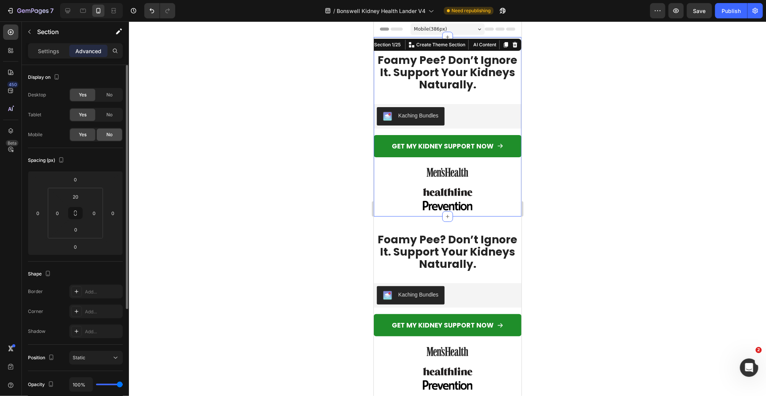
click at [109, 135] on span "No" at bounding box center [109, 134] width 6 height 7
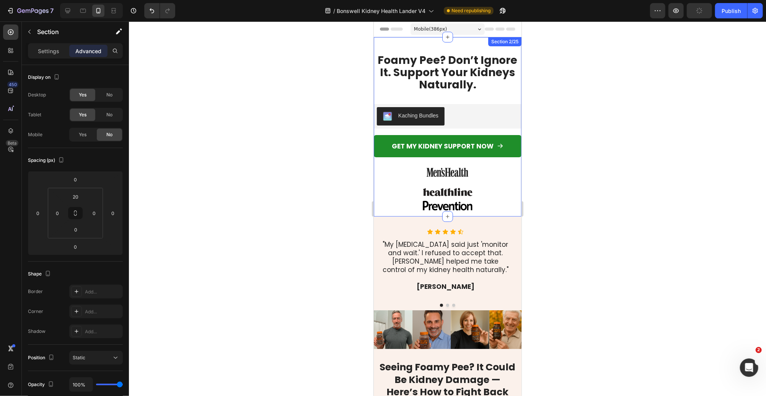
click at [461, 43] on div "Icon Icon Icon Icon Icon Icon List Foamy Pee? Don’t Ignore It. Support Your Kid…" at bounding box center [447, 126] width 148 height 179
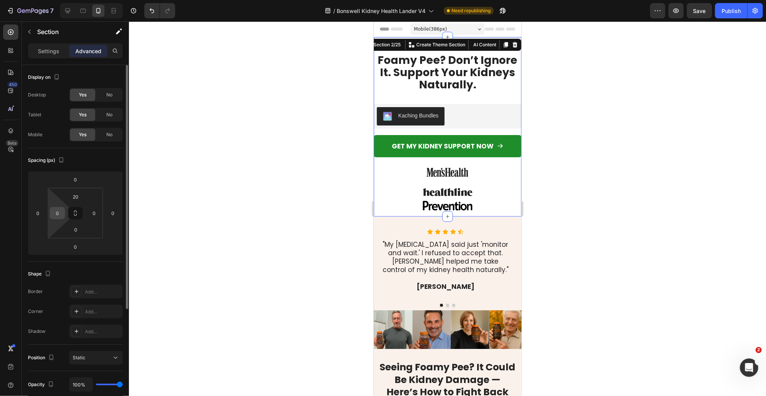
click at [61, 212] on input "0" at bounding box center [57, 212] width 11 height 11
type input "10"
click at [95, 216] on input "0" at bounding box center [93, 212] width 11 height 11
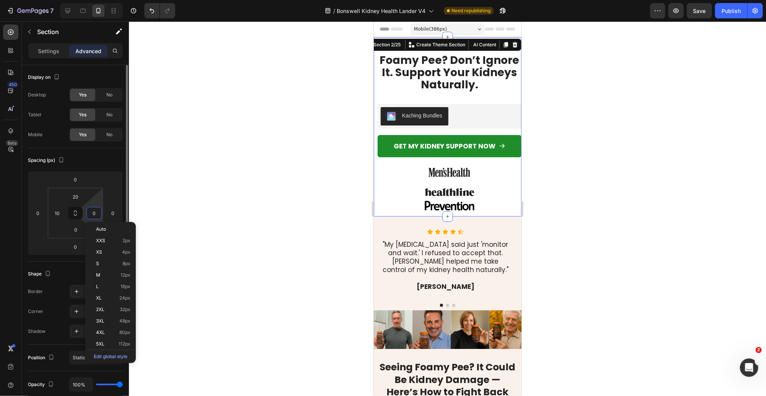
click at [95, 216] on input "0" at bounding box center [93, 212] width 11 height 11
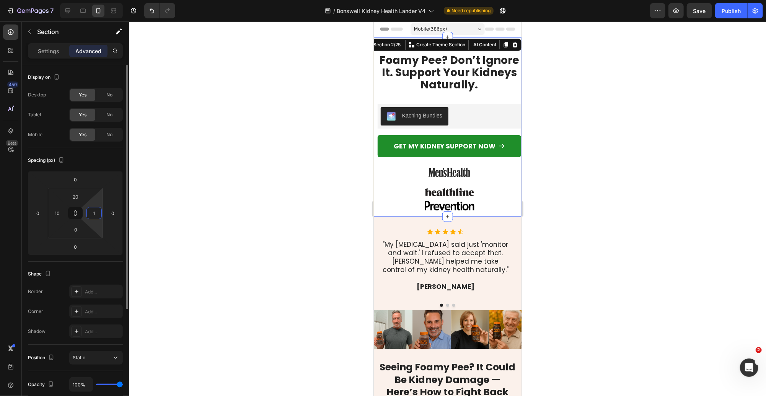
type input "10"
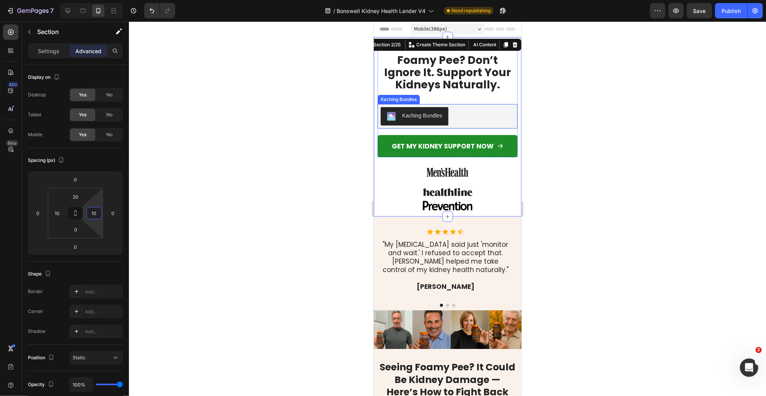
click at [529, 114] on div at bounding box center [447, 208] width 637 height 375
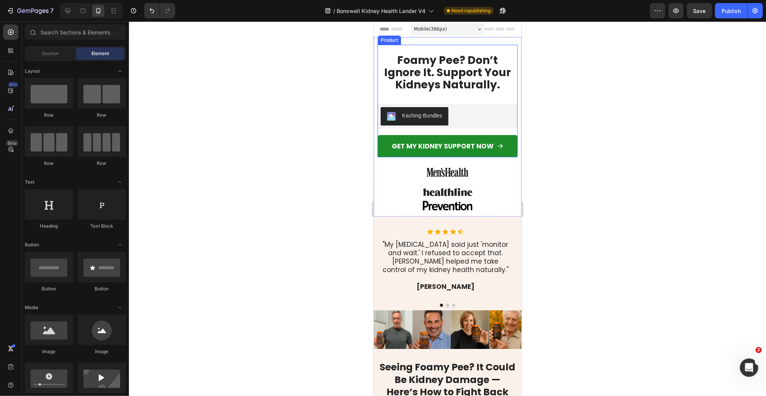
click at [442, 47] on div "Icon Icon Icon Icon Icon Icon List Foamy Pee? Don’t Ignore It. Support Your Kid…" at bounding box center [447, 100] width 140 height 112
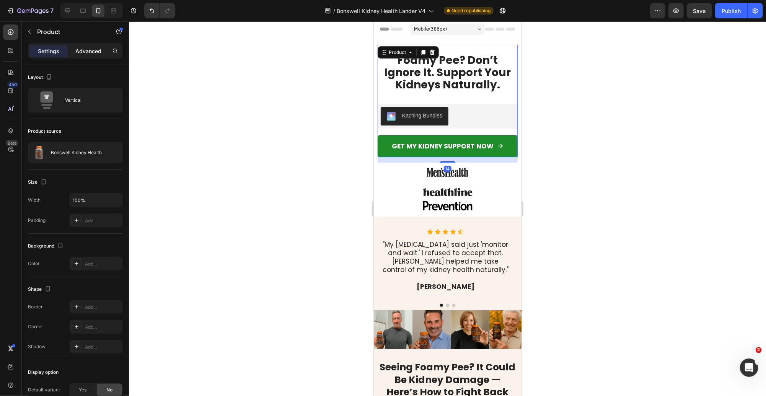
click at [83, 54] on p "Advanced" at bounding box center [88, 51] width 26 height 8
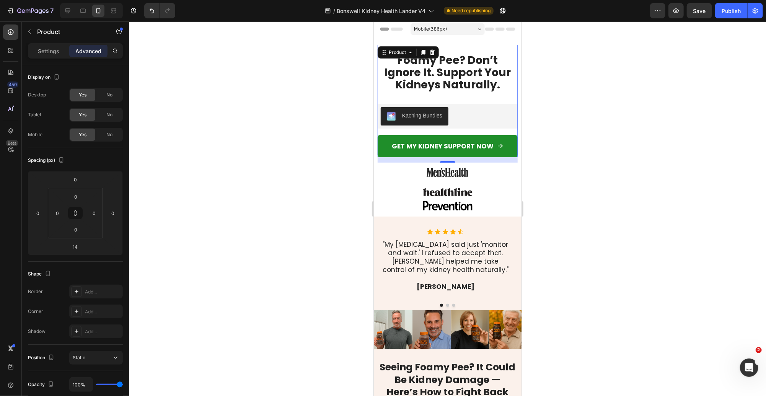
click at [456, 47] on div "Icon Icon Icon Icon Icon Icon List Foamy Pee? Don’t Ignore It. Support Your Kid…" at bounding box center [447, 100] width 140 height 112
click at [434, 45] on div "Icon Icon Icon Icon Icon Icon List Foamy Pee? Don’t Ignore It. Support Your Kid…" at bounding box center [447, 100] width 140 height 112
click at [428, 39] on div "Icon Icon Icon Icon Icon Icon List Foamy Pee? Don’t Ignore It. Support Your Kid…" at bounding box center [447, 126] width 148 height 179
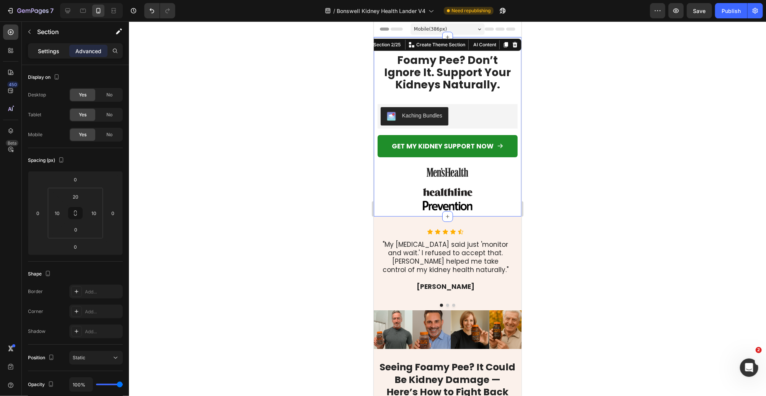
click at [52, 50] on p "Settings" at bounding box center [48, 51] width 21 height 8
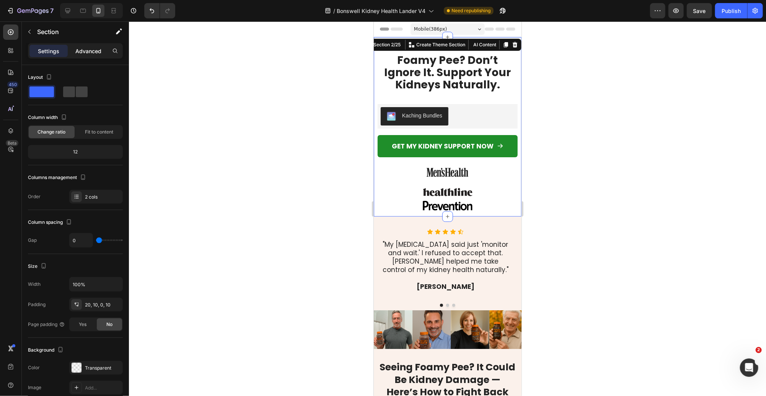
click at [83, 49] on p "Advanced" at bounding box center [88, 51] width 26 height 8
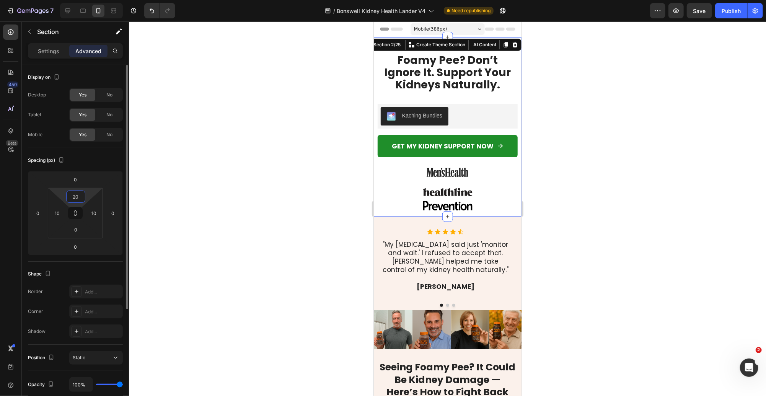
click at [83, 199] on input "20" at bounding box center [75, 196] width 15 height 11
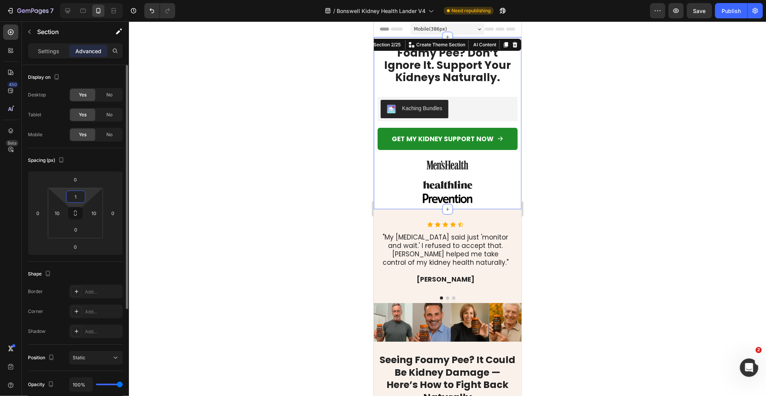
type input "10"
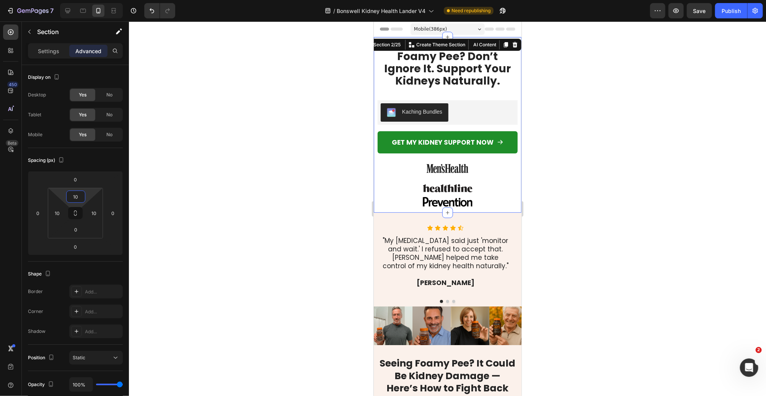
click at [621, 153] on div at bounding box center [447, 208] width 637 height 375
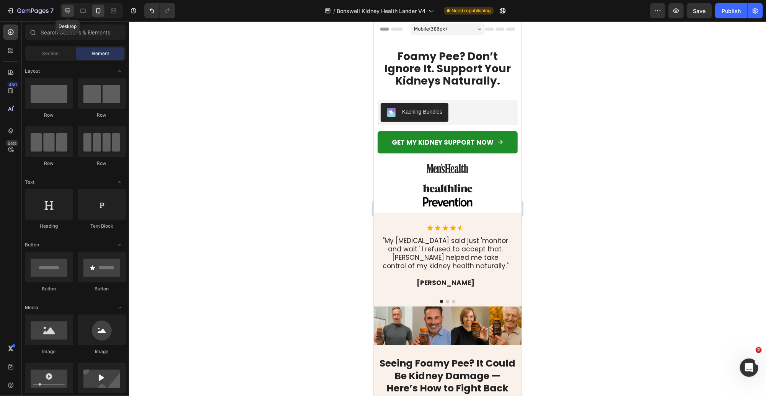
click at [66, 10] on icon at bounding box center [68, 11] width 8 height 8
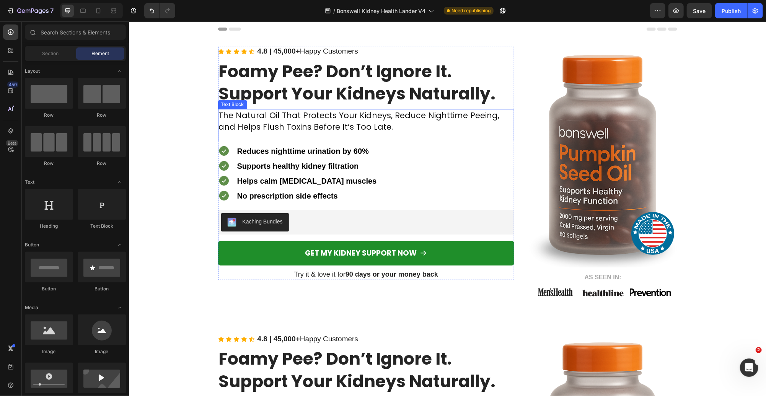
click at [289, 115] on span "The Natural Oil That Protects Your Kidneys, Reduce Nighttime Peeing, and Helps …" at bounding box center [358, 120] width 281 height 23
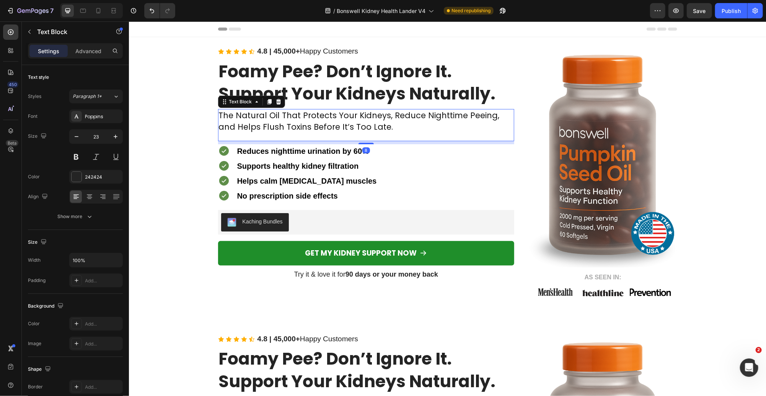
click at [289, 115] on span "The Natural Oil That Protects Your Kidneys, Reduce Nighttime Peeing, and Helps …" at bounding box center [358, 120] width 281 height 23
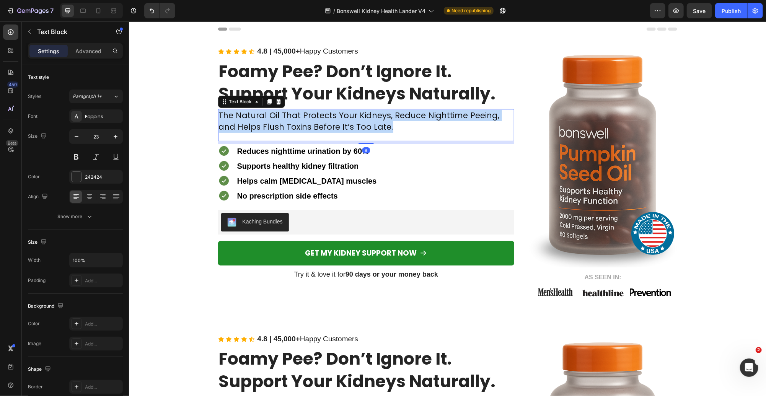
click at [289, 115] on span "The Natural Oil That Protects Your Kidneys, Reduce Nighttime Peeing, and Helps …" at bounding box center [358, 120] width 281 height 23
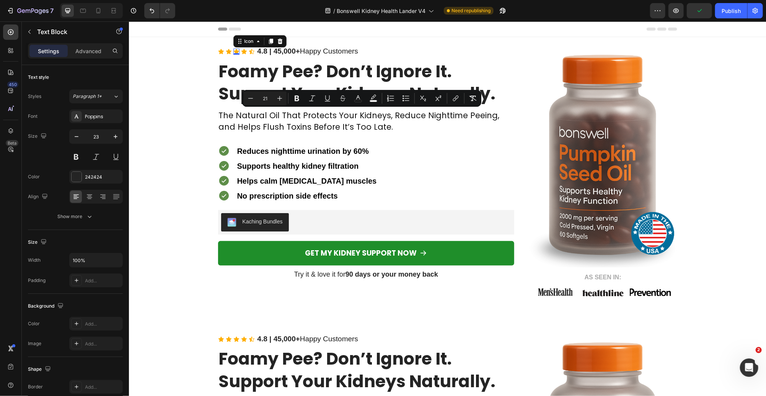
click at [234, 49] on icon at bounding box center [236, 51] width 6 height 6
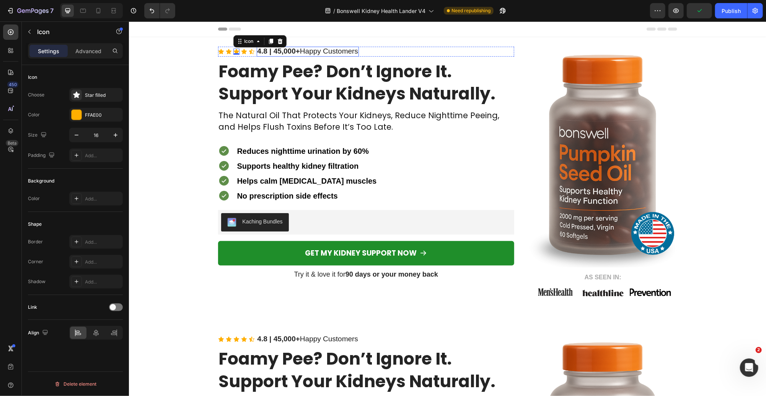
click at [343, 51] on span "Happy Customers" at bounding box center [329, 51] width 58 height 8
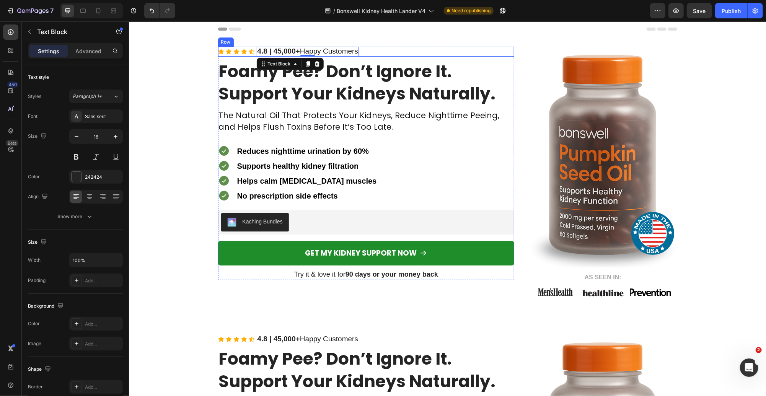
click at [361, 50] on div "Icon Icon Icon Icon Icon Icon List Foamy Pee? Don’t Ignore It. Support Your Kid…" at bounding box center [366, 51] width 296 height 10
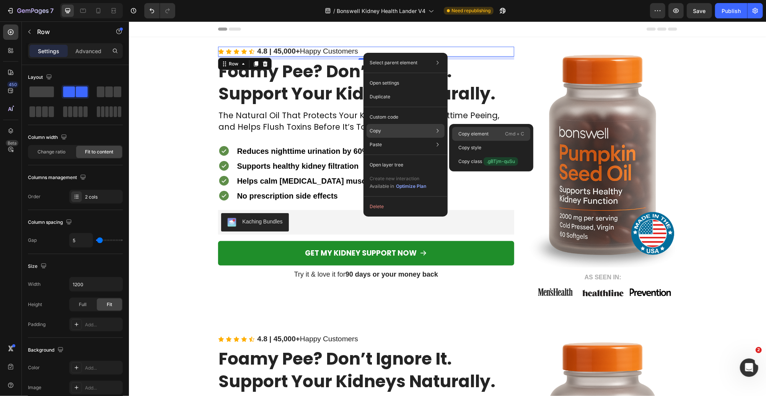
click at [472, 136] on p "Copy element" at bounding box center [473, 133] width 30 height 7
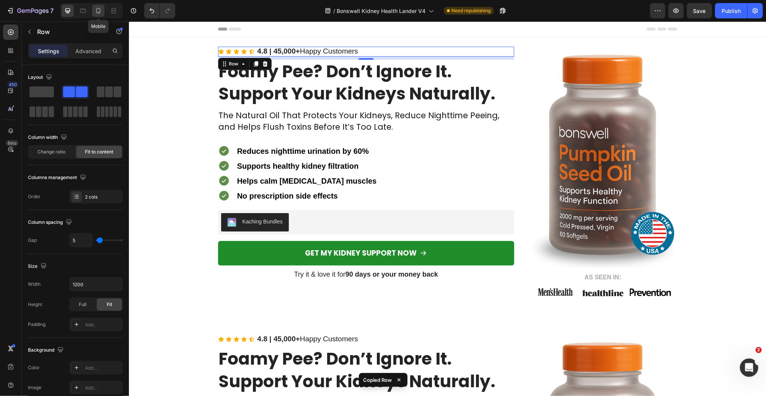
click at [100, 10] on icon at bounding box center [98, 10] width 4 height 5
type input "0"
type input "100%"
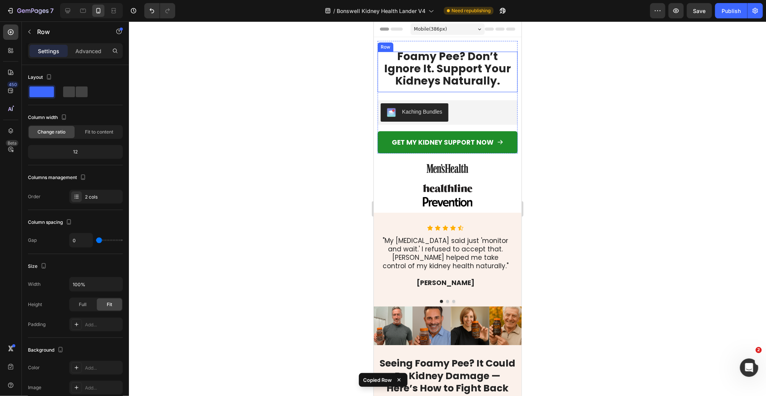
click at [452, 92] on div "Icon Icon Icon Icon Icon Icon List Foamy Pee? Don’t Ignore It. Support Your Kid…" at bounding box center [447, 71] width 140 height 41
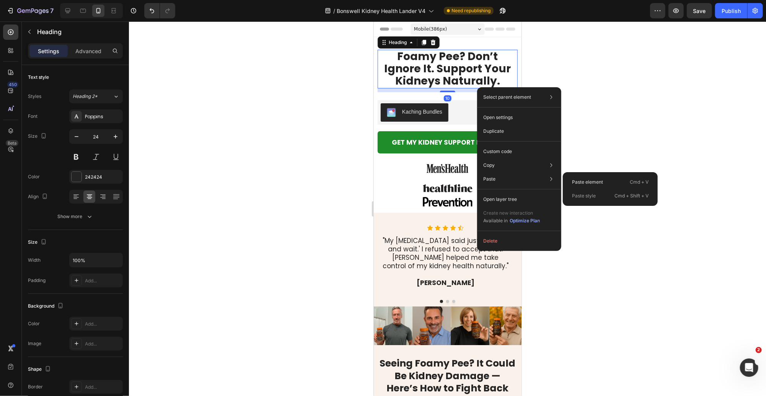
drag, startPoint x: 575, startPoint y: 179, endPoint x: 571, endPoint y: 178, distance: 4.4
click at [575, 179] on p "Paste element" at bounding box center [587, 182] width 31 height 7
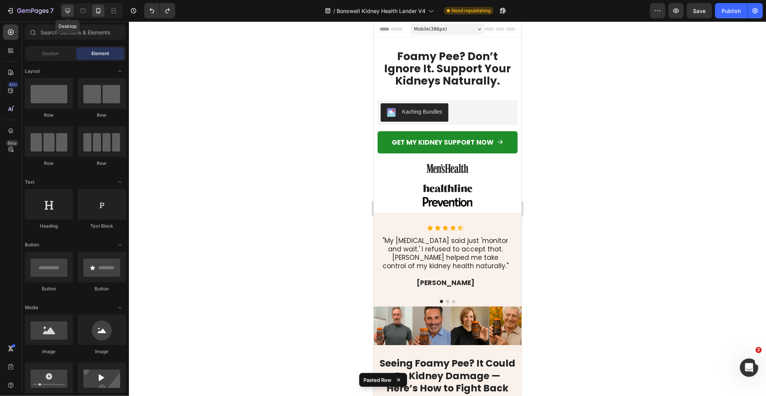
click at [67, 11] on icon at bounding box center [68, 11] width 8 height 8
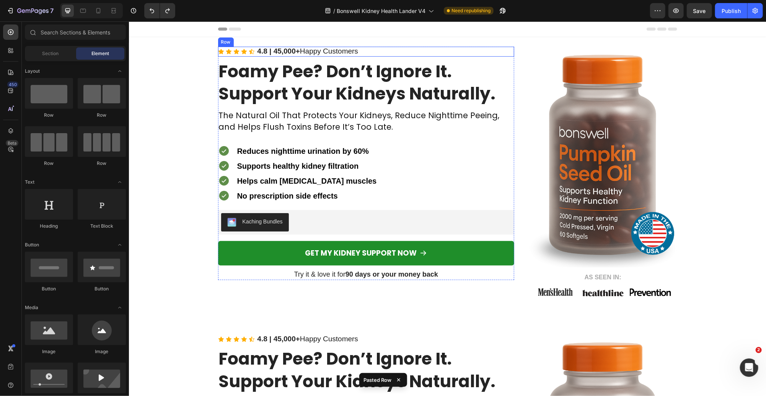
click at [377, 50] on div "Icon Icon Icon Icon Icon Icon List Foamy Pee? Don’t Ignore It. Support Your Kid…" at bounding box center [366, 51] width 296 height 10
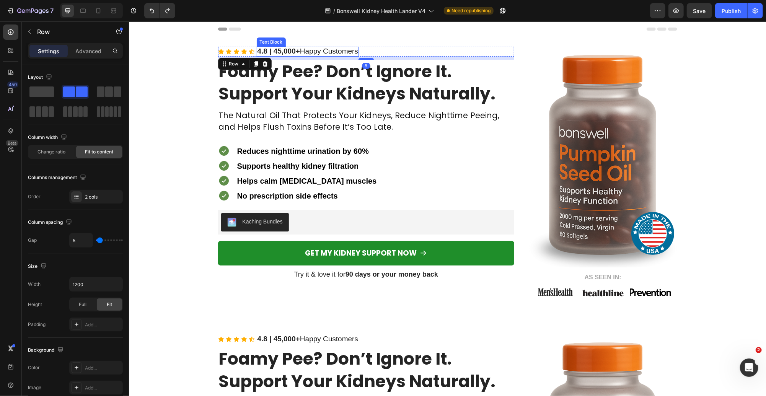
click at [337, 48] on span "Happy Customers" at bounding box center [329, 51] width 58 height 8
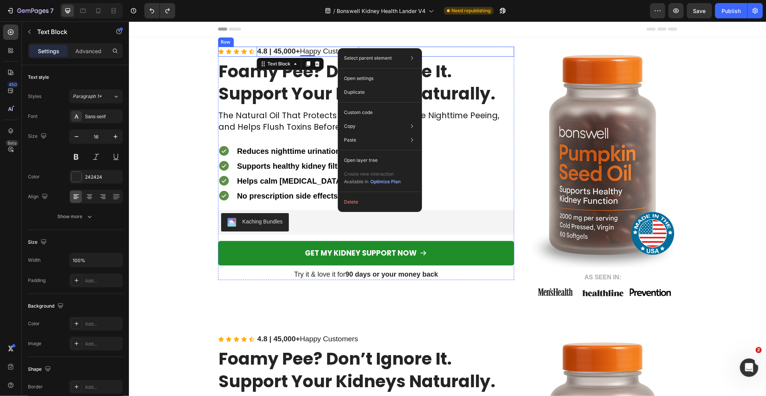
click at [239, 47] on div "Icon Icon Icon Icon Icon Icon List Foamy Pee? Don’t Ignore It. Support Your Kid…" at bounding box center [236, 51] width 37 height 10
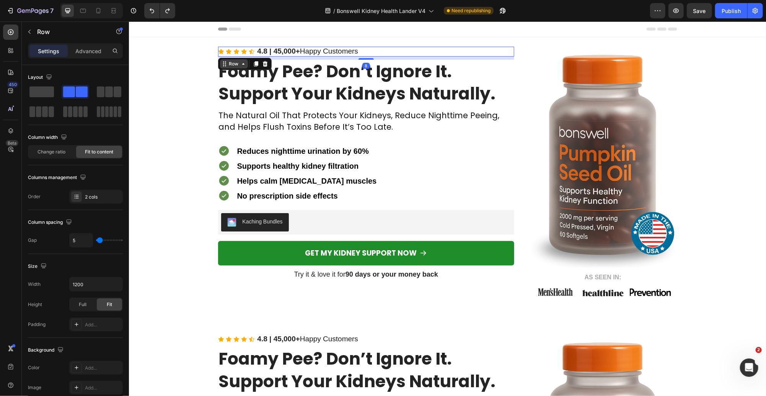
click at [240, 62] on icon at bounding box center [243, 63] width 6 height 6
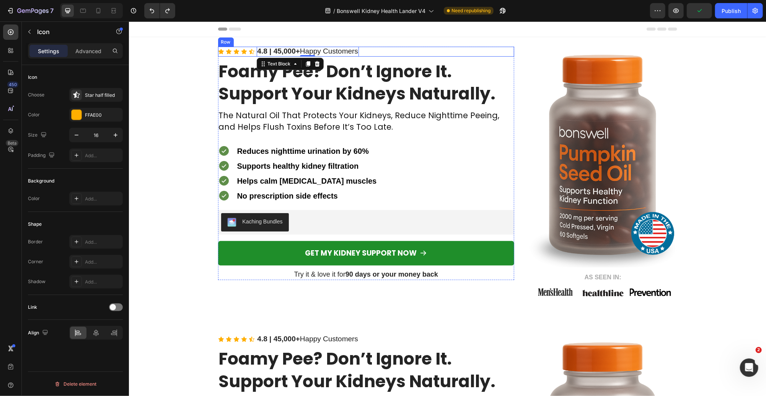
click at [249, 47] on div "Icon Icon Icon Icon Icon Icon List Foamy Pee? Don’t Ignore It. Support Your Kid…" at bounding box center [236, 51] width 37 height 10
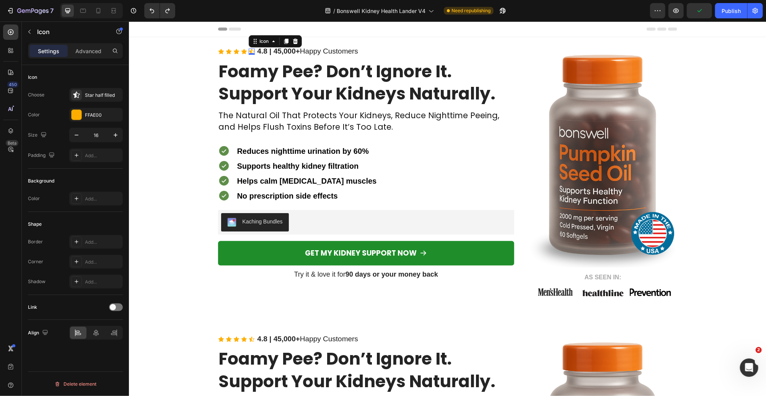
click at [252, 50] on div "Icon Icon Icon Icon Icon 0 Icon List Foamy Pee? Don’t Ignore It. Support Your K…" at bounding box center [366, 51] width 296 height 10
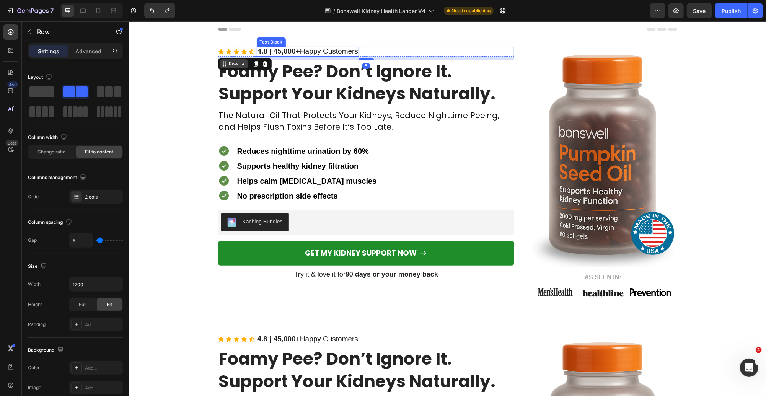
click at [257, 50] on strong "4.8 | 45,000+" at bounding box center [278, 51] width 43 height 8
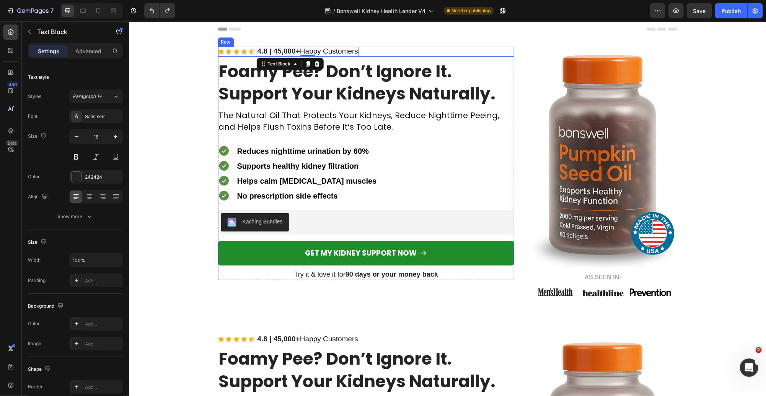
click at [252, 48] on div "Icon Icon Icon Icon Icon Icon List Foamy Pee? Don’t Ignore It. Support Your Kid…" at bounding box center [366, 51] width 296 height 10
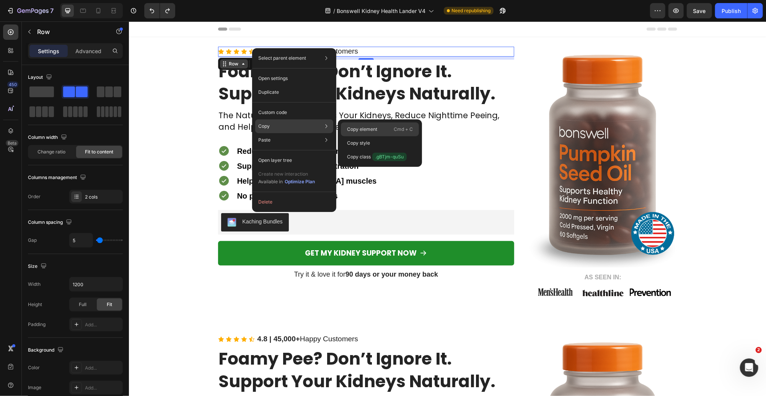
click at [353, 132] on p "Copy element" at bounding box center [362, 129] width 30 height 7
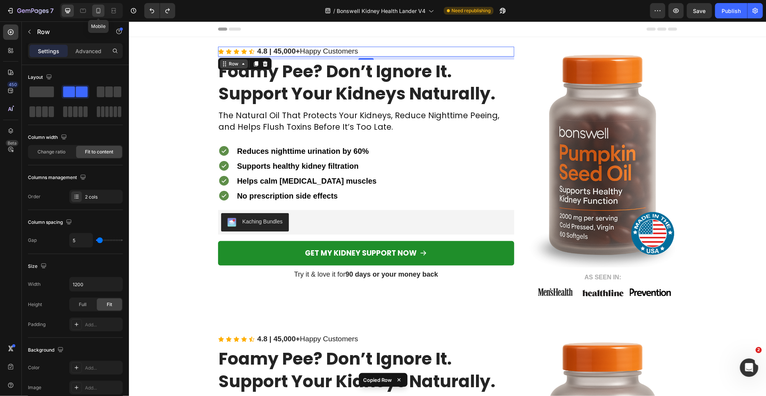
click at [96, 9] on icon at bounding box center [98, 11] width 8 height 8
type input "0"
type input "100%"
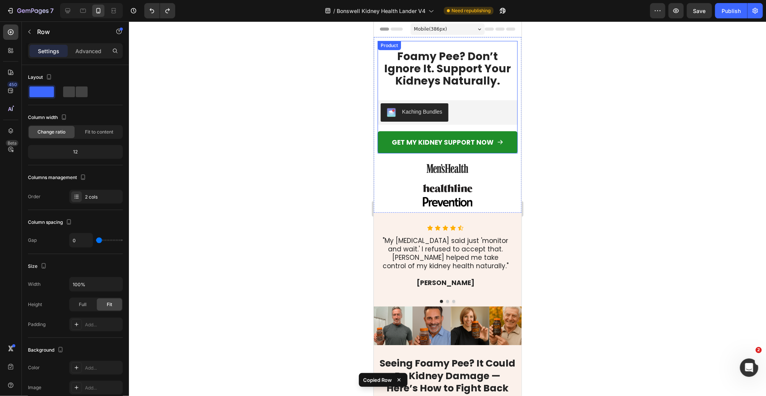
click at [457, 46] on div "Icon Icon Icon Icon Icon Icon List Foamy Pee? Don’t Ignore It. Support Your Kid…" at bounding box center [447, 97] width 140 height 112
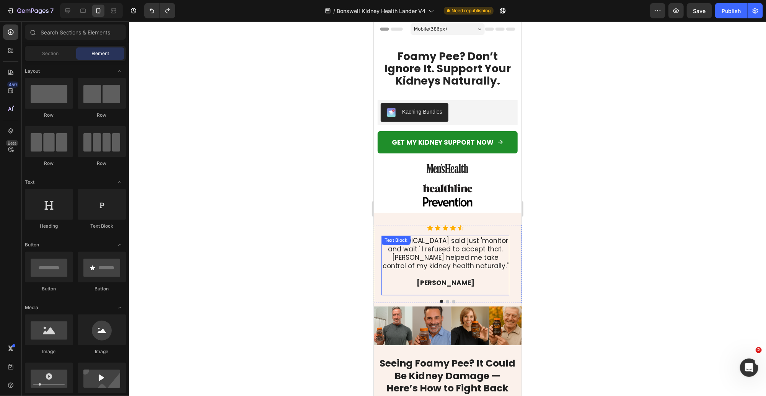
click at [445, 240] on p ""My nephrologist said just 'monitor and wait.' I refused to accept that. Bonswe…" at bounding box center [445, 261] width 126 height 51
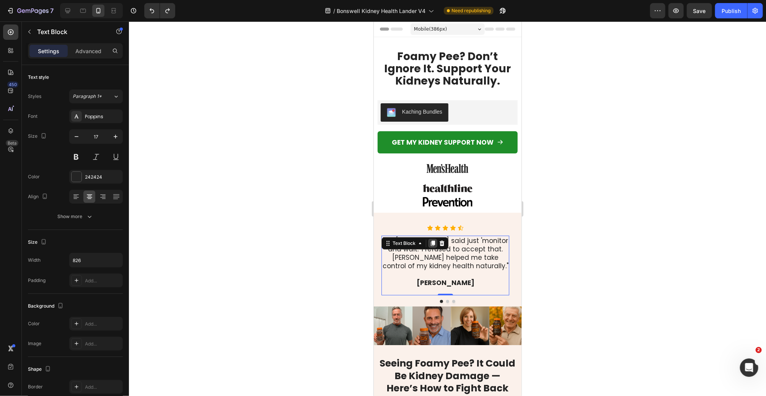
click at [431, 244] on icon at bounding box center [432, 243] width 6 height 6
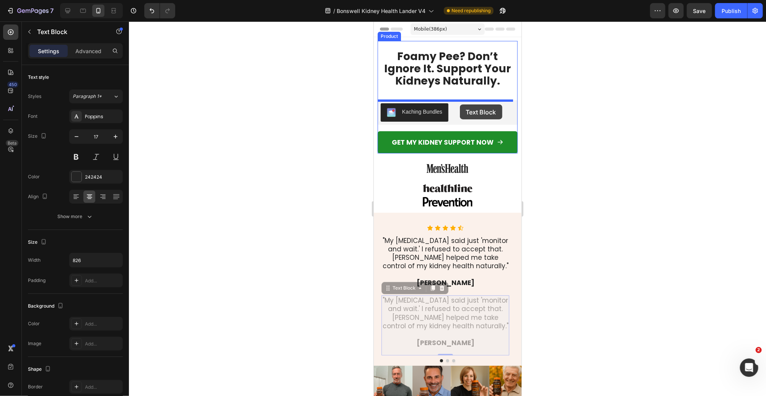
drag, startPoint x: 386, startPoint y: 288, endPoint x: 459, endPoint y: 104, distance: 197.6
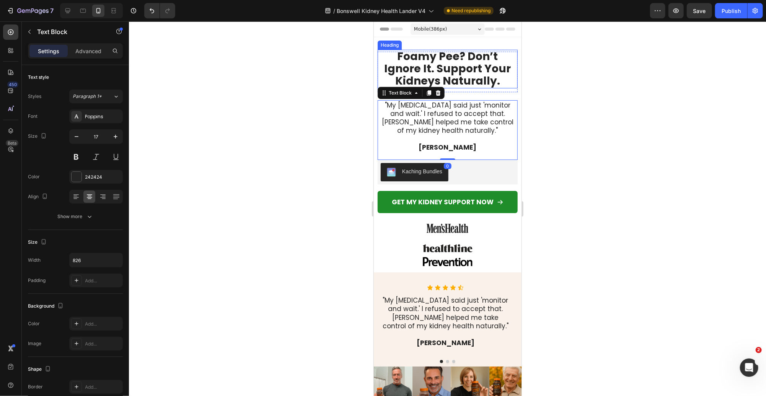
click at [453, 75] on span "Foamy Pee? Don’t Ignore It. Support Your Kidneys Naturally." at bounding box center [447, 68] width 127 height 39
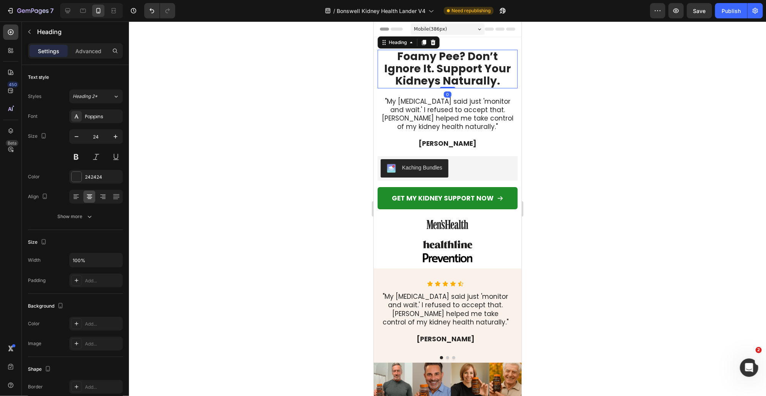
drag, startPoint x: 448, startPoint y: 91, endPoint x: 450, endPoint y: 81, distance: 9.8
click at [450, 81] on div "Foamy Pee? Don’t Ignore It. Support Your Kidneys Naturally. Heading 0" at bounding box center [447, 68] width 140 height 39
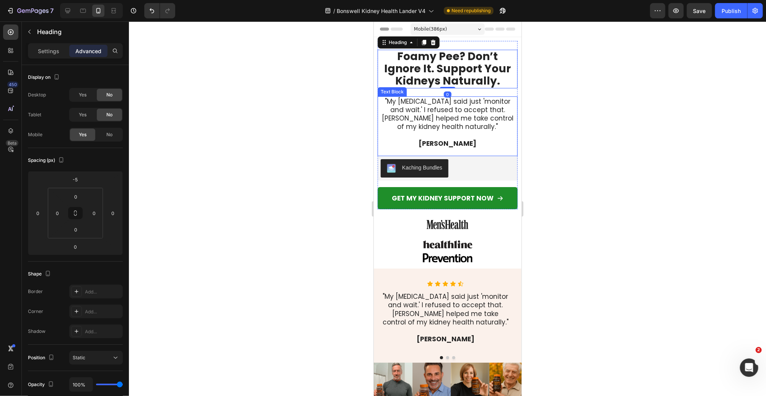
click at [450, 103] on p ""My nephrologist said just 'monitor and wait.' I refused to accept that. Bonswe…" at bounding box center [447, 122] width 138 height 51
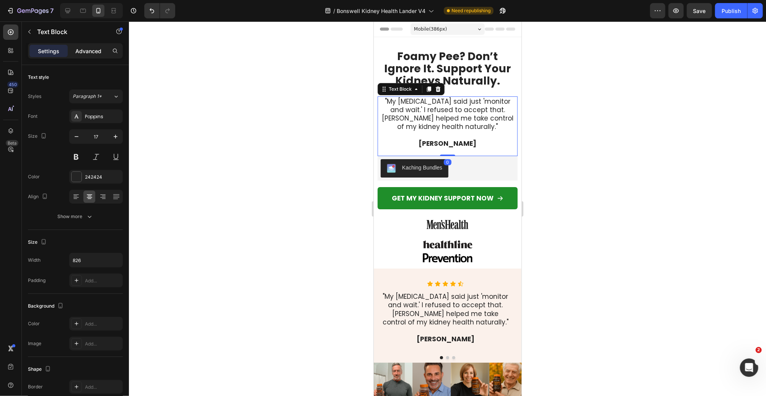
click at [85, 52] on p "Advanced" at bounding box center [88, 51] width 26 height 8
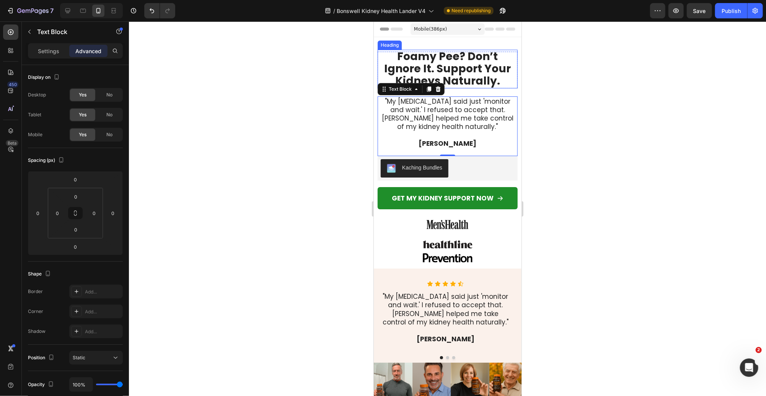
click at [435, 70] on span "Foamy Pee? Don’t Ignore It. Support Your Kidneys Naturally." at bounding box center [447, 68] width 127 height 39
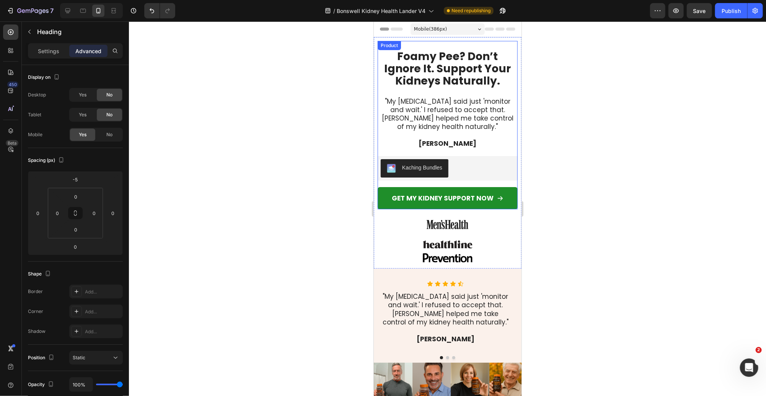
click at [461, 91] on div "Icon Icon Icon Icon Icon Icon List Foamy Pee? Don’t Ignore It. Support Your Kid…" at bounding box center [447, 125] width 140 height 168
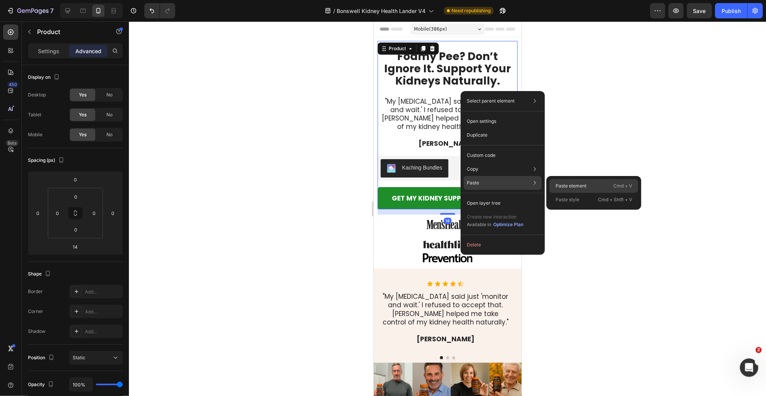
click at [570, 185] on p "Paste element" at bounding box center [570, 185] width 31 height 7
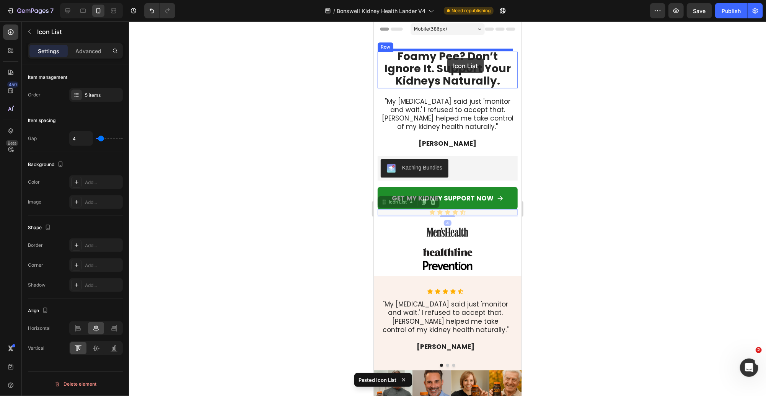
drag, startPoint x: 383, startPoint y: 201, endPoint x: 447, endPoint y: 58, distance: 156.7
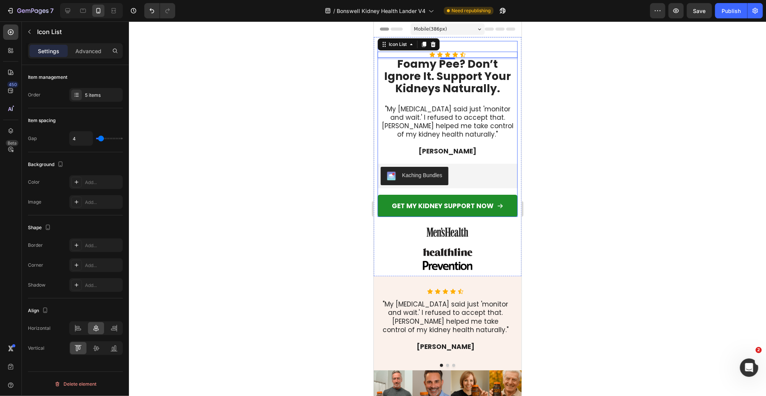
click at [477, 98] on div "Icon Icon Icon Icon Icon Icon List Icon Icon Icon Icon Icon Icon List 4 Foamy P…" at bounding box center [447, 129] width 140 height 176
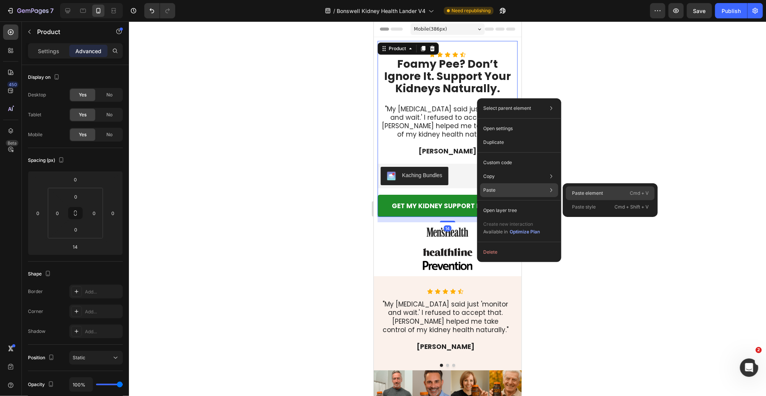
click at [606, 200] on div "Paste element Cmd + V" at bounding box center [610, 207] width 89 height 14
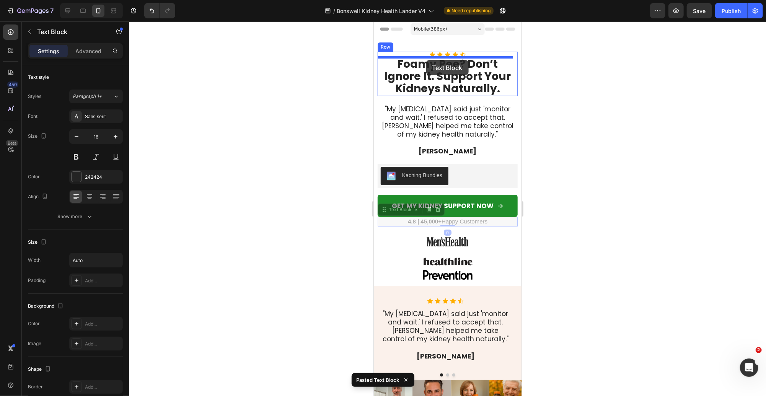
drag, startPoint x: 384, startPoint y: 210, endPoint x: 426, endPoint y: 60, distance: 156.4
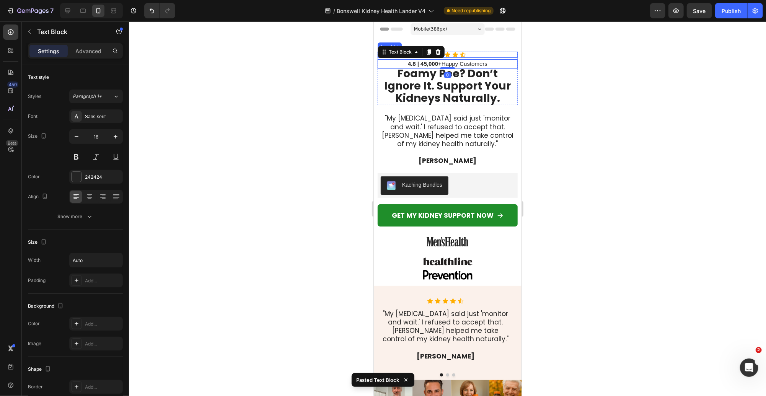
click at [465, 53] on div "Icon Icon Icon Icon Icon" at bounding box center [447, 54] width 140 height 6
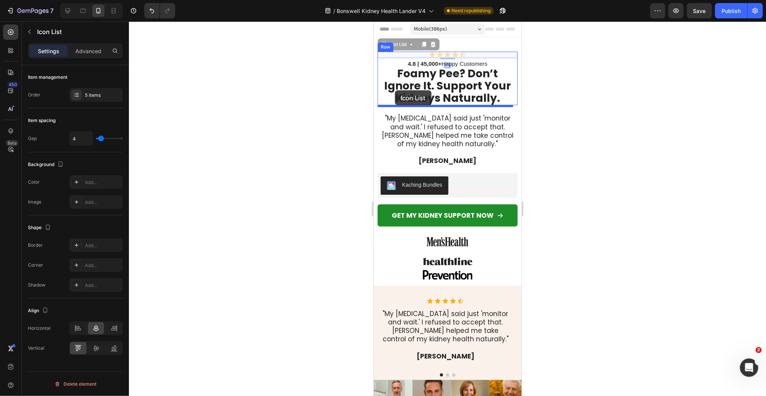
drag, startPoint x: 383, startPoint y: 45, endPoint x: 394, endPoint y: 90, distance: 46.7
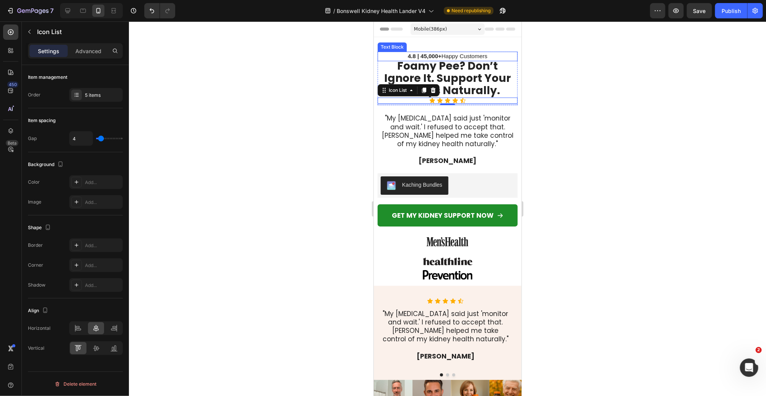
click at [438, 55] on span "4.8 | 45,000+ Happy Customers" at bounding box center [447, 55] width 80 height 7
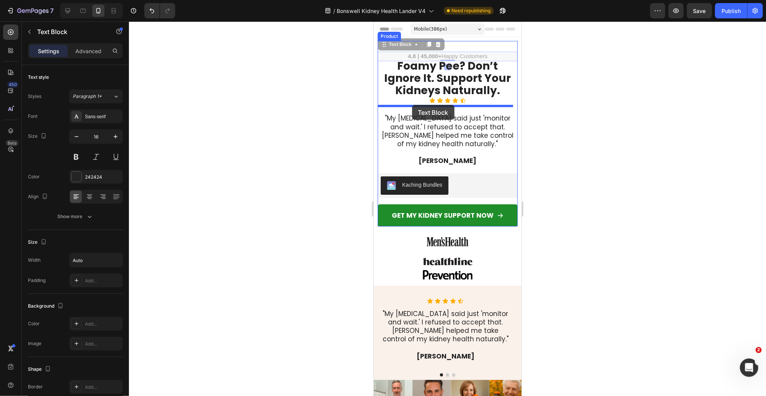
drag, startPoint x: 383, startPoint y: 45, endPoint x: 412, endPoint y: 104, distance: 66.4
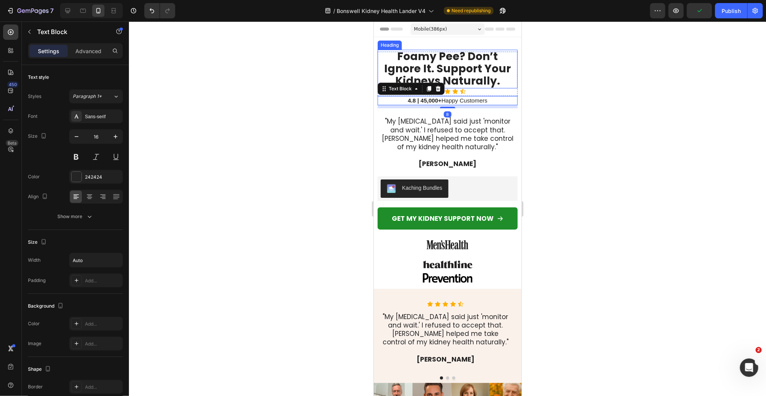
click at [451, 73] on span "Foamy Pee? Don’t Ignore It. Support Your Kidneys Naturally." at bounding box center [447, 68] width 127 height 39
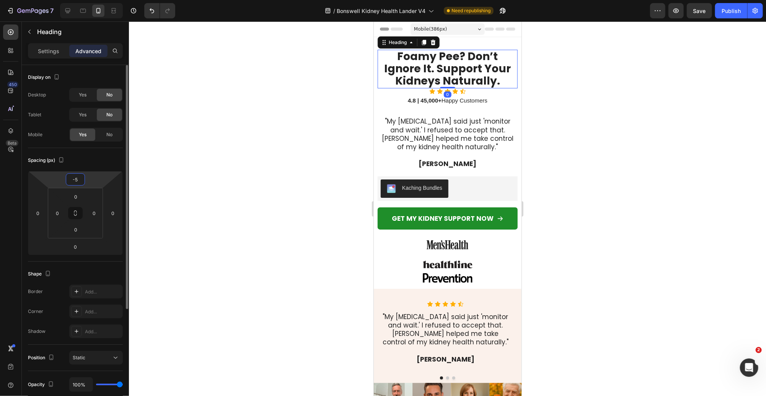
click at [80, 181] on input "-5" at bounding box center [75, 179] width 15 height 11
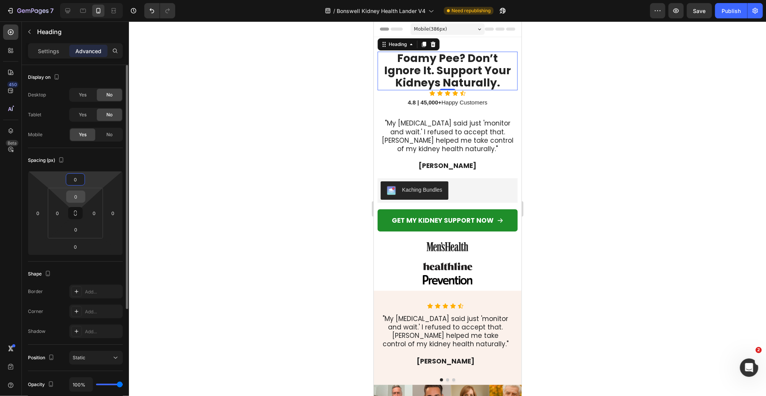
type input "0"
click at [79, 196] on input "0" at bounding box center [75, 196] width 15 height 11
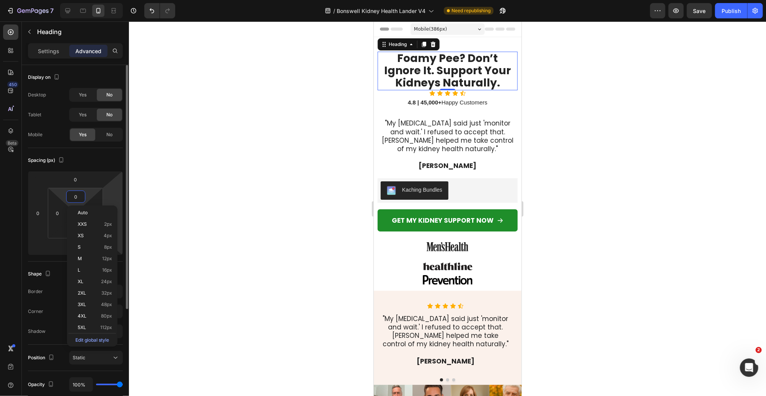
click at [112, 0] on html "7 Version history / Bonswell Kidney Health Lander V4 Need republishing Preview …" at bounding box center [383, 0] width 766 height 0
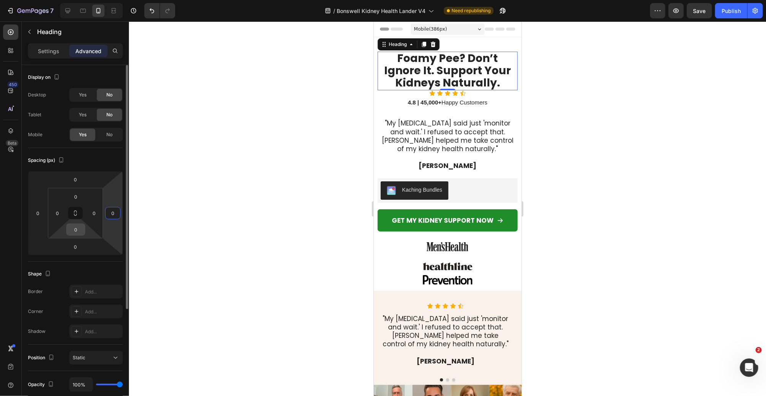
click at [81, 228] on input "0" at bounding box center [75, 229] width 15 height 11
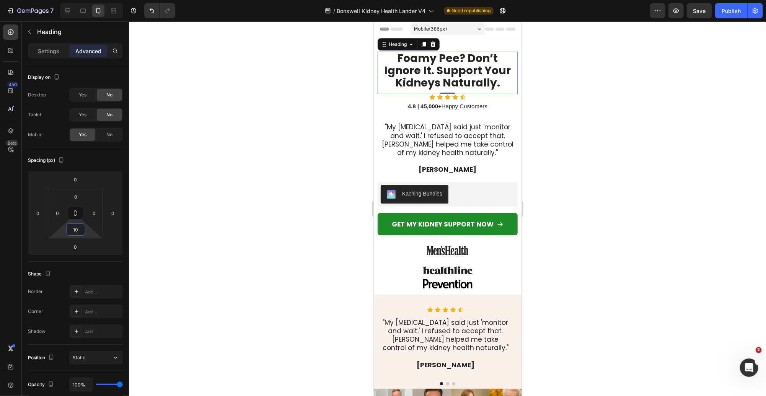
type input "10"
click at [438, 112] on div "Icon Icon Icon Icon Icon Icon List Foamy Pee? Don’t Ignore It. Support Your Kid…" at bounding box center [447, 138] width 140 height 194
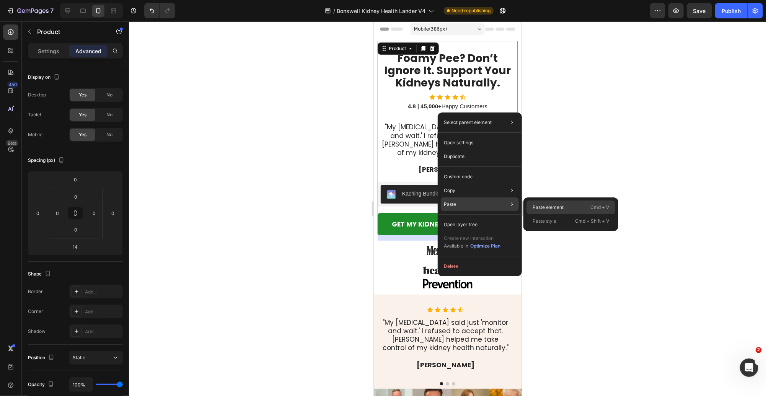
click at [547, 209] on p "Paste element" at bounding box center [548, 207] width 31 height 7
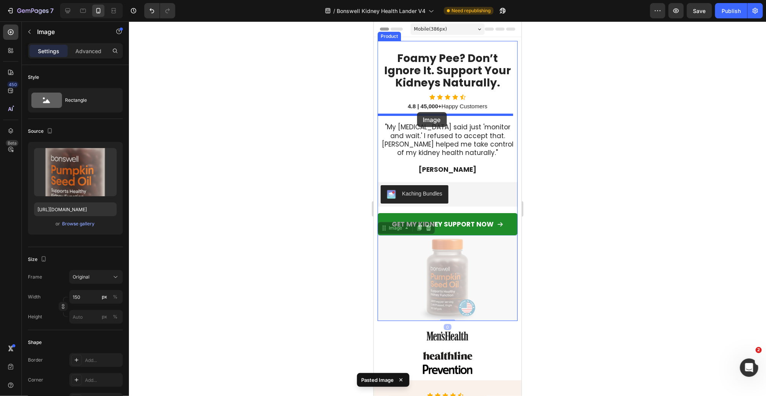
drag, startPoint x: 386, startPoint y: 227, endPoint x: 418, endPoint y: 112, distance: 118.7
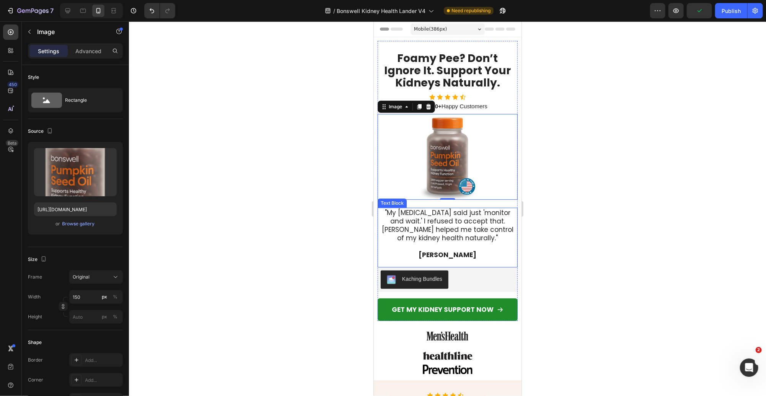
click at [452, 217] on p ""My nephrologist said just 'monitor and wait.' I refused to accept that. Bonswe…" at bounding box center [447, 233] width 138 height 51
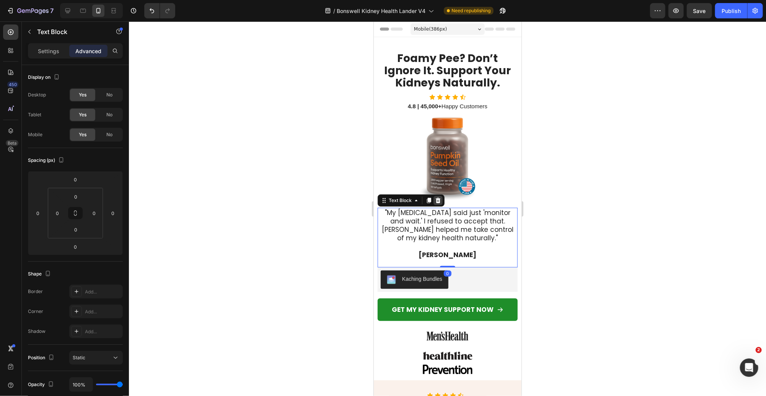
click at [438, 202] on icon at bounding box center [437, 199] width 5 height 5
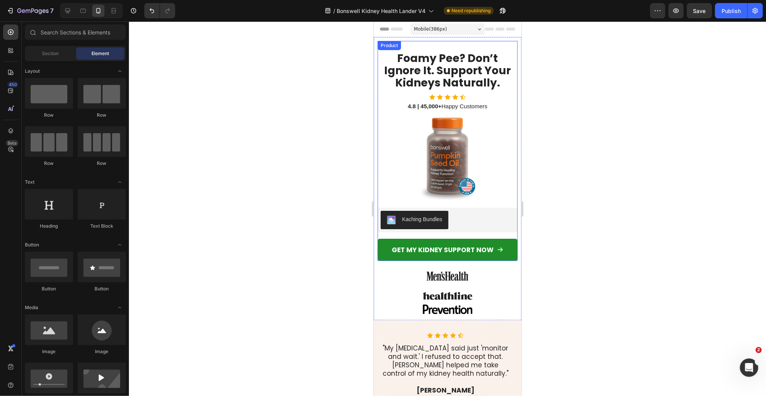
click at [442, 204] on div "Icon Icon Icon Icon Icon Icon List Foamy Pee? Don’t Ignore It. Support Your Kid…" at bounding box center [447, 151] width 140 height 220
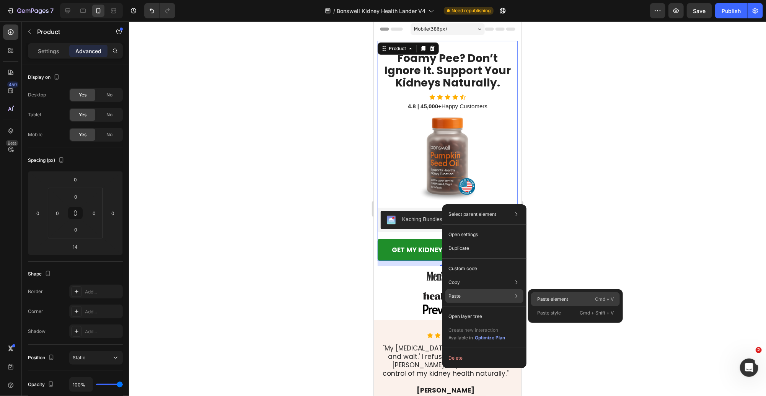
click at [559, 306] on div "Paste element Cmd + V" at bounding box center [575, 313] width 89 height 14
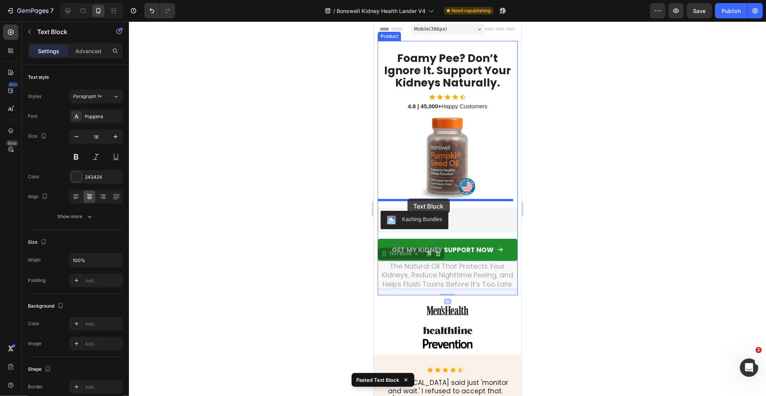
drag, startPoint x: 384, startPoint y: 254, endPoint x: 407, endPoint y: 198, distance: 60.6
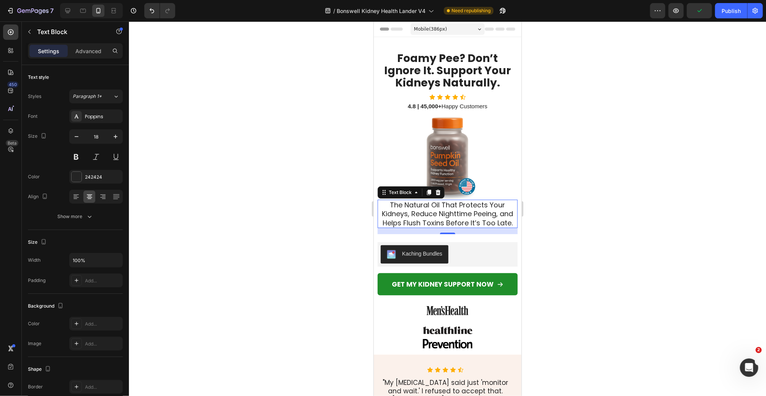
click at [433, 232] on div "16" at bounding box center [447, 231] width 140 height 6
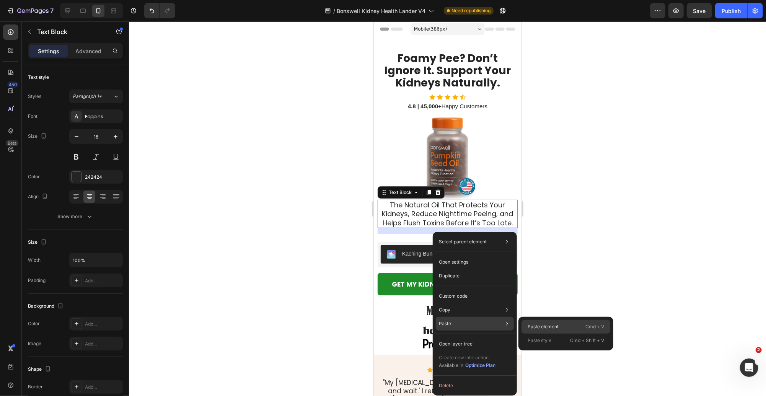
click at [533, 324] on p "Paste element" at bounding box center [543, 326] width 31 height 7
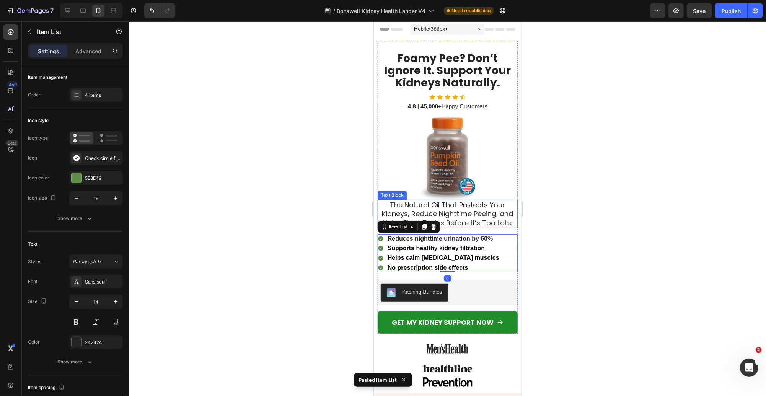
click at [470, 219] on p "The Natural Oil That Protects Your Kidneys, Reduce Nighttime Peeing, and Helps …" at bounding box center [447, 213] width 138 height 27
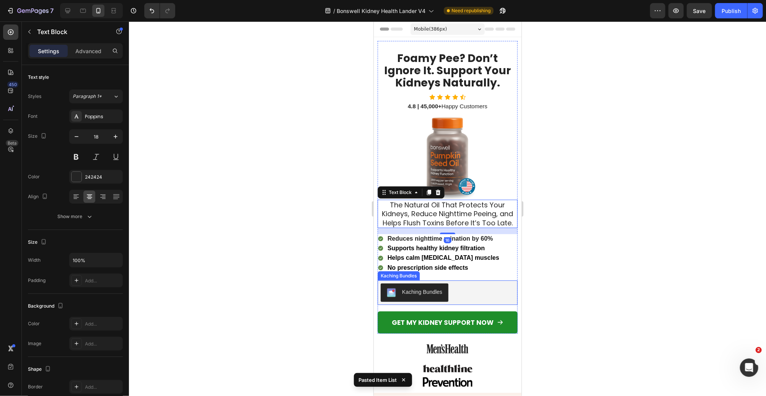
click at [494, 284] on div "Kaching Bundles" at bounding box center [447, 292] width 134 height 18
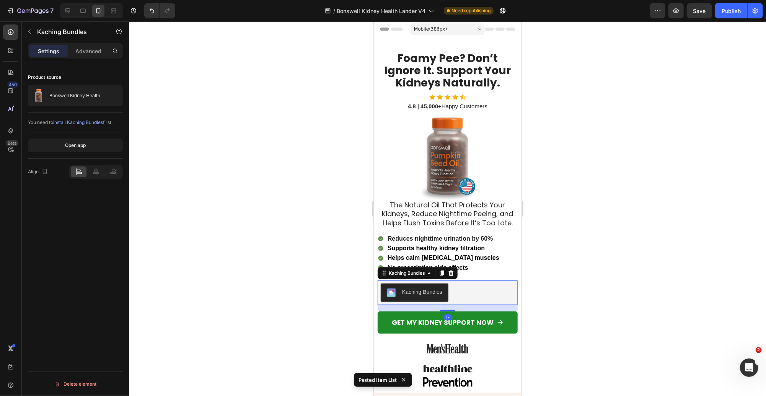
click at [546, 282] on div at bounding box center [447, 208] width 637 height 375
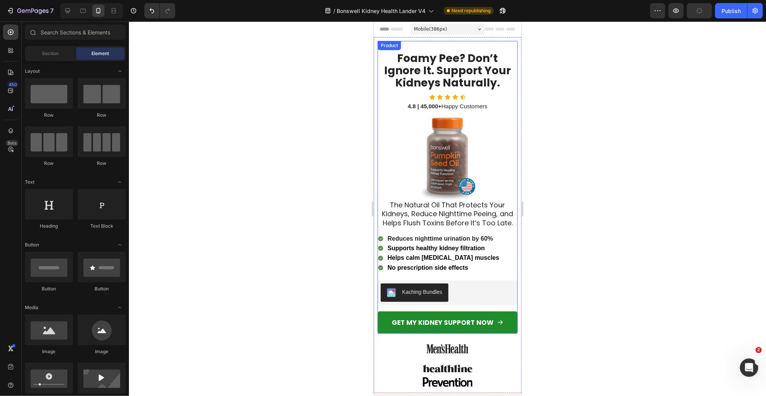
scroll to position [115, 0]
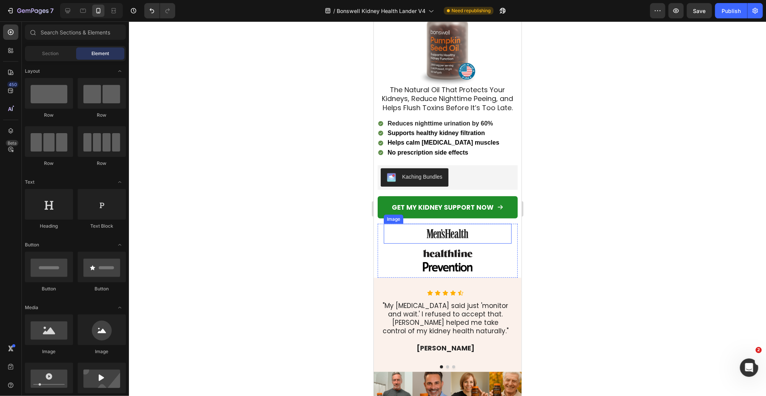
click at [470, 231] on div at bounding box center [447, 233] width 128 height 20
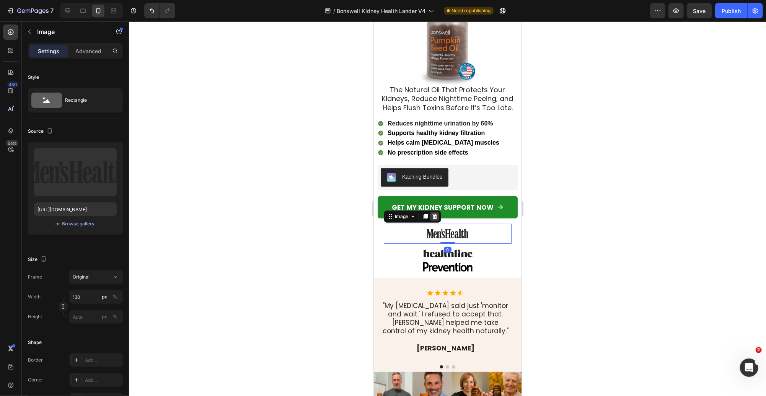
click at [434, 219] on div at bounding box center [434, 216] width 9 height 9
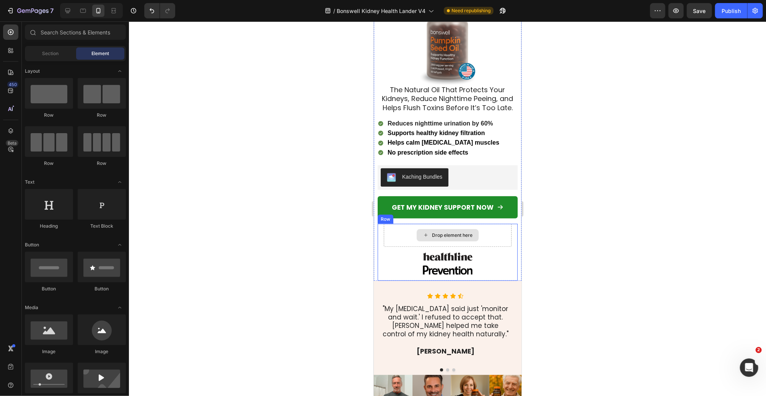
click at [444, 237] on div "Drop element here" at bounding box center [452, 235] width 41 height 6
click at [391, 236] on div "Drop element here" at bounding box center [447, 234] width 128 height 23
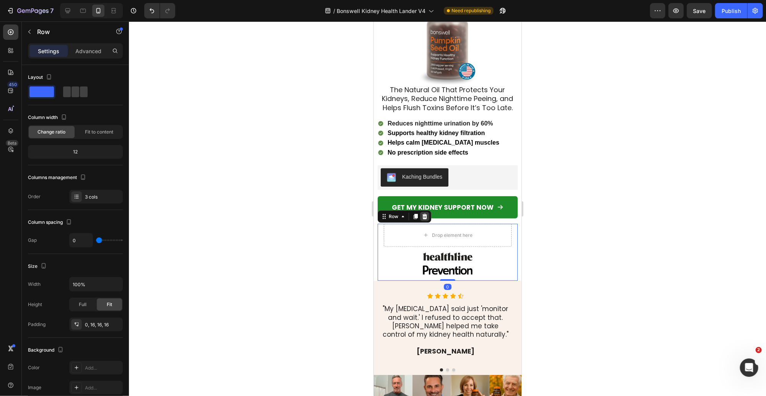
click at [422, 218] on icon at bounding box center [424, 216] width 6 height 6
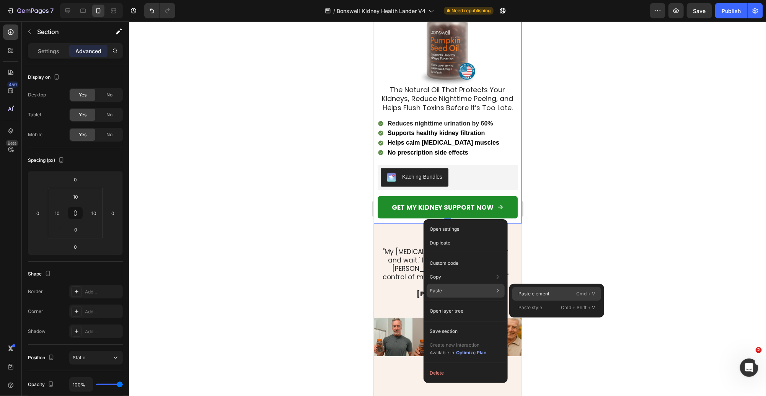
click at [525, 293] on p "Paste element" at bounding box center [533, 293] width 31 height 7
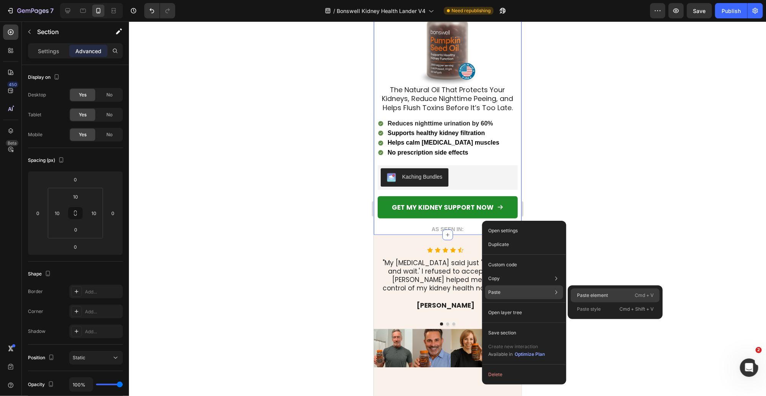
click at [587, 293] on p "Paste element" at bounding box center [592, 295] width 31 height 7
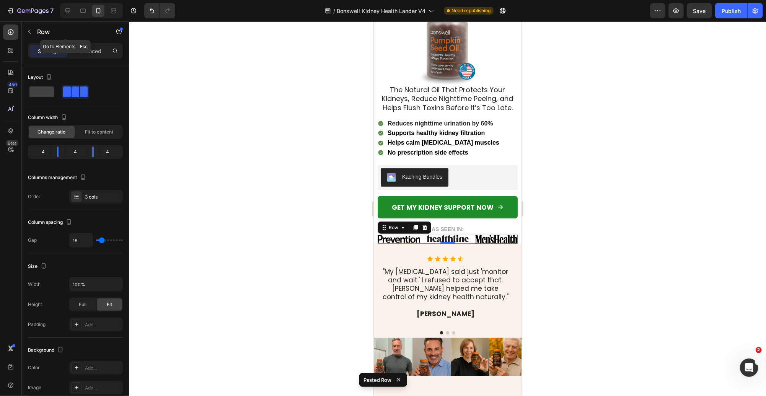
click at [32, 31] on icon "button" at bounding box center [29, 32] width 6 height 6
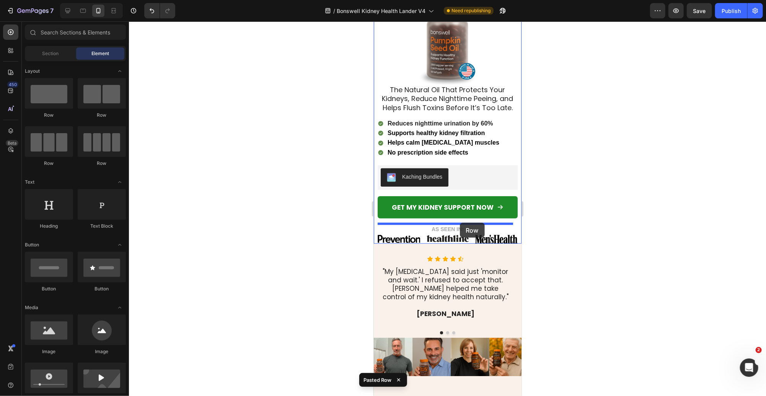
drag, startPoint x: 416, startPoint y: 125, endPoint x: 459, endPoint y: 223, distance: 106.2
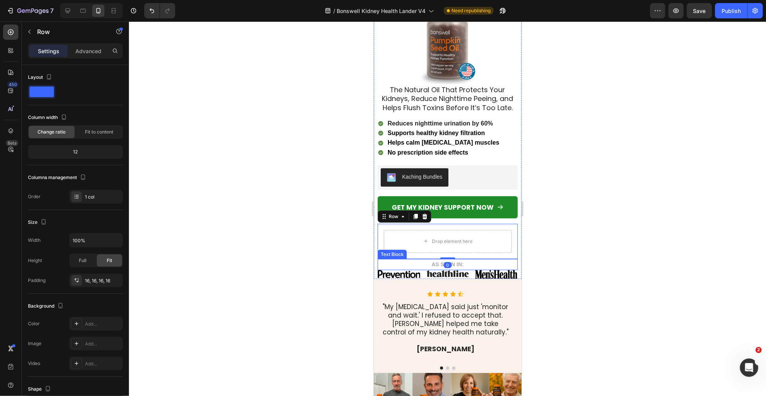
click at [459, 264] on strong "AS SEEN IN:" at bounding box center [447, 264] width 32 height 6
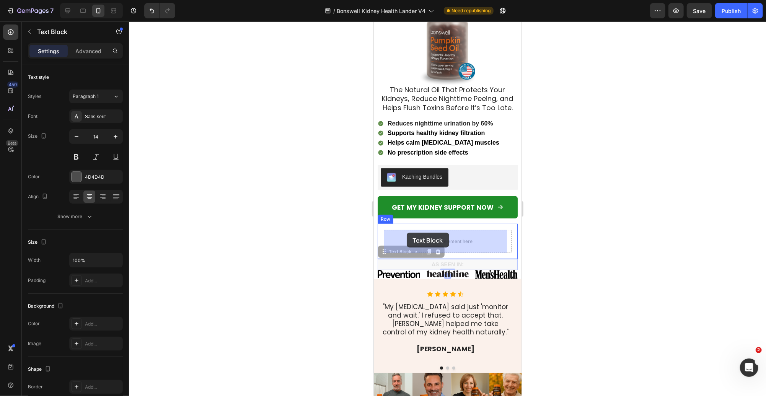
drag, startPoint x: 383, startPoint y: 252, endPoint x: 406, endPoint y: 232, distance: 30.7
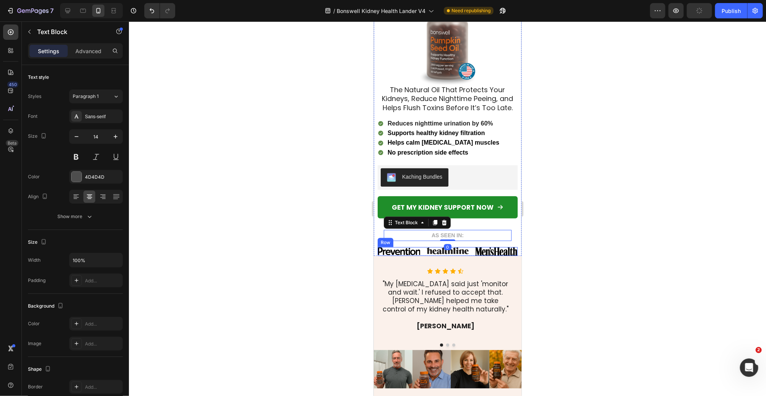
click at [423, 251] on div "Image Image Image Row" at bounding box center [447, 251] width 140 height 9
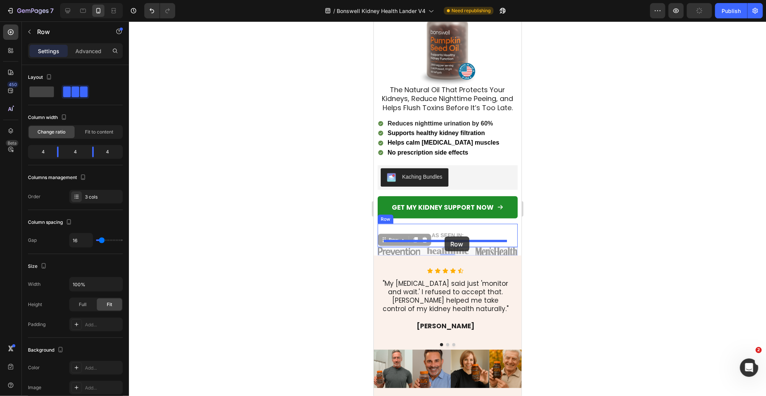
drag, startPoint x: 384, startPoint y: 241, endPoint x: 444, endPoint y: 236, distance: 60.6
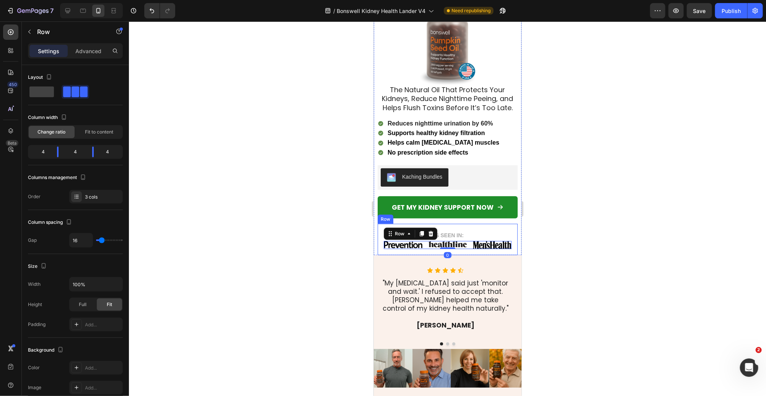
click at [453, 227] on div "AS SEEN IN: Text Block Image Image Image Row 0 Row" at bounding box center [447, 238] width 140 height 31
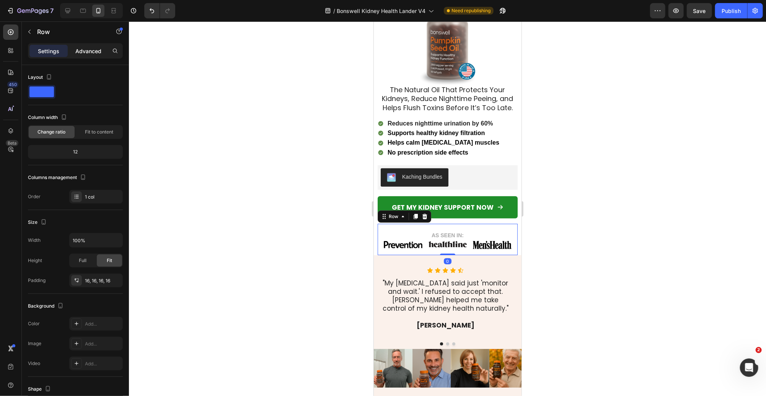
click at [86, 51] on p "Advanced" at bounding box center [88, 51] width 26 height 8
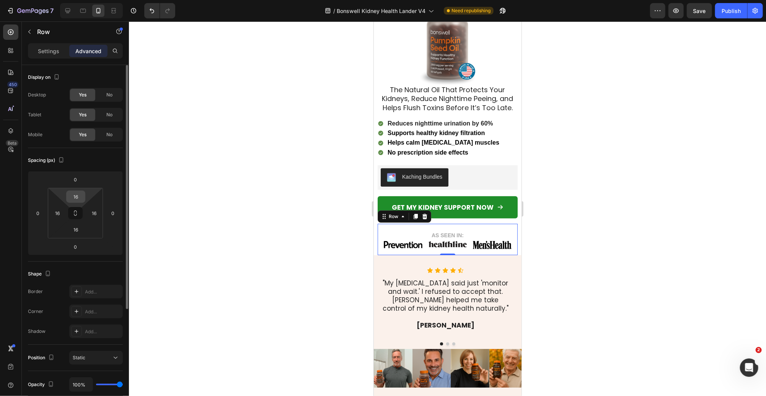
click at [80, 195] on input "16" at bounding box center [75, 196] width 15 height 11
type input "0"
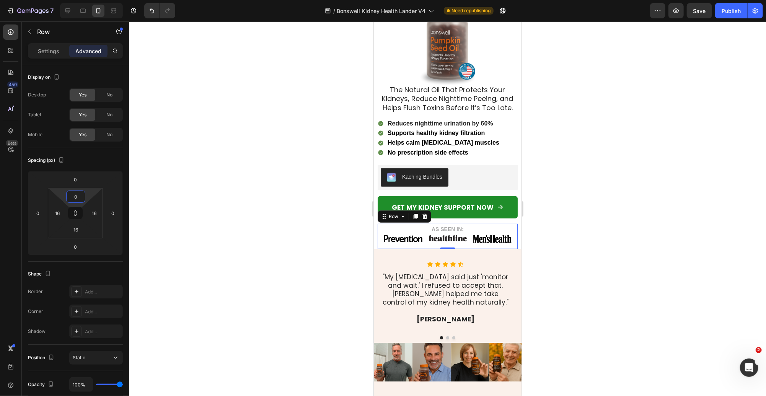
click at [612, 158] on div at bounding box center [447, 208] width 637 height 375
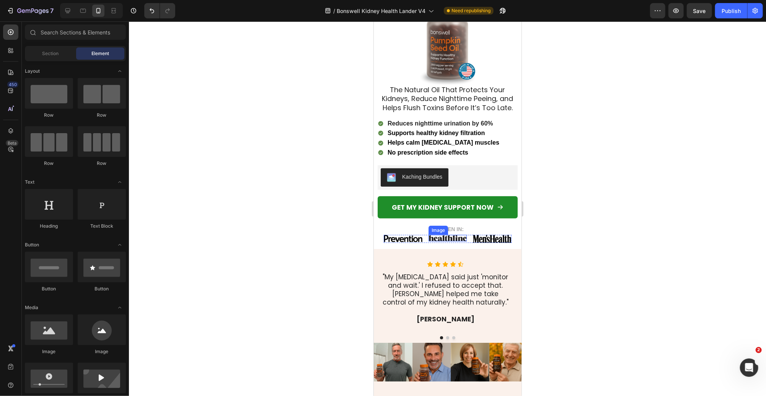
click at [454, 237] on img at bounding box center [447, 238] width 39 height 7
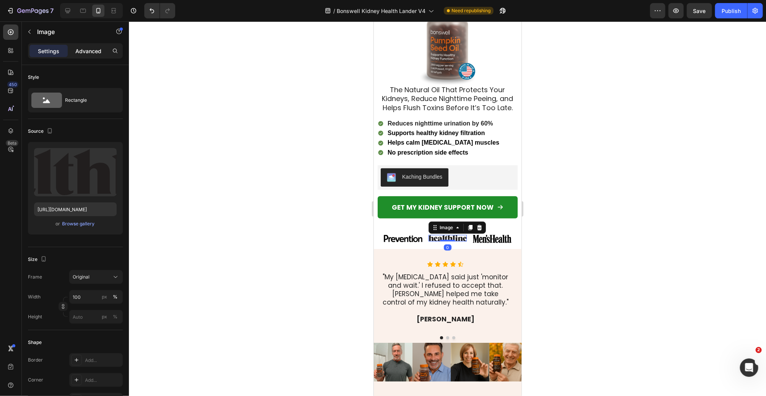
click at [80, 55] on div "Advanced" at bounding box center [88, 51] width 38 height 12
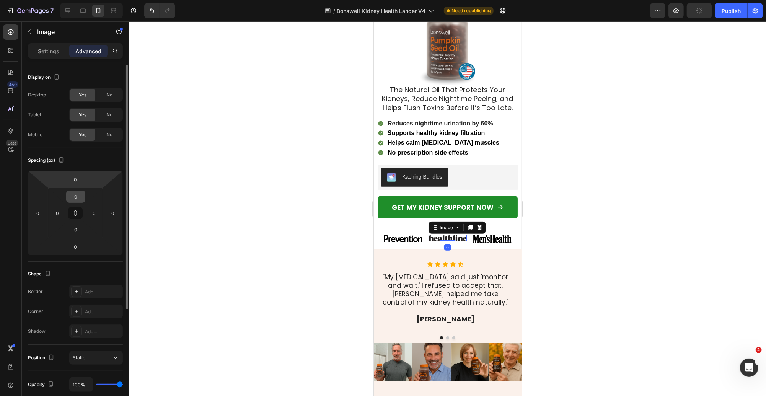
click at [77, 196] on input "0" at bounding box center [75, 196] width 15 height 11
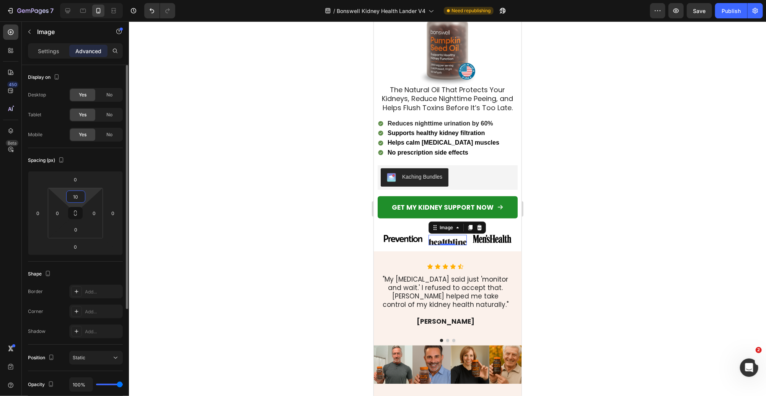
type input "1"
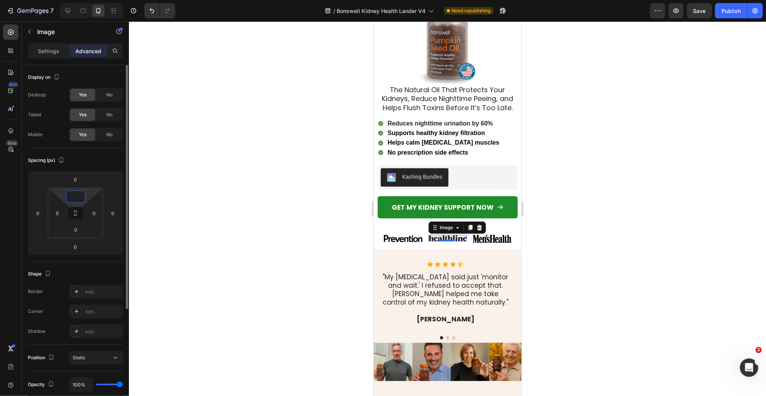
type input "2"
type input "3"
click at [543, 174] on div at bounding box center [447, 208] width 637 height 375
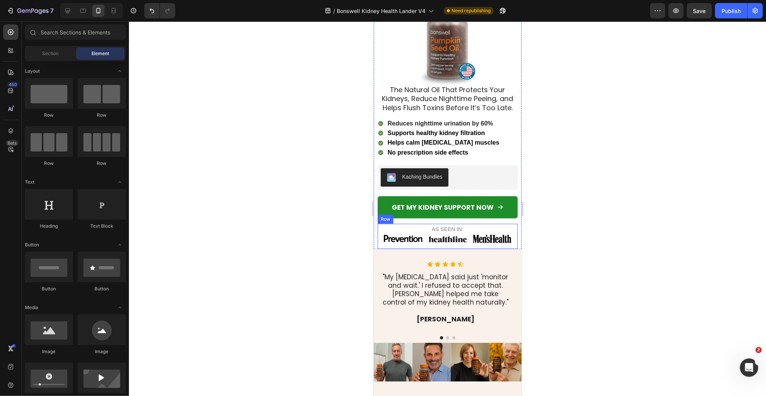
click at [508, 228] on div "AS SEEN IN: Text Block Image Image Image Row Row" at bounding box center [447, 235] width 140 height 25
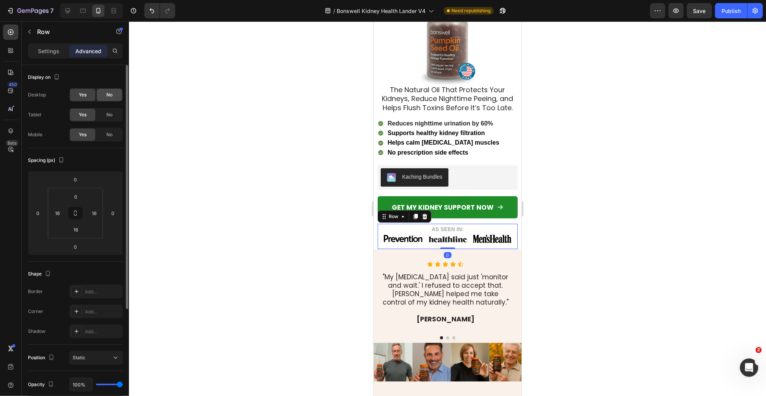
drag, startPoint x: 105, startPoint y: 114, endPoint x: 109, endPoint y: 100, distance: 14.6
click at [105, 114] on div "No" at bounding box center [109, 115] width 25 height 12
click at [109, 96] on span "No" at bounding box center [109, 94] width 6 height 7
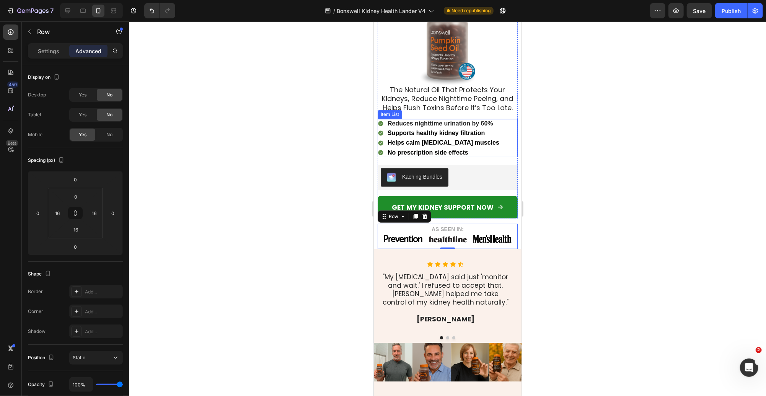
click at [506, 153] on div "Reduces nighttime urination by 60% Supports healthy kidney filtration Helps cal…" at bounding box center [447, 138] width 140 height 38
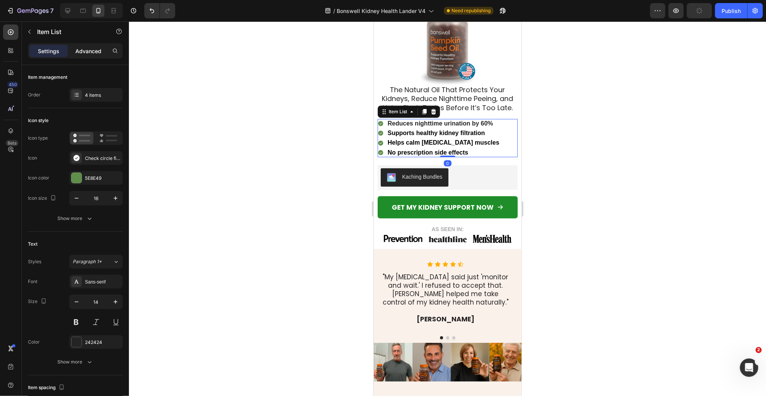
click at [94, 52] on p "Advanced" at bounding box center [88, 51] width 26 height 8
type input "100%"
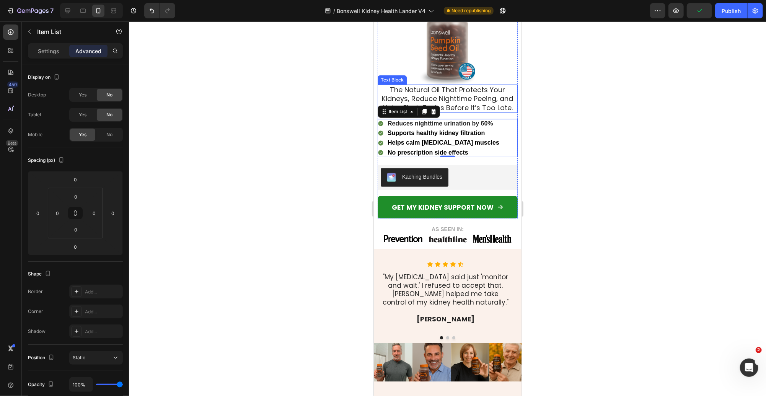
click at [496, 101] on p "The Natural Oil That Protects Your Kidneys, Reduce Nighttime Peeing, and Helps …" at bounding box center [447, 98] width 138 height 27
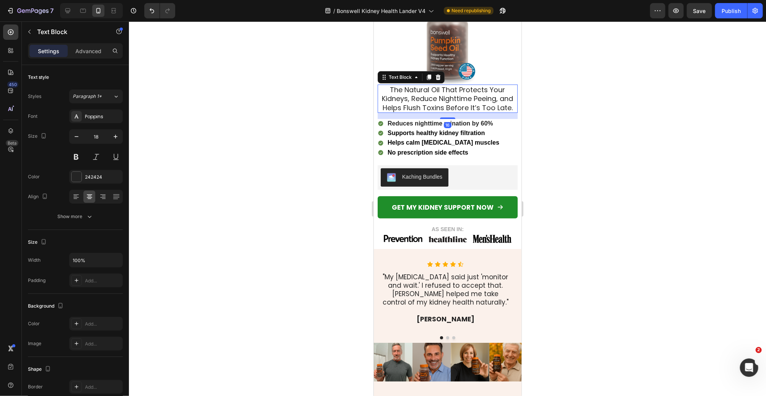
click at [89, 57] on div "Settings Advanced" at bounding box center [75, 50] width 95 height 15
click at [91, 53] on p "Advanced" at bounding box center [88, 51] width 26 height 8
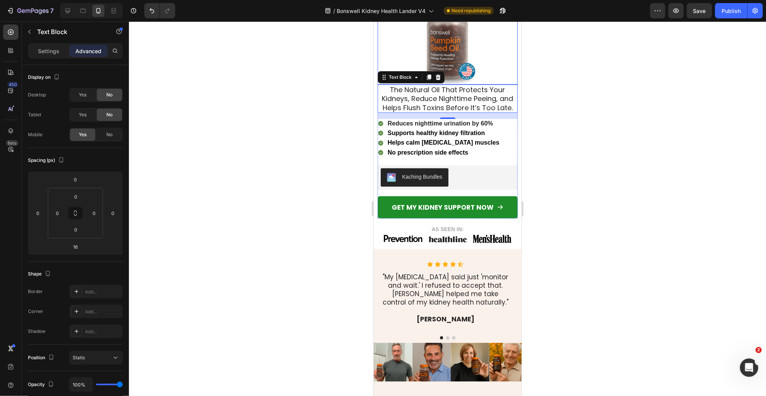
scroll to position [0, 0]
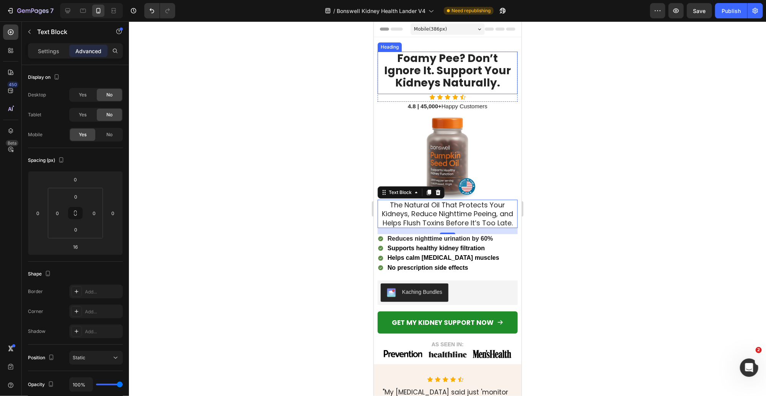
click at [481, 81] on span "Foamy Pee? Don’t Ignore It. Support Your Kidneys Naturally." at bounding box center [447, 69] width 127 height 39
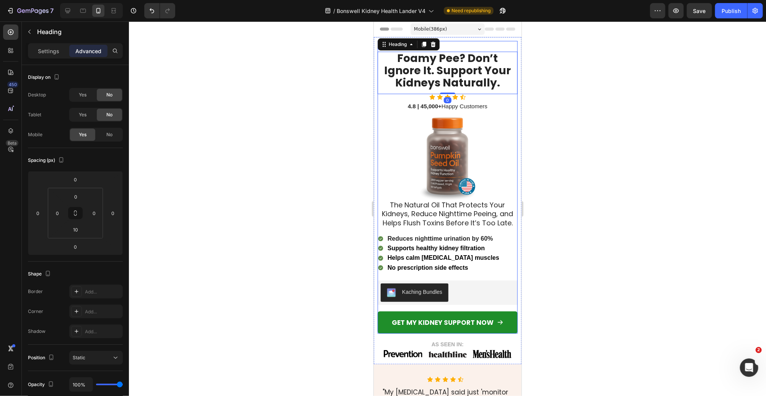
click at [477, 43] on div "Icon Icon Icon Icon Icon Icon List Foamy Pee? Don’t Ignore It. Support Your Kid…" at bounding box center [447, 187] width 140 height 293
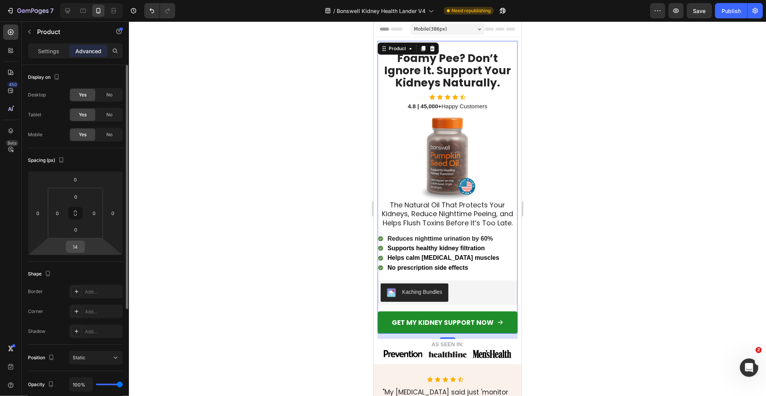
click at [80, 249] on input "14" at bounding box center [75, 246] width 15 height 11
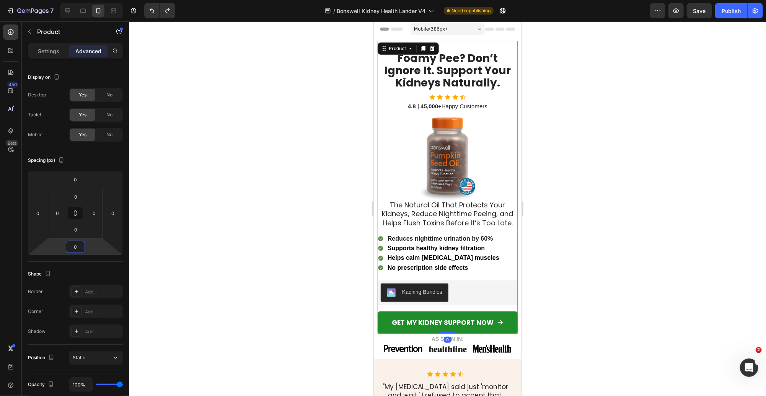
type input "14"
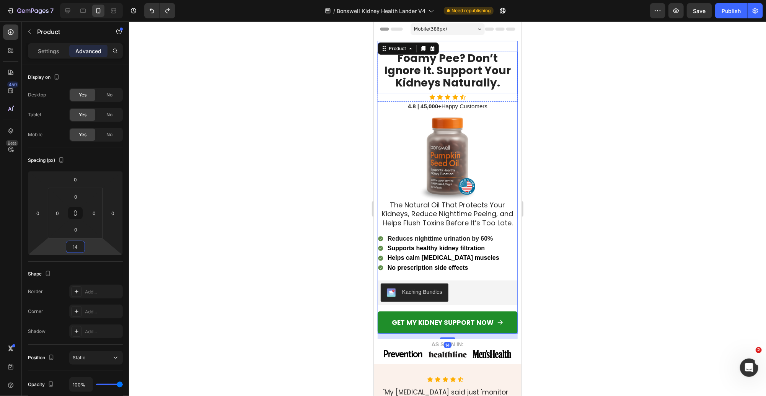
click at [439, 60] on span "Foamy Pee? Don’t Ignore It. Support Your Kidneys Naturally." at bounding box center [447, 69] width 127 height 39
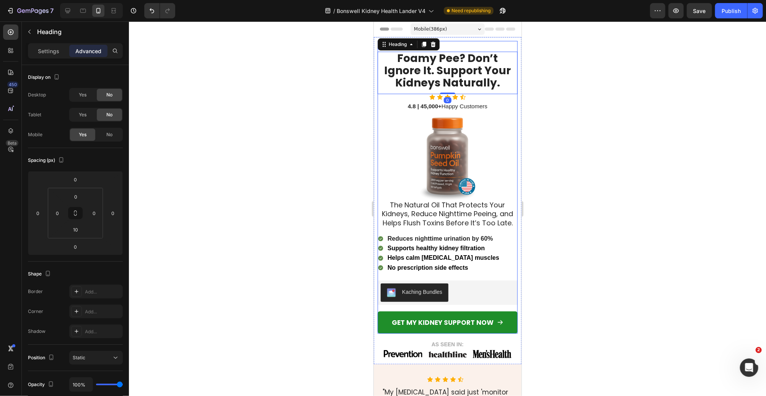
click at [459, 46] on div "Icon Icon Icon Icon Icon Icon List Foamy Pee? Don’t Ignore It. Support Your Kid…" at bounding box center [447, 187] width 140 height 293
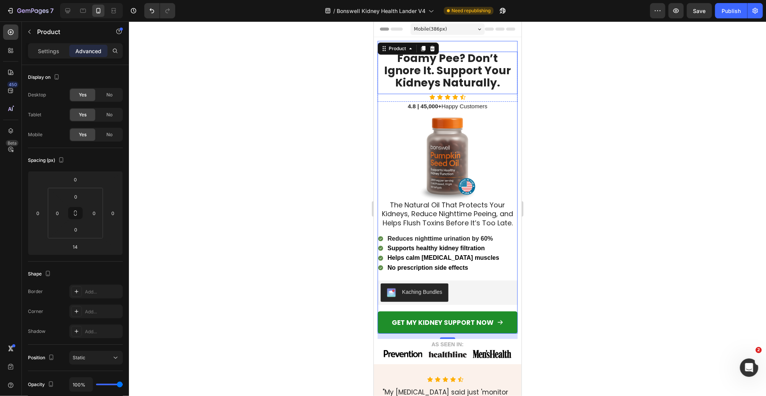
click at [460, 56] on span "Foamy Pee? Don’t Ignore It. Support Your Kidneys Naturally." at bounding box center [447, 69] width 127 height 39
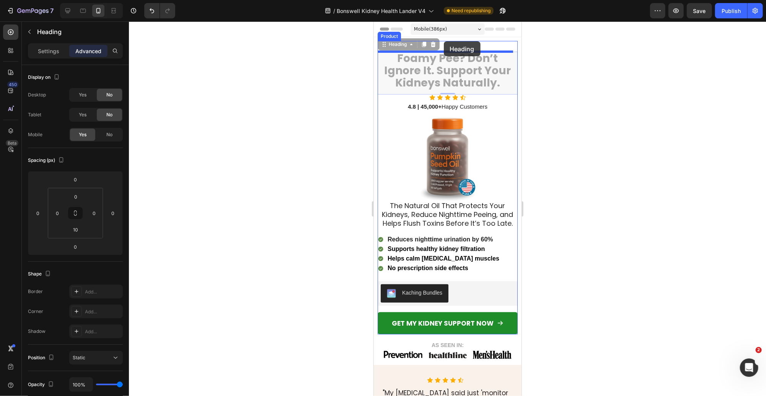
drag, startPoint x: 380, startPoint y: 44, endPoint x: 443, endPoint y: 41, distance: 63.6
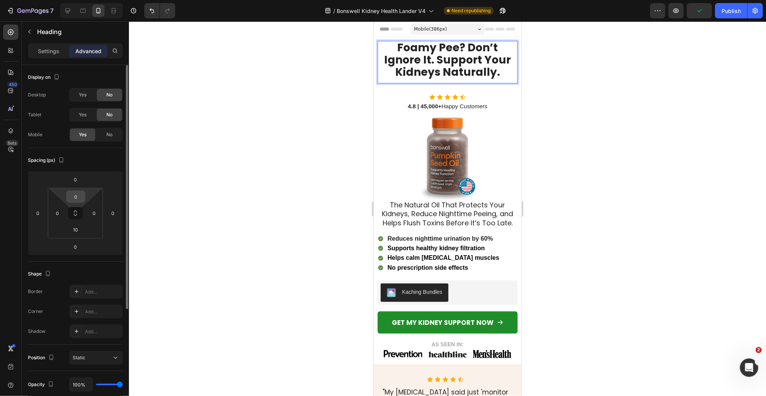
click at [78, 199] on input "0" at bounding box center [75, 196] width 15 height 11
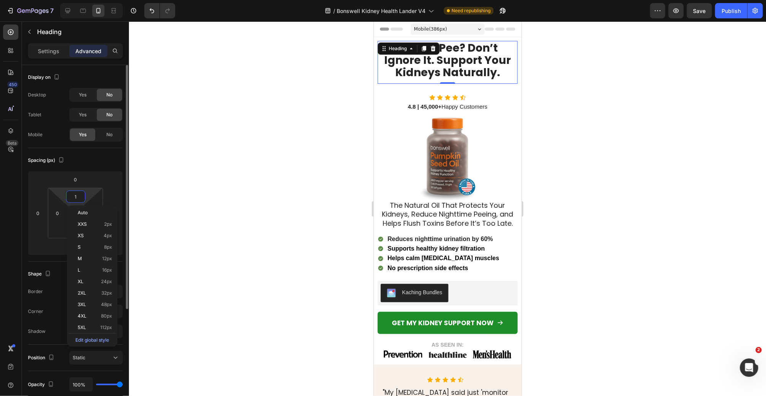
type input "10"
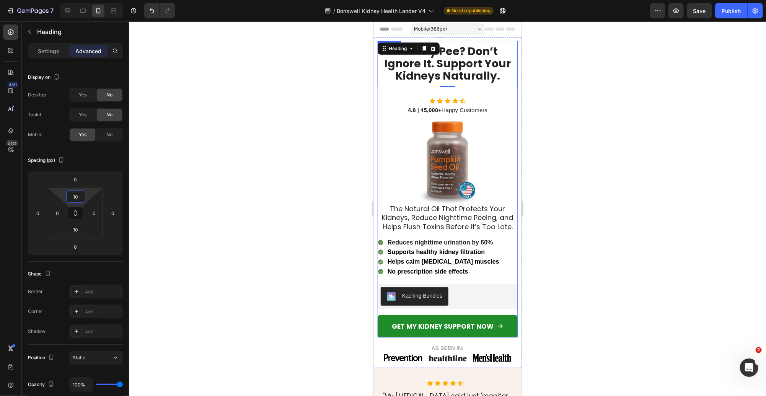
click at [449, 100] on div "Icon Icon Icon Icon Icon" at bounding box center [447, 101] width 140 height 6
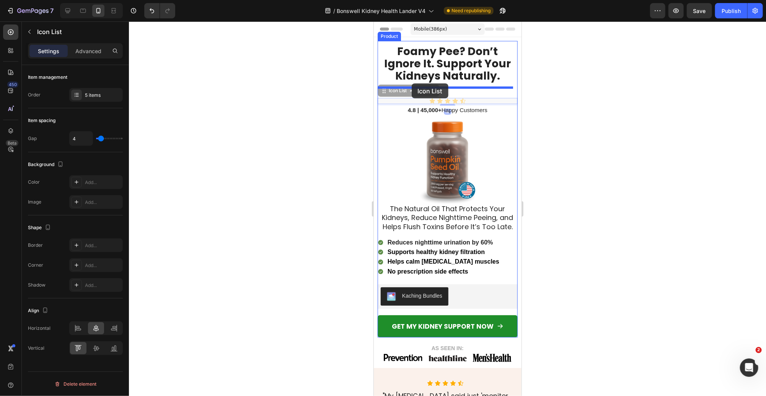
drag, startPoint x: 385, startPoint y: 90, endPoint x: 411, endPoint y: 83, distance: 27.0
click at [410, 109] on strong "4.8 | 45,000+" at bounding box center [424, 109] width 34 height 7
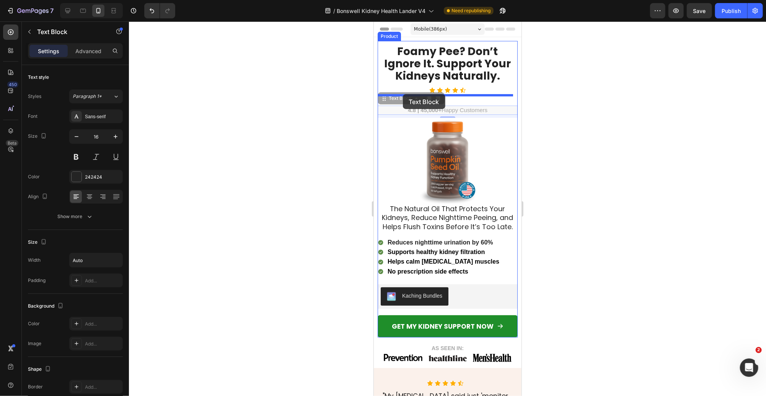
drag, startPoint x: 383, startPoint y: 99, endPoint x: 402, endPoint y: 94, distance: 20.0
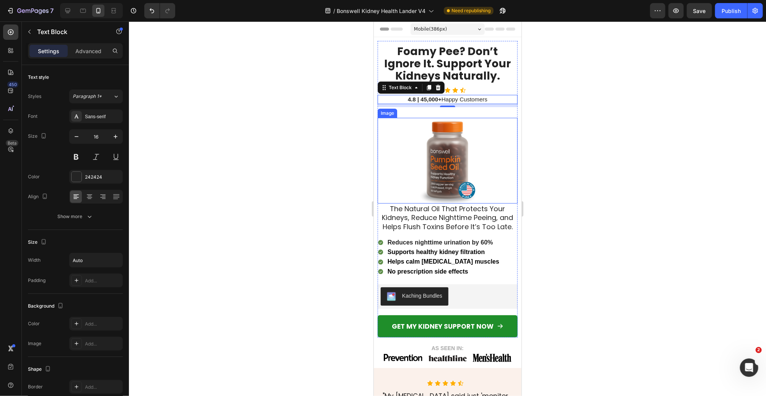
click at [445, 127] on img at bounding box center [447, 159] width 57 height 85
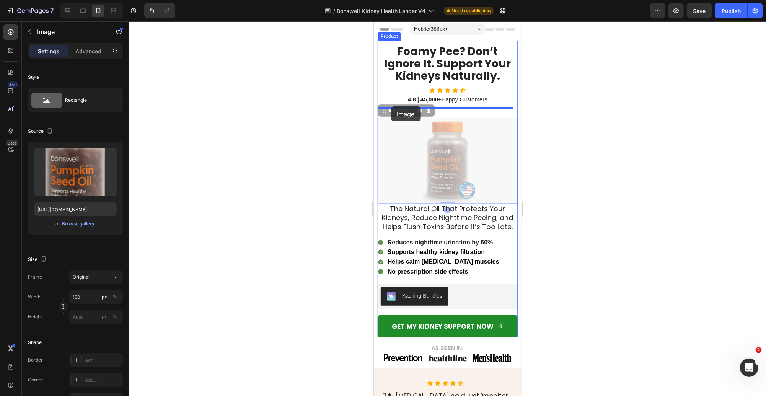
drag, startPoint x: 384, startPoint y: 110, endPoint x: 391, endPoint y: 106, distance: 8.1
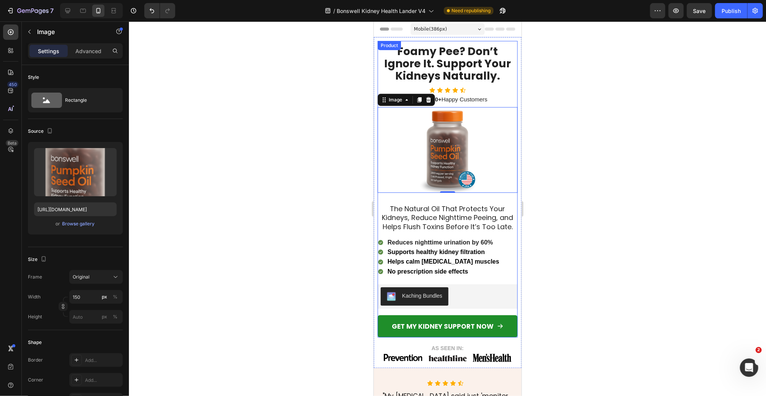
click at [421, 210] on p "The Natural Oil That Protects Your Kidneys, Reduce Nighttime Peeing, and Helps …" at bounding box center [447, 217] width 138 height 27
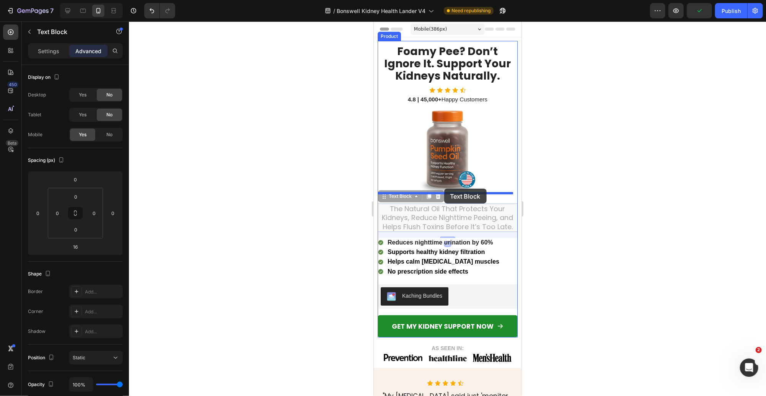
drag, startPoint x: 381, startPoint y: 196, endPoint x: 444, endPoint y: 188, distance: 62.8
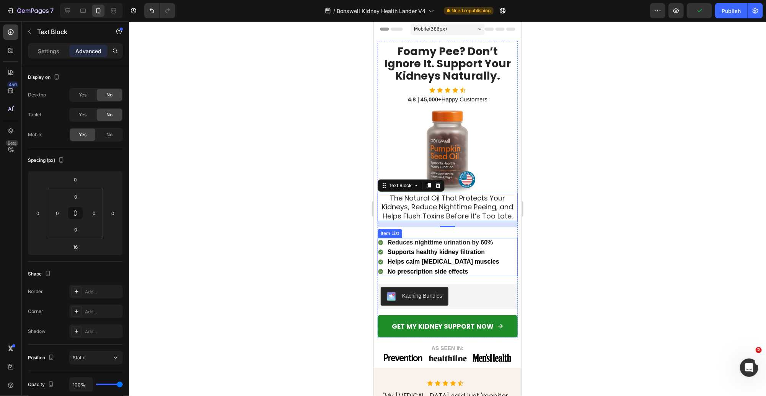
click at [423, 242] on strong "Reduces nighttime urination by 60%" at bounding box center [440, 242] width 106 height 7
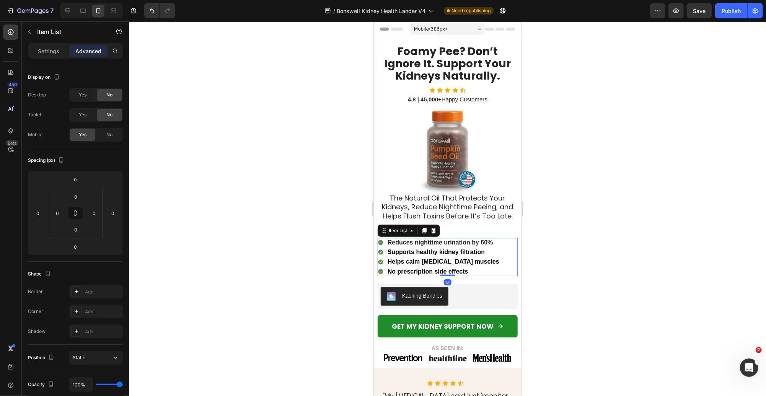
click at [514, 249] on div "⁠⁠⁠⁠⁠⁠⁠ Foamy Pee? Don’t Ignore It. Support Your Kidneys Naturally. Heading Ico…" at bounding box center [447, 202] width 148 height 331
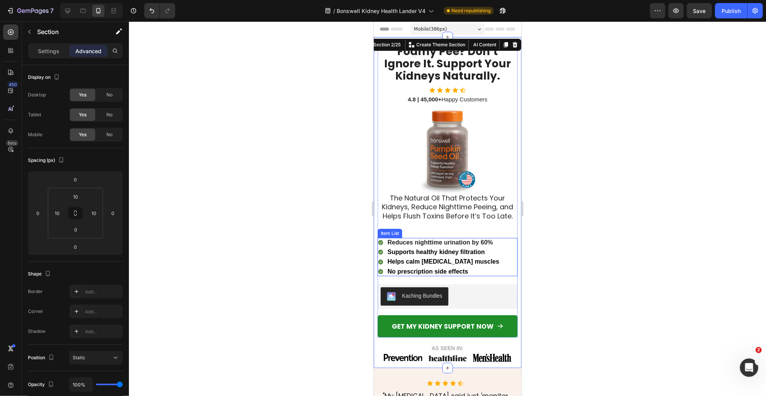
click at [510, 250] on div "Reduces nighttime urination by 60% Supports healthy kidney filtration Helps cal…" at bounding box center [447, 257] width 140 height 38
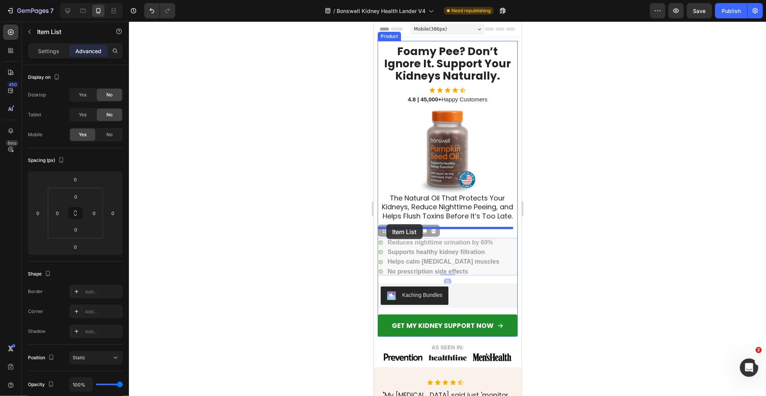
drag, startPoint x: 385, startPoint y: 231, endPoint x: 386, endPoint y: 224, distance: 7.4
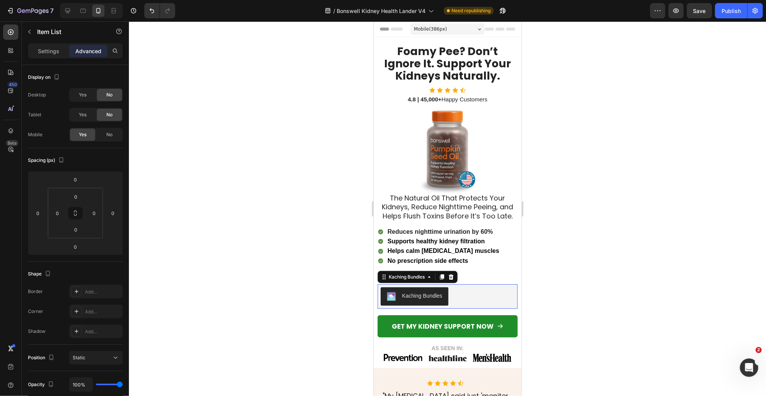
click at [471, 294] on div "Kaching Bundles" at bounding box center [447, 296] width 134 height 18
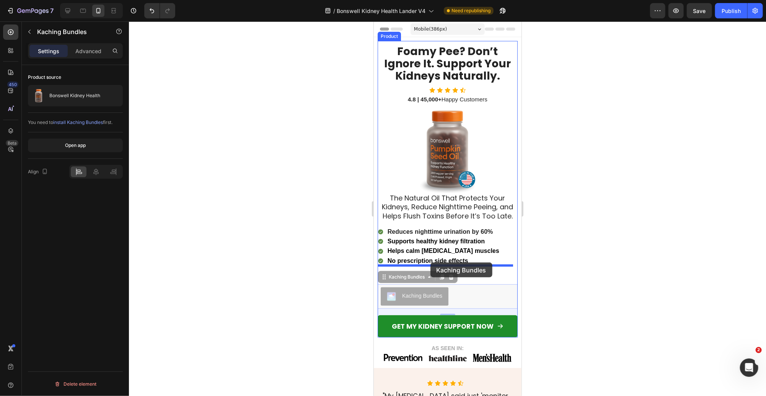
drag, startPoint x: 383, startPoint y: 275, endPoint x: 430, endPoint y: 262, distance: 48.9
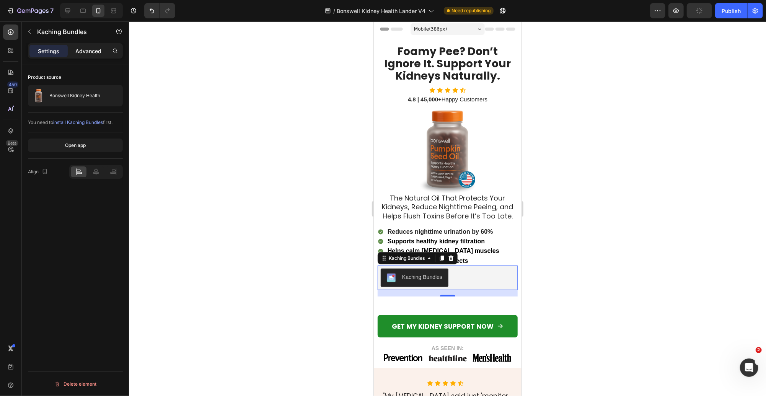
click at [93, 50] on p "Advanced" at bounding box center [88, 51] width 26 height 8
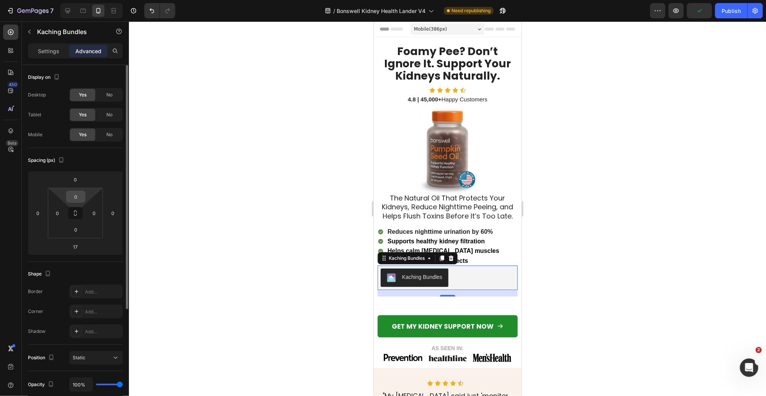
click at [82, 193] on input "0" at bounding box center [75, 196] width 15 height 11
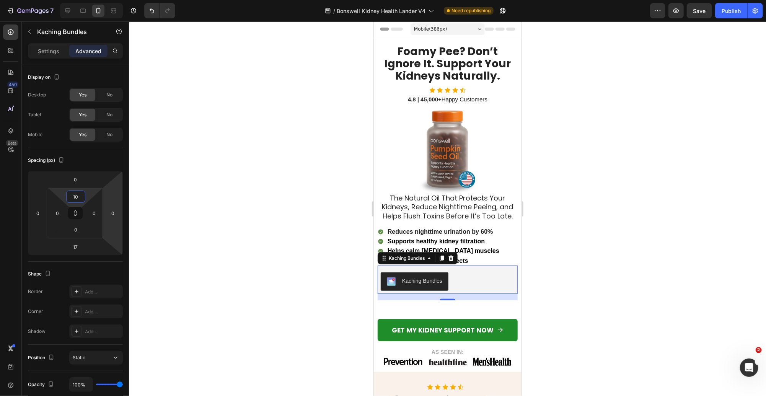
type input "0"
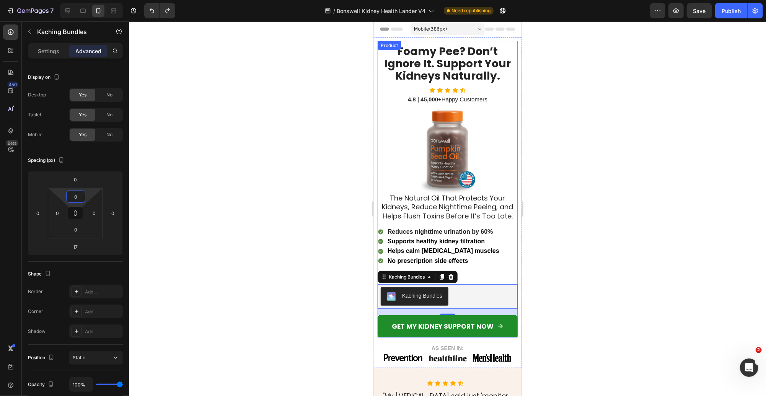
click at [498, 275] on div "⁠⁠⁠⁠⁠⁠⁠ Foamy Pee? Don’t Ignore It. Support Your Kidneys Naturally. Heading Ico…" at bounding box center [447, 189] width 140 height 296
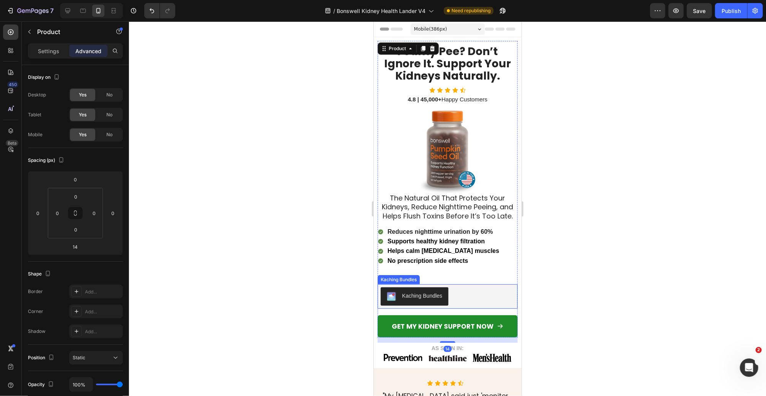
click at [491, 289] on div "Kaching Bundles" at bounding box center [447, 296] width 134 height 18
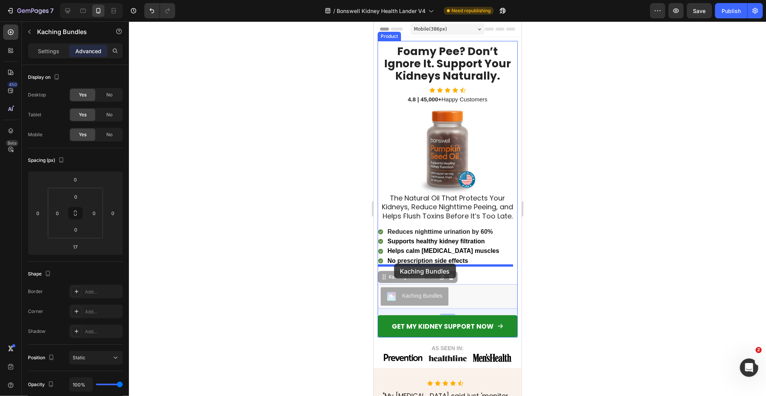
drag, startPoint x: 382, startPoint y: 278, endPoint x: 394, endPoint y: 263, distance: 18.5
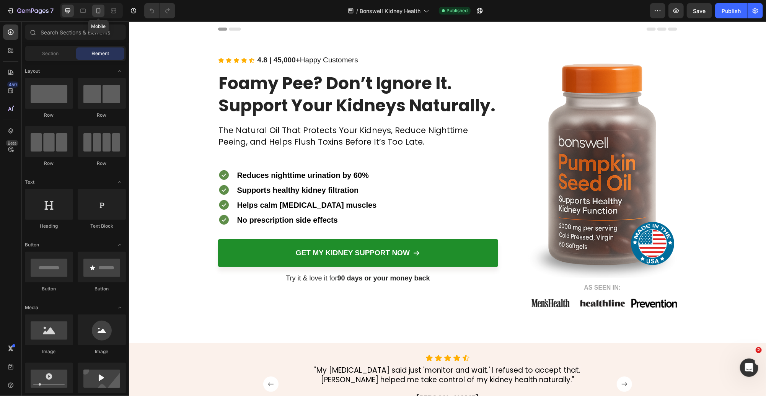
click at [96, 9] on icon at bounding box center [98, 11] width 8 height 8
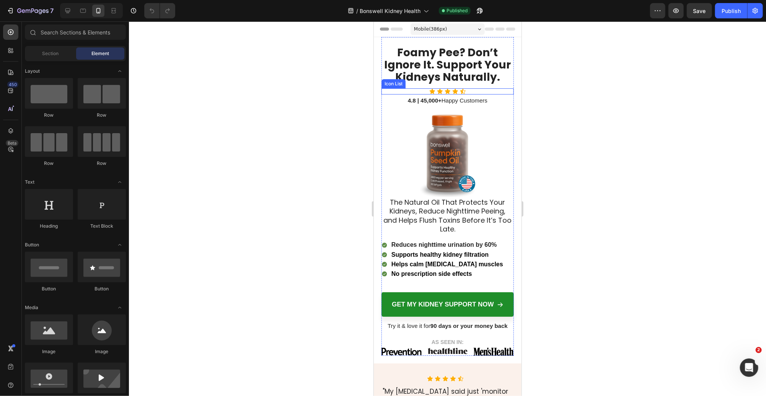
click at [481, 91] on div "Icon Icon Icon Icon Icon" at bounding box center [447, 91] width 132 height 6
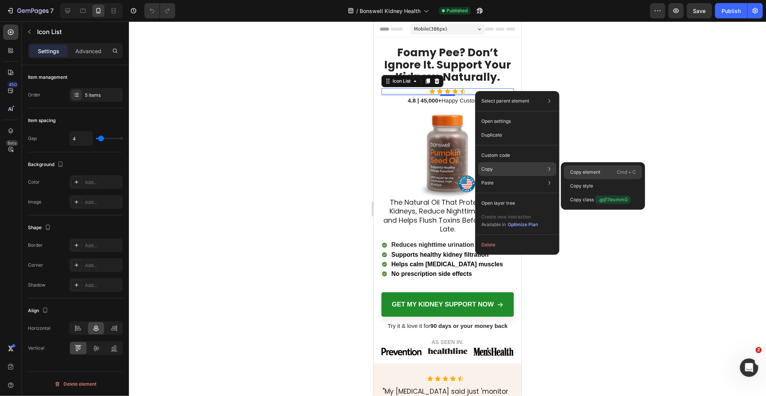
click at [581, 174] on p "Copy element" at bounding box center [585, 172] width 30 height 7
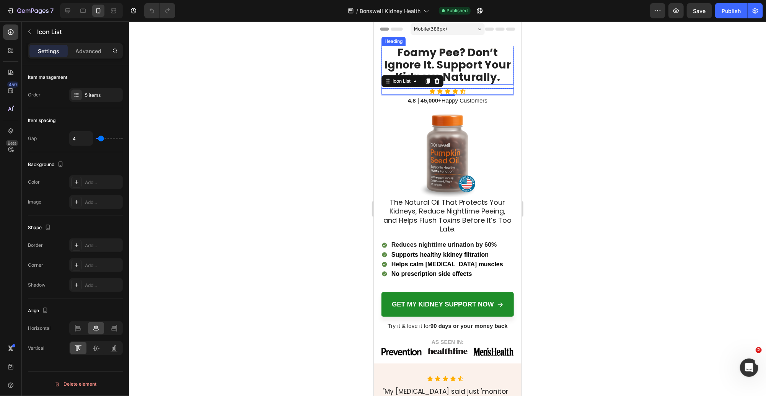
click at [457, 55] on span "Foamy Pee? Don’t Ignore It. Support Your Kidneys Naturally." at bounding box center [447, 64] width 127 height 39
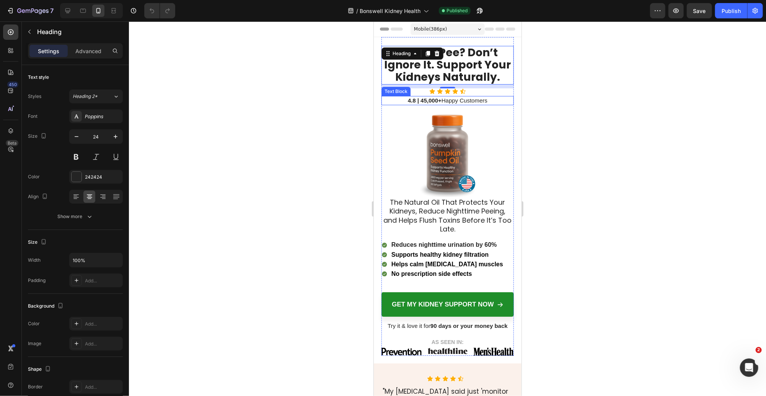
click at [471, 97] on span "4.8 | 45,000+ Happy Customers" at bounding box center [447, 100] width 80 height 7
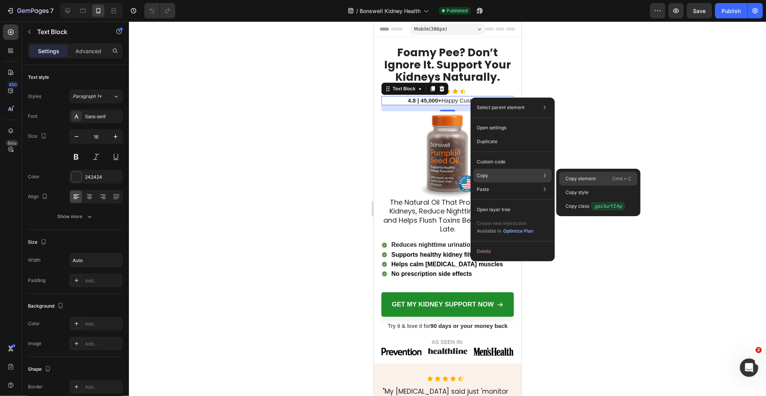
click at [586, 179] on p "Copy element" at bounding box center [580, 178] width 30 height 7
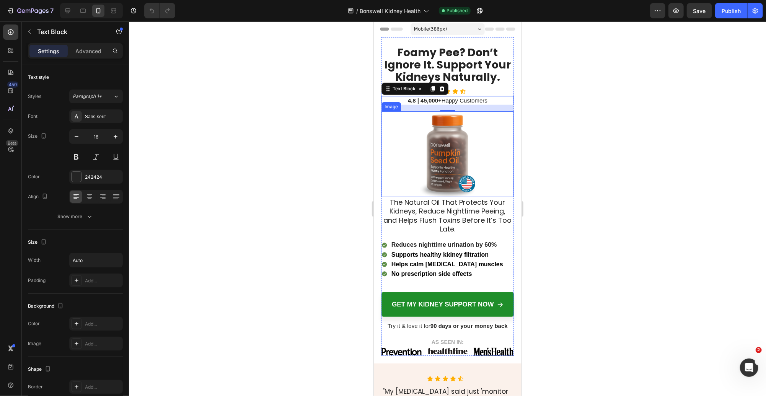
click at [453, 135] on img at bounding box center [447, 153] width 57 height 85
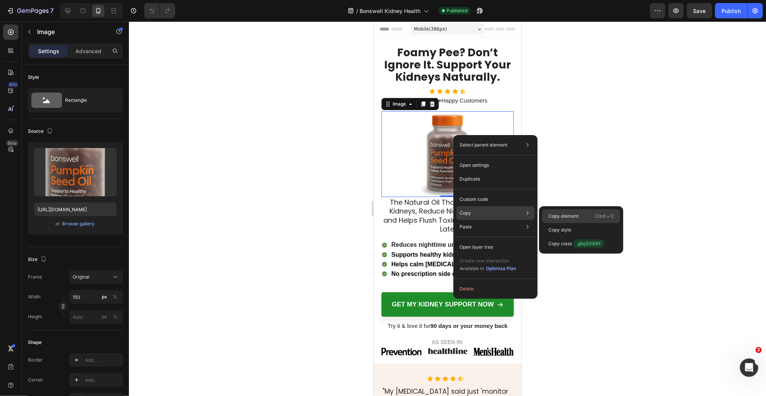
click at [551, 215] on p "Copy element" at bounding box center [563, 216] width 30 height 7
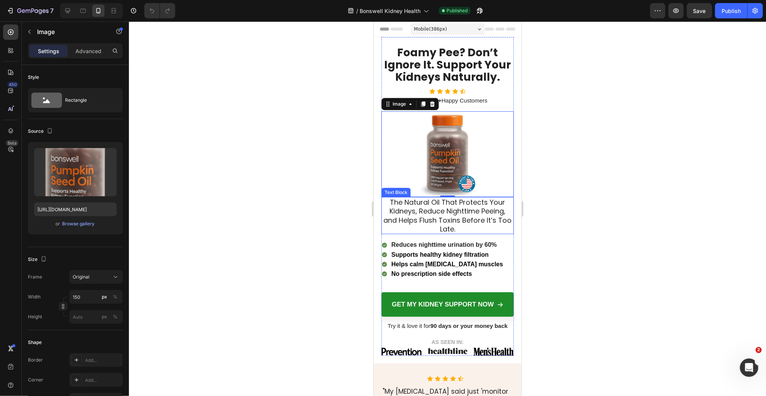
click at [415, 214] on p "The Natural Oil That Protects Your Kidneys, Reduce Nighttime Peeing, and Helps …" at bounding box center [447, 215] width 131 height 36
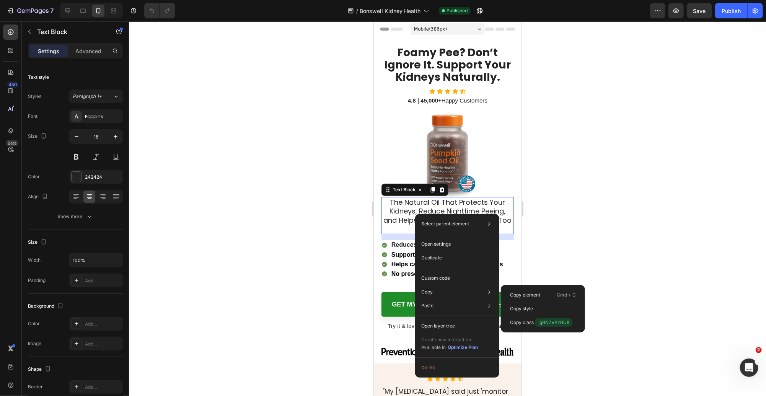
click at [528, 294] on p "Copy element" at bounding box center [525, 295] width 30 height 7
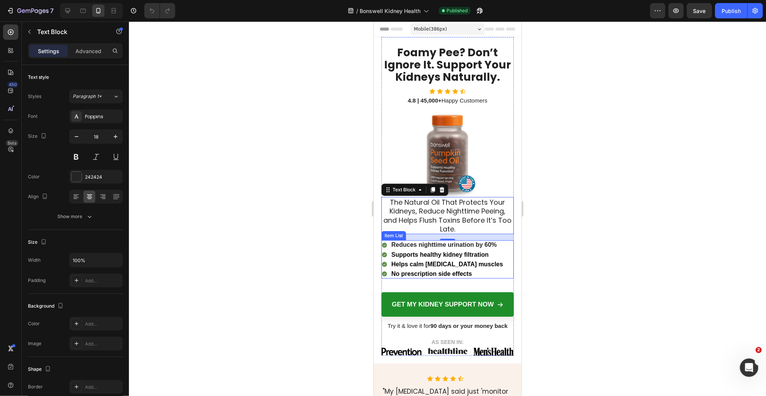
click at [507, 247] on div "Reduces nighttime urination by 60% Supports healthy kidney filtration Helps cal…" at bounding box center [447, 259] width 132 height 38
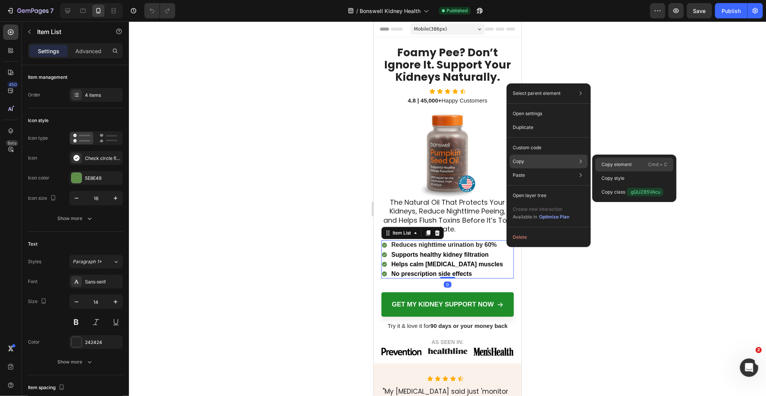
click at [612, 168] on p "Copy element" at bounding box center [616, 164] width 30 height 7
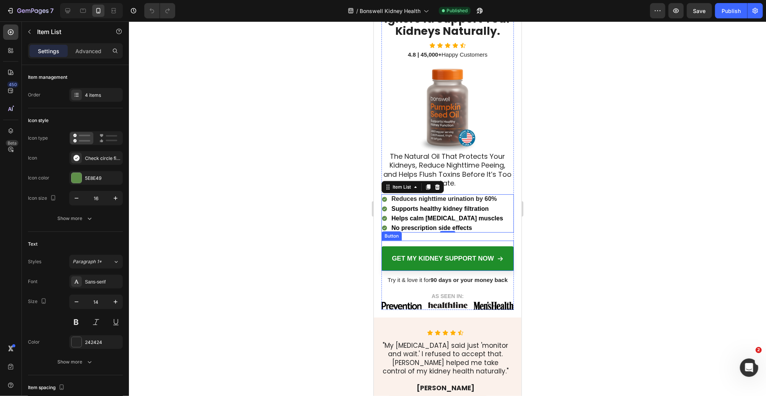
scroll to position [110, 0]
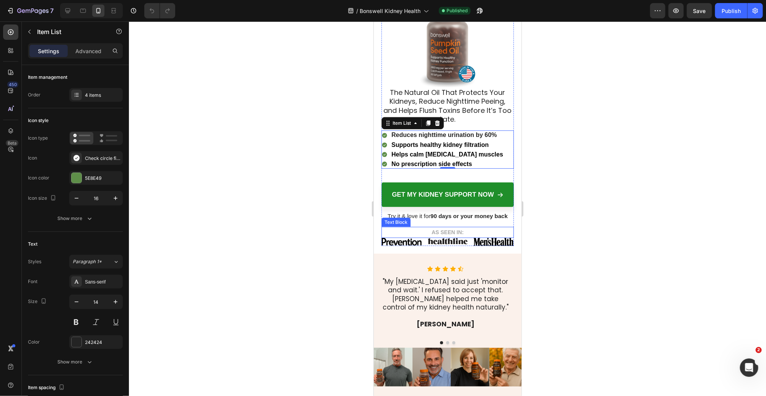
click at [472, 231] on p "AS SEEN IN:" at bounding box center [447, 232] width 131 height 10
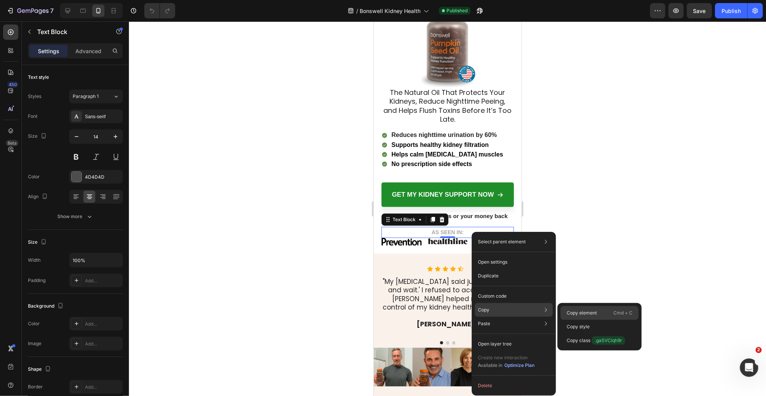
click at [564, 320] on div "Copy element Cmd + C" at bounding box center [599, 327] width 78 height 14
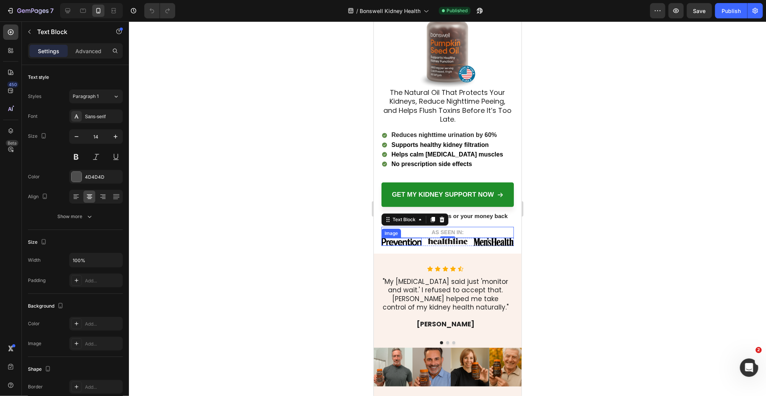
click at [407, 241] on img at bounding box center [401, 242] width 40 height 8
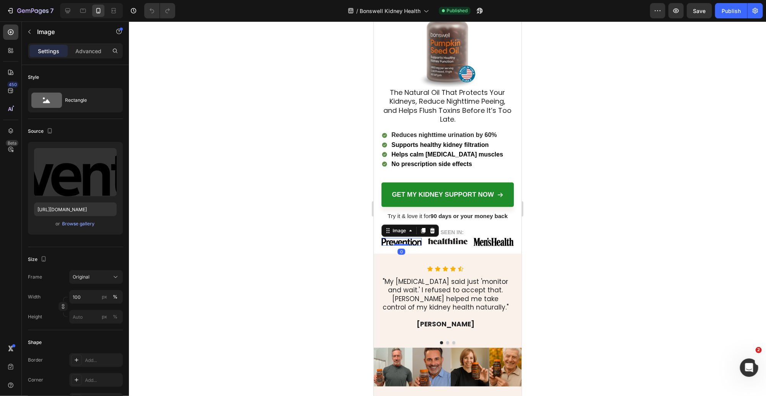
click at [402, 240] on img at bounding box center [401, 242] width 40 height 8
click at [406, 230] on div "Image" at bounding box center [399, 230] width 16 height 7
click at [398, 215] on div "Row 3 cols" at bounding box center [397, 217] width 27 height 5
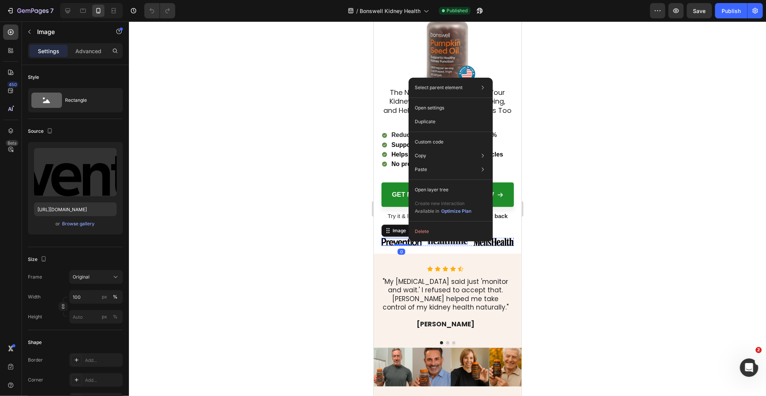
click at [429, 243] on img at bounding box center [447, 241] width 40 height 7
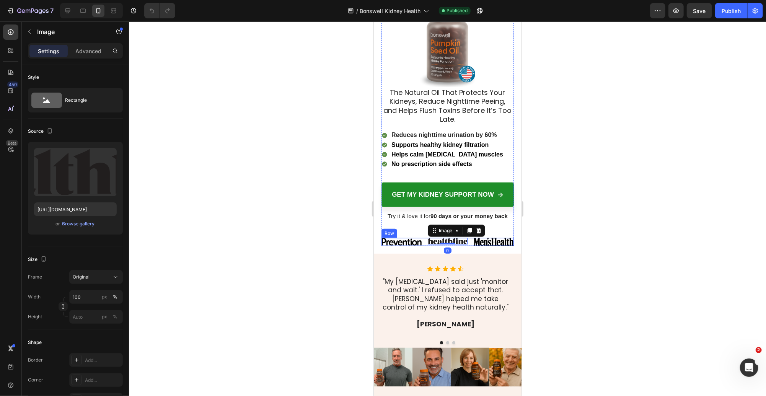
click at [423, 244] on div "Image Image 0 Image Row" at bounding box center [447, 242] width 132 height 8
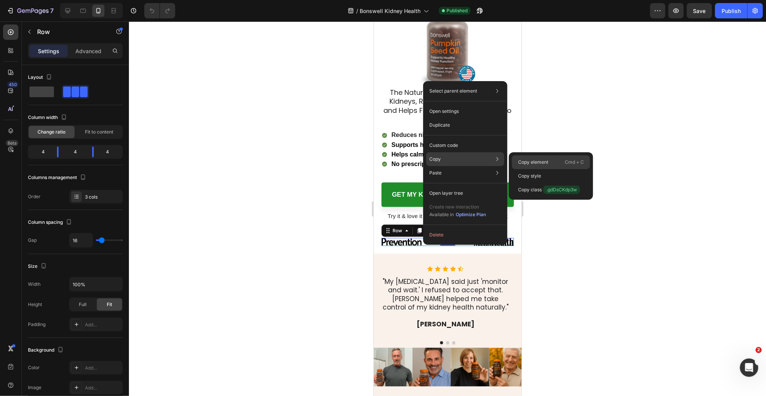
click at [523, 165] on p "Copy element" at bounding box center [533, 162] width 30 height 7
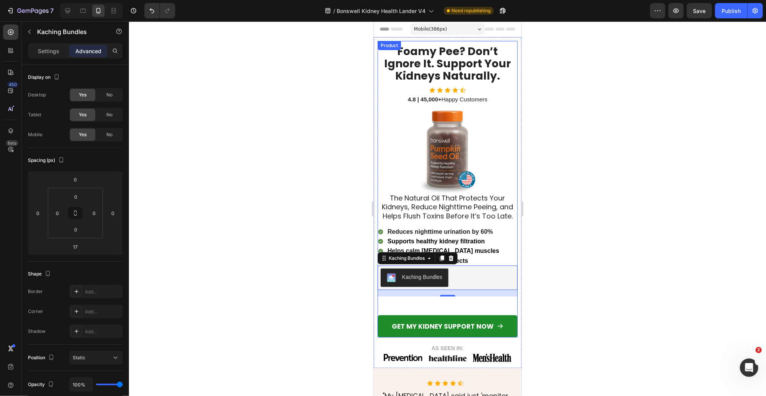
click at [459, 304] on div "⁠⁠⁠⁠⁠⁠⁠ Foamy Pee? Don’t Ignore It. Support Your Kidneys Naturally. Heading Ico…" at bounding box center [447, 189] width 140 height 296
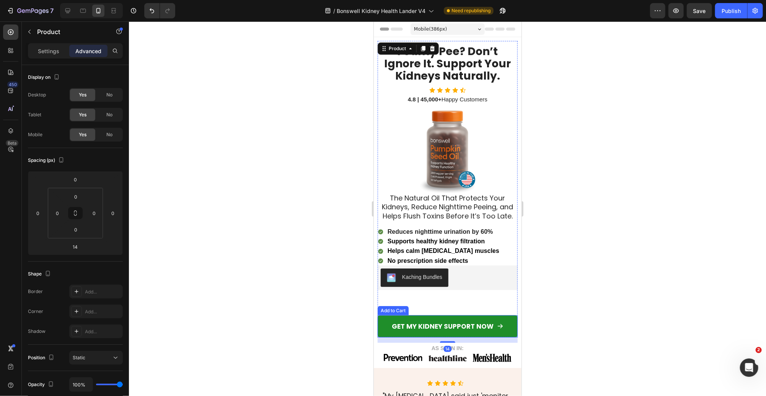
click at [387, 321] on button "GET MY KIDNEY SUPPORT NOW" at bounding box center [447, 326] width 140 height 22
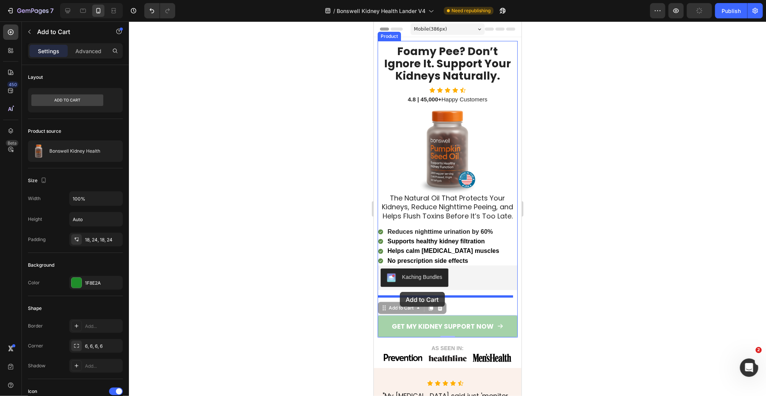
drag, startPoint x: 384, startPoint y: 305, endPoint x: 399, endPoint y: 292, distance: 20.6
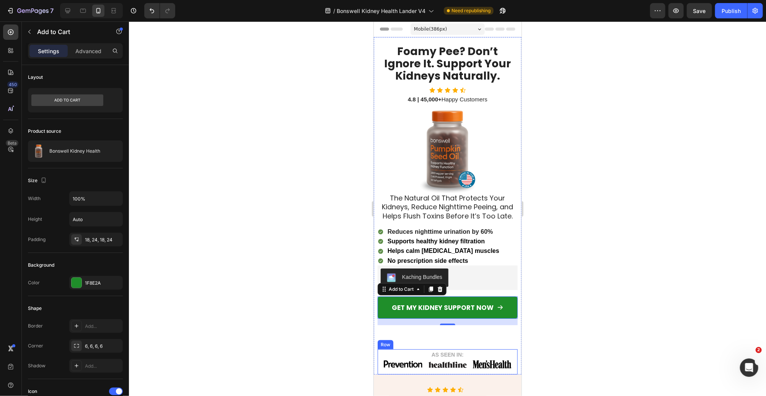
click at [380, 355] on div "AS SEEN IN: Text Block Image Image Image Row Row" at bounding box center [447, 361] width 140 height 25
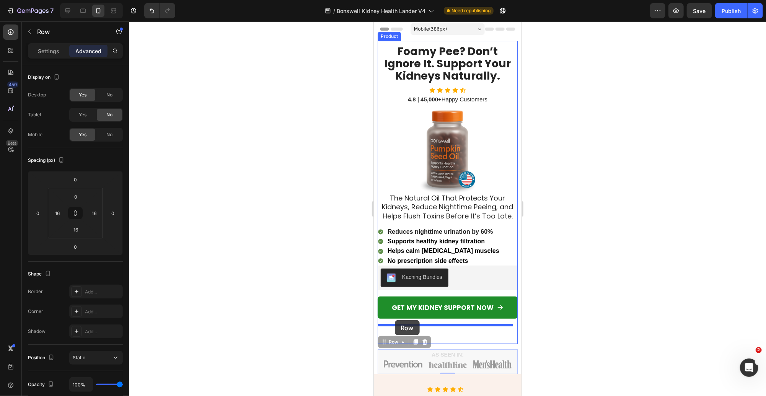
drag, startPoint x: 382, startPoint y: 340, endPoint x: 394, endPoint y: 320, distance: 23.6
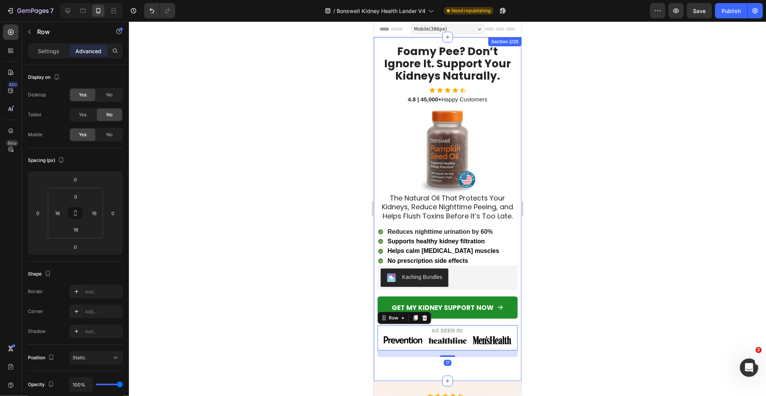
drag, startPoint x: 546, startPoint y: 323, endPoint x: 536, endPoint y: 325, distance: 10.7
click at [546, 322] on div at bounding box center [447, 208] width 637 height 375
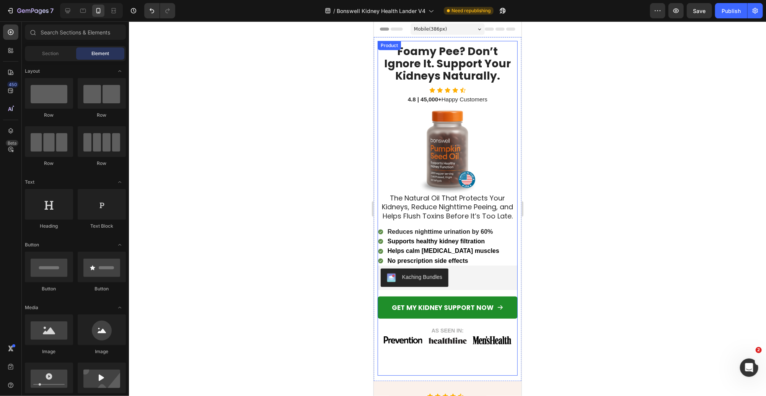
click at [479, 358] on div "⁠⁠⁠⁠⁠⁠⁠ Foamy Pee? Don’t Ignore It. Support Your Kidneys Naturally. Heading Ico…" at bounding box center [447, 208] width 140 height 335
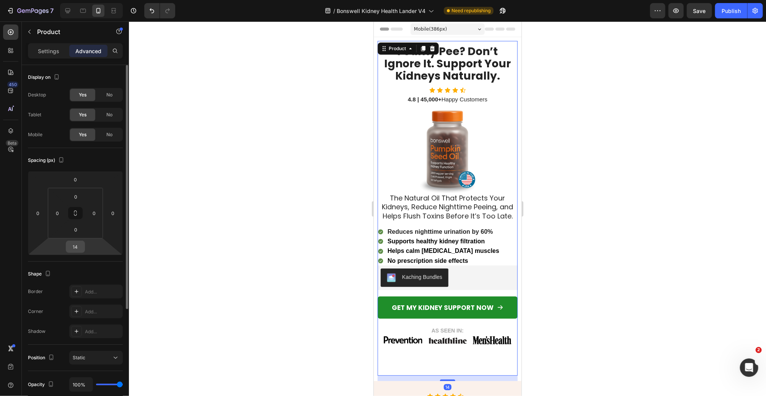
click at [77, 247] on input "14" at bounding box center [75, 246] width 15 height 11
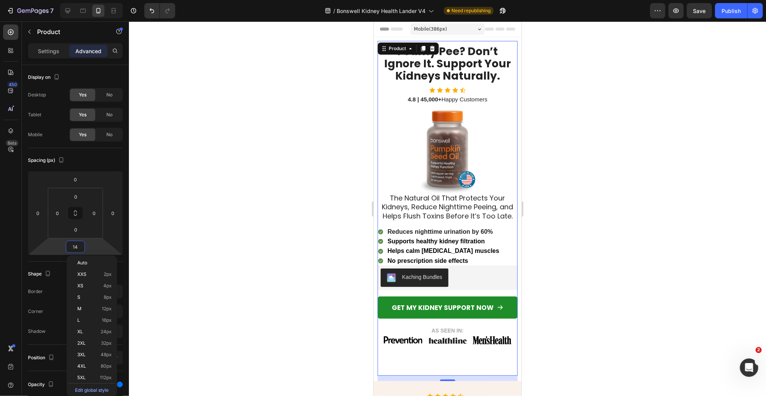
type input "0"
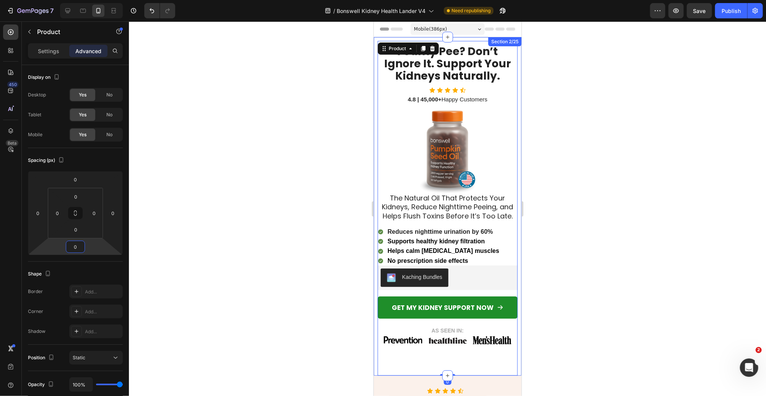
click at [461, 347] on div "AS SEEN IN: Text Block Image Image Image Row Row" at bounding box center [447, 337] width 140 height 25
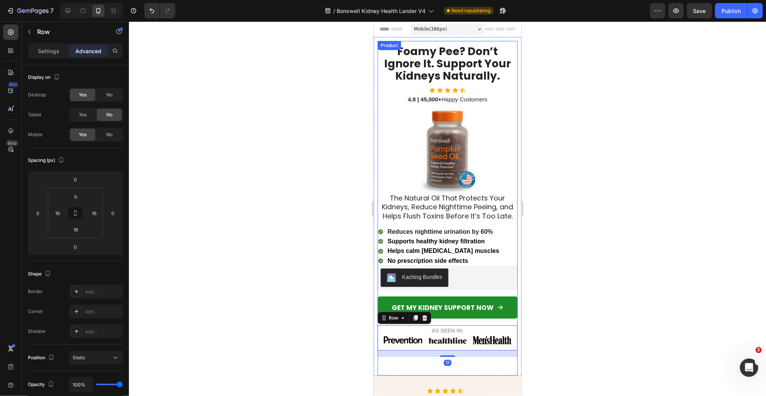
click at [457, 358] on div "⁠⁠⁠⁠⁠⁠⁠ Foamy Pee? Don’t Ignore It. Support Your Kidneys Naturally. Heading Ico…" at bounding box center [447, 208] width 140 height 335
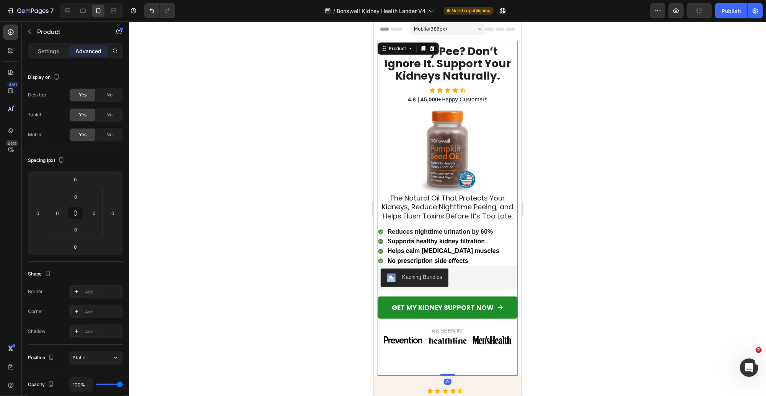
click at [450, 354] on div "⁠⁠⁠⁠⁠⁠⁠ Foamy Pee? Don’t Ignore It. Support Your Kidneys Naturally. Heading Ico…" at bounding box center [447, 208] width 140 height 335
click at [450, 350] on div "⁠⁠⁠⁠⁠⁠⁠ Foamy Pee? Don’t Ignore It. Support Your Kidneys Naturally. Heading Ico…" at bounding box center [447, 208] width 140 height 335
click at [449, 347] on div "AS SEEN IN: Text Block Image Image Image Row Row" at bounding box center [447, 337] width 140 height 25
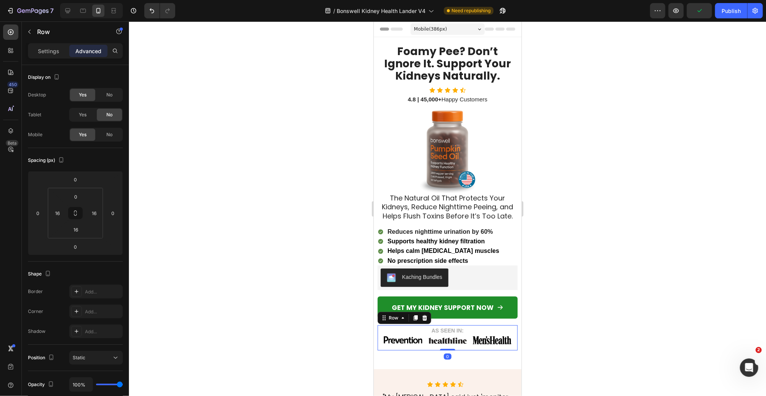
drag, startPoint x: 445, startPoint y: 356, endPoint x: 451, endPoint y: 325, distance: 31.6
click at [451, 325] on div "AS SEEN IN: Text Block Image Image Image Row Row 0" at bounding box center [447, 337] width 140 height 25
click at [461, 364] on div "⁠⁠⁠⁠⁠⁠⁠ Foamy Pee? Don’t Ignore It. Support Your Kidneys Naturally. Heading Ico…" at bounding box center [447, 205] width 140 height 328
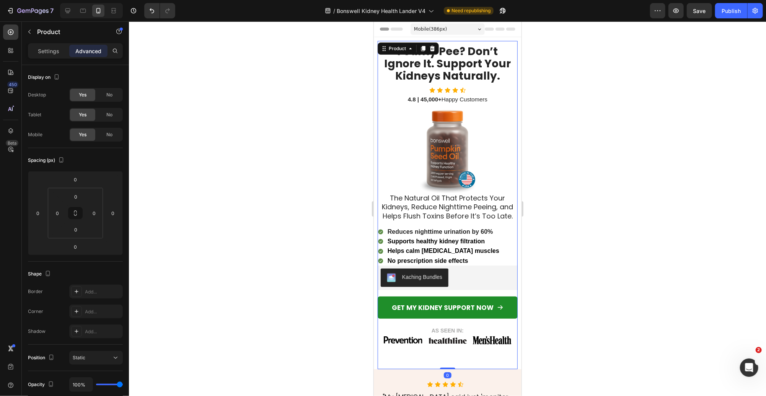
click at [461, 362] on div "⁠⁠⁠⁠⁠⁠⁠ Foamy Pee? Don’t Ignore It. Support Your Kidneys Naturally. Heading Ico…" at bounding box center [447, 205] width 140 height 328
click at [515, 338] on div "⁠⁠⁠⁠⁠⁠⁠ Foamy Pee? Don’t Ignore It. Support Your Kidneys Naturally. Heading Ico…" at bounding box center [447, 203] width 148 height 332
click at [515, 337] on div "⁠⁠⁠⁠⁠⁠⁠ Foamy Pee? Don’t Ignore It. Support Your Kidneys Naturally. Heading Ico…" at bounding box center [447, 203] width 148 height 332
click at [488, 350] on div "⁠⁠⁠⁠⁠⁠⁠ Foamy Pee? Don’t Ignore It. Support Your Kidneys Naturally. Heading Ico…" at bounding box center [447, 205] width 140 height 328
drag, startPoint x: 447, startPoint y: 367, endPoint x: 446, endPoint y: 340, distance: 26.8
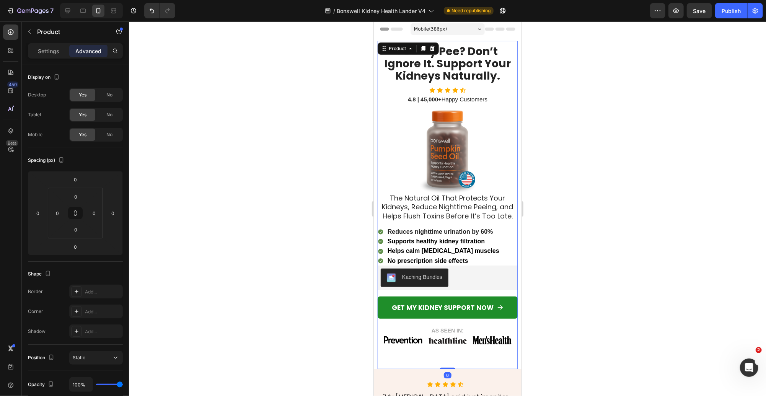
click at [446, 340] on div "⁠⁠⁠⁠⁠⁠⁠ Foamy Pee? Don’t Ignore It. Support Your Kidneys Naturally. Heading Ico…" at bounding box center [447, 205] width 140 height 328
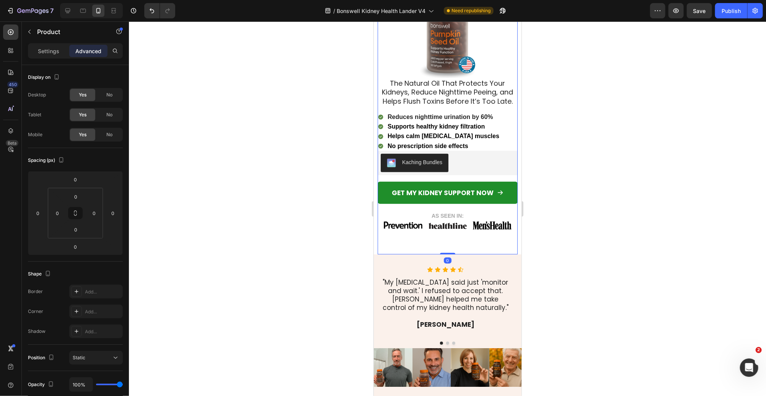
scroll to position [116, 0]
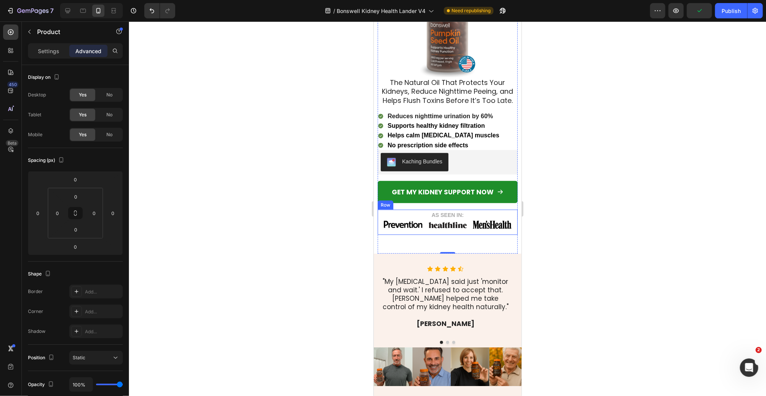
click at [479, 228] on div "AS SEEN IN: Text Block Image Image Image Row Row" at bounding box center [447, 221] width 140 height 25
click at [551, 233] on div at bounding box center [447, 208] width 637 height 375
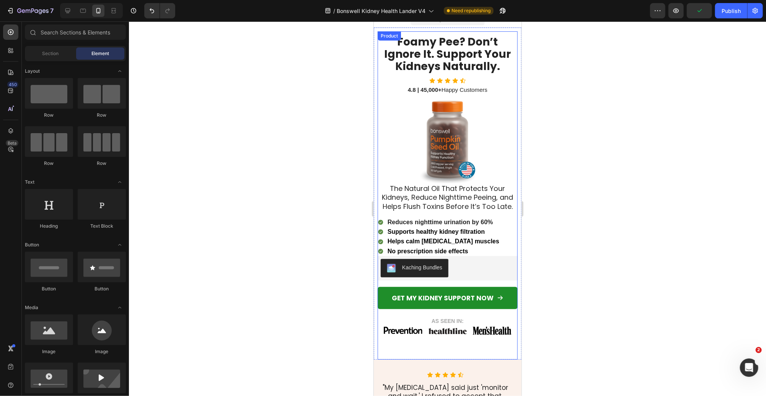
scroll to position [0, 0]
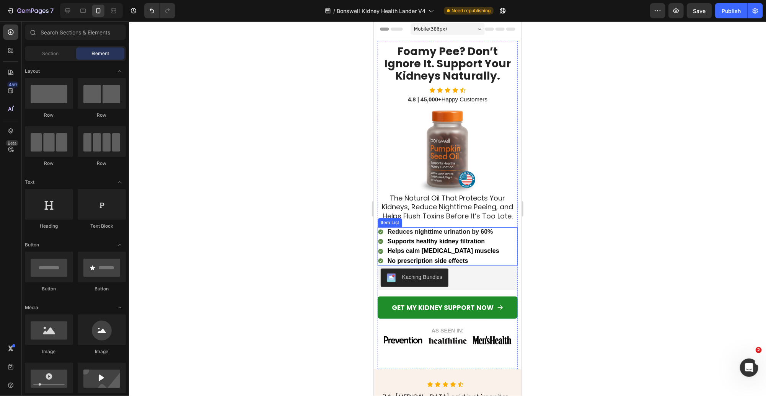
click at [507, 259] on div "Reduces nighttime urination by 60% Supports healthy kidney filtration Helps cal…" at bounding box center [447, 246] width 140 height 38
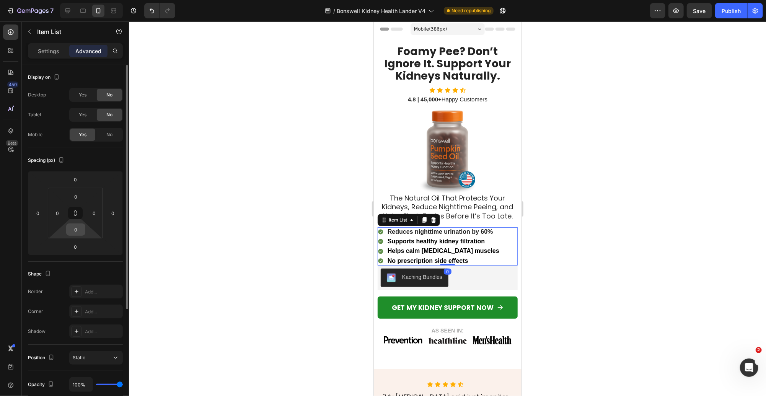
click at [75, 230] on input "0" at bounding box center [75, 229] width 15 height 11
type input "10"
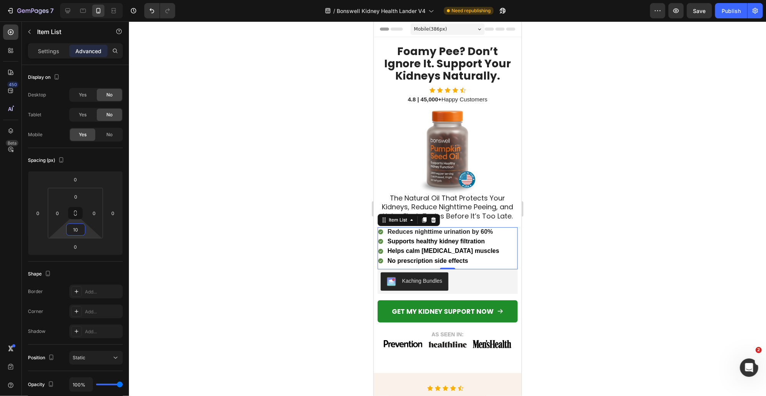
click at [588, 252] on div at bounding box center [447, 208] width 637 height 375
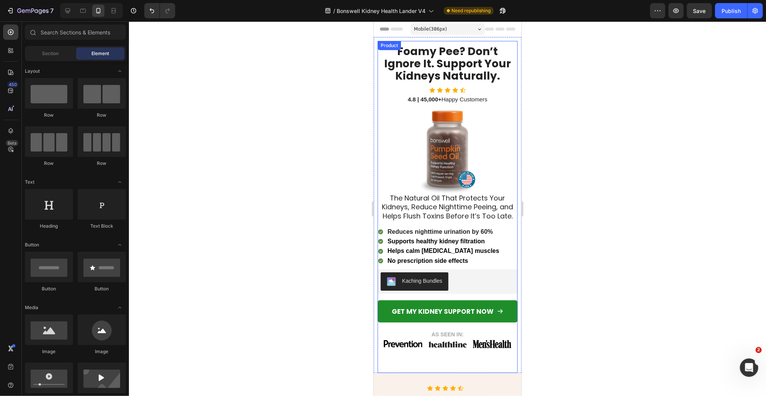
click at [476, 360] on div "⁠⁠⁠⁠⁠⁠⁠ Foamy Pee? Don’t Ignore It. Support Your Kidneys Naturally. Heading Ico…" at bounding box center [447, 207] width 140 height 332
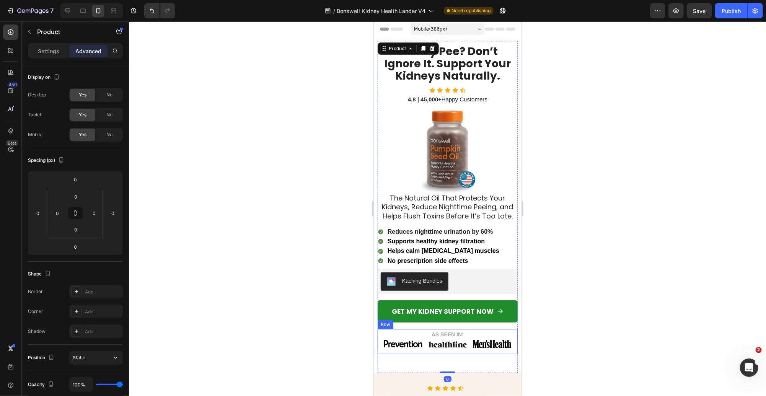
click at [477, 349] on div "AS SEEN IN: Text Block Image Image Image Row Row" at bounding box center [447, 341] width 140 height 25
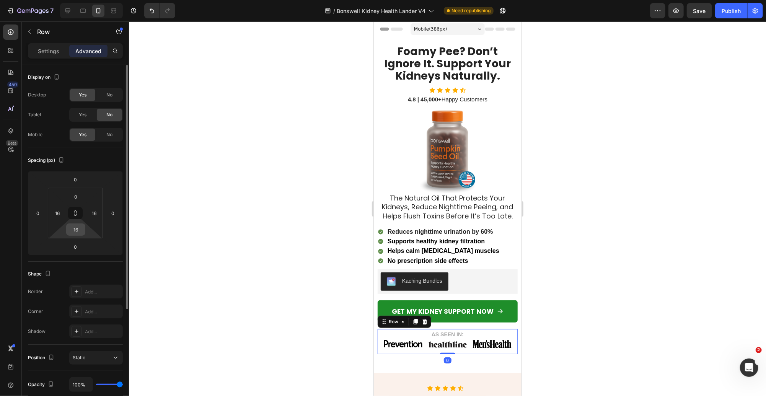
click at [69, 228] on input "16" at bounding box center [75, 229] width 15 height 11
type input "0"
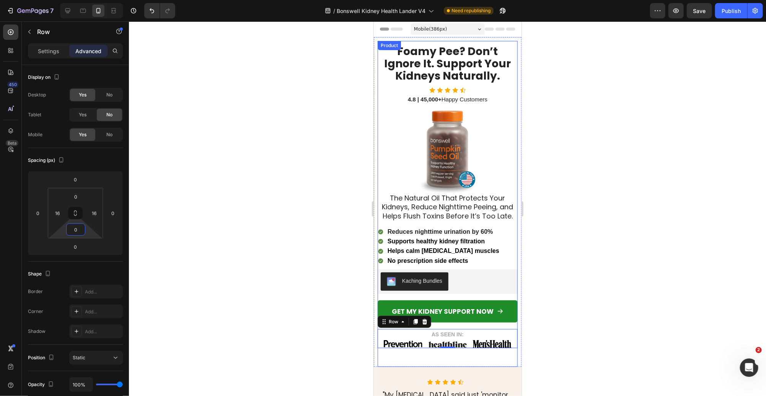
click at [439, 362] on div "⁠⁠⁠⁠⁠⁠⁠ Foamy Pee? Don’t Ignore It. Support Your Kidneys Naturally. Heading Ico…" at bounding box center [447, 204] width 140 height 326
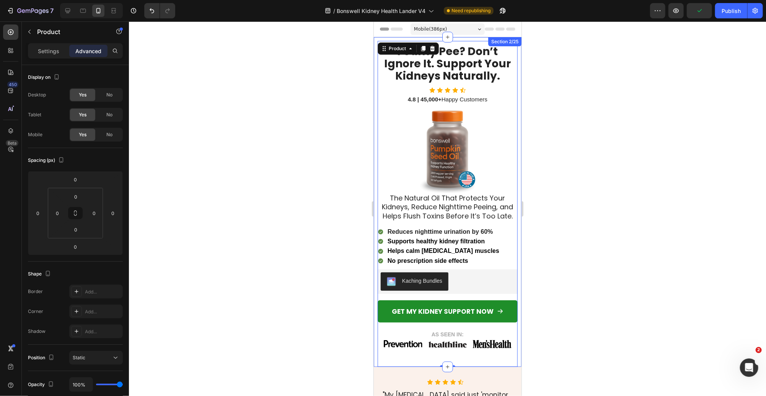
click at [376, 334] on div "⁠⁠⁠⁠⁠⁠⁠ Foamy Pee? Don’t Ignore It. Support Your Kidneys Naturally. Heading Ico…" at bounding box center [447, 202] width 148 height 330
click at [413, 358] on div "⁠⁠⁠⁠⁠⁠⁠ Foamy Pee? Don’t Ignore It. Support Your Kidneys Naturally. Heading Ico…" at bounding box center [447, 204] width 140 height 326
click at [620, 314] on div at bounding box center [447, 208] width 637 height 375
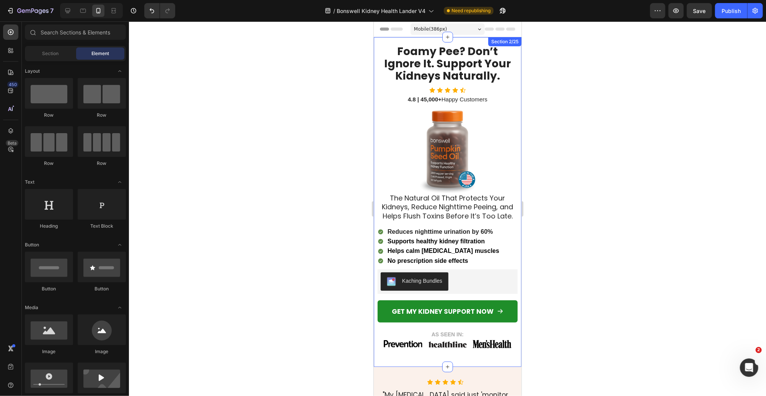
click at [510, 42] on div "Section 2/25" at bounding box center [504, 41] width 30 height 7
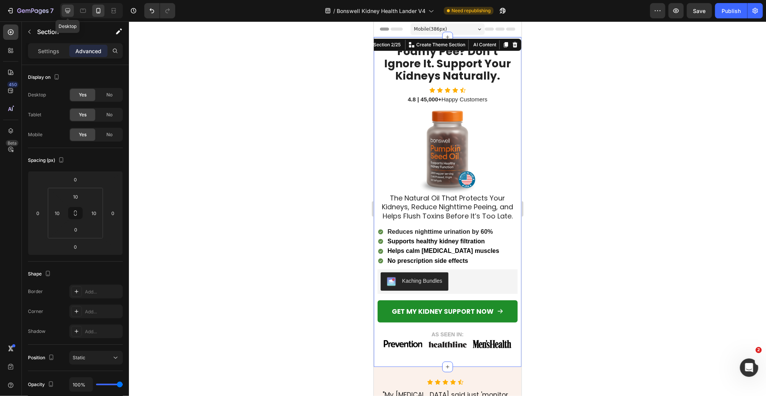
click at [66, 7] on div at bounding box center [68, 11] width 12 height 12
type input "25"
type input "0"
type input "48"
type input "0"
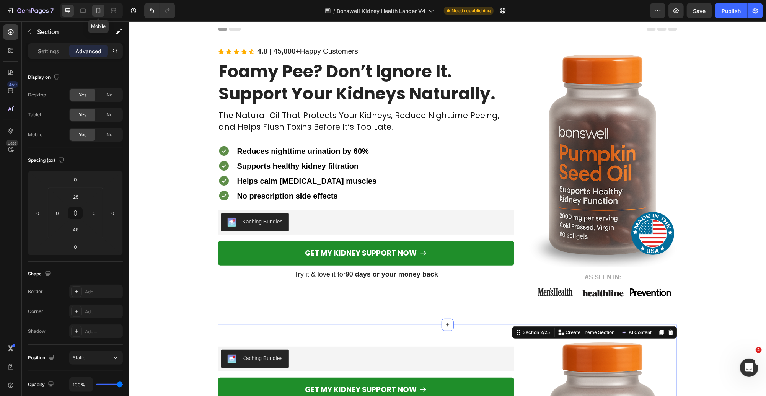
click at [102, 10] on icon at bounding box center [98, 11] width 8 height 8
type input "10"
type input "0"
type input "10"
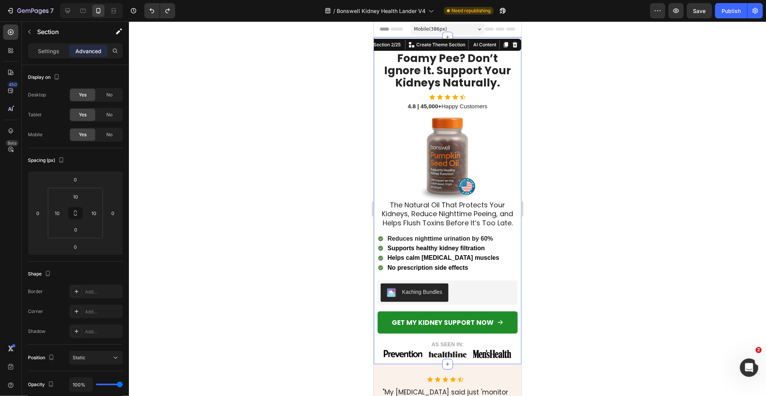
click at [572, 102] on div at bounding box center [447, 208] width 637 height 375
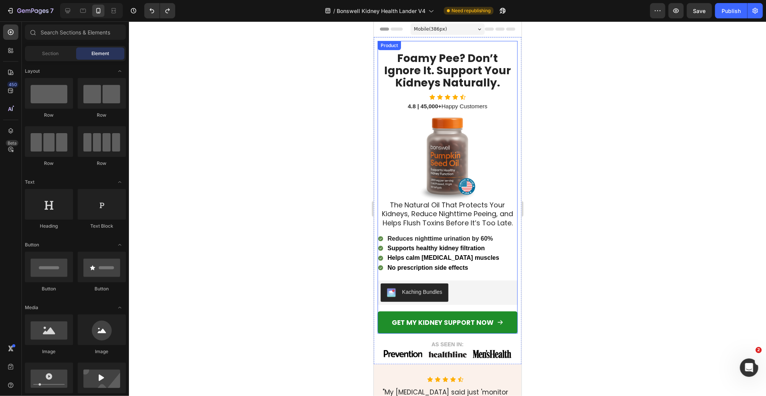
click at [476, 47] on div "Icon Icon Icon Icon Icon Icon List Foamy Pee? Don’t Ignore It. Support Your Kid…" at bounding box center [447, 187] width 140 height 293
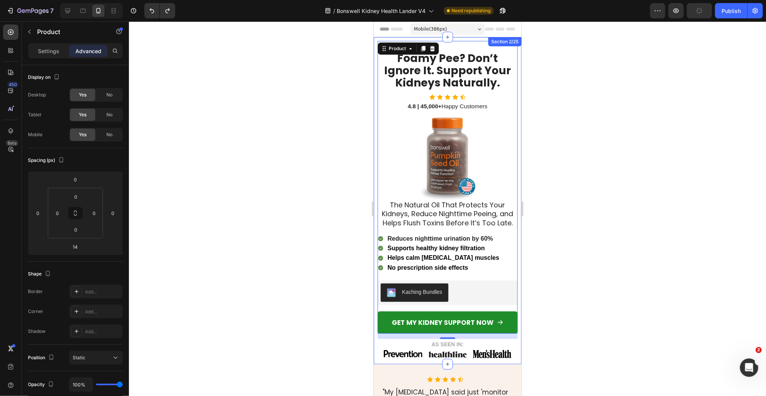
click at [516, 47] on div "Icon Icon Icon Icon Icon Icon List Foamy Pee? Don’t Ignore It. Support Your Kid…" at bounding box center [447, 200] width 148 height 327
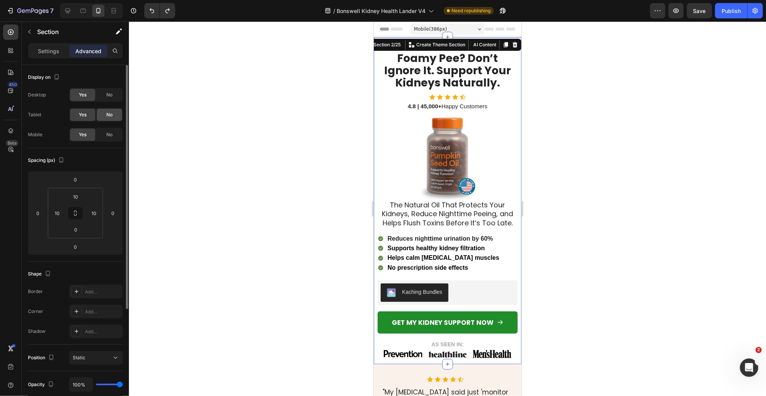
click at [116, 116] on div "No" at bounding box center [109, 115] width 25 height 12
click at [112, 99] on div "No" at bounding box center [109, 95] width 25 height 12
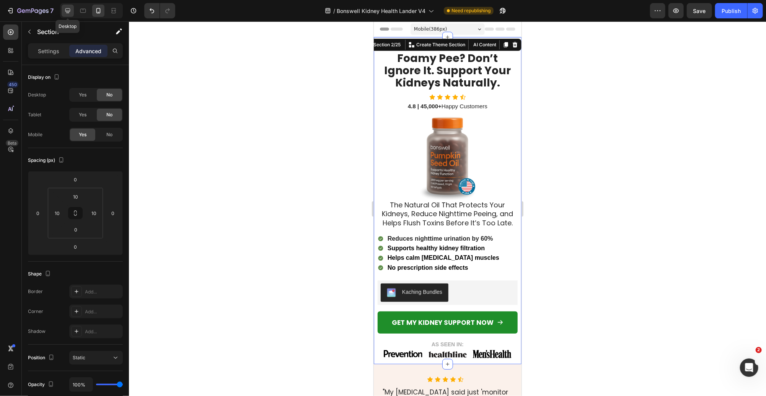
click at [70, 14] on icon at bounding box center [68, 11] width 8 height 8
type input "25"
type input "0"
type input "48"
type input "0"
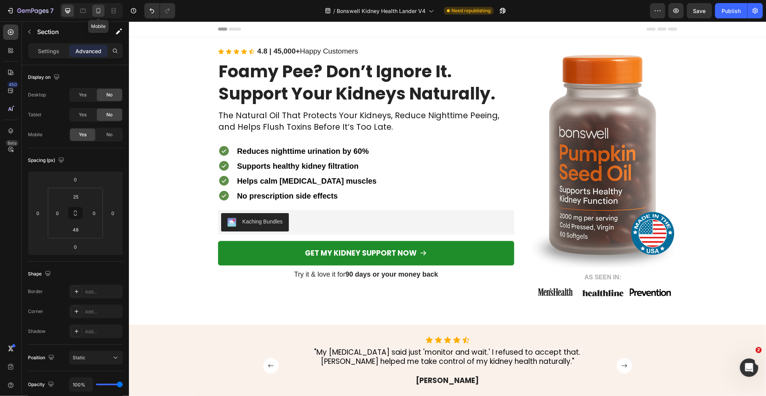
click at [97, 11] on icon at bounding box center [98, 11] width 8 height 8
type input "10"
type input "0"
type input "10"
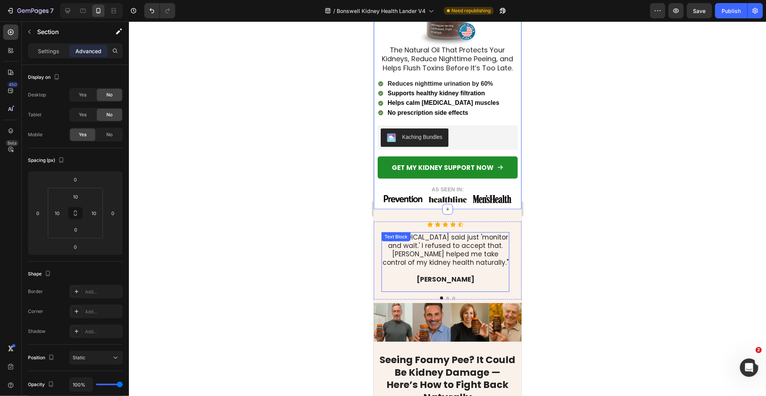
scroll to position [155, 0]
click at [515, 204] on div "Icon Icon Icon Icon Icon Icon List Foamy Pee? Don’t Ignore It. Support Your Kid…" at bounding box center [447, 45] width 148 height 327
click at [575, 212] on div at bounding box center [447, 208] width 637 height 375
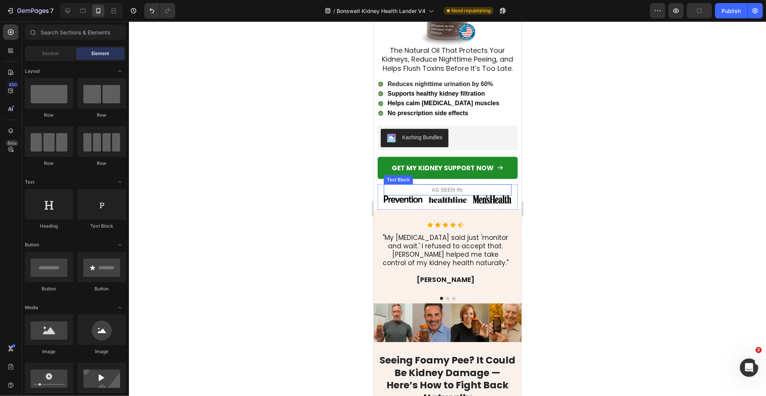
scroll to position [0, 0]
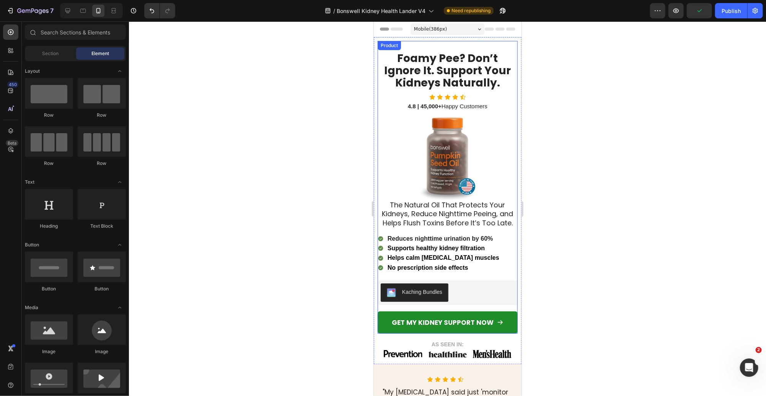
click at [452, 47] on div "Icon Icon Icon Icon Icon Icon List Foamy Pee? Don’t Ignore It. Support Your Kid…" at bounding box center [447, 187] width 140 height 293
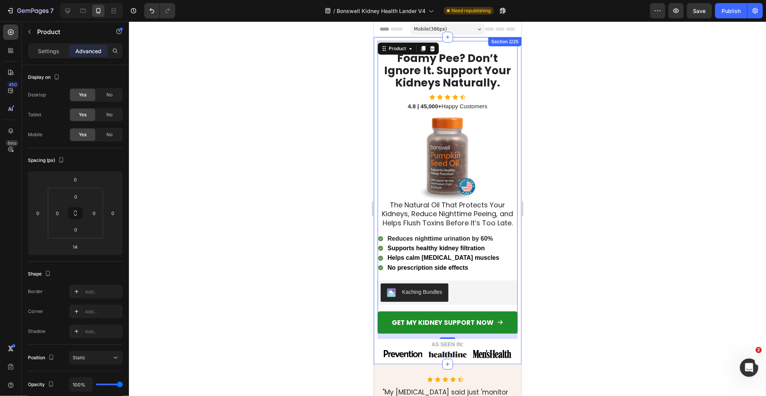
click at [476, 39] on div "Icon Icon Icon Icon Icon Icon List Foamy Pee? Don’t Ignore It. Support Your Kid…" at bounding box center [447, 200] width 148 height 327
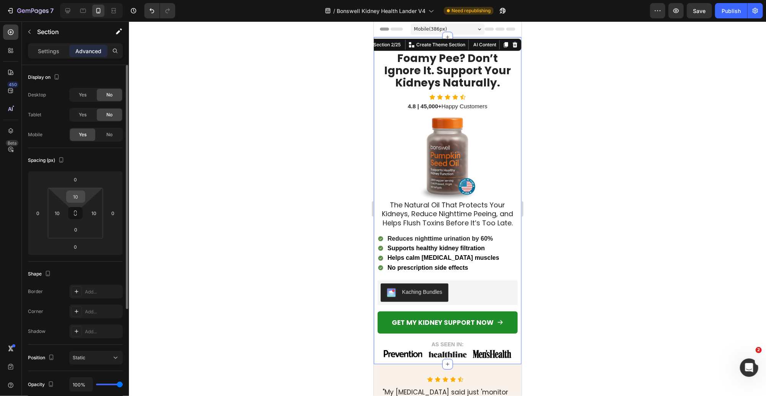
click at [80, 195] on input "10" at bounding box center [75, 196] width 15 height 11
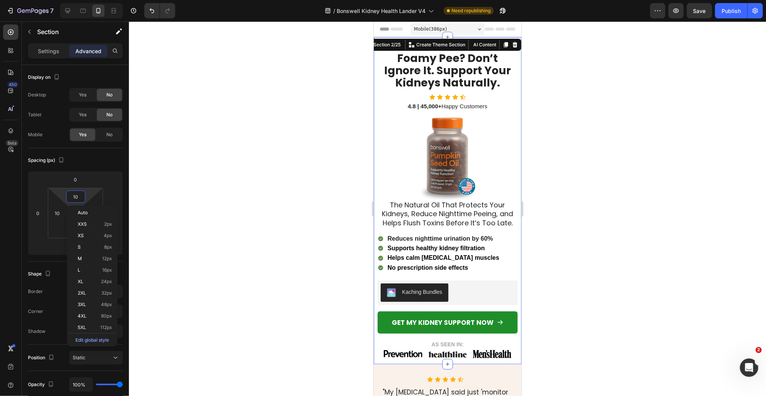
type input "0"
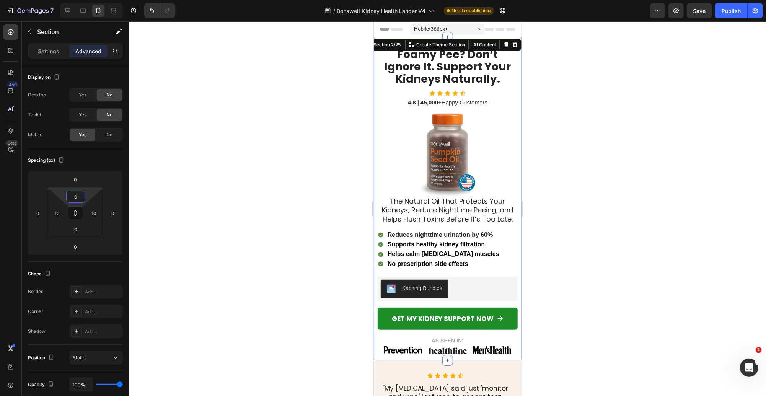
click at [595, 223] on div at bounding box center [447, 208] width 637 height 375
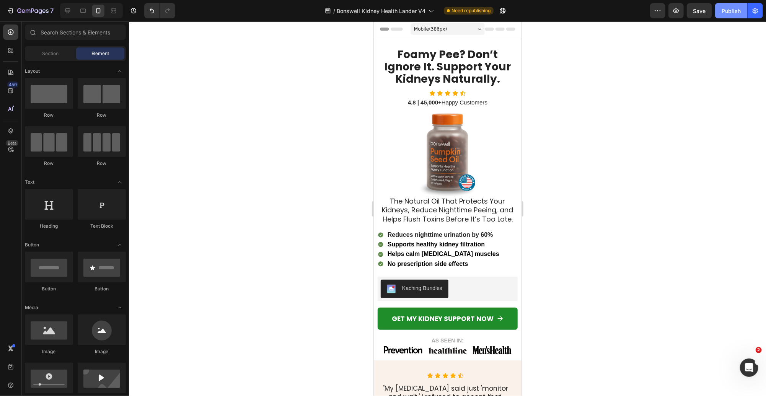
click at [730, 12] on div "Publish" at bounding box center [731, 11] width 19 height 8
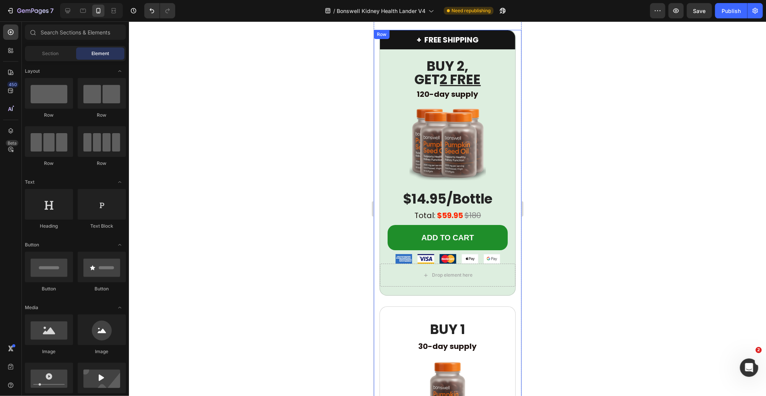
scroll to position [1594, 0]
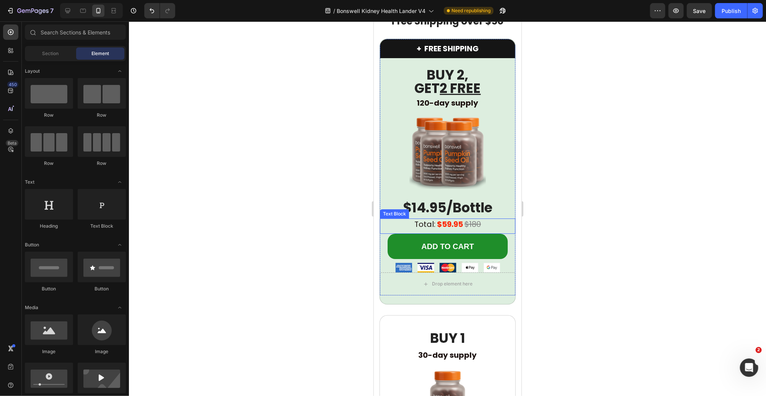
click at [469, 223] on s "$180" at bounding box center [472, 223] width 16 height 11
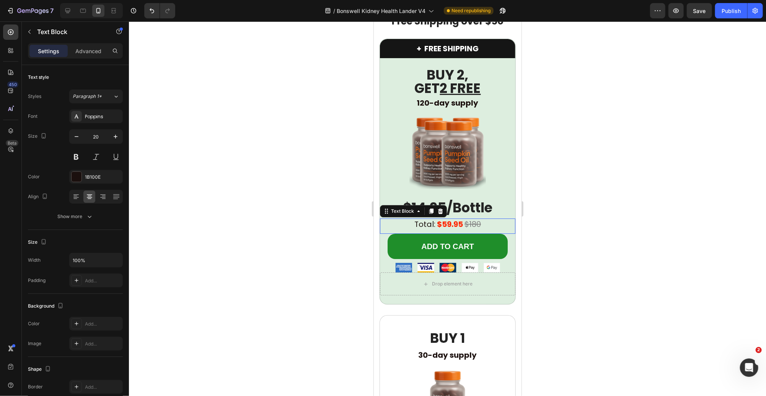
click at [469, 223] on s "$180" at bounding box center [472, 223] width 16 height 11
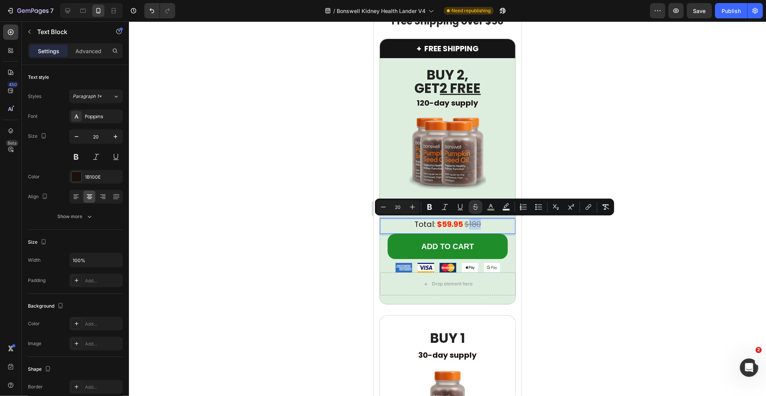
click at [469, 223] on s "$180" at bounding box center [472, 223] width 16 height 11
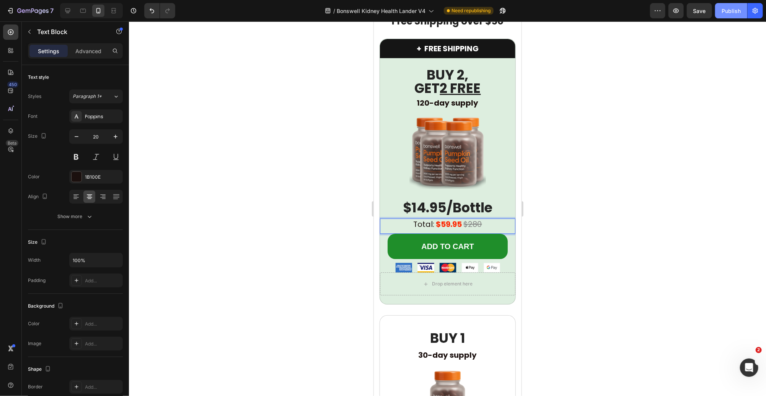
click at [730, 13] on div "Publish" at bounding box center [731, 11] width 19 height 8
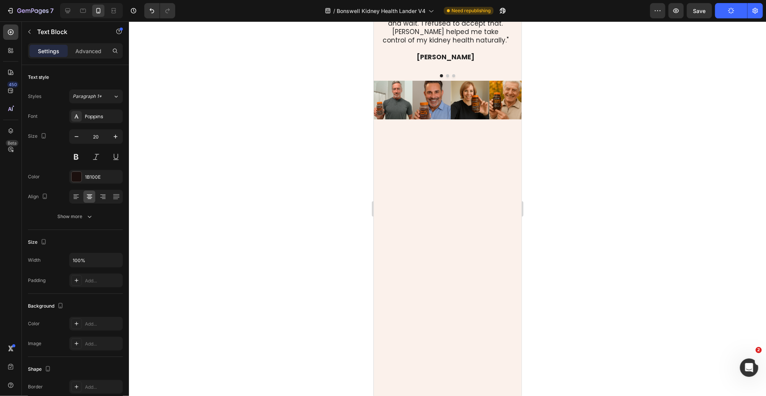
scroll to position [0, 0]
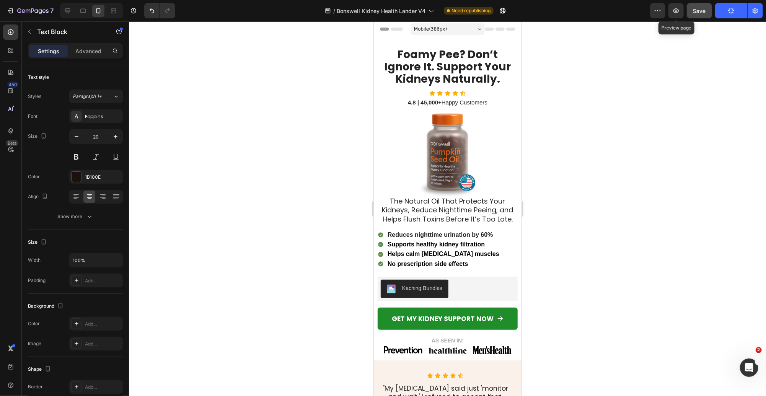
click at [693, 12] on span "Save" at bounding box center [699, 11] width 13 height 7
click at [662, 54] on div at bounding box center [447, 208] width 637 height 375
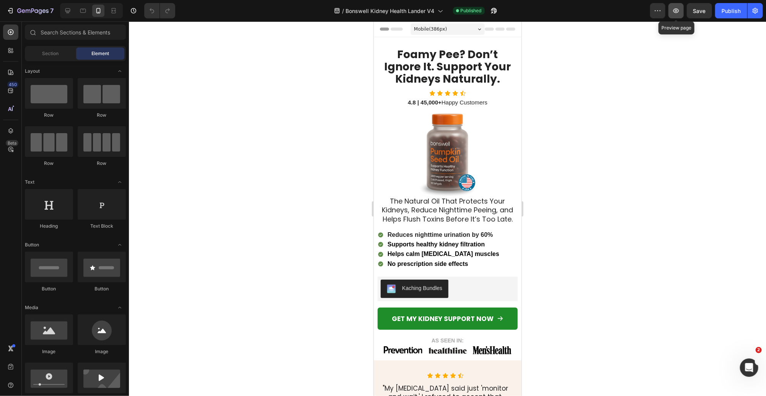
click at [678, 13] on icon "button" at bounding box center [676, 11] width 8 height 8
click at [43, 11] on icon "button" at bounding box center [43, 10] width 3 height 3
